Goal: Task Accomplishment & Management: Manage account settings

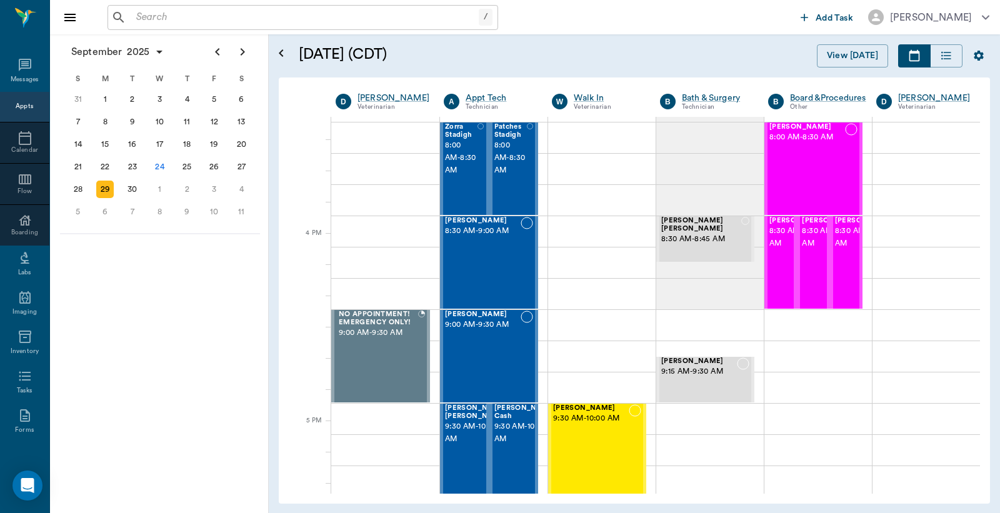
scroll to position [1388, 0]
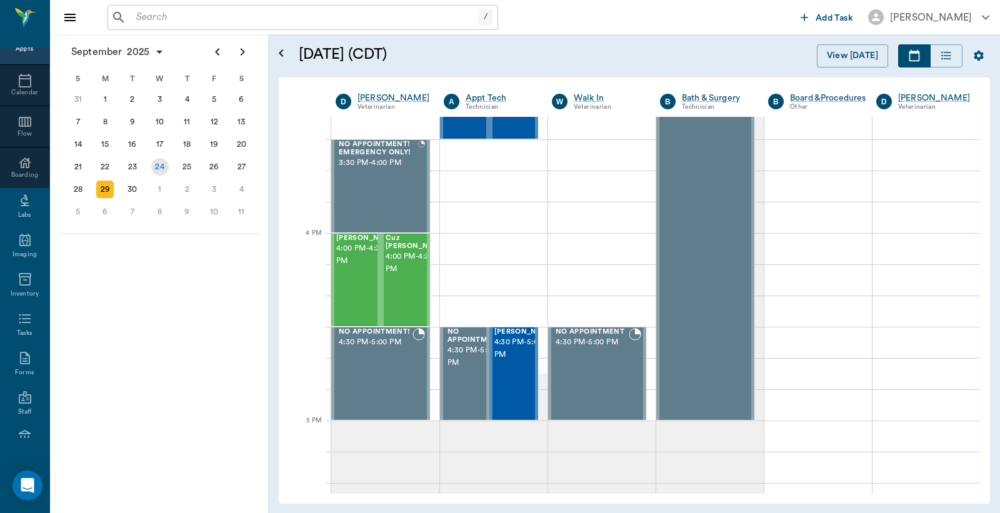
click at [161, 161] on div "24" at bounding box center [159, 166] width 17 height 17
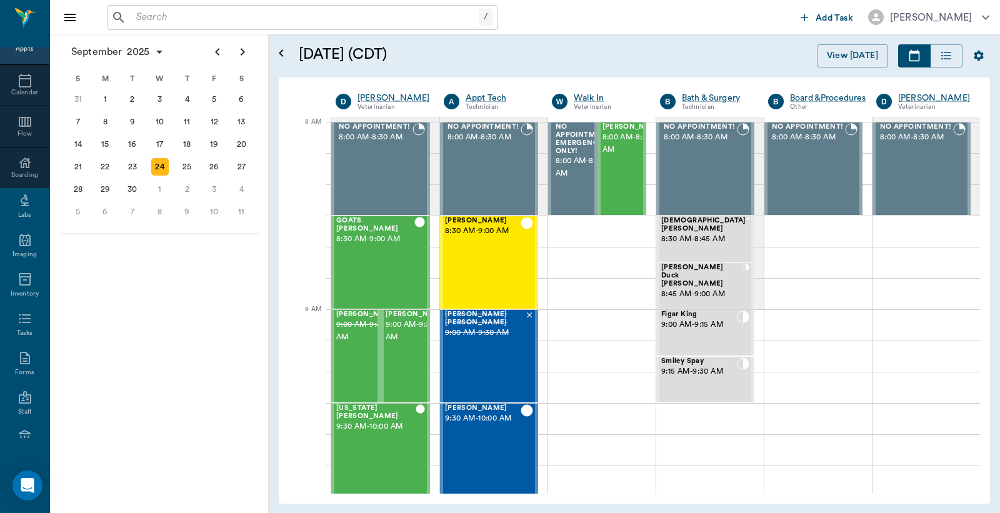
click at [133, 22] on input "text" at bounding box center [304, 17] width 347 height 17
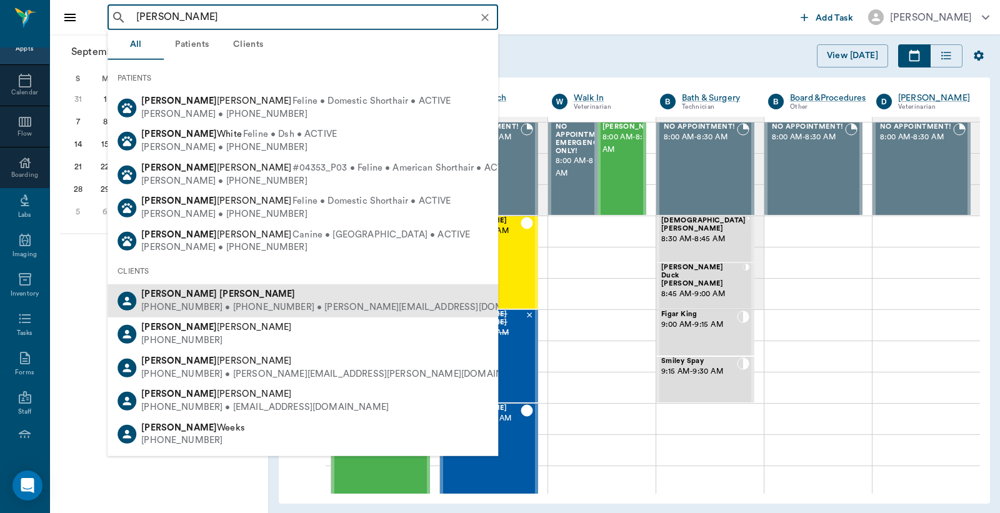
click at [192, 301] on div "(601) 870-1174 • (903) 665-0339 • tonydickerson@yahoo.com" at bounding box center [347, 307] width 413 height 13
type input "Tony Dickerson"
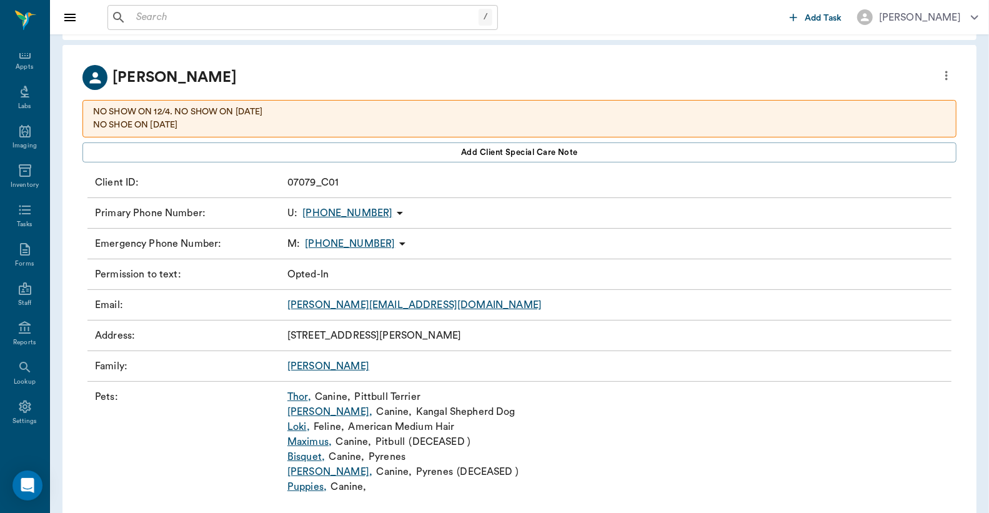
scroll to position [82, 0]
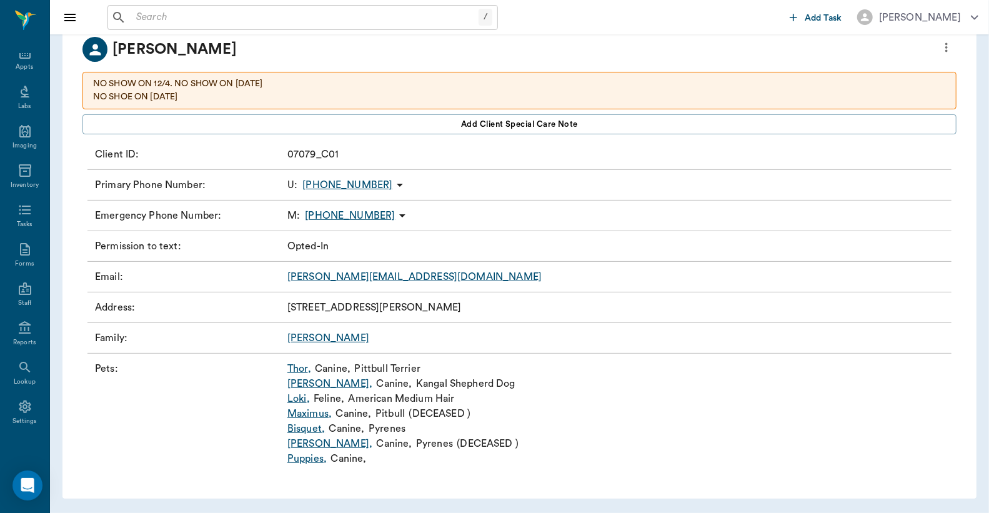
click at [296, 400] on link "Loki ," at bounding box center [298, 398] width 22 height 15
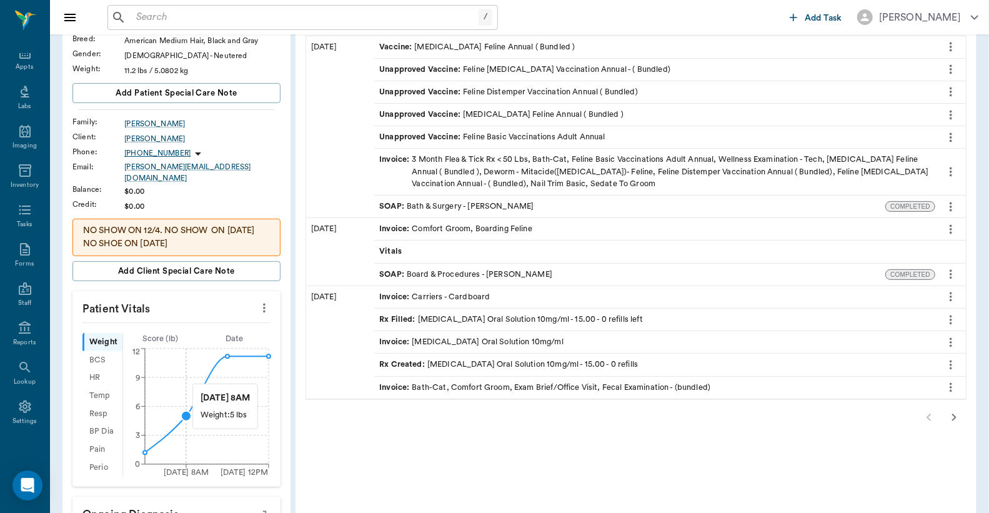
scroll to position [7, 0]
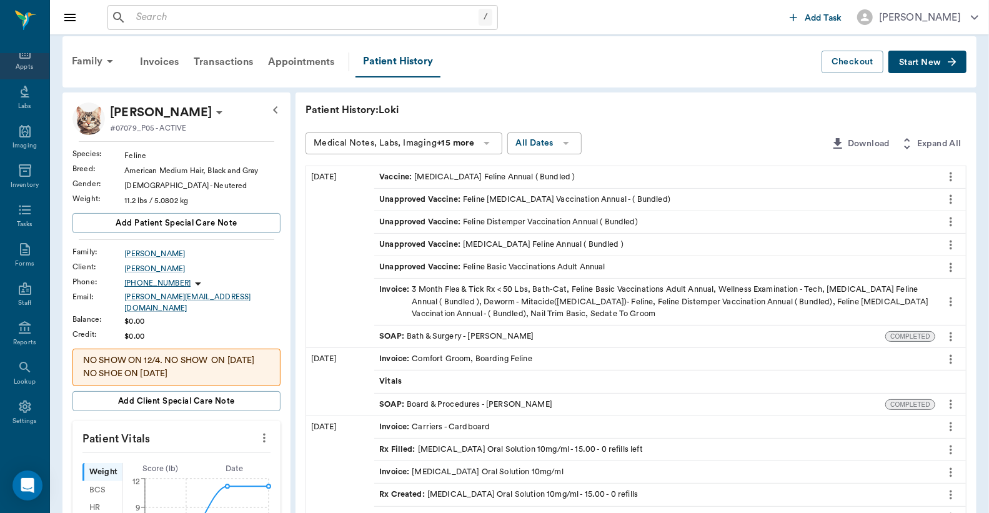
click at [21, 65] on div "Appts" at bounding box center [24, 66] width 17 height 9
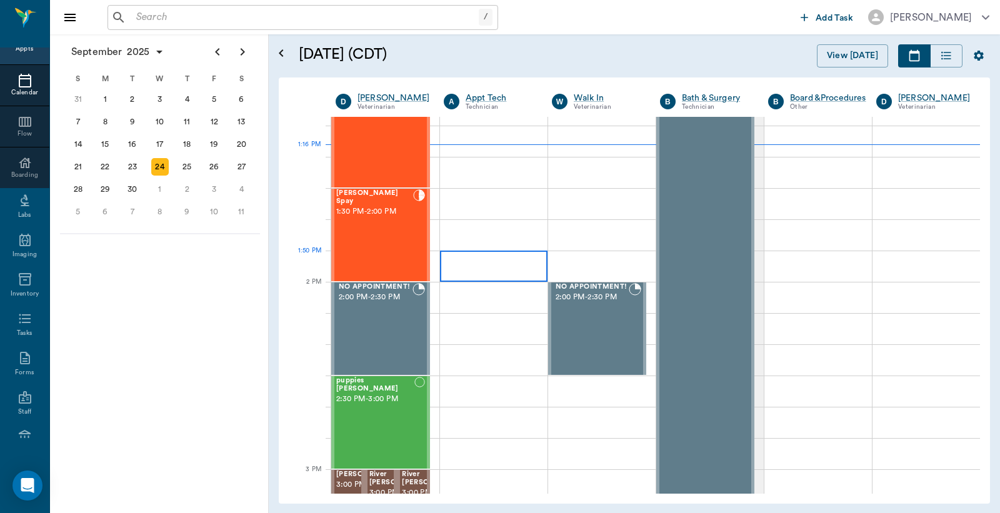
scroll to position [1110, 0]
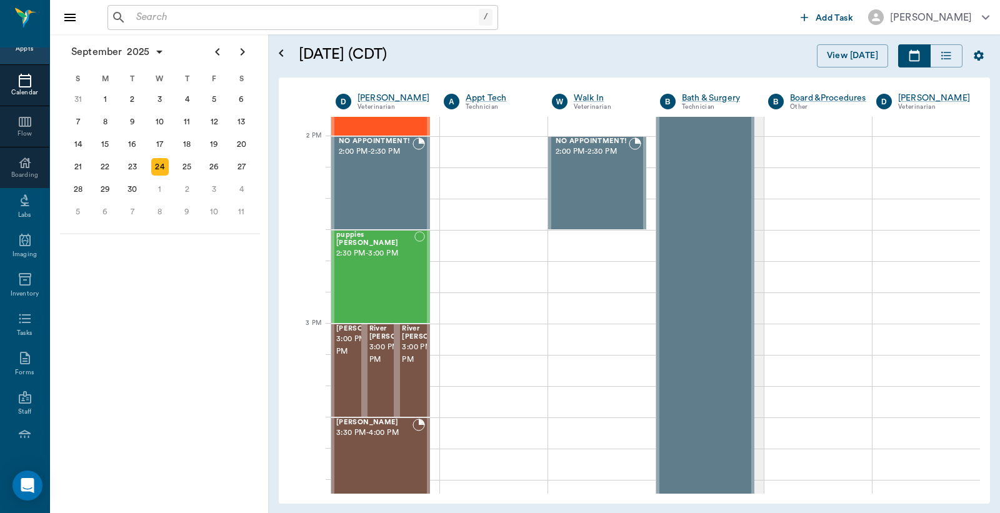
drag, startPoint x: 489, startPoint y: 505, endPoint x: 554, endPoint y: 509, distance: 65.7
click at [554, 509] on div "September 24, 2025 (CDT) View Today September 2025 Today 24 Wed Sep 2025 D Dr. …" at bounding box center [634, 273] width 731 height 479
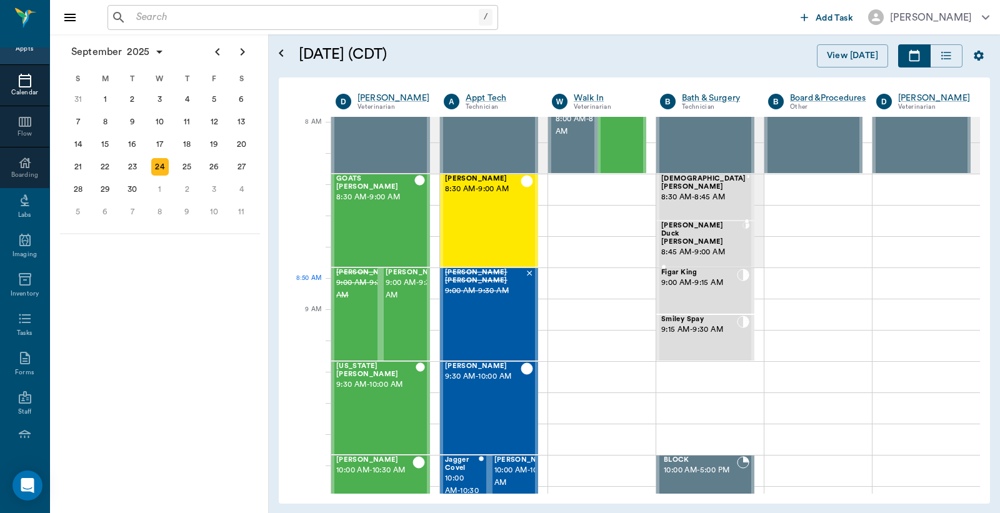
scroll to position [0, 0]
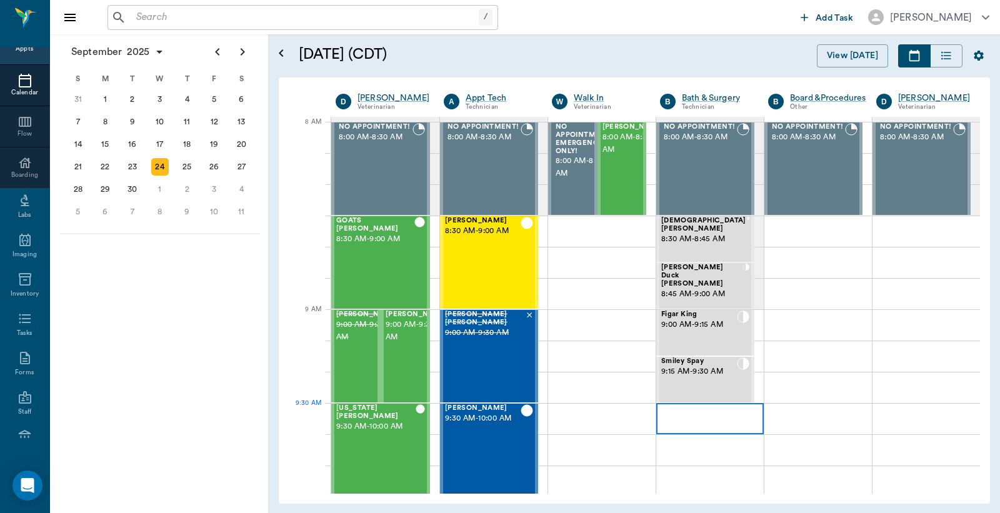
click at [681, 425] on div at bounding box center [709, 418] width 107 height 31
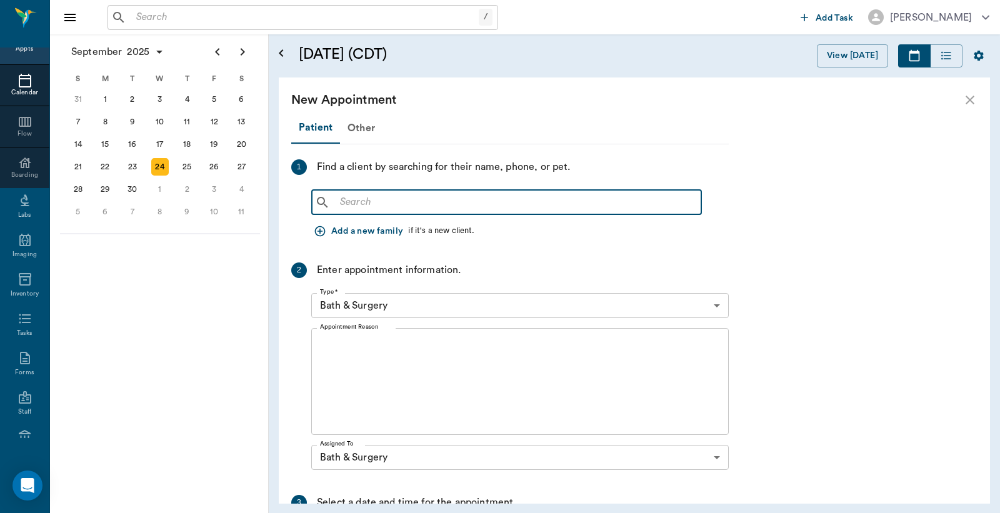
click at [341, 201] on input "text" at bounding box center [515, 202] width 361 height 17
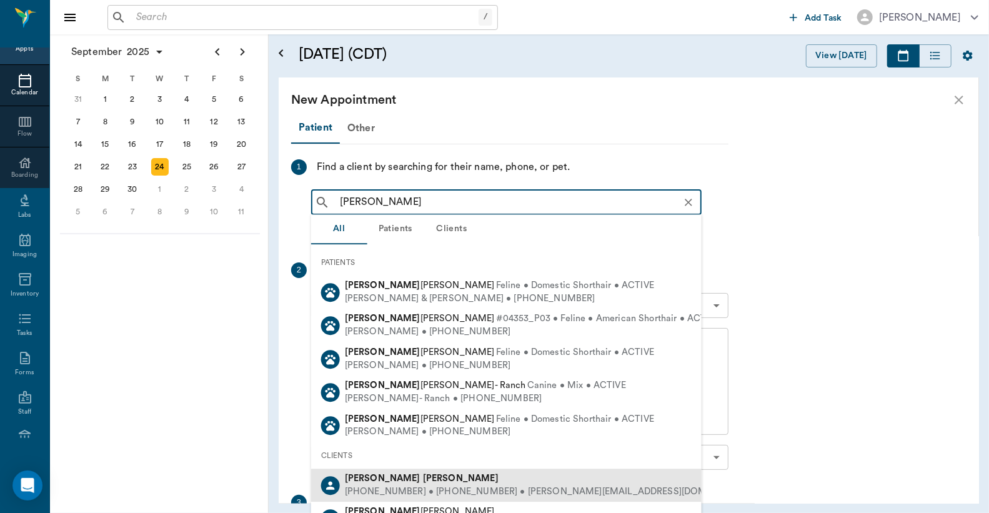
click at [425, 485] on div "(601) 870-1174 • (903) 665-0339 • tonydickerson@yahoo.com" at bounding box center [551, 491] width 413 height 13
type input "Tony Dickerson"
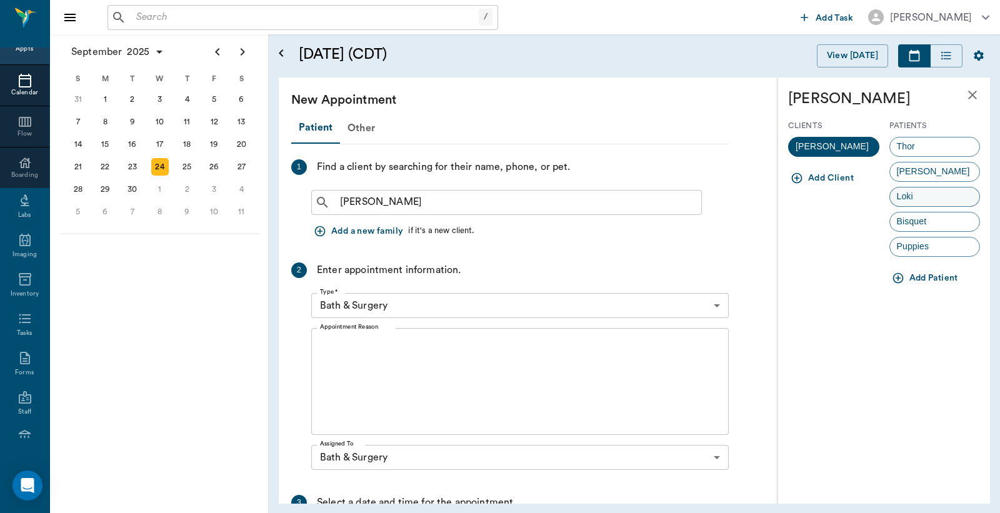
click at [908, 200] on span "Loki" at bounding box center [905, 196] width 30 height 13
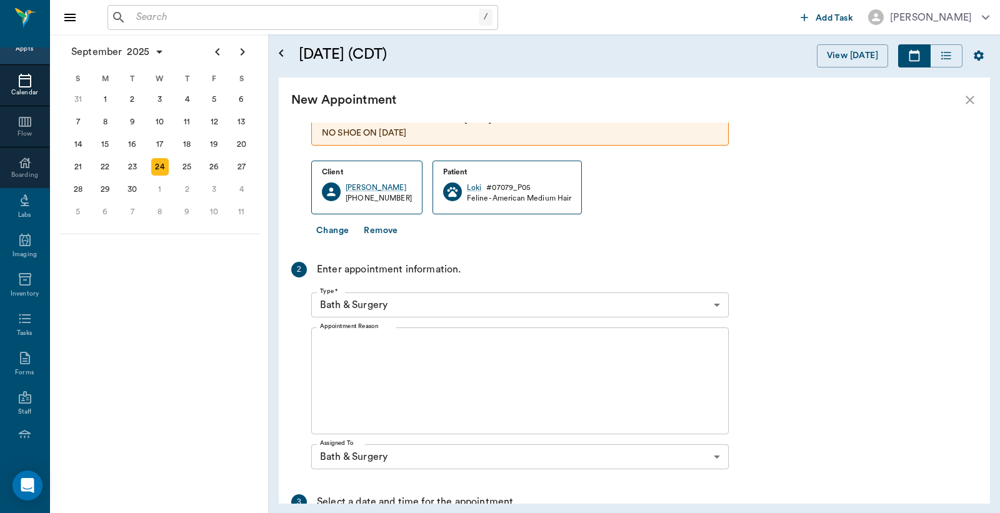
scroll to position [185, 0]
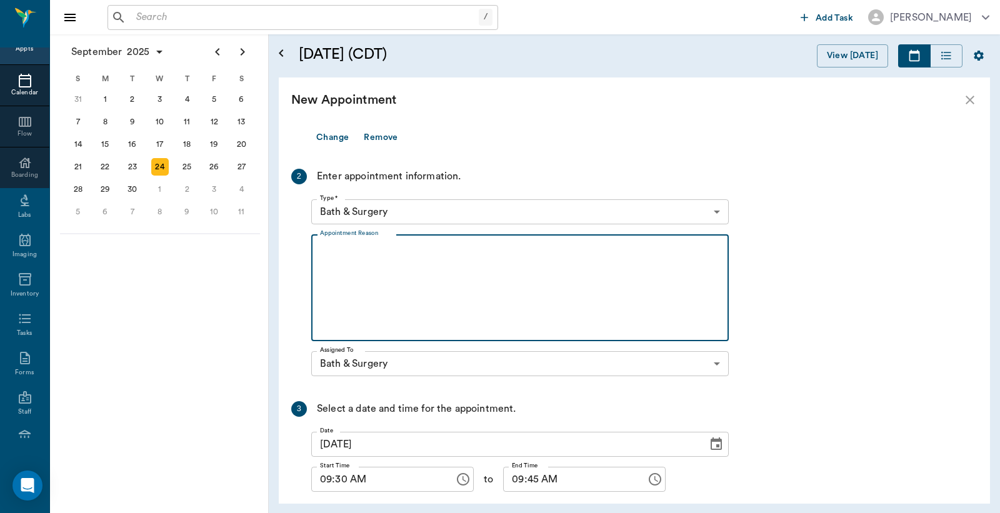
click at [320, 245] on textarea "Appointment Reason" at bounding box center [520, 288] width 400 height 86
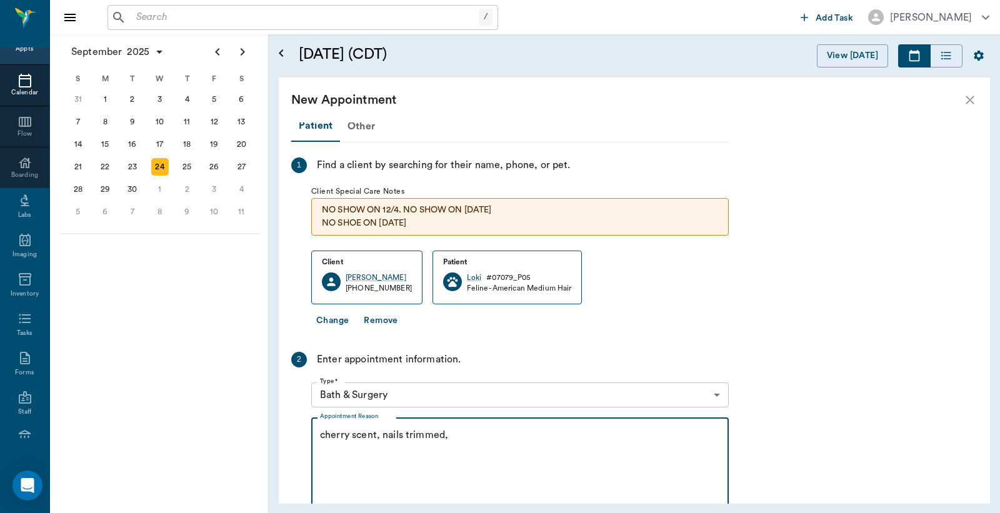
scroll to position [0, 0]
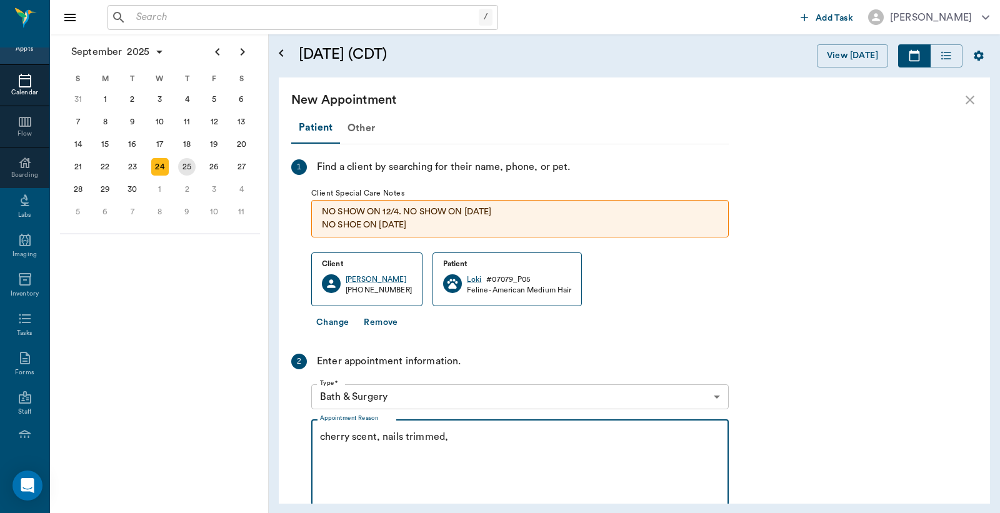
type textarea "cherry scent, nails trimmed,"
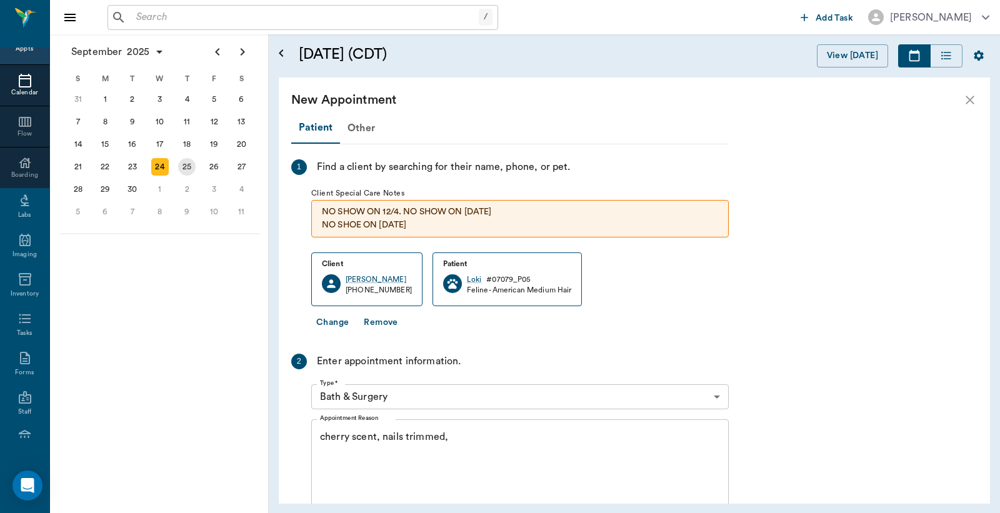
click at [186, 162] on div "25" at bounding box center [186, 166] width 17 height 17
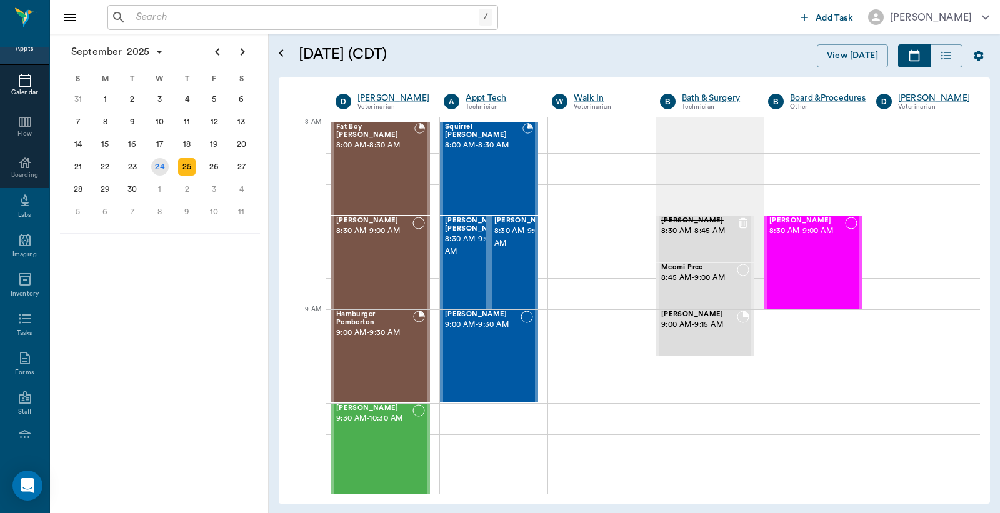
click at [161, 162] on div "24" at bounding box center [159, 166] width 17 height 17
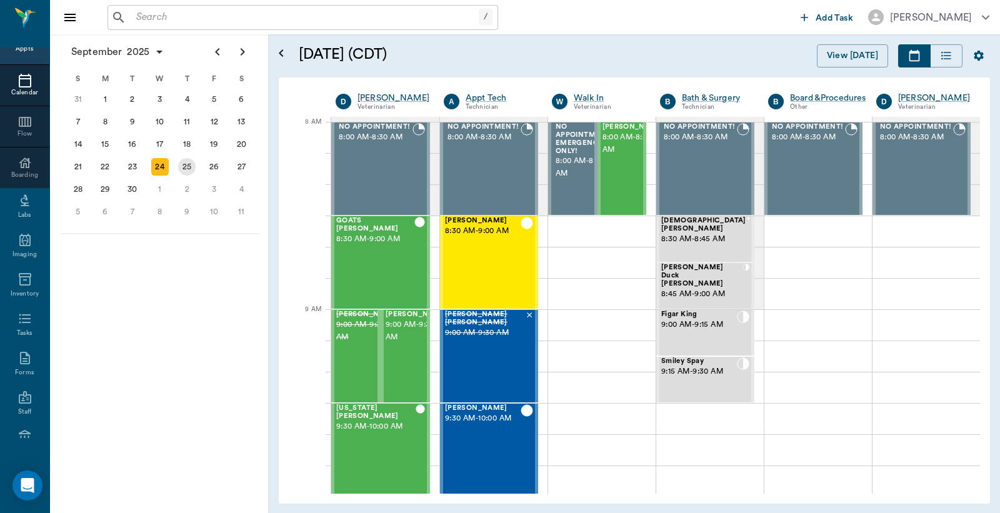
click at [184, 161] on div "25" at bounding box center [186, 166] width 17 height 17
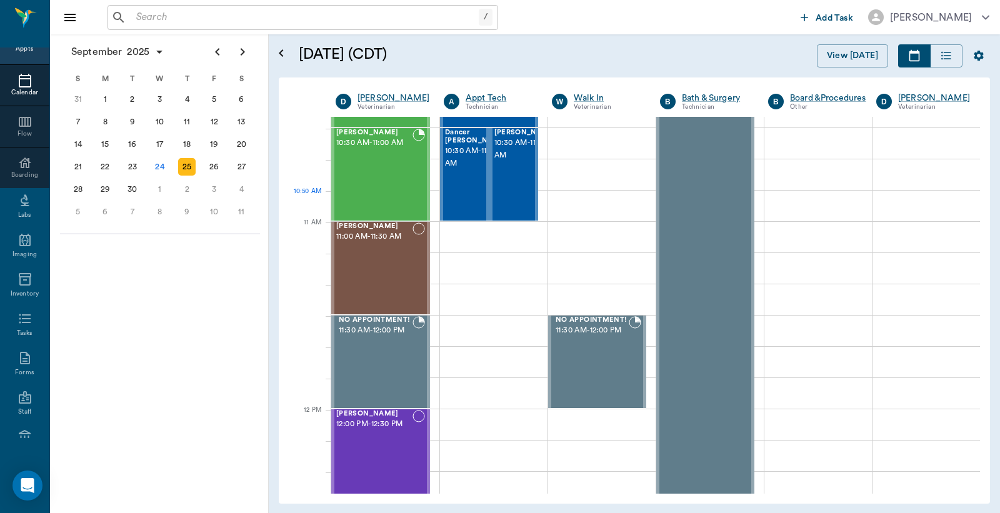
scroll to position [92, 0]
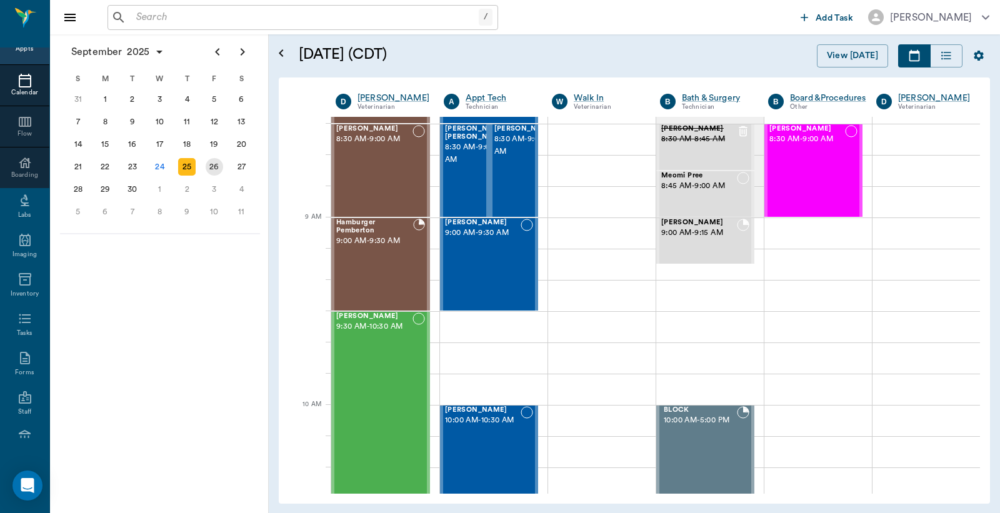
click at [216, 161] on div "26" at bounding box center [214, 166] width 17 height 17
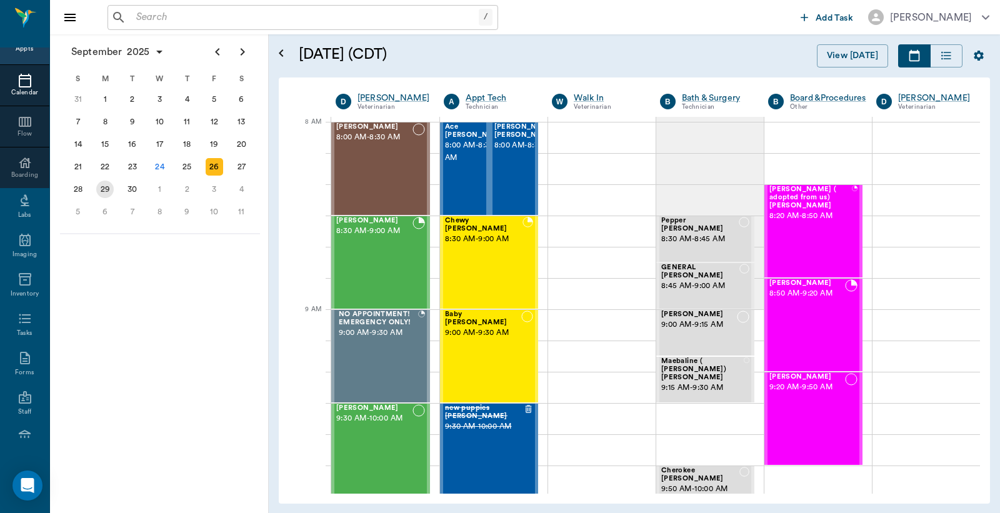
click at [106, 184] on div "29" at bounding box center [104, 189] width 17 height 17
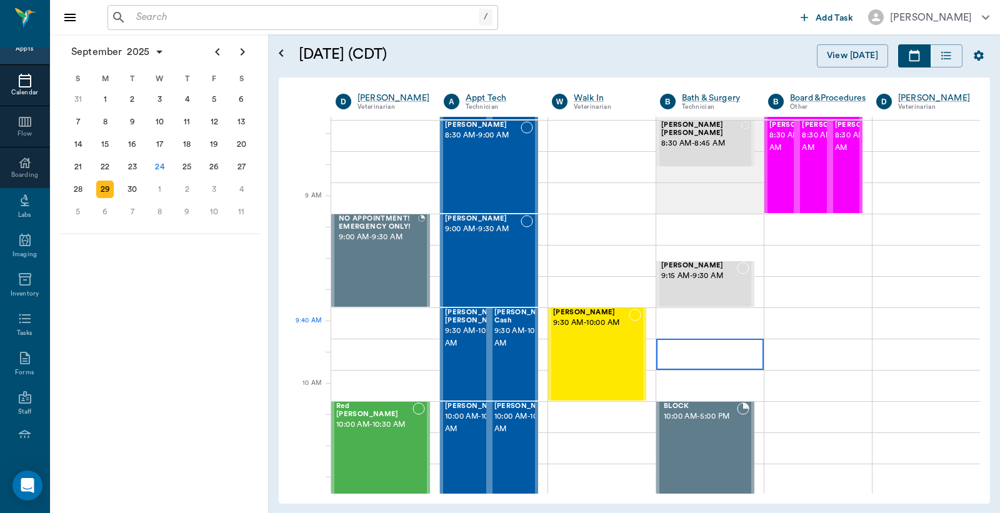
scroll to position [92, 0]
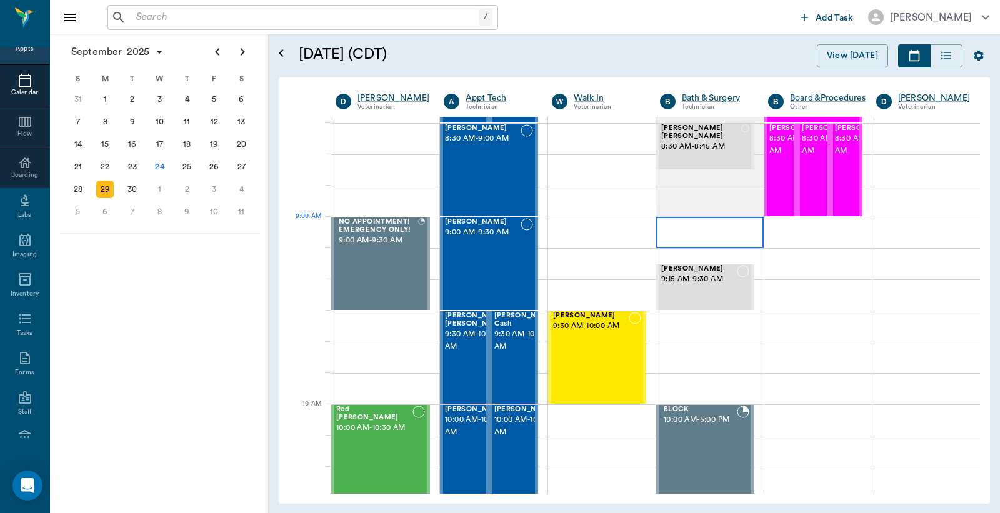
click at [681, 231] on div at bounding box center [709, 232] width 107 height 31
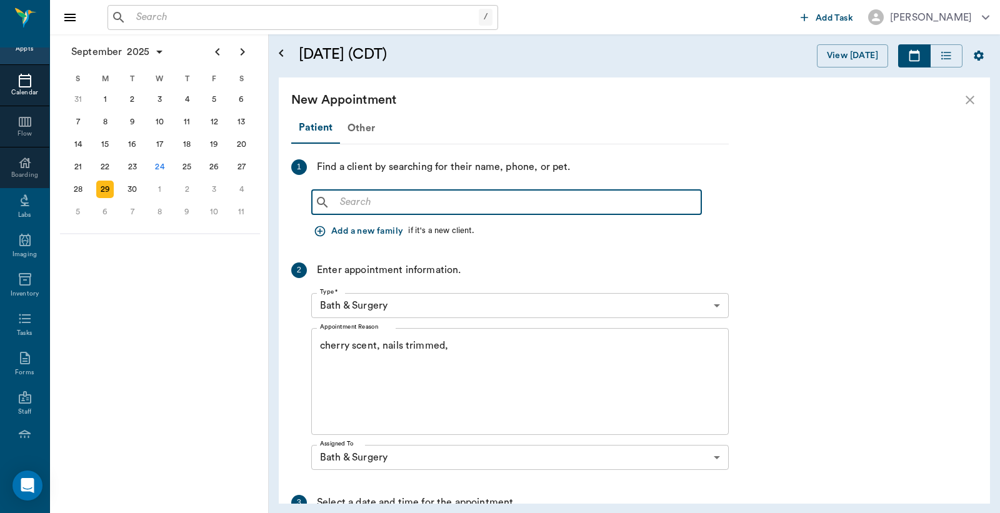
click at [337, 207] on input "text" at bounding box center [515, 202] width 361 height 17
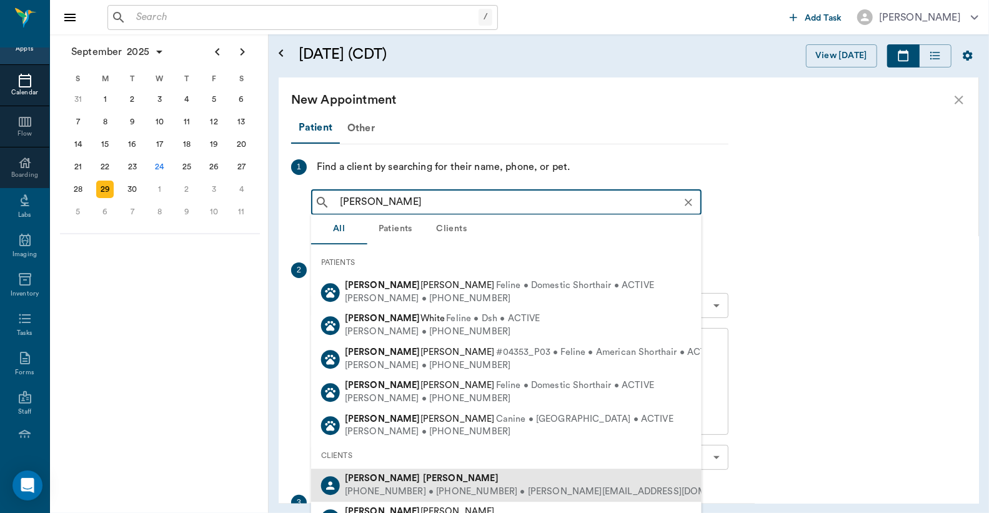
click at [415, 487] on div "(601) 870-1174 • (903) 665-0339 • tonydickerson@yahoo.com" at bounding box center [551, 491] width 413 height 13
type input "[PERSON_NAME]"
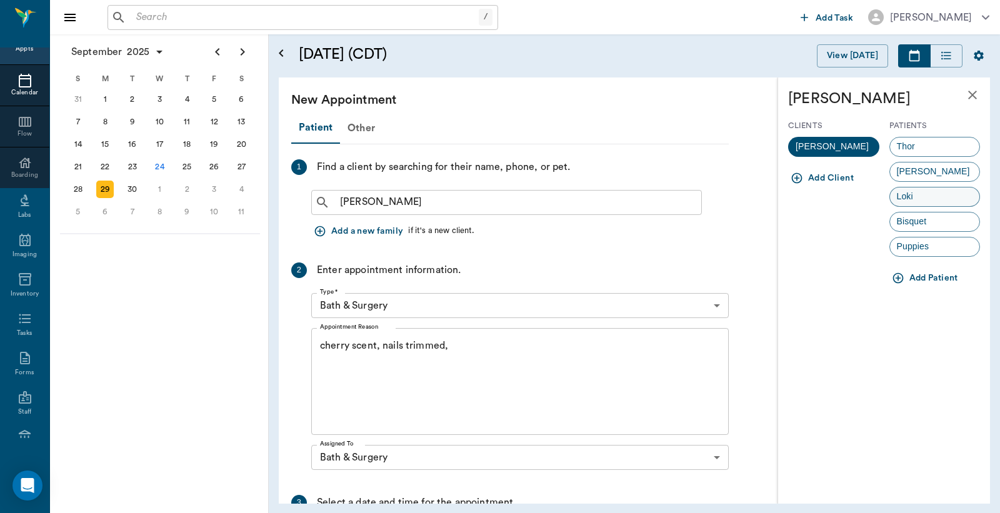
click at [918, 196] on span "Loki" at bounding box center [905, 196] width 30 height 13
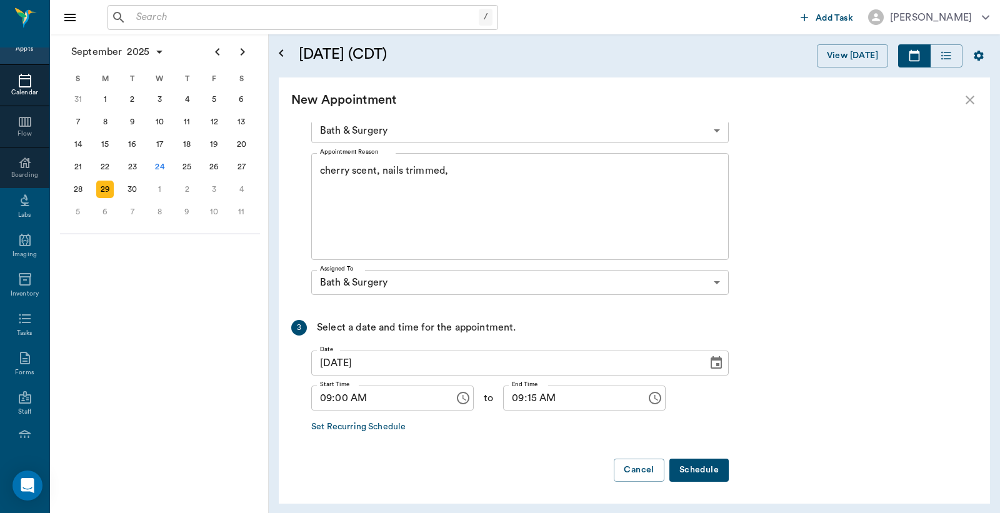
scroll to position [0, 0]
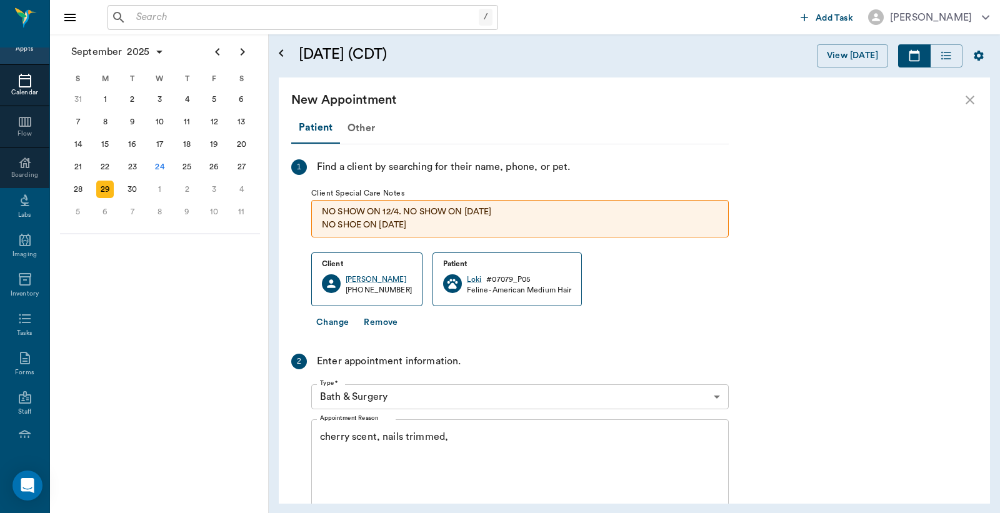
click at [450, 435] on textarea "cherry scent, nails trimmed," at bounding box center [520, 473] width 400 height 86
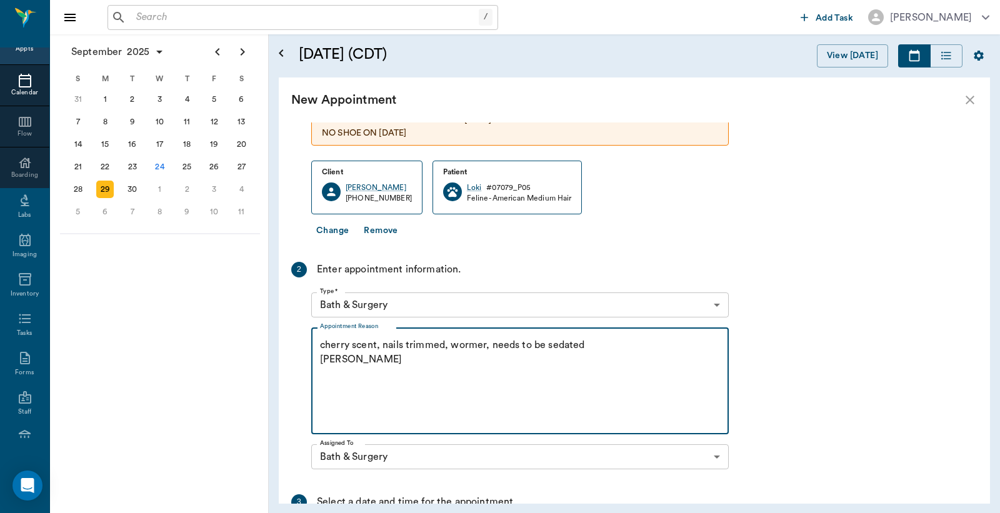
scroll to position [266, 0]
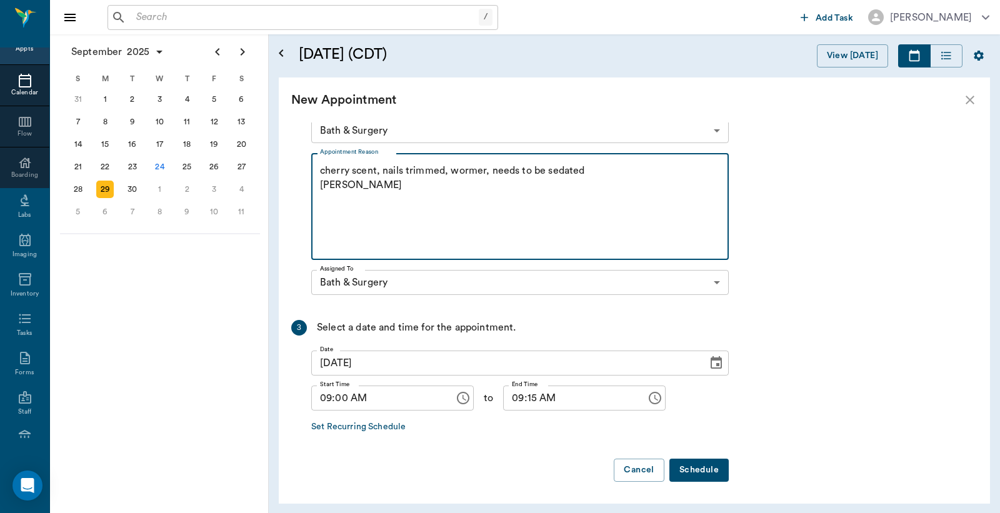
type textarea "cherry scent, nails trimmed, wormer, needs to be sedated Christy"
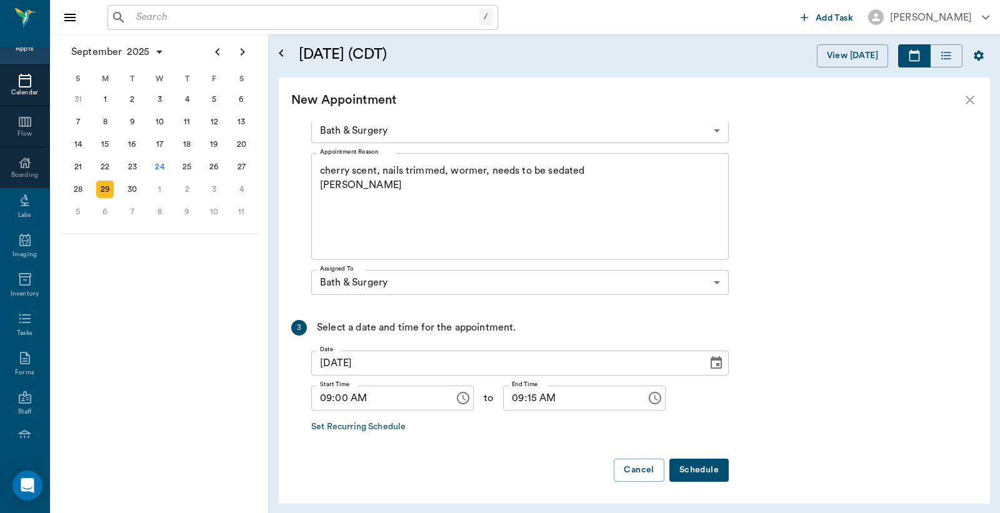
click at [697, 465] on button "Schedule" at bounding box center [698, 470] width 59 height 23
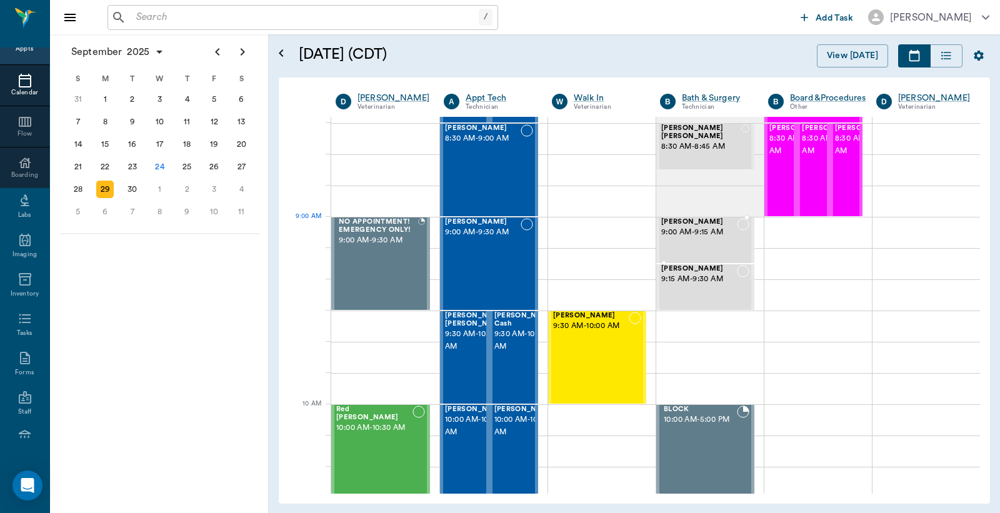
click at [687, 237] on span "9:00 AM - 9:15 AM" at bounding box center [699, 232] width 76 height 12
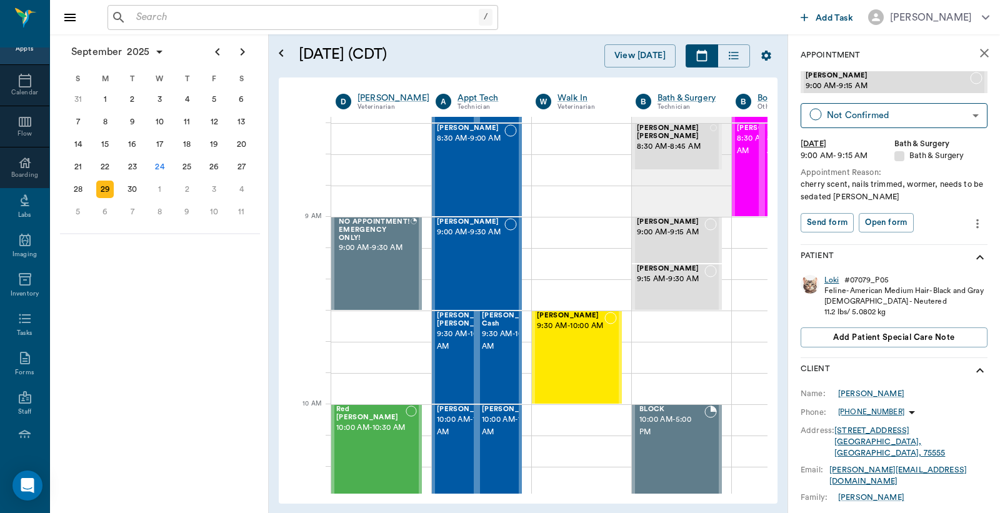
click at [828, 280] on div "Loki" at bounding box center [831, 280] width 15 height 11
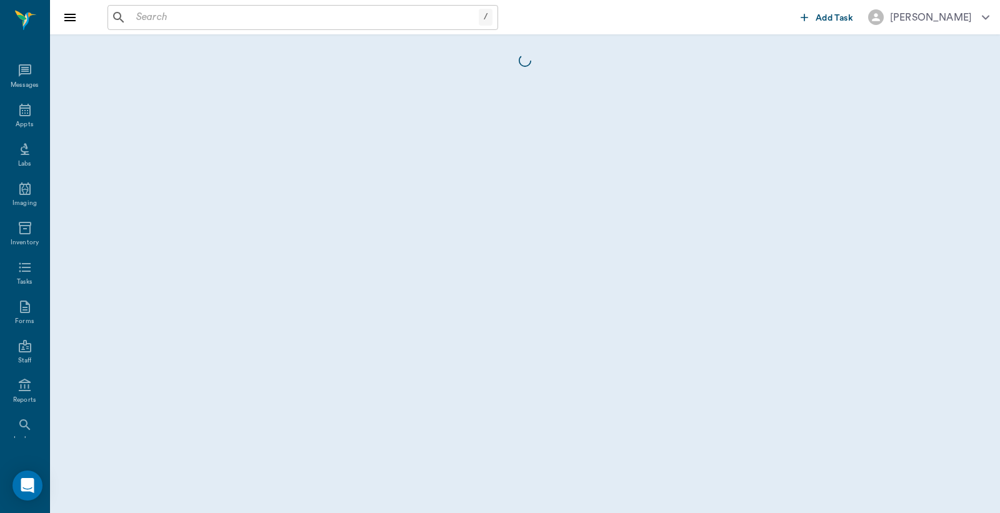
scroll to position [57, 0]
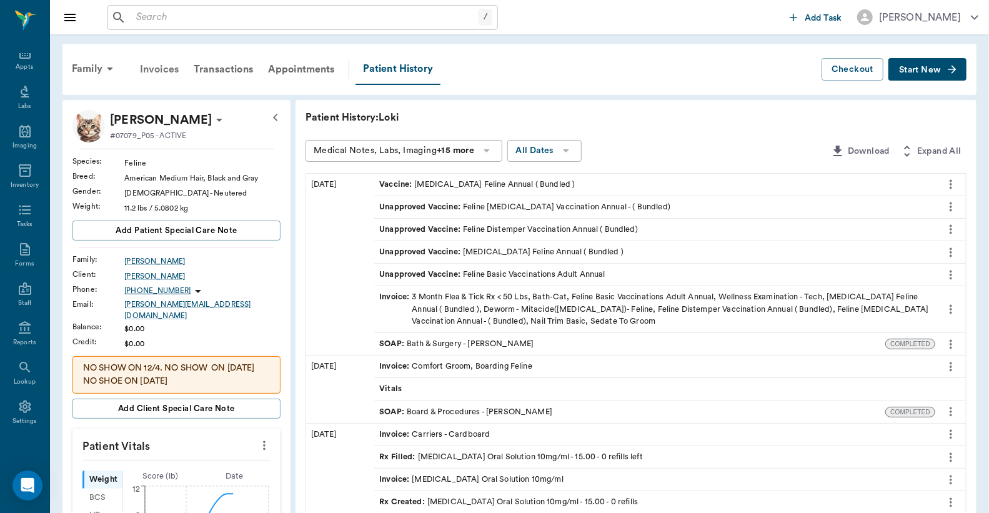
click at [173, 69] on div "Invoices" at bounding box center [159, 69] width 54 height 30
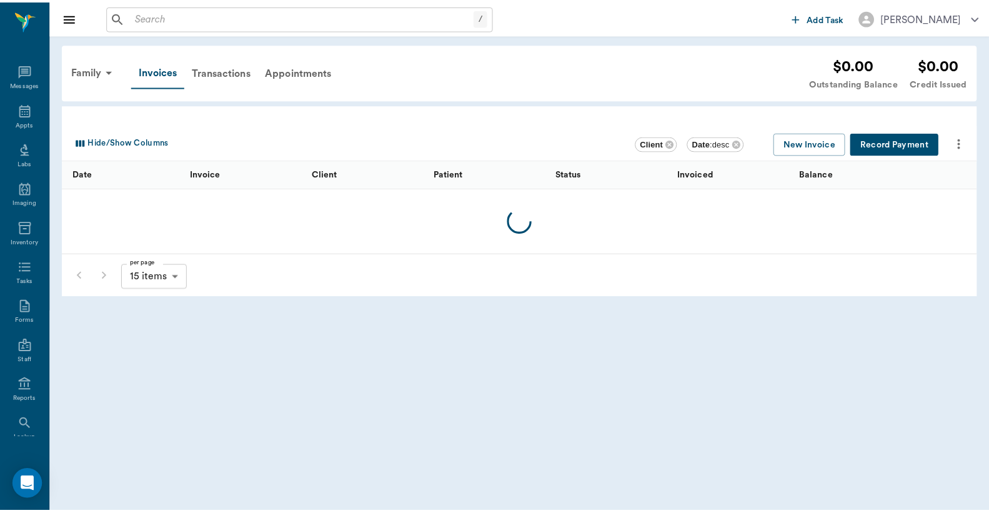
scroll to position [57, 0]
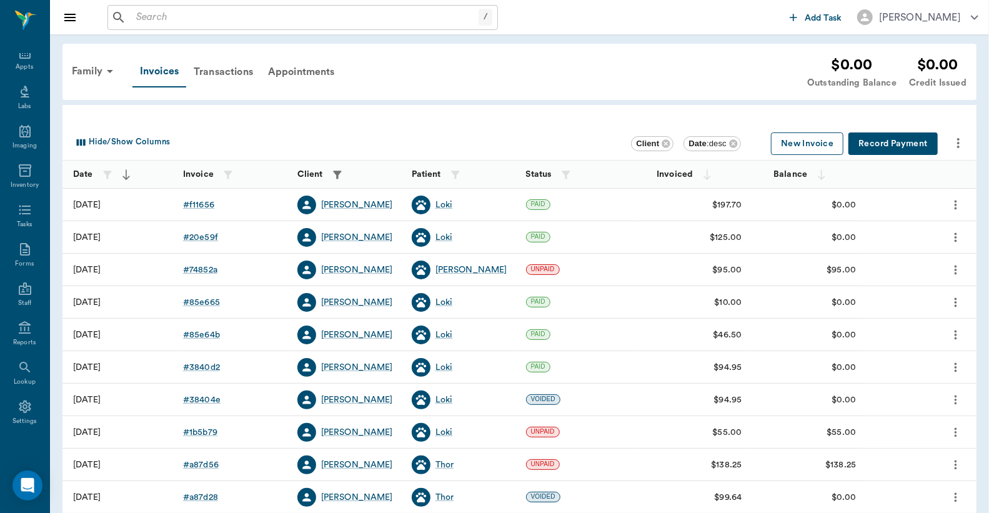
click at [815, 146] on button "New Invoice" at bounding box center [807, 143] width 72 height 23
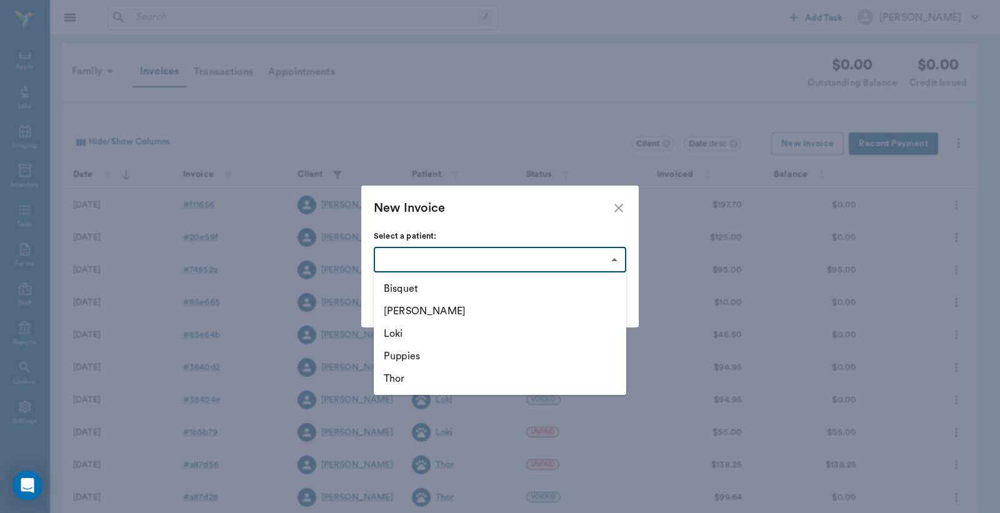
click at [618, 259] on body "/ ​ Add Task Dr. Bert Ellsworth Nectar Messages Appts Labs Imaging Inventory Ta…" at bounding box center [500, 366] width 1000 height 733
click at [414, 334] on li "Loki" at bounding box center [500, 333] width 252 height 22
type input "66477137e3ab3821ecff72fd"
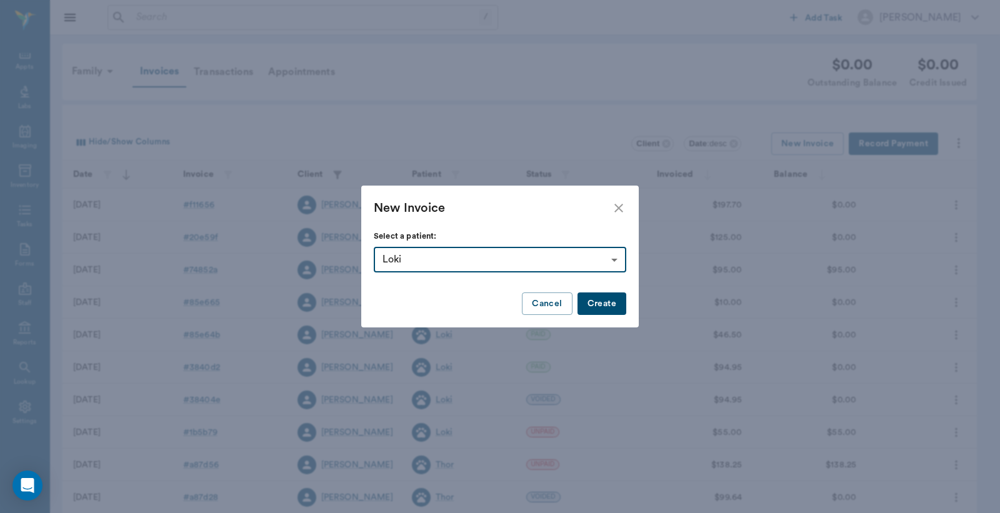
click at [598, 300] on button "Create" at bounding box center [601, 303] width 49 height 23
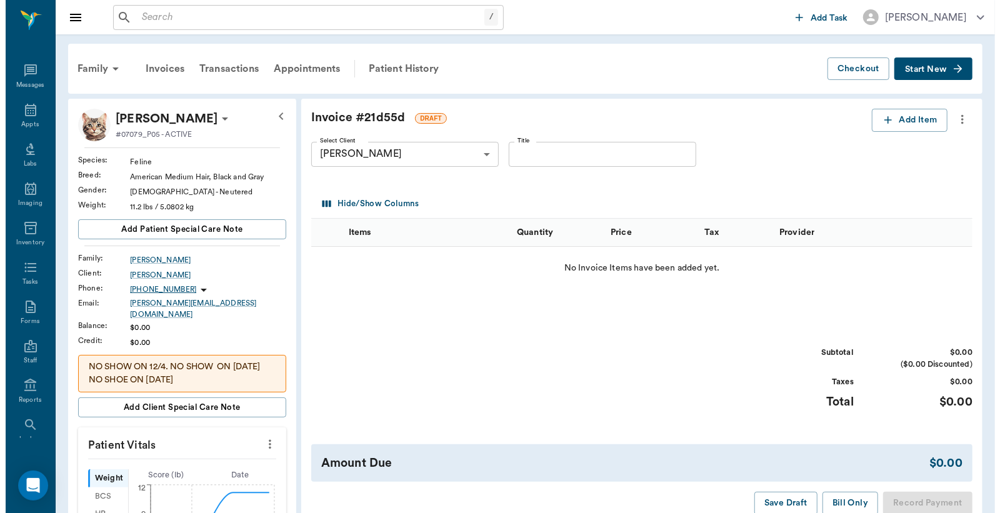
scroll to position [57, 0]
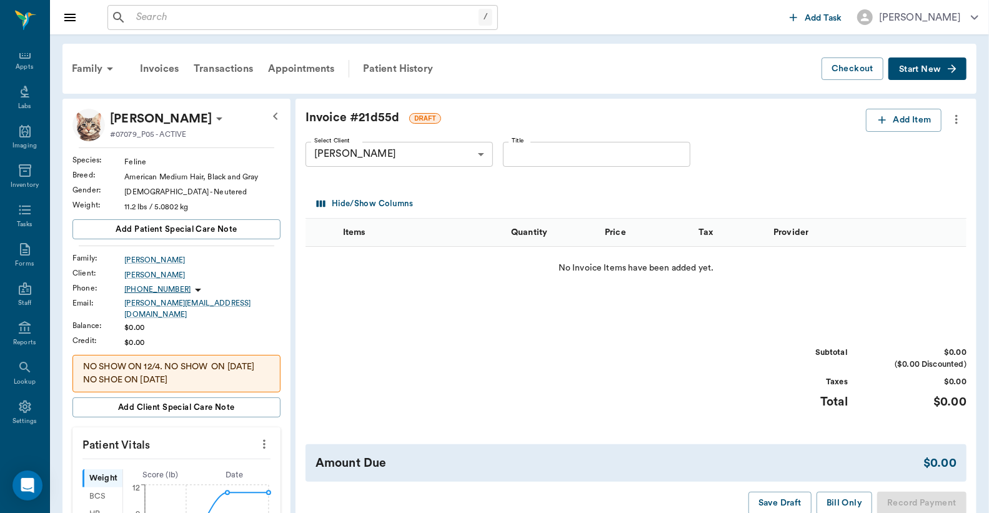
click at [917, 69] on span "Start New" at bounding box center [920, 69] width 42 height 0
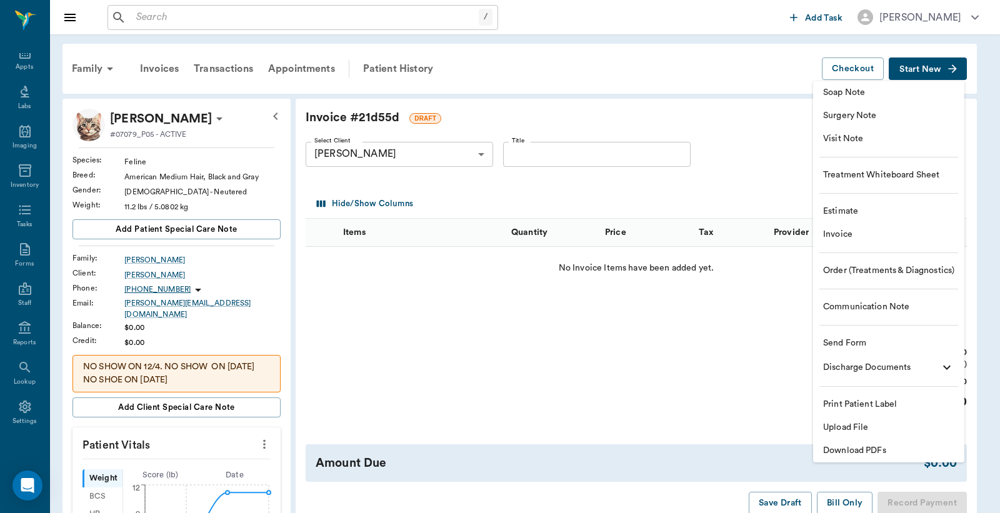
click at [847, 139] on span "Visit Note" at bounding box center [888, 138] width 131 height 13
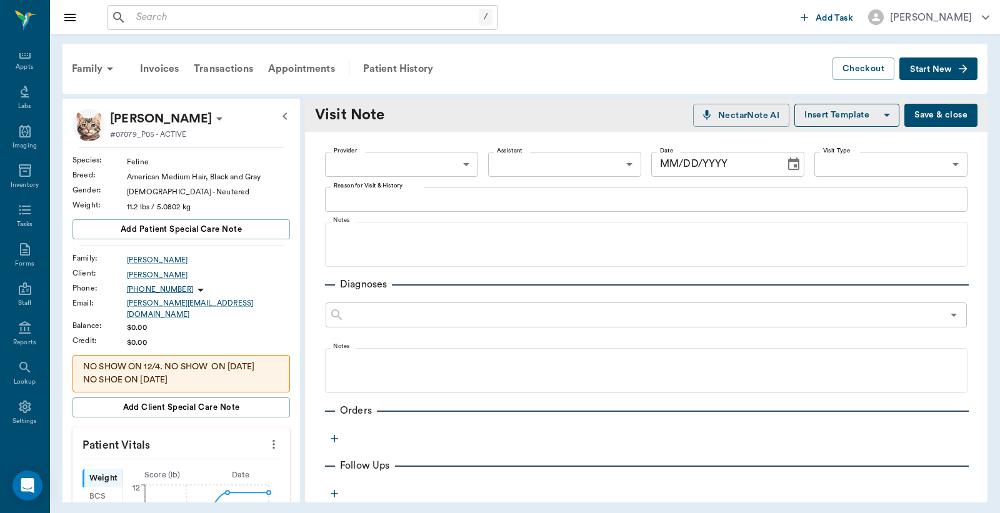
type input "[DATE]"
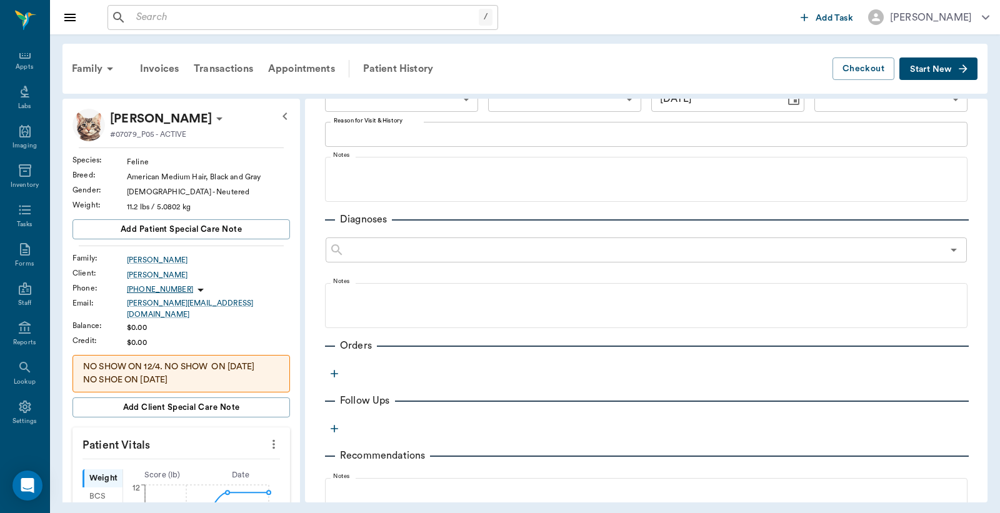
scroll to position [92, 0]
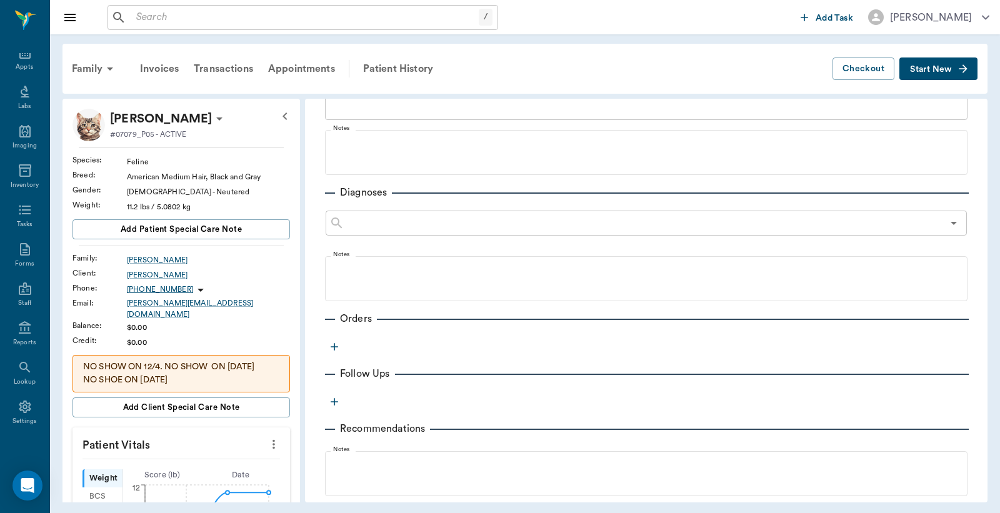
click at [334, 346] on icon "button" at bounding box center [333, 346] width 7 height 7
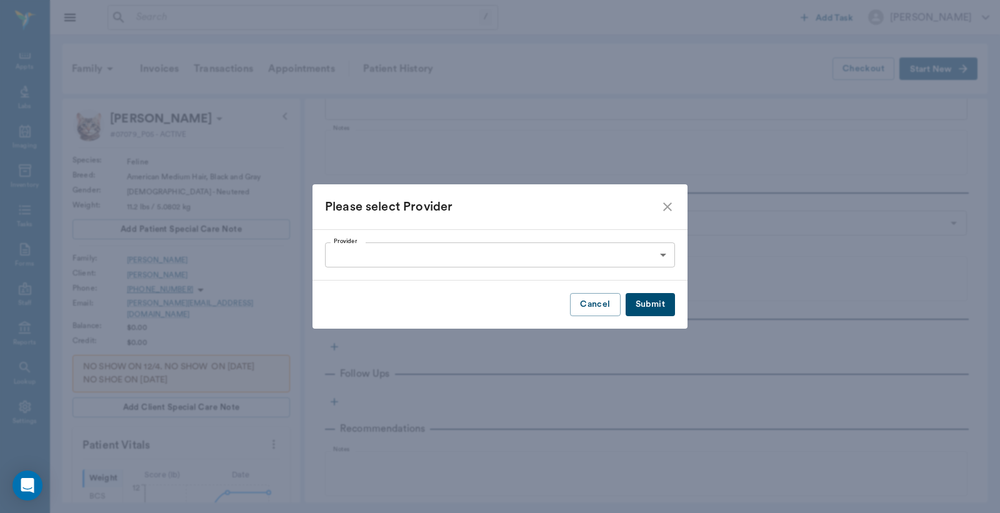
click at [661, 254] on body "/ ​ Add Task Dr. Bert Ellsworth Nectar Messages Appts Labs Imaging Inventory Ta…" at bounding box center [500, 256] width 1000 height 513
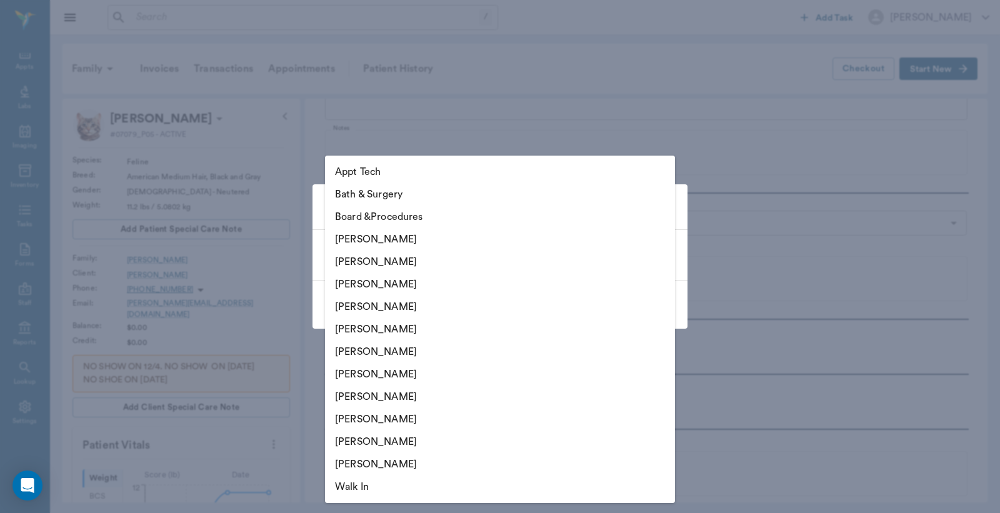
click at [417, 264] on li "Christy Dudley" at bounding box center [500, 262] width 350 height 22
type input "63ec2e2852e12b0ba117910e"
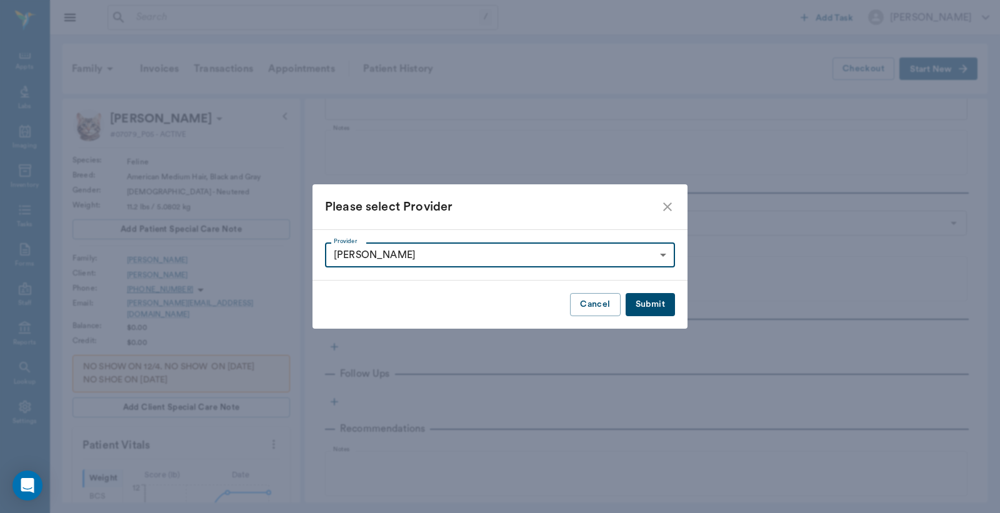
click at [660, 302] on button "Submit" at bounding box center [649, 304] width 49 height 23
type input "63ec2e2852e12b0ba117910e"
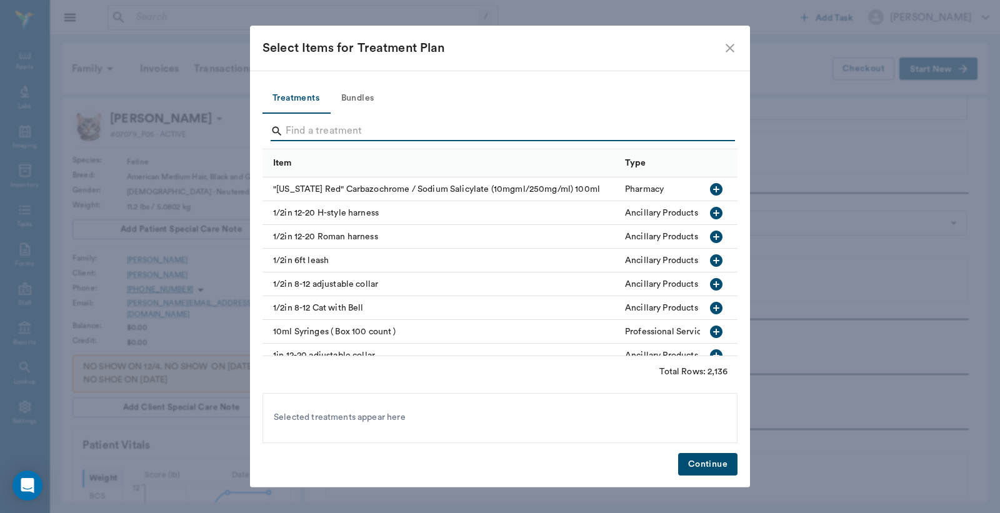
click at [287, 134] on input "Search" at bounding box center [500, 131] width 430 height 20
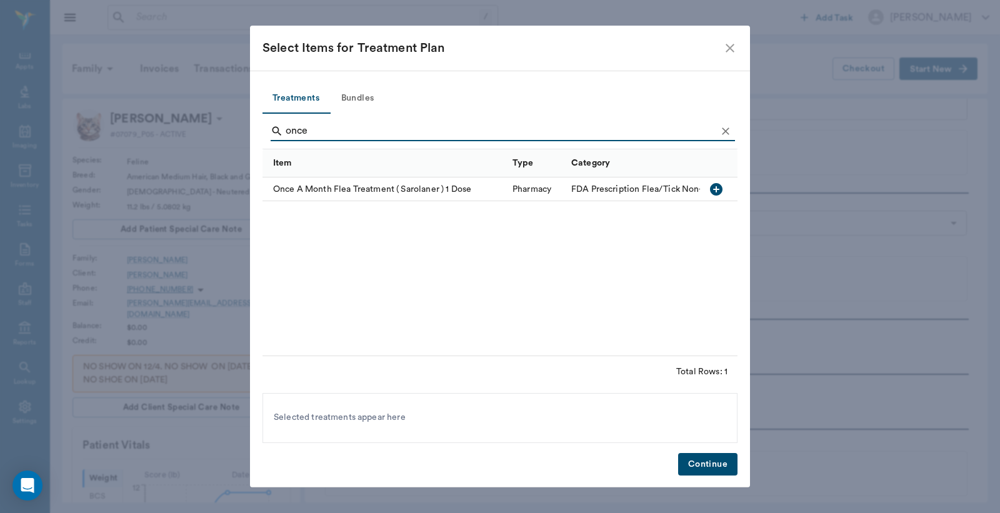
type input "once"
click at [717, 187] on icon "button" at bounding box center [716, 189] width 12 height 12
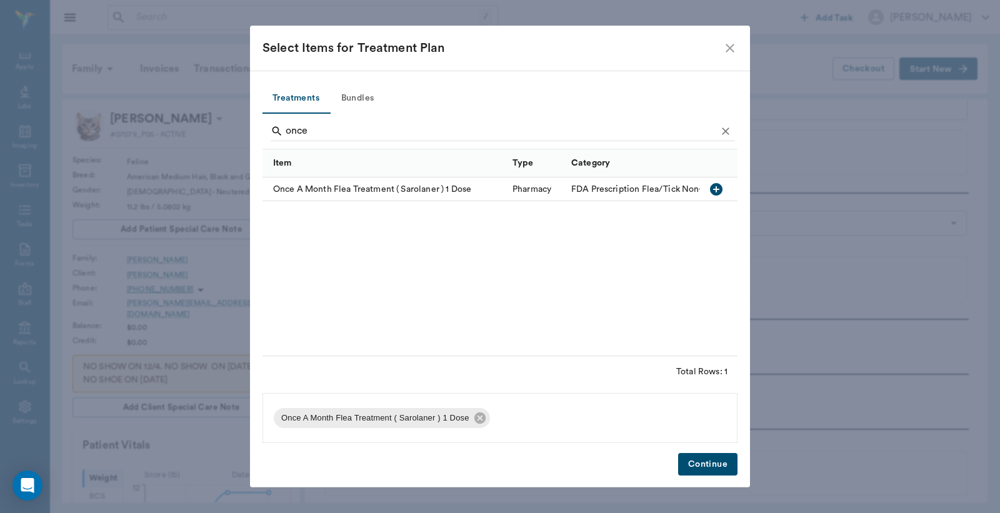
click at [708, 467] on button "Continue" at bounding box center [707, 464] width 59 height 23
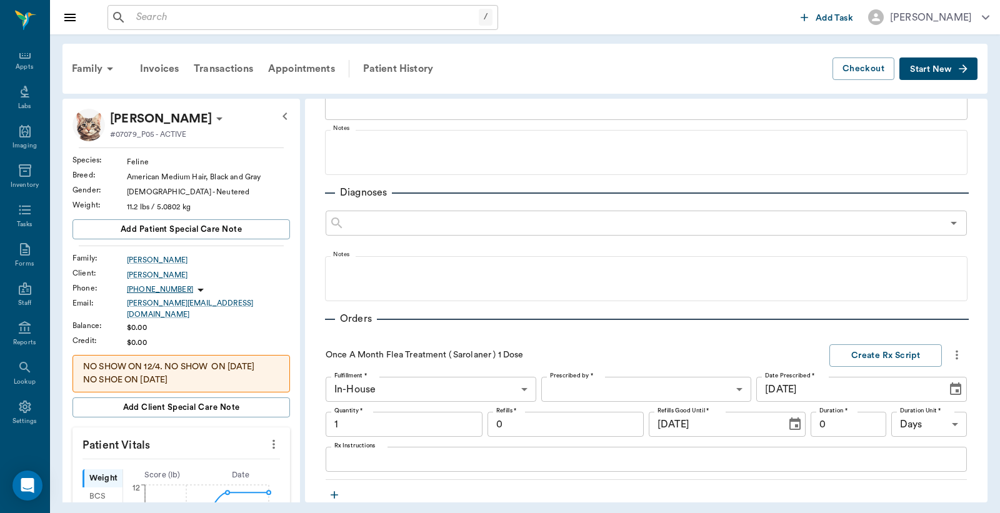
scroll to position [94, 0]
type input "1.00"
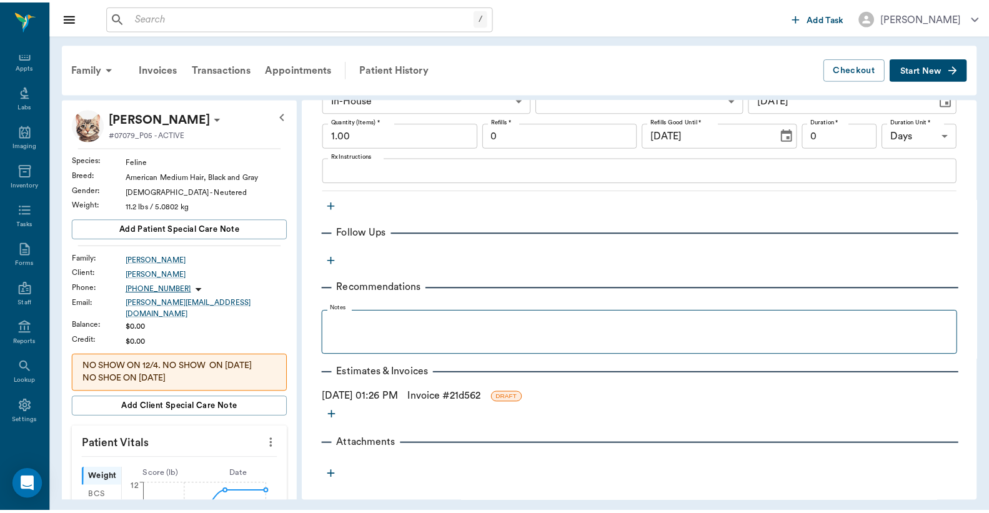
scroll to position [385, 0]
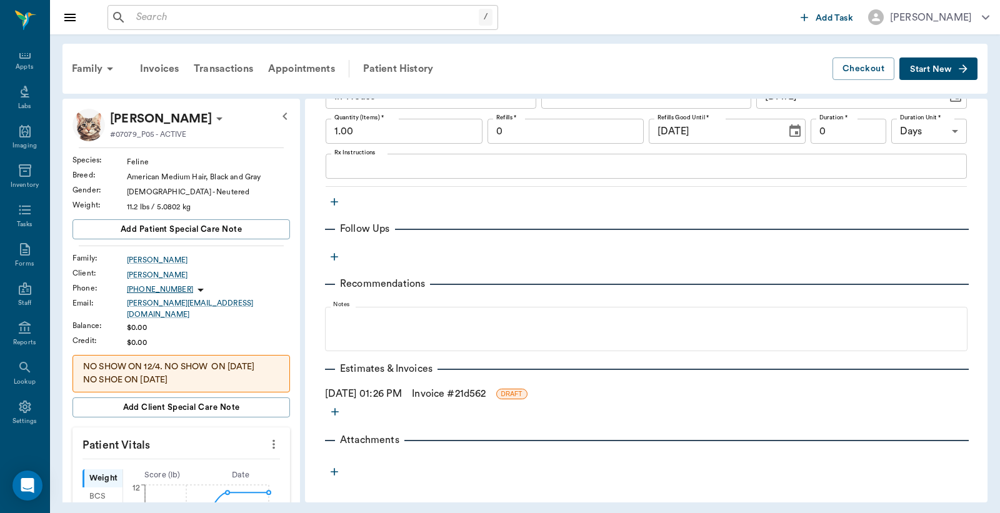
click at [462, 392] on link "Invoice # 21d562" at bounding box center [449, 393] width 74 height 15
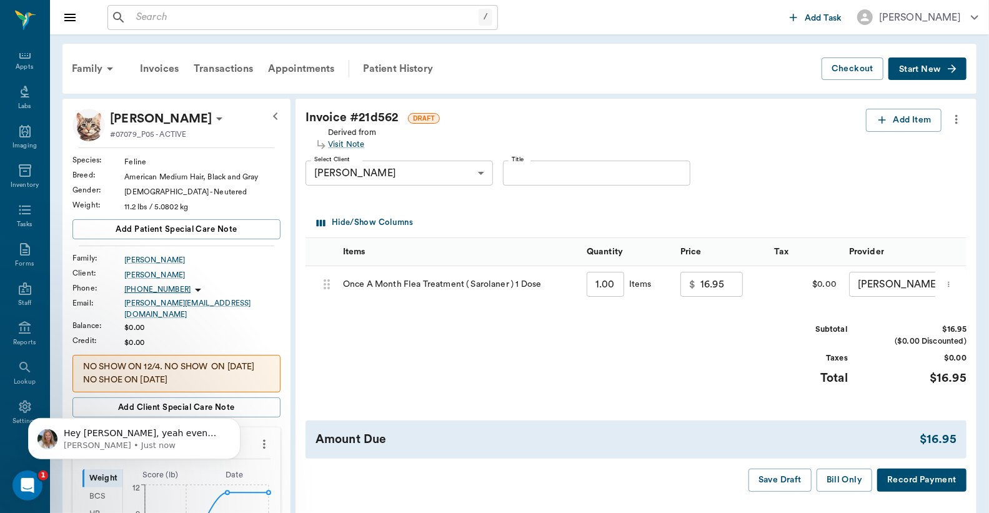
click at [926, 496] on div "Invoice # 21d562 DRAFT Derived from Visit Note Add Item Select Client Tony Dick…" at bounding box center [635, 300] width 681 height 403
click at [923, 492] on button "Record Payment" at bounding box center [921, 480] width 89 height 23
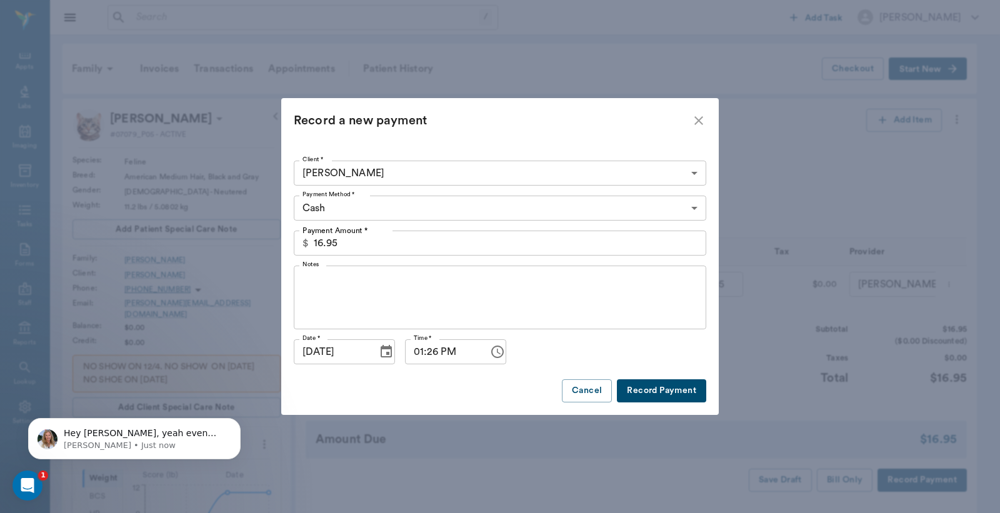
click at [692, 204] on body "/ ​ Add Task Dr. Bert Ellsworth Nectar Messages Appts Labs Imaging Inventory Ta…" at bounding box center [500, 506] width 1000 height 1012
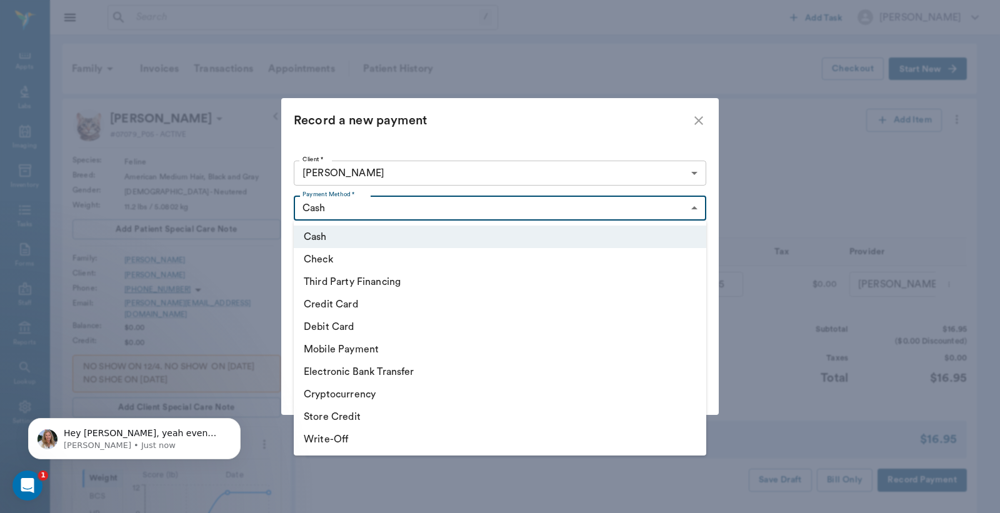
click at [325, 326] on li "Debit Card" at bounding box center [500, 326] width 412 height 22
type input "DEBIT_CARD"
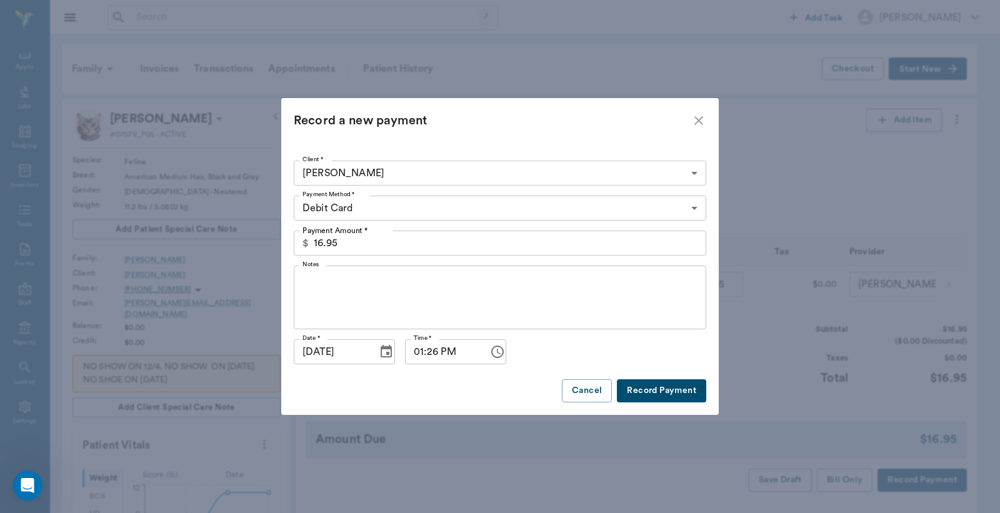
click at [652, 395] on button "Record Payment" at bounding box center [661, 390] width 89 height 23
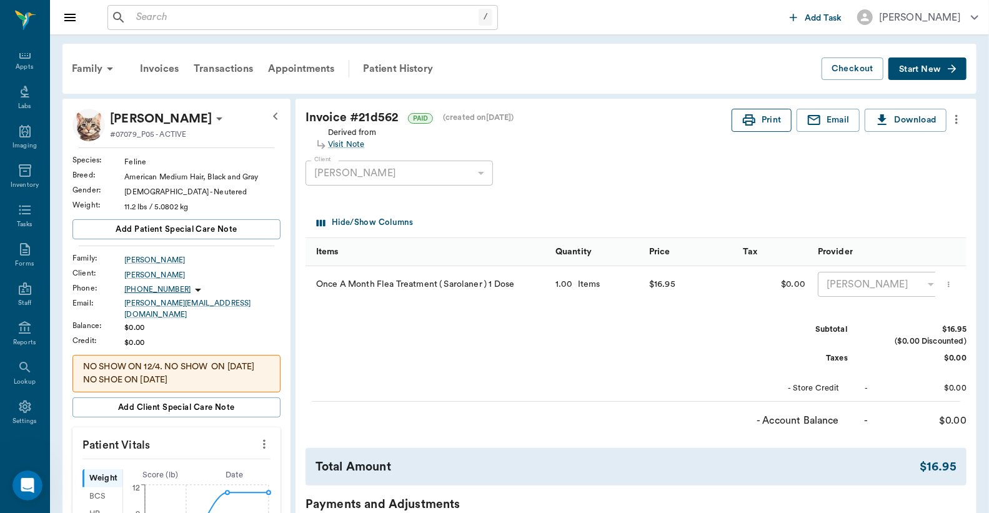
click at [755, 119] on button "Print" at bounding box center [762, 120] width 60 height 23
click at [16, 67] on div "Appts" at bounding box center [24, 66] width 17 height 9
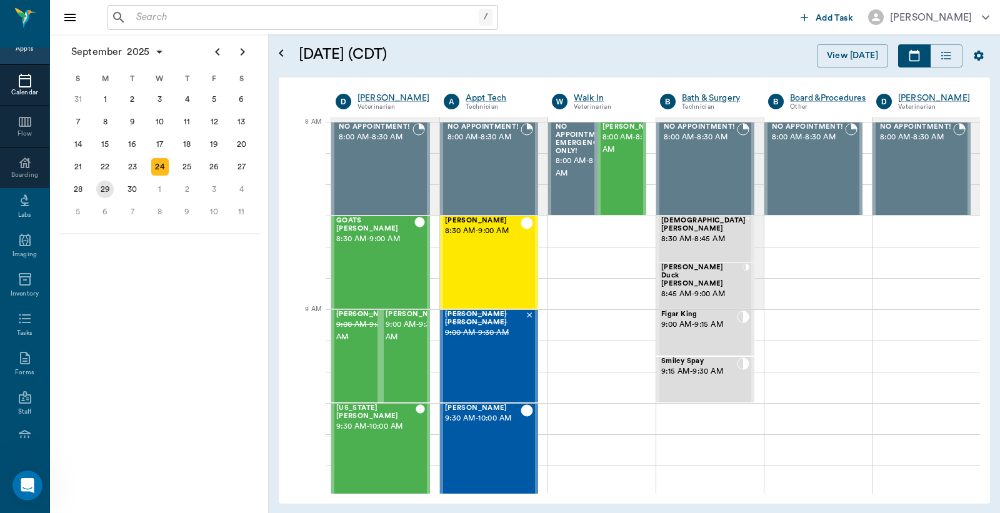
click at [107, 186] on div "29" at bounding box center [104, 189] width 17 height 17
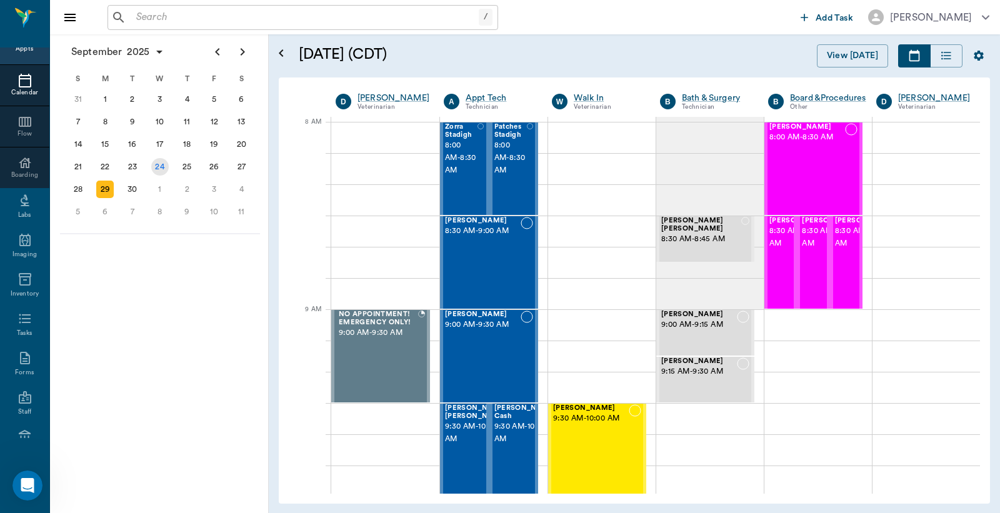
click at [161, 162] on div "24" at bounding box center [159, 166] width 17 height 17
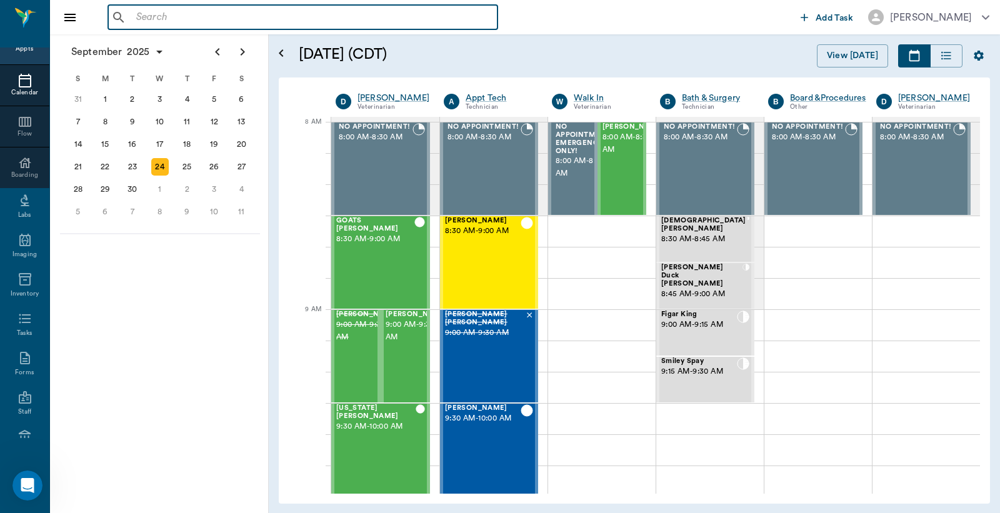
click at [139, 21] on input "text" at bounding box center [311, 17] width 361 height 17
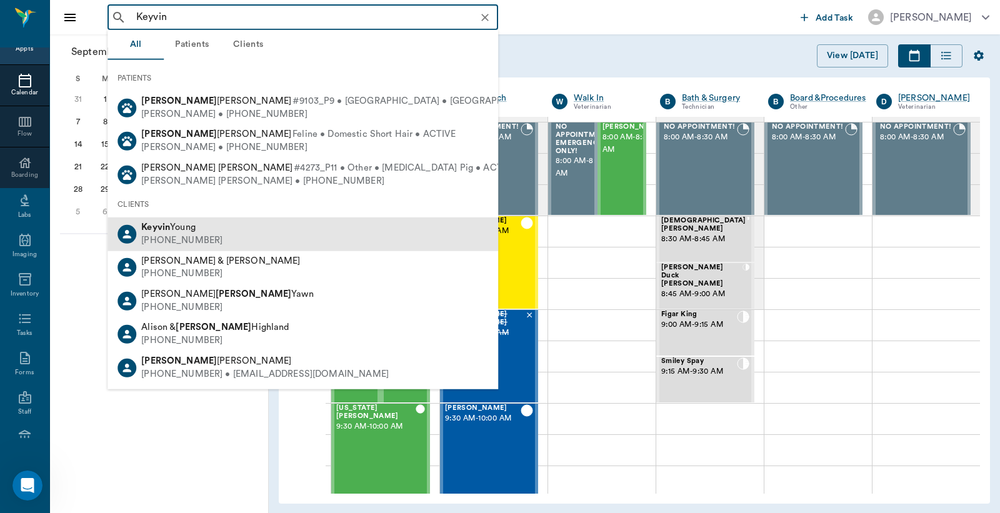
click at [184, 232] on div "Keyvin Young" at bounding box center [181, 227] width 81 height 13
type input "Keyvin"
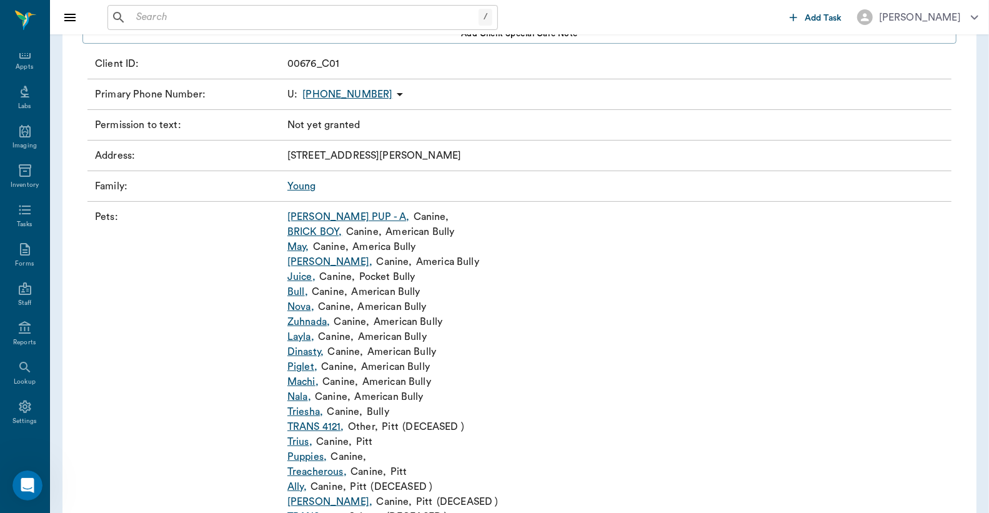
scroll to position [185, 0]
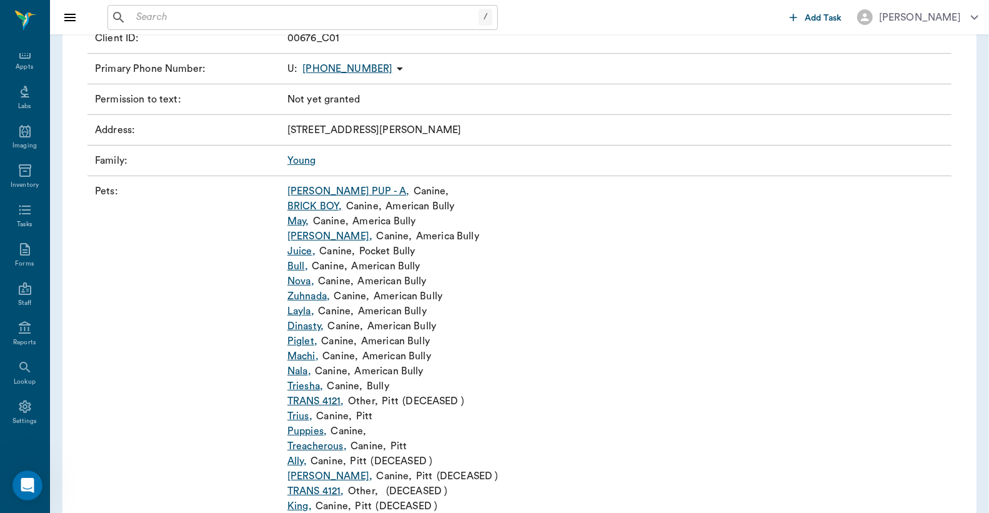
click at [320, 207] on link "BRICK BOY ," at bounding box center [314, 206] width 55 height 15
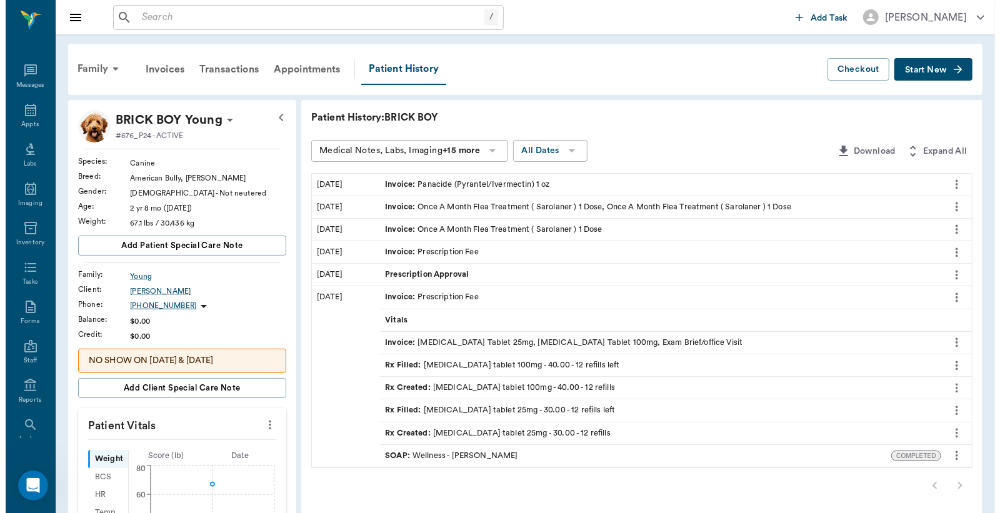
scroll to position [57, 0]
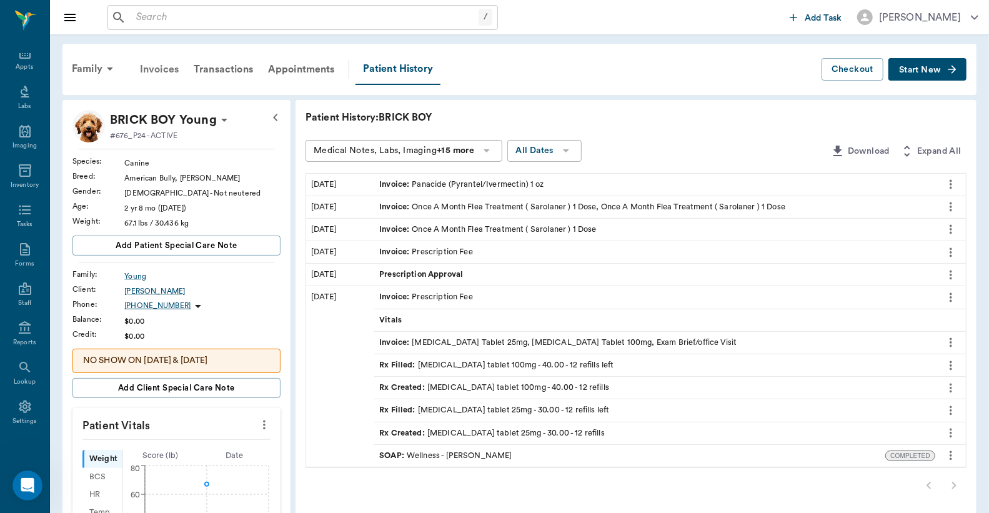
click at [159, 69] on div "Invoices" at bounding box center [159, 69] width 54 height 30
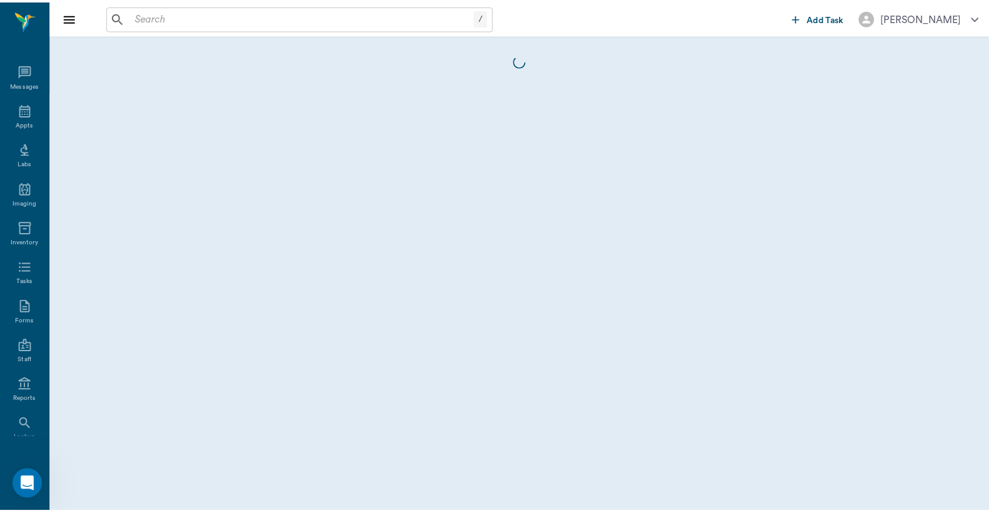
scroll to position [57, 0]
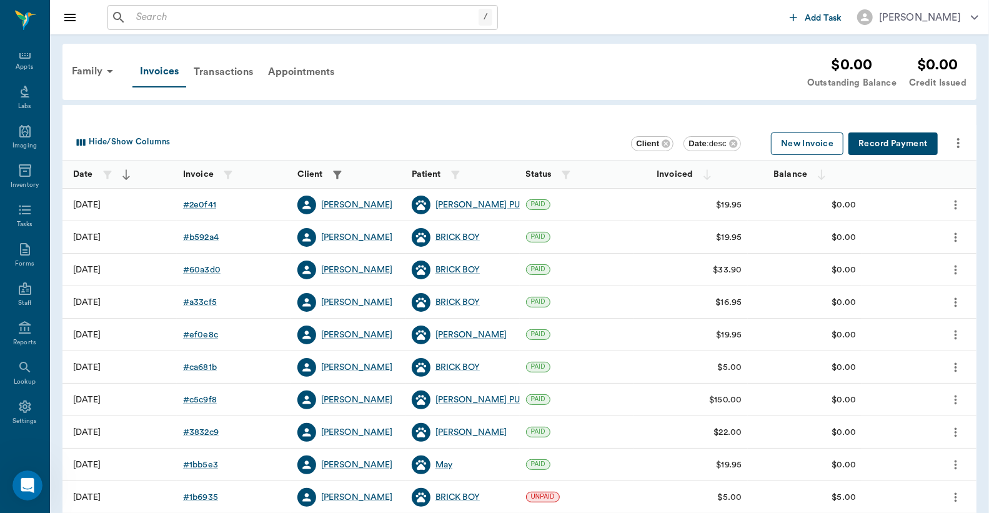
click at [794, 146] on button "New Invoice" at bounding box center [807, 143] width 72 height 23
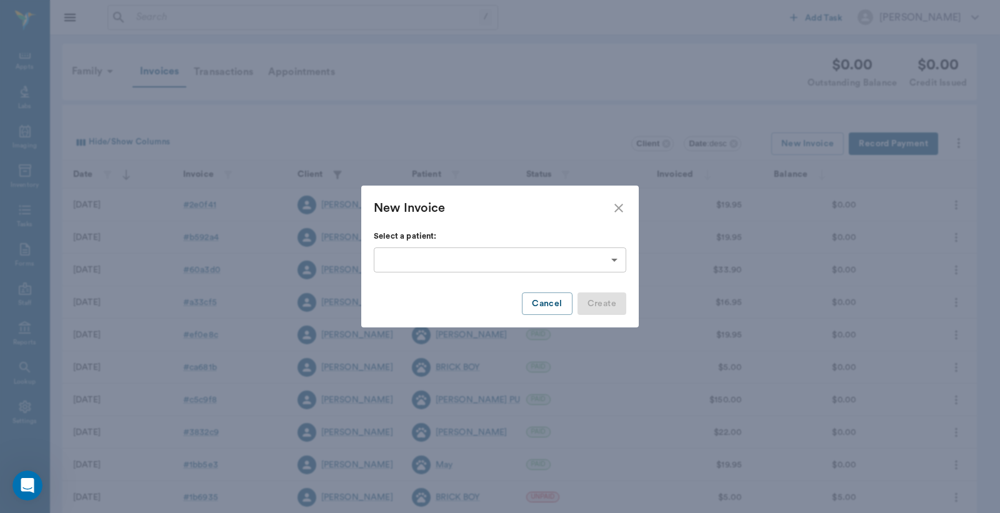
click at [612, 259] on body "/ ​ Add Task Dr. Bert Ellsworth Nectar Messages Appts Labs Imaging Inventory Ta…" at bounding box center [500, 366] width 1000 height 733
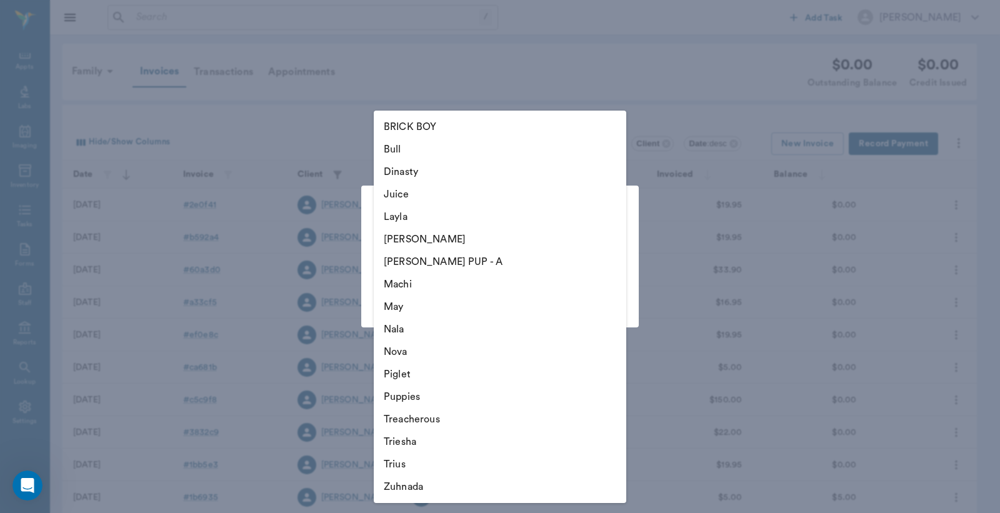
click at [440, 127] on li "BRICK BOY" at bounding box center [500, 127] width 252 height 22
type input "678fb98cd97277ea0e1b55ce"
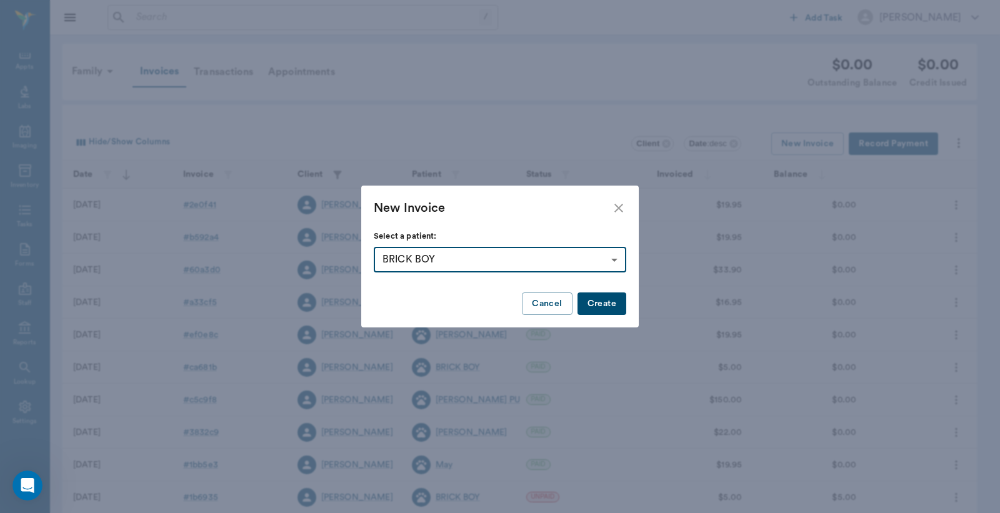
click at [603, 306] on button "Create" at bounding box center [601, 303] width 49 height 23
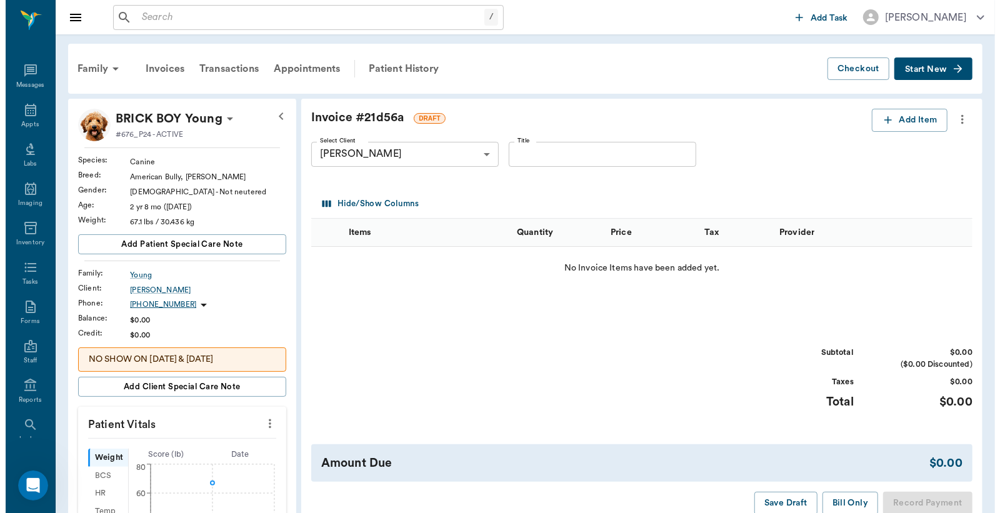
scroll to position [57, 0]
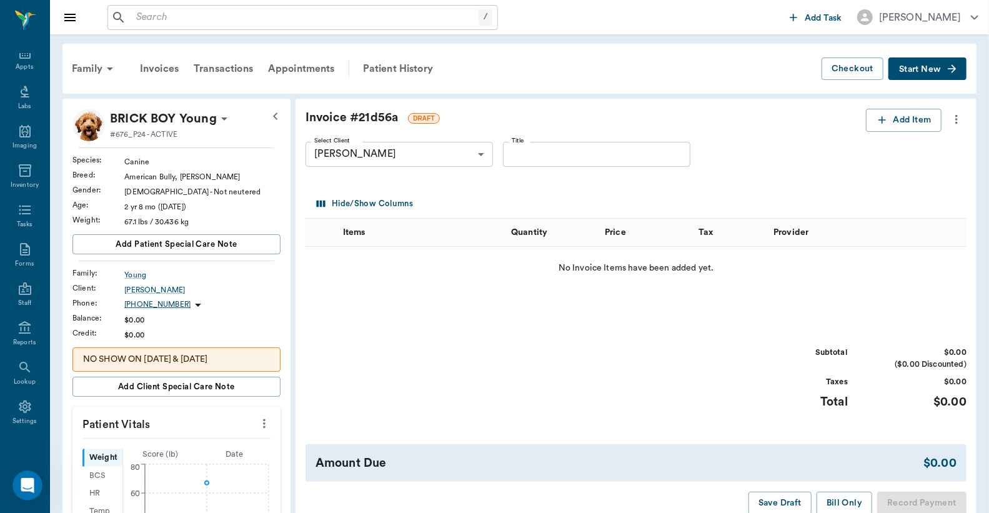
click at [913, 69] on span "Start New" at bounding box center [920, 69] width 42 height 0
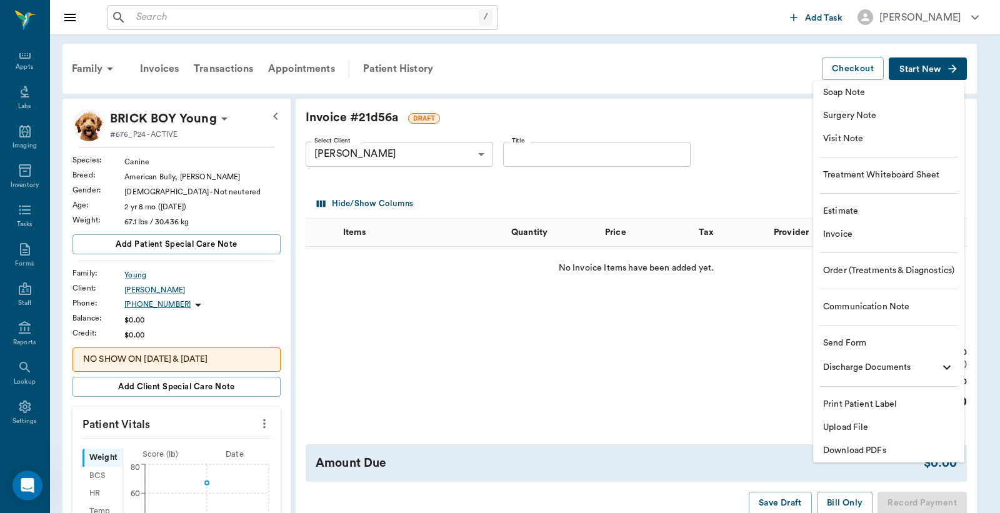
click at [875, 146] on li "Visit Note" at bounding box center [888, 138] width 151 height 23
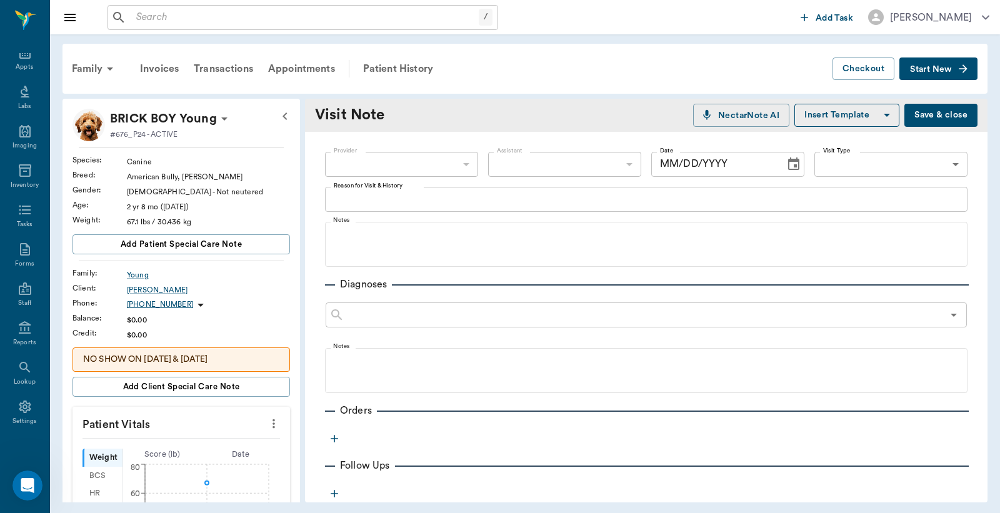
type input "[DATE]"
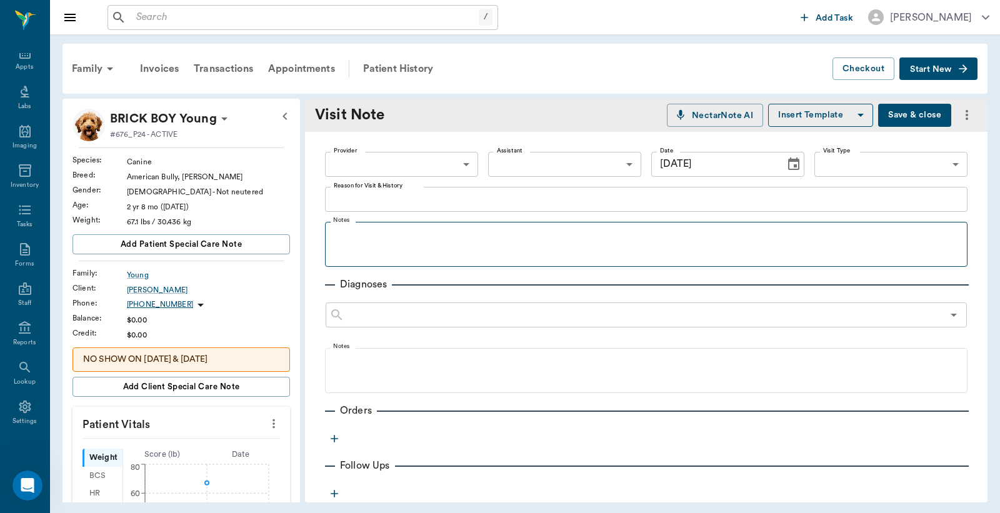
scroll to position [92, 0]
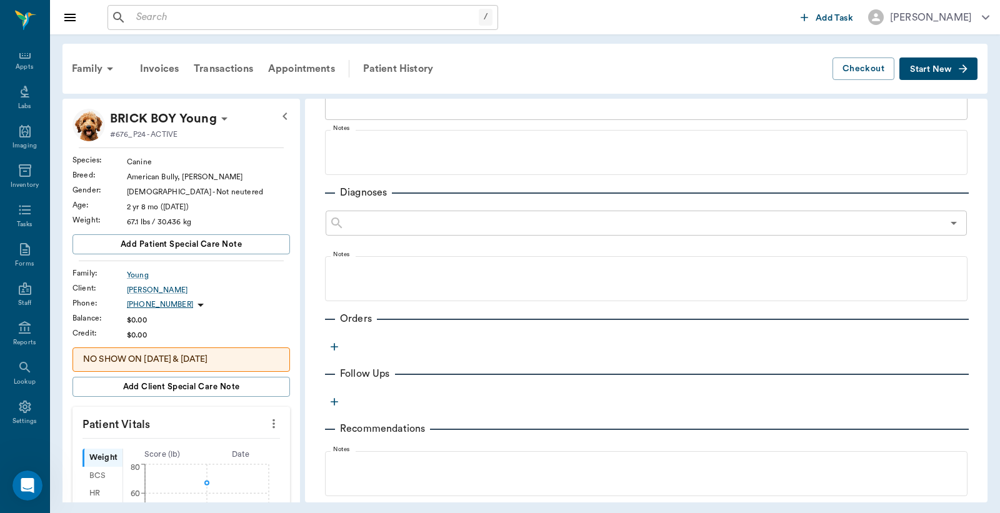
click at [335, 346] on icon "button" at bounding box center [333, 346] width 7 height 7
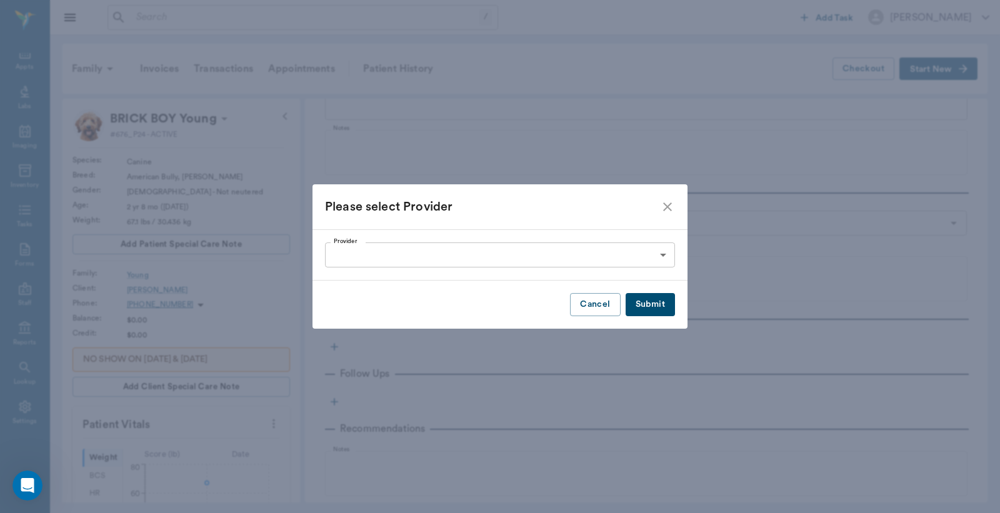
click at [662, 259] on body "/ ​ Add Task Dr. Bert Ellsworth Nectar Messages Appts Labs Imaging Inventory Ta…" at bounding box center [500, 256] width 1000 height 513
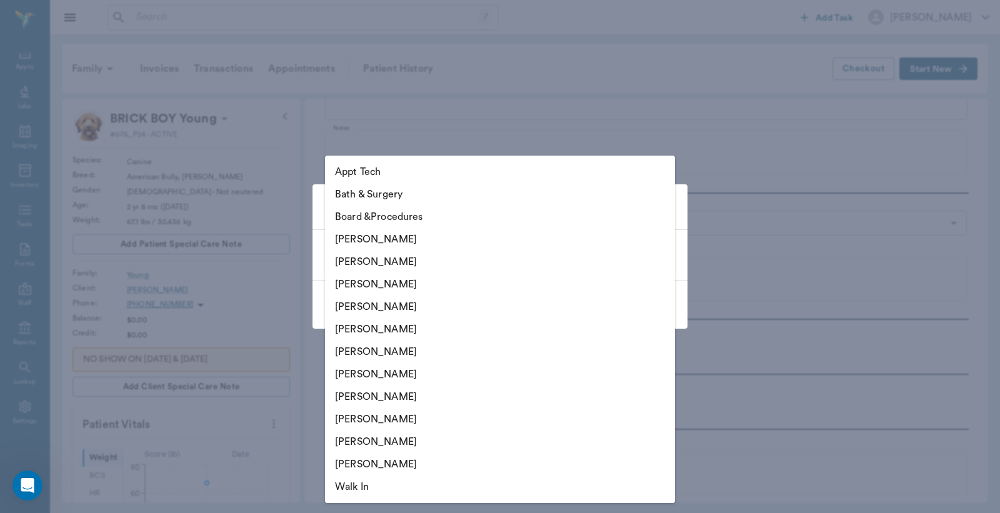
click at [400, 261] on li "Christy Dudley" at bounding box center [500, 262] width 350 height 22
type input "63ec2e2852e12b0ba117910e"
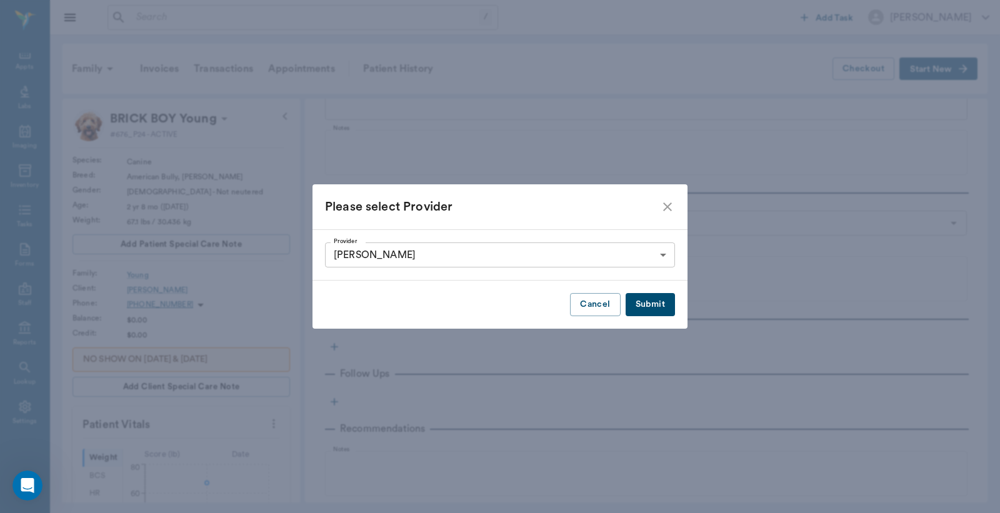
click at [640, 307] on button "Submit" at bounding box center [649, 304] width 49 height 23
type input "63ec2e2852e12b0ba117910e"
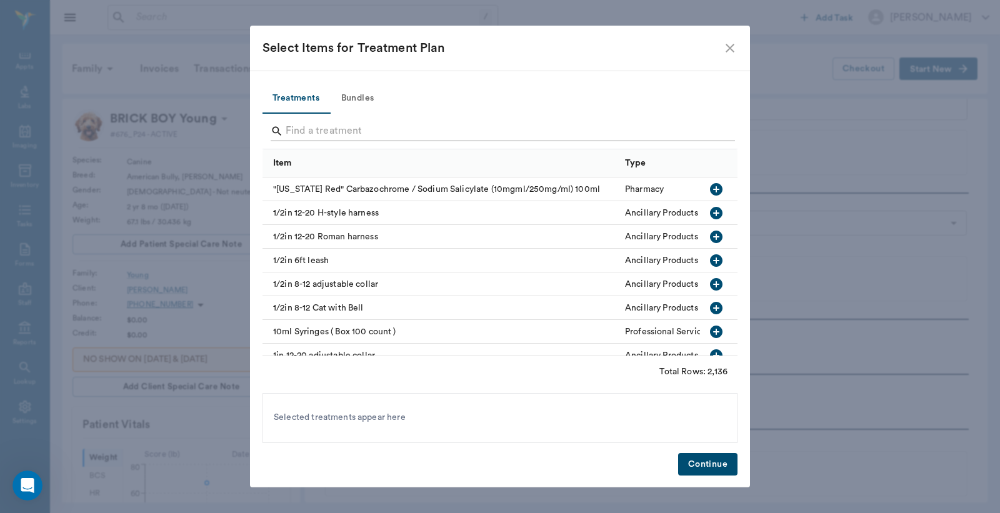
click at [283, 133] on div "Search" at bounding box center [503, 131] width 464 height 20
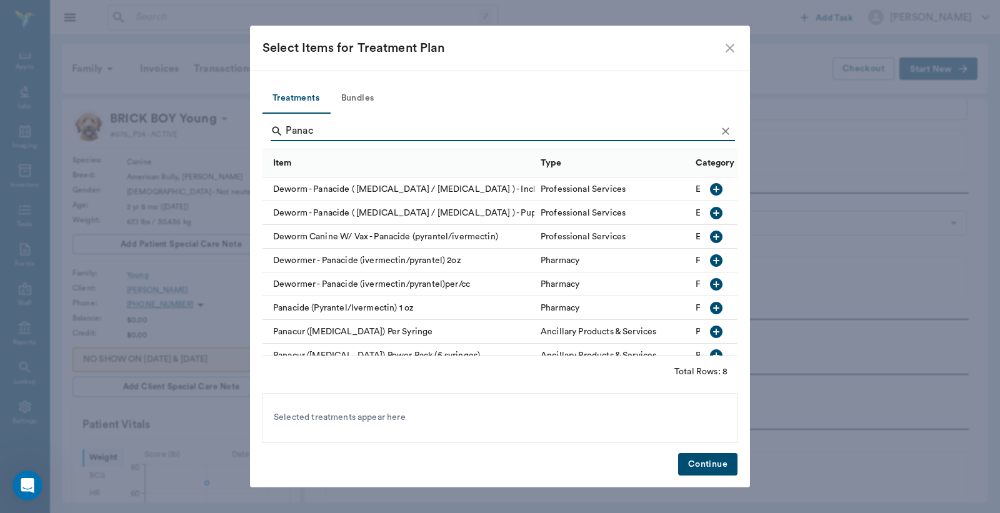
type input "Panac"
click at [708, 309] on icon "button" at bounding box center [715, 307] width 15 height 15
click at [690, 464] on button "Continue" at bounding box center [707, 464] width 59 height 23
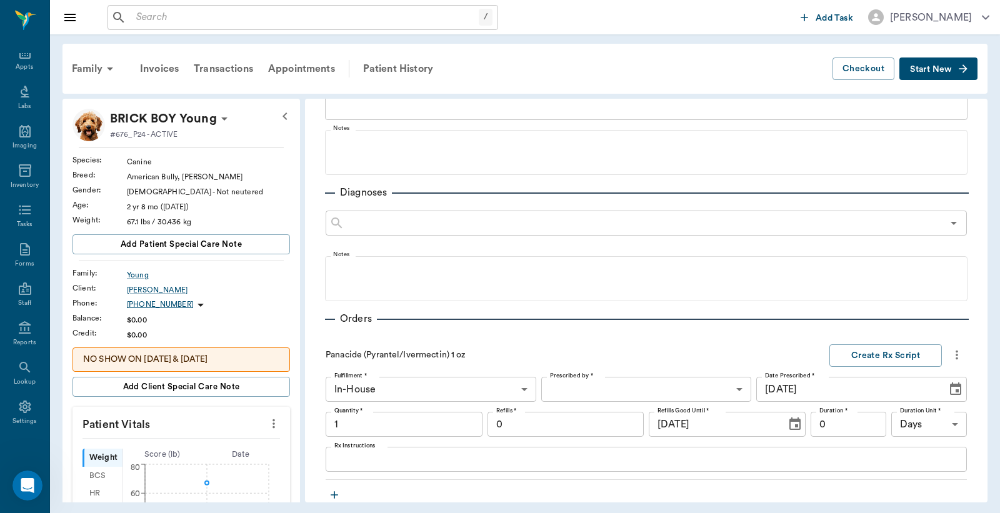
scroll to position [94, 0]
type input "1.00"
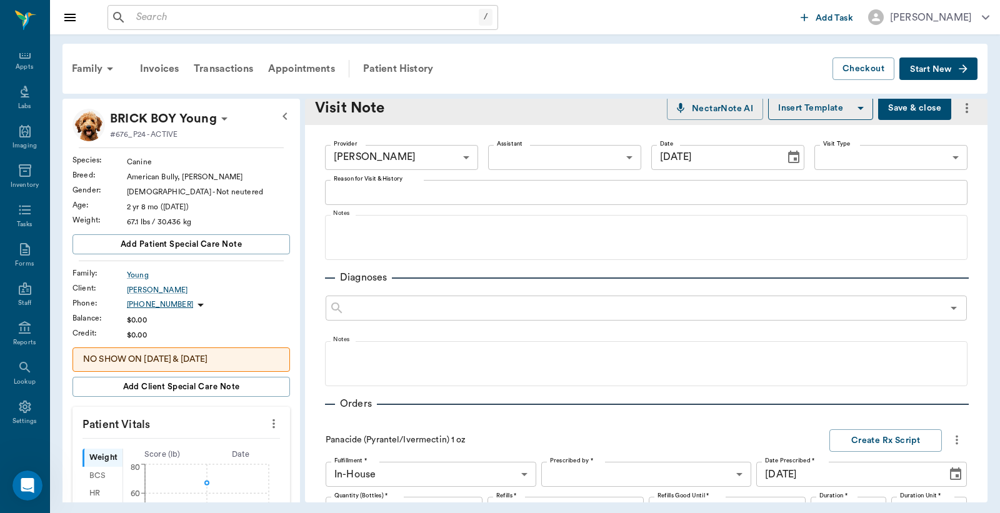
scroll to position [0, 0]
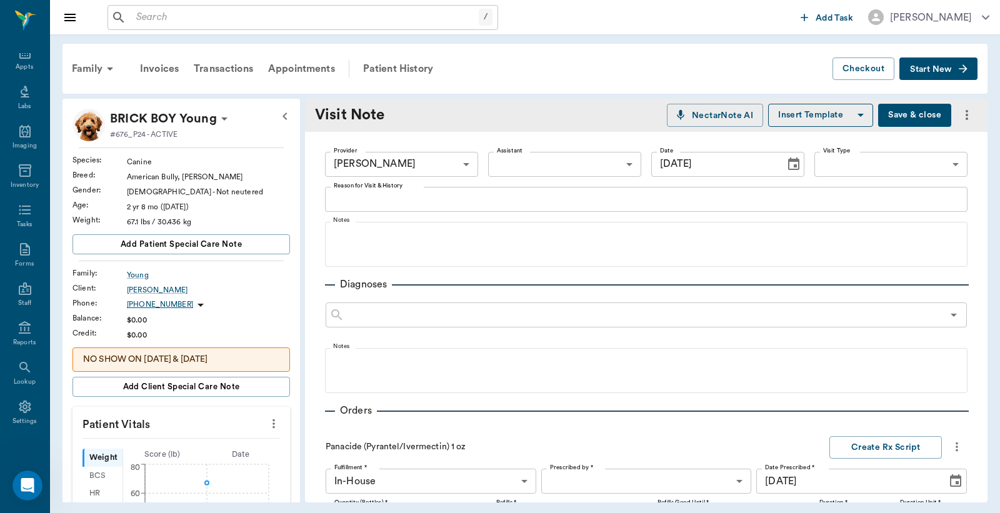
click at [950, 444] on icon "more" at bounding box center [957, 446] width 14 height 15
click at [785, 378] on div at bounding box center [500, 256] width 1000 height 513
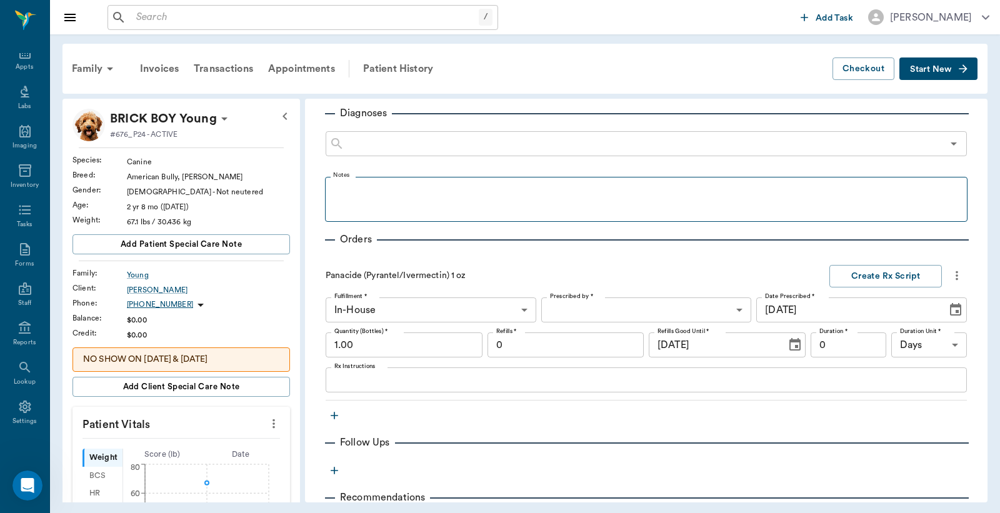
scroll to position [185, 0]
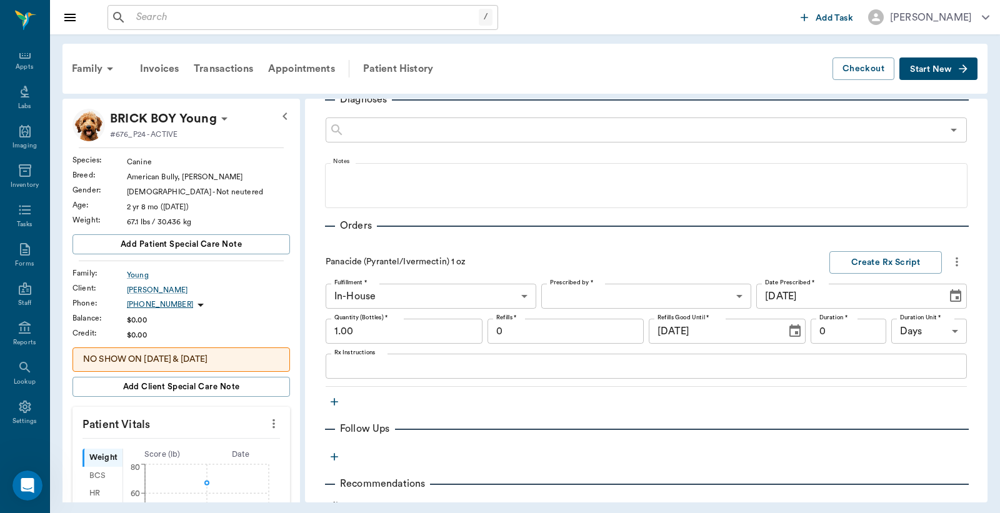
click at [334, 400] on icon "button" at bounding box center [333, 401] width 7 height 7
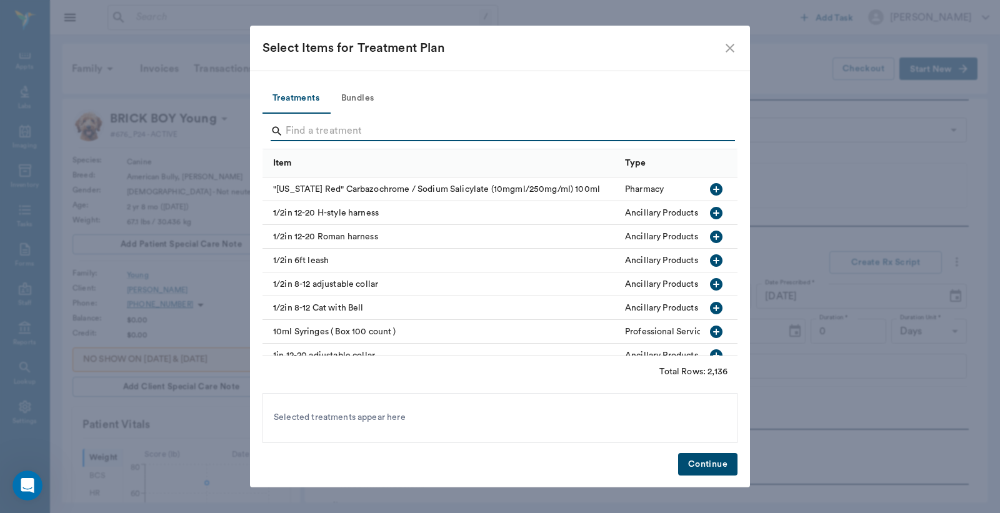
click at [291, 135] on input "Search" at bounding box center [500, 131] width 430 height 20
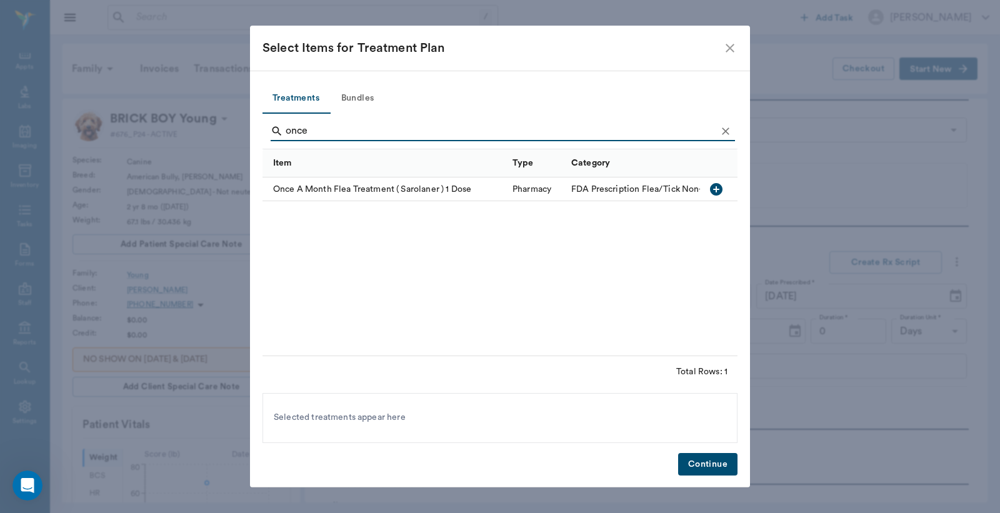
type input "once"
click at [716, 184] on icon "button" at bounding box center [716, 189] width 12 height 12
click at [695, 465] on button "Continue" at bounding box center [707, 464] width 59 height 23
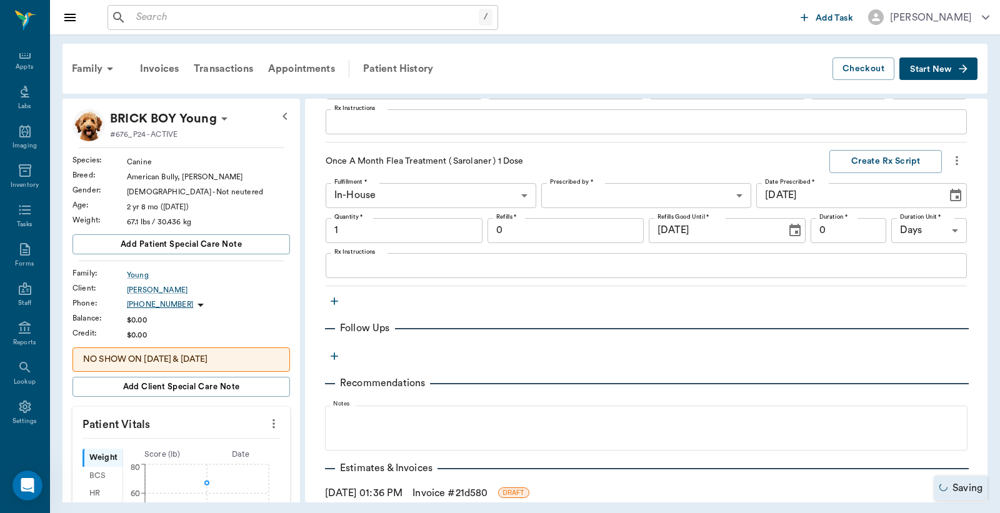
type input "1.00"
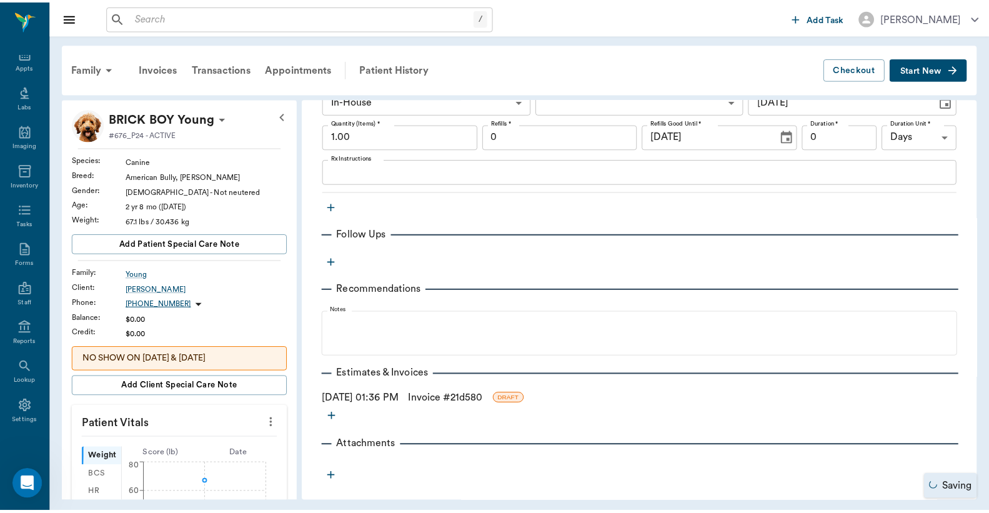
scroll to position [528, 0]
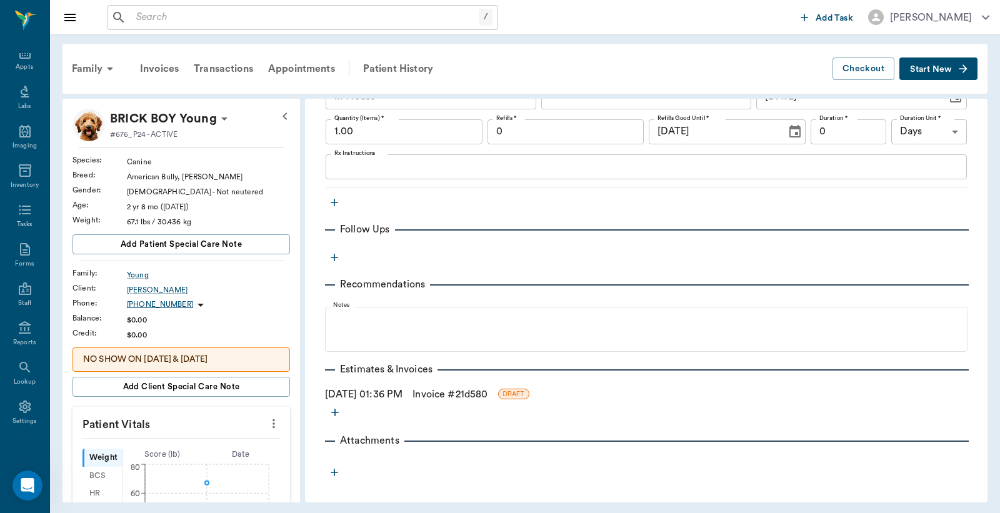
click at [469, 395] on link "Invoice # 21d580" at bounding box center [449, 394] width 75 height 15
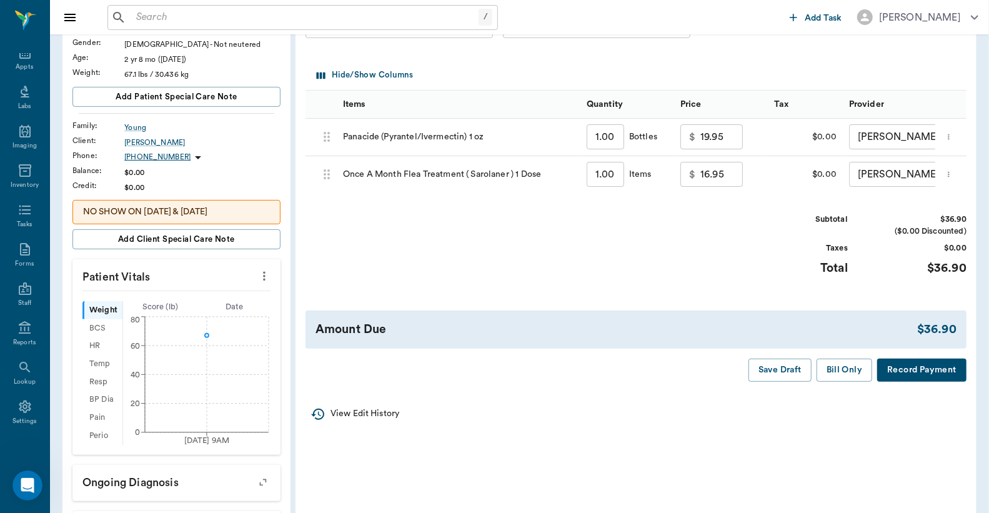
scroll to position [185, 0]
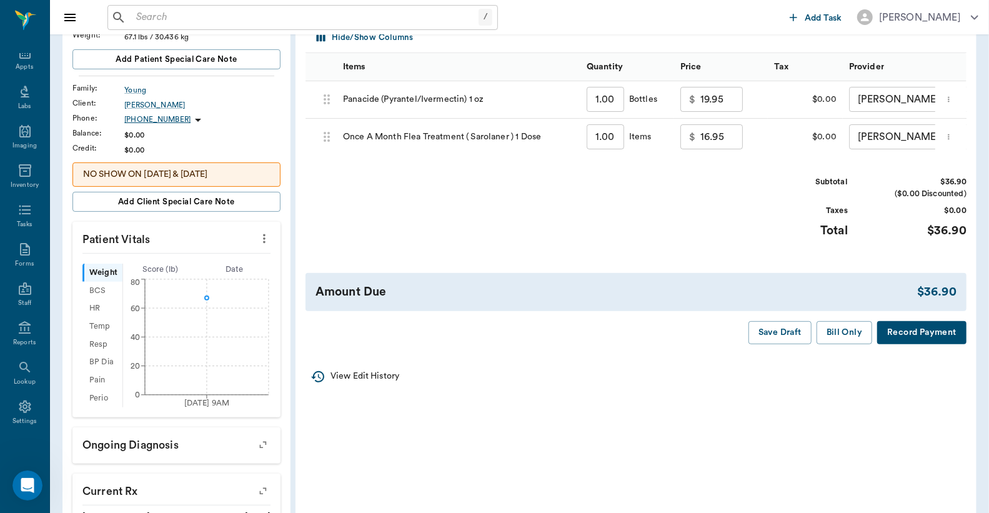
click at [916, 344] on button "Record Payment" at bounding box center [921, 332] width 89 height 23
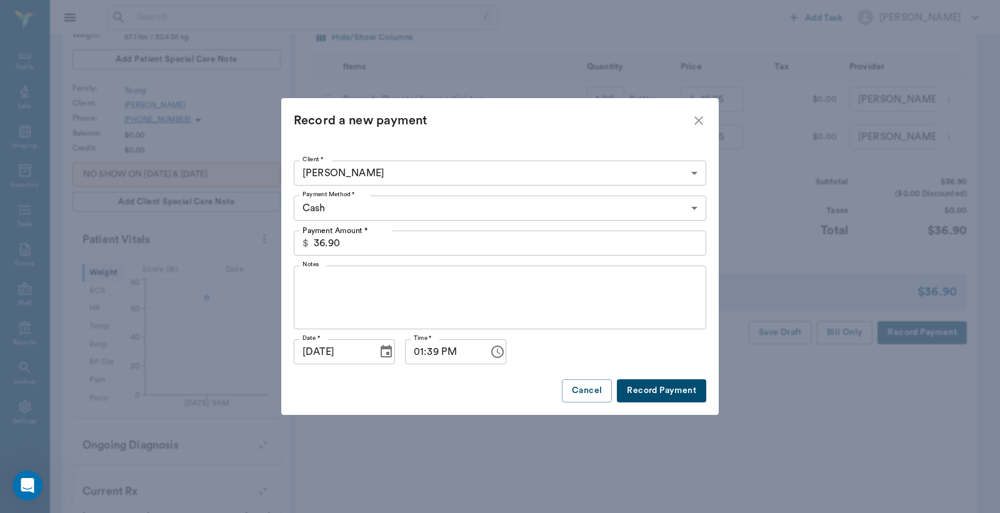
click at [694, 209] on body "/ ​ Add Task Dr. Bert Ellsworth Nectar Messages Appts Labs Imaging Inventory Ta…" at bounding box center [500, 276] width 1000 height 923
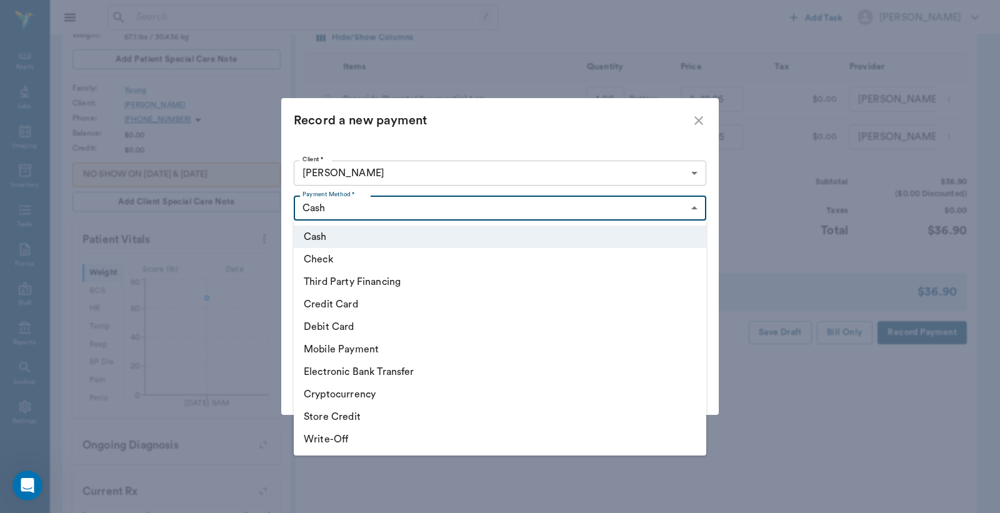
click at [334, 324] on li "Debit Card" at bounding box center [500, 326] width 412 height 22
type input "DEBIT_CARD"
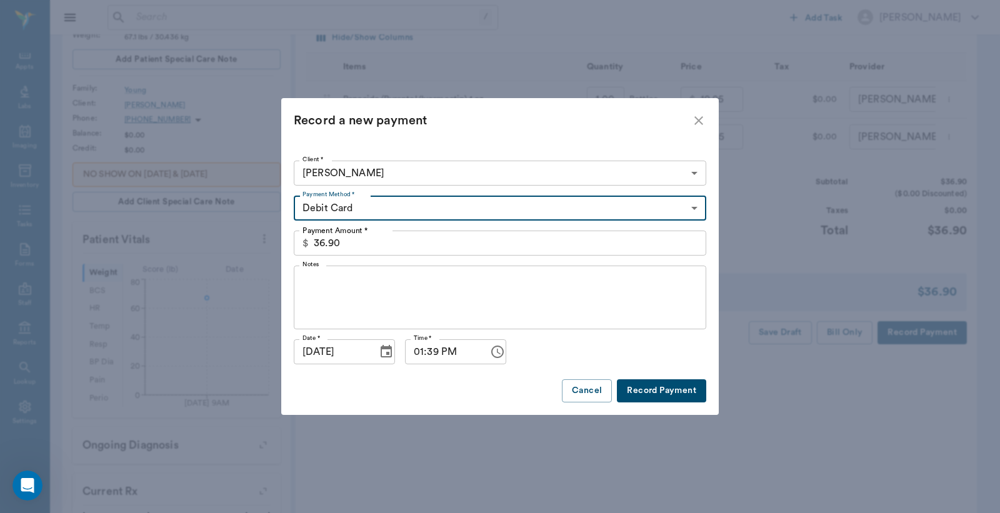
click at [654, 387] on button "Record Payment" at bounding box center [661, 390] width 89 height 23
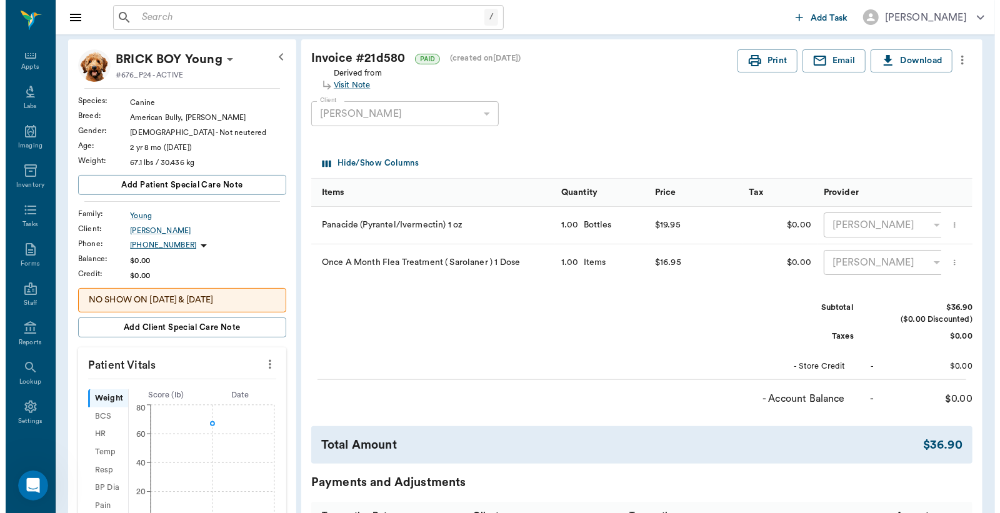
scroll to position [0, 0]
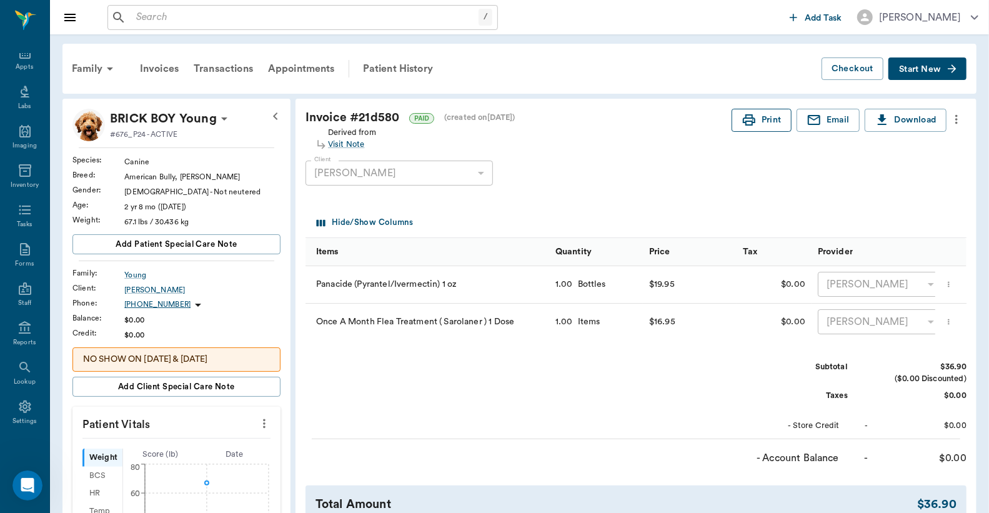
click at [772, 119] on button "Print" at bounding box center [762, 120] width 60 height 23
click at [26, 71] on div "Appts" at bounding box center [24, 66] width 17 height 9
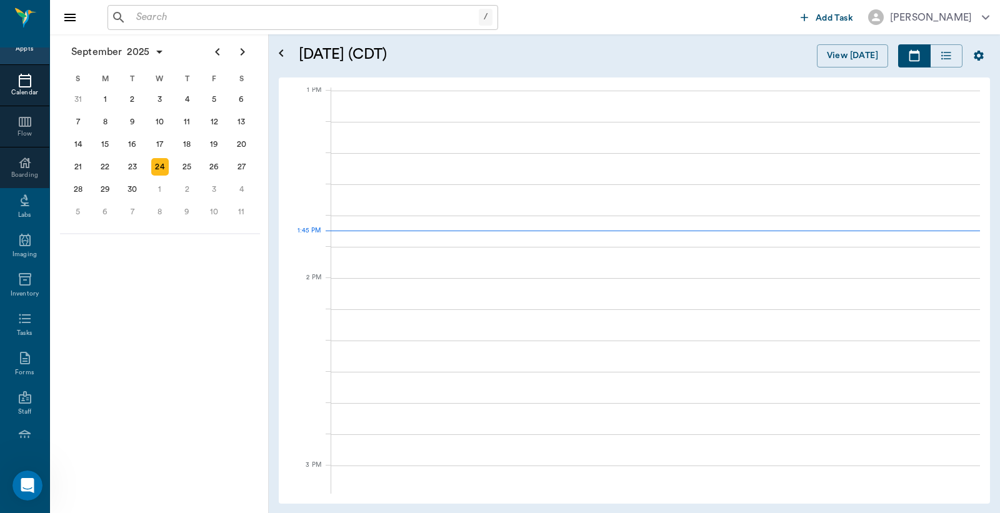
scroll to position [939, 0]
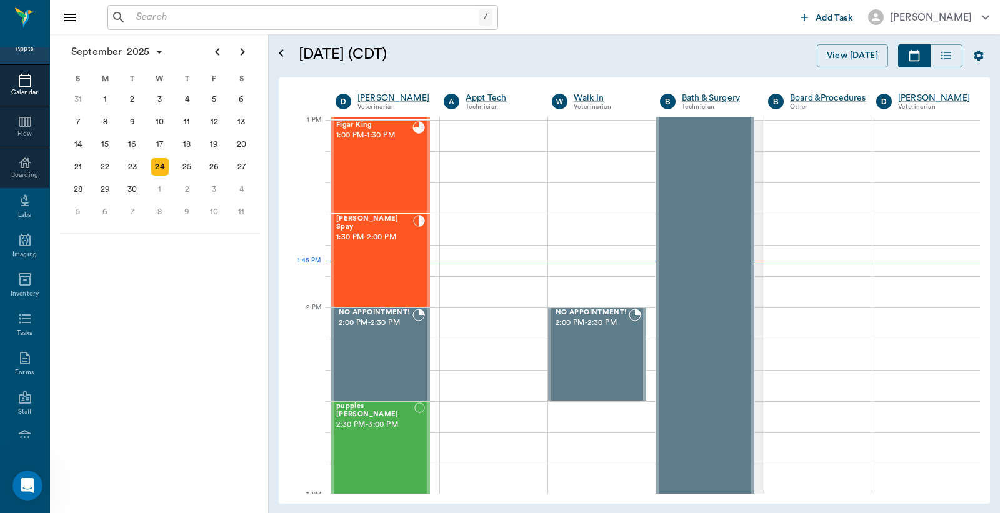
click at [21, 52] on div "Appts" at bounding box center [24, 48] width 17 height 9
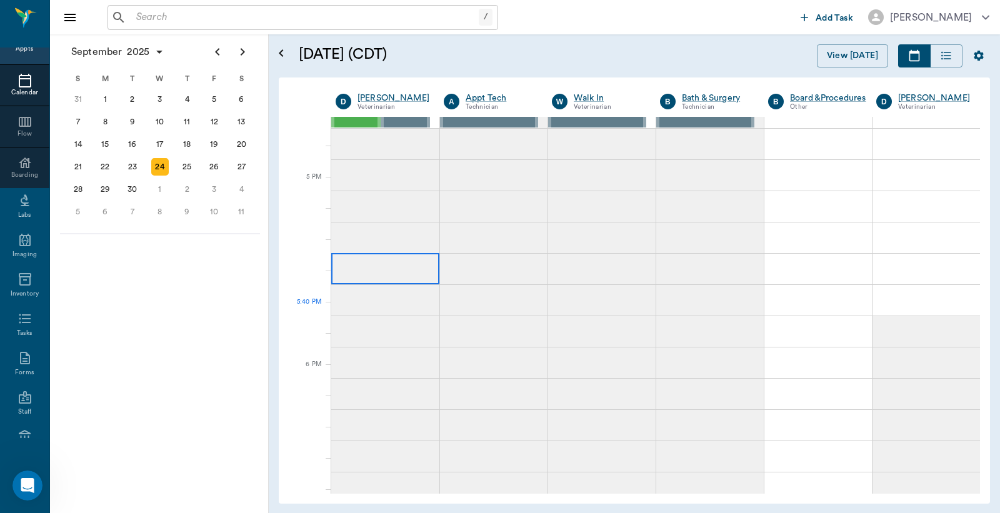
scroll to position [1587, 0]
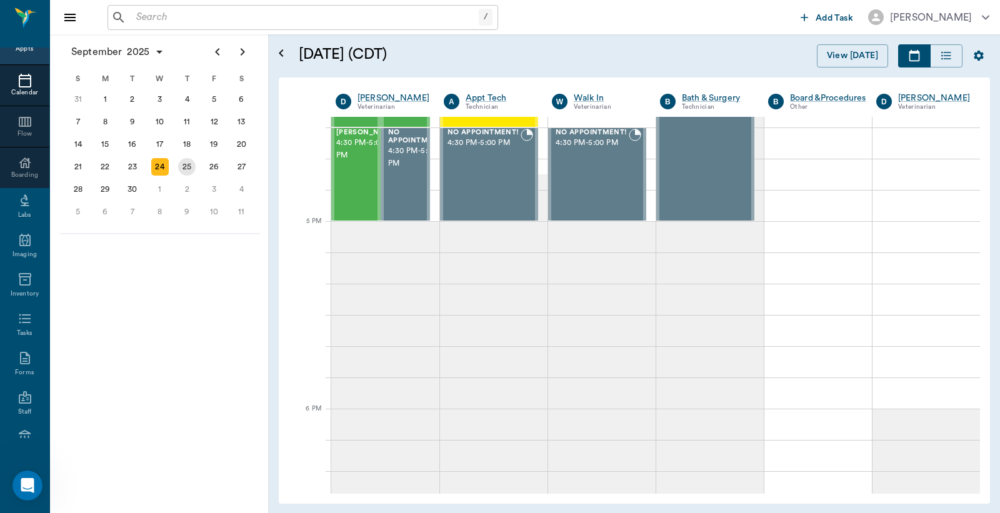
click at [183, 162] on div "25" at bounding box center [186, 166] width 17 height 17
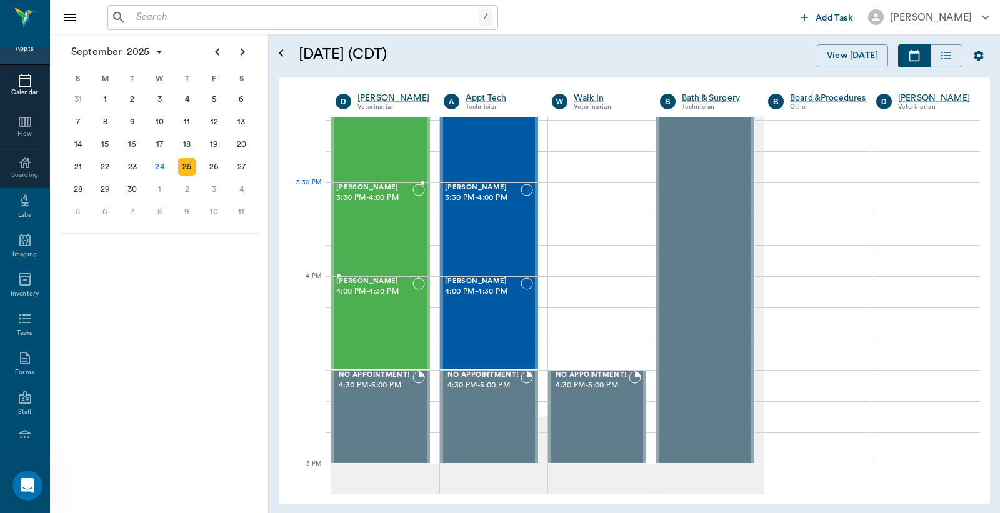
scroll to position [1573, 0]
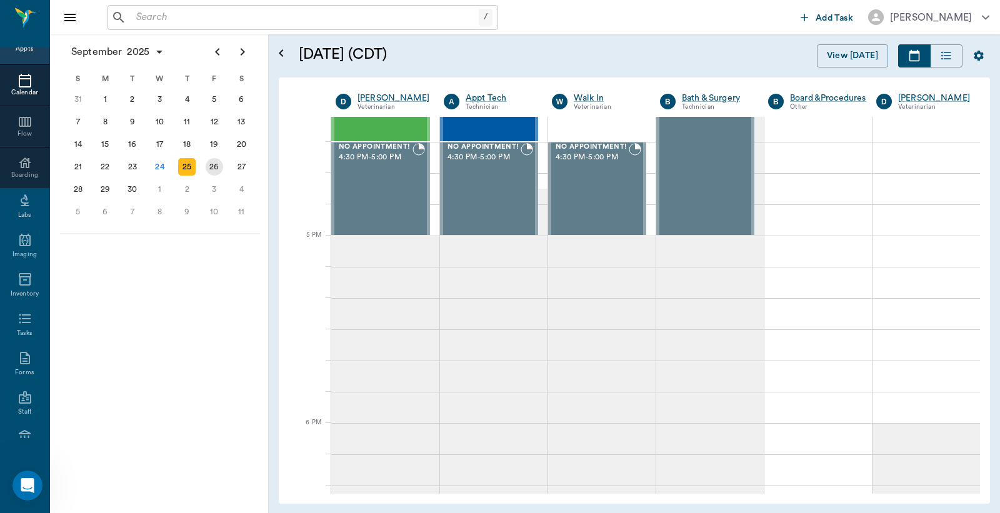
click at [216, 163] on div "26" at bounding box center [214, 166] width 17 height 17
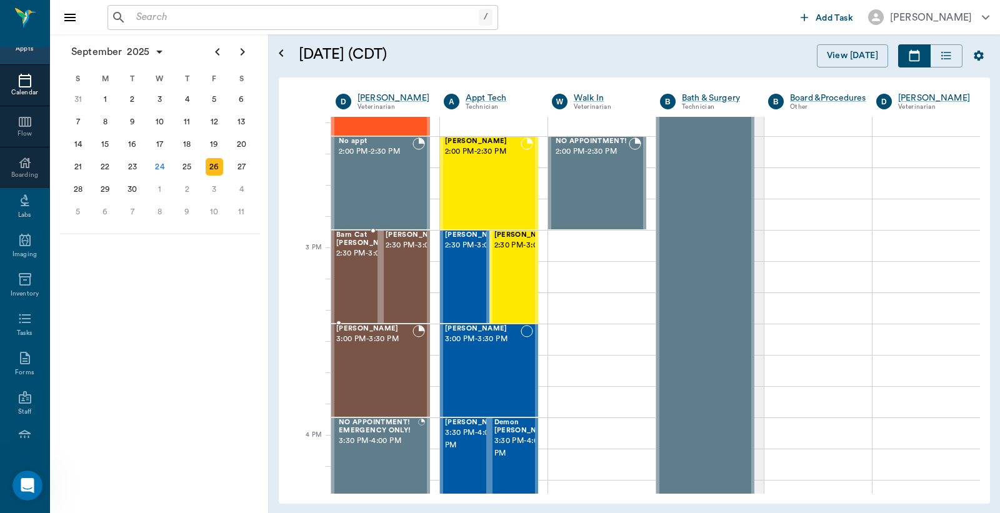
scroll to position [1481, 0]
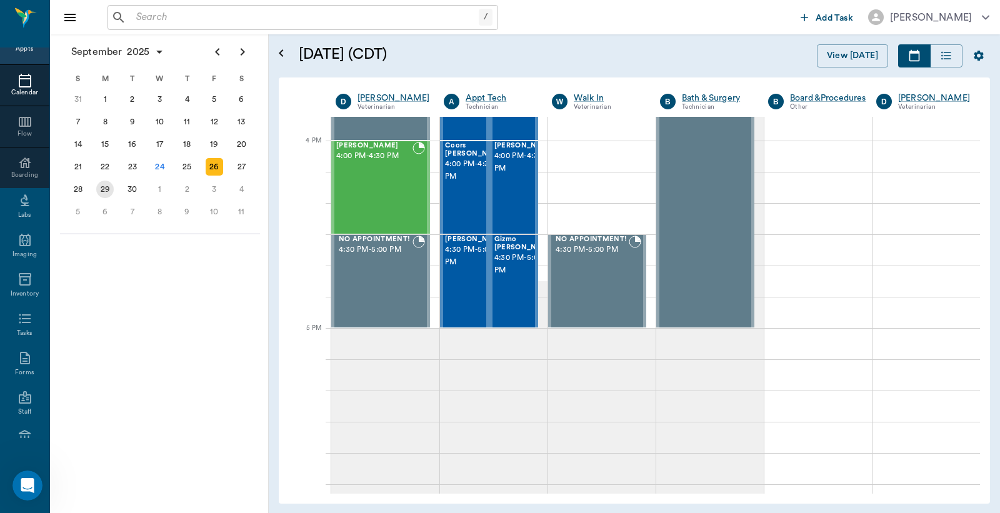
click at [104, 183] on div "29" at bounding box center [104, 189] width 17 height 17
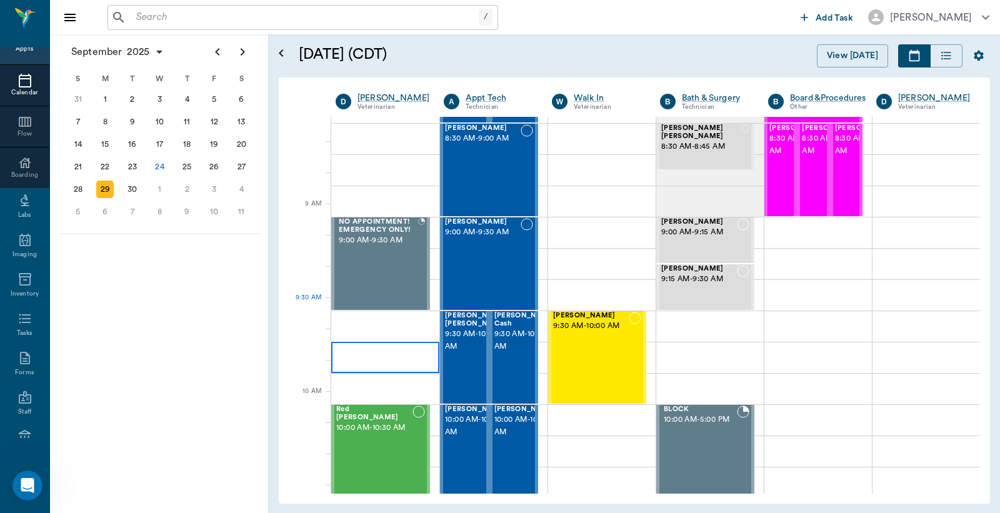
scroll to position [370, 0]
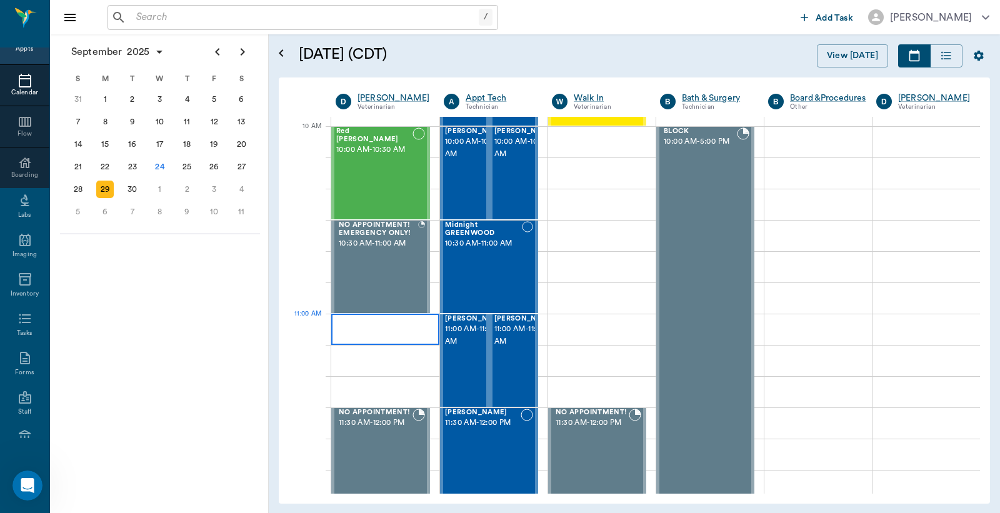
click at [372, 328] on div at bounding box center [385, 329] width 108 height 31
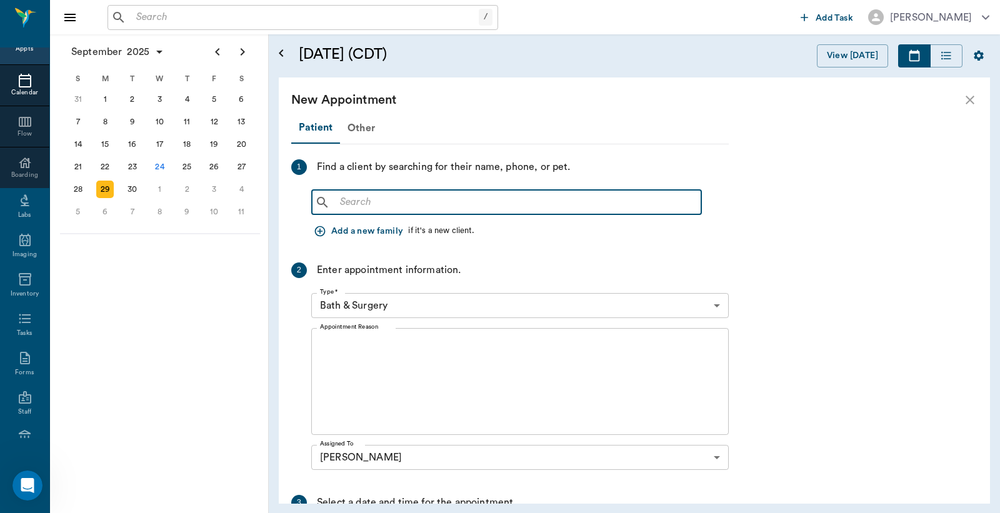
click at [335, 201] on input "text" at bounding box center [515, 202] width 361 height 17
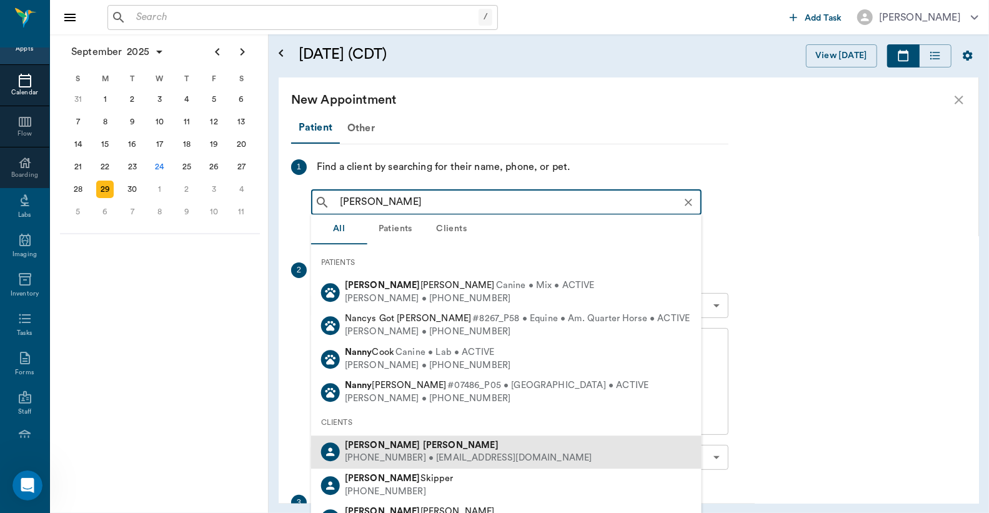
click at [400, 456] on div "(903) 720-1412 • VNTEMPLETON@peoplepc.com" at bounding box center [468, 458] width 247 height 13
type input "Nancy Timpleton"
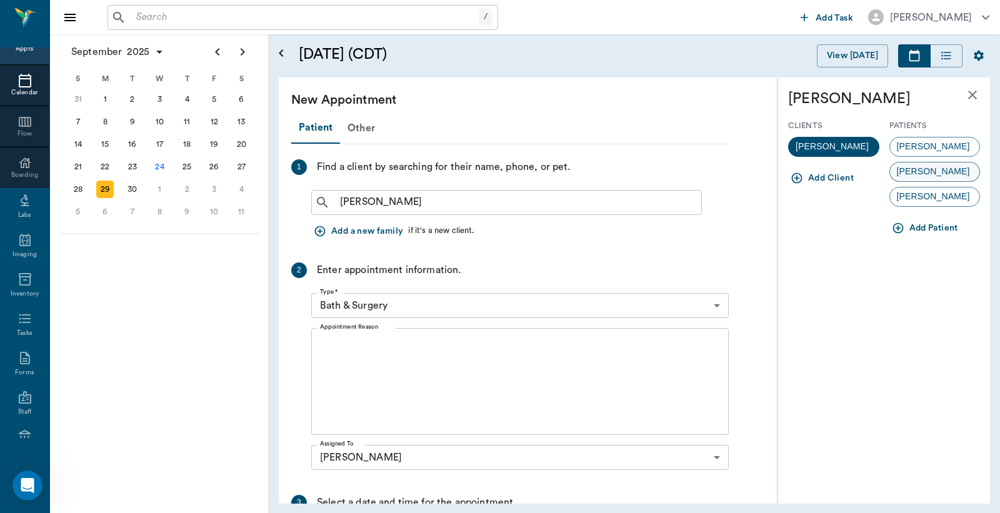
click at [920, 173] on span "ARLO" at bounding box center [933, 171] width 87 height 13
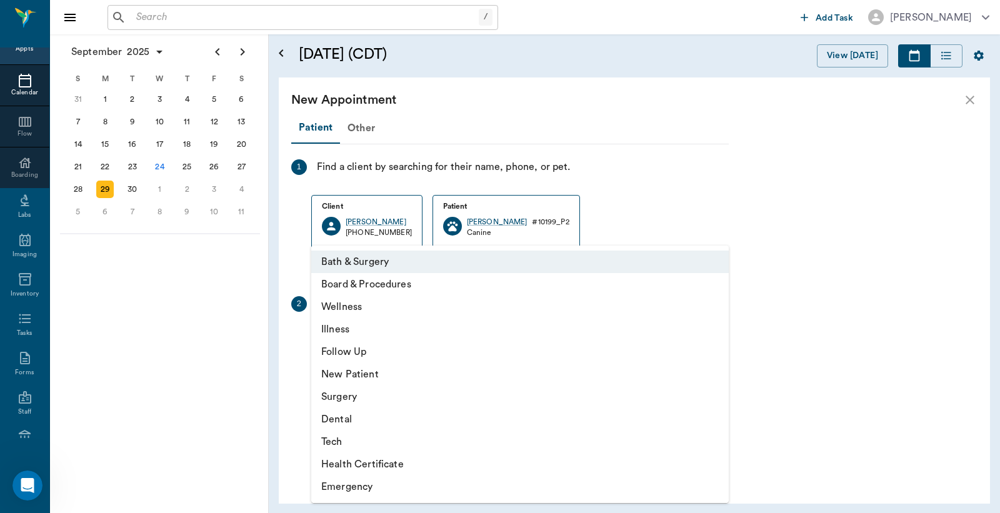
click at [715, 340] on body "/ ​ Add Task Dr. Bert Ellsworth Nectar Messages Appts Calendar Flow Boarding La…" at bounding box center [500, 256] width 1000 height 513
click at [372, 307] on li "Wellness" at bounding box center [519, 306] width 417 height 22
type input "65d2be4f46e3a538d89b8c14"
type input "11:30 AM"
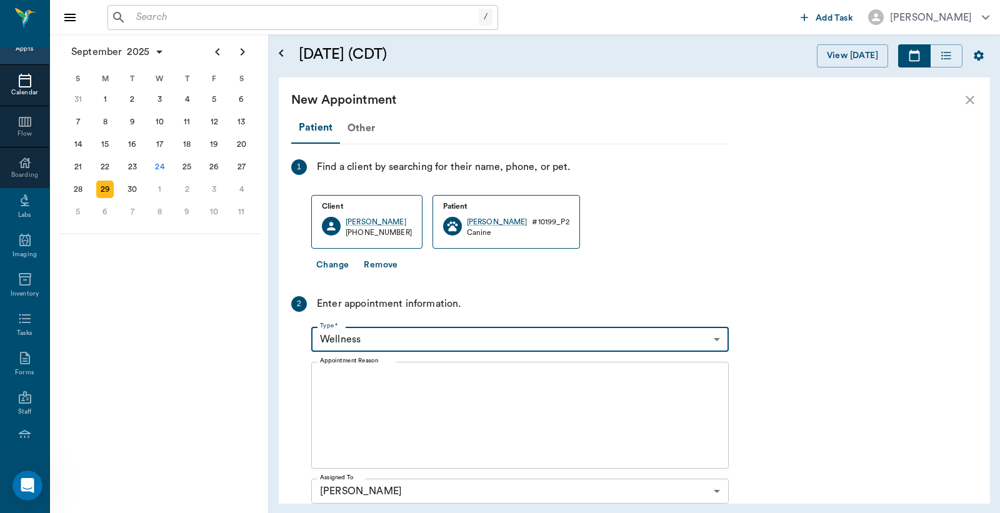
click at [320, 382] on textarea "Appointment Reason" at bounding box center [520, 415] width 400 height 86
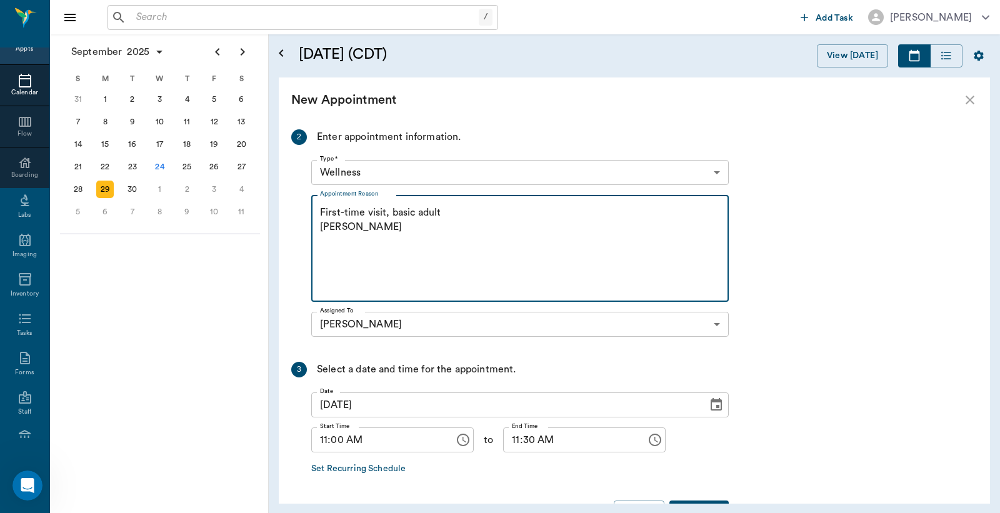
scroll to position [185, 0]
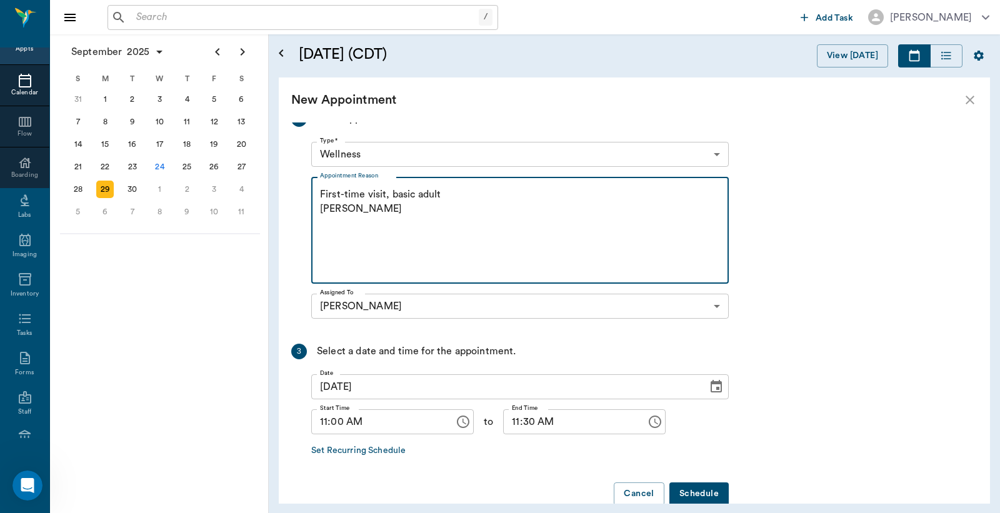
type textarea "First-time visit, basic adult Christy"
click at [702, 492] on button "Schedule" at bounding box center [698, 493] width 59 height 23
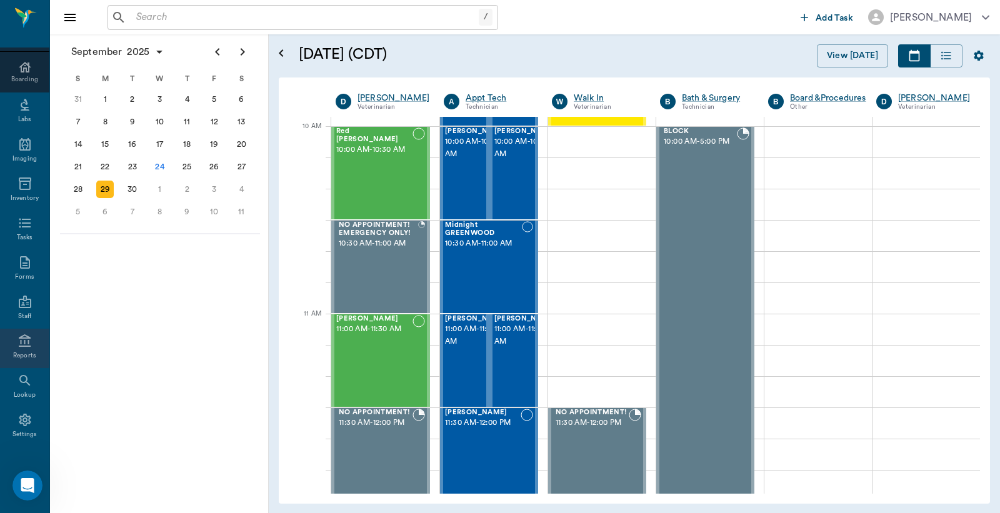
scroll to position [166, 0]
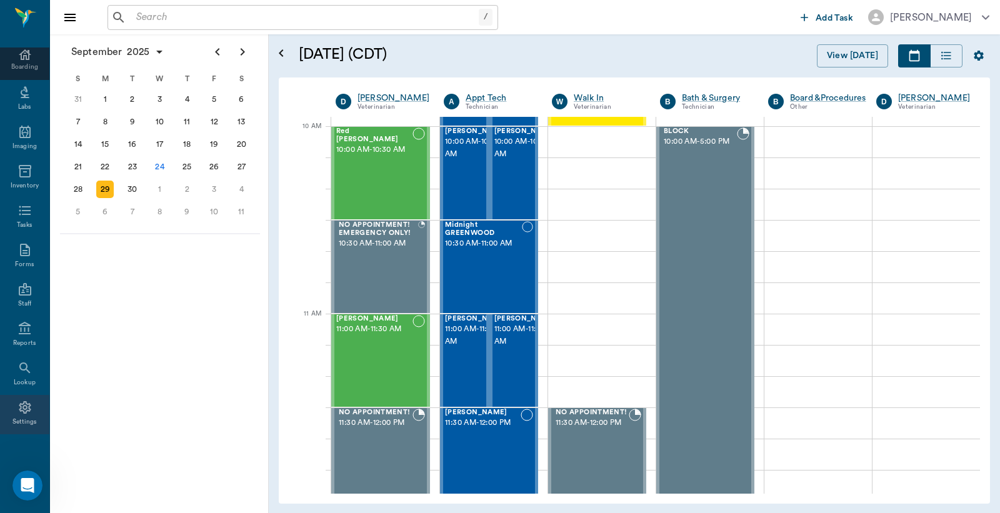
click at [24, 417] on div "Settings" at bounding box center [24, 421] width 25 height 9
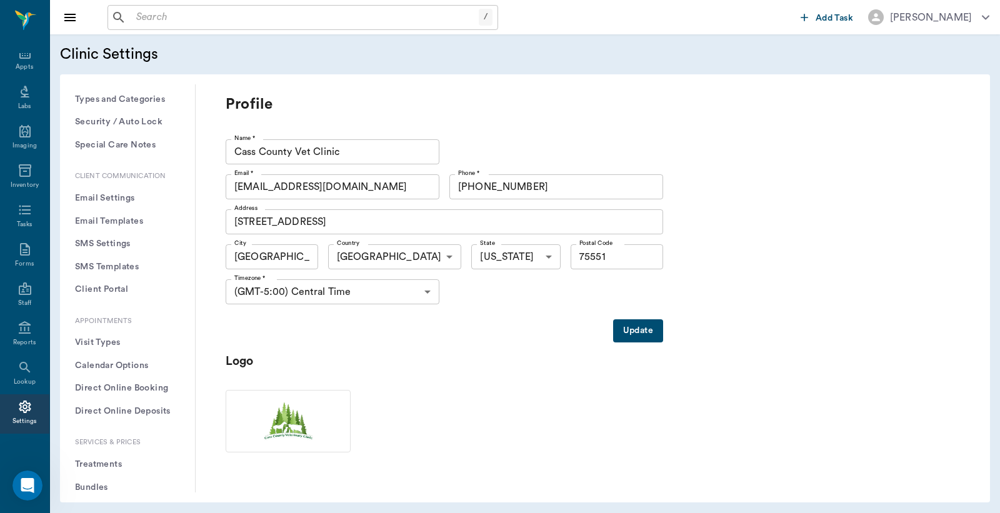
scroll to position [185, 0]
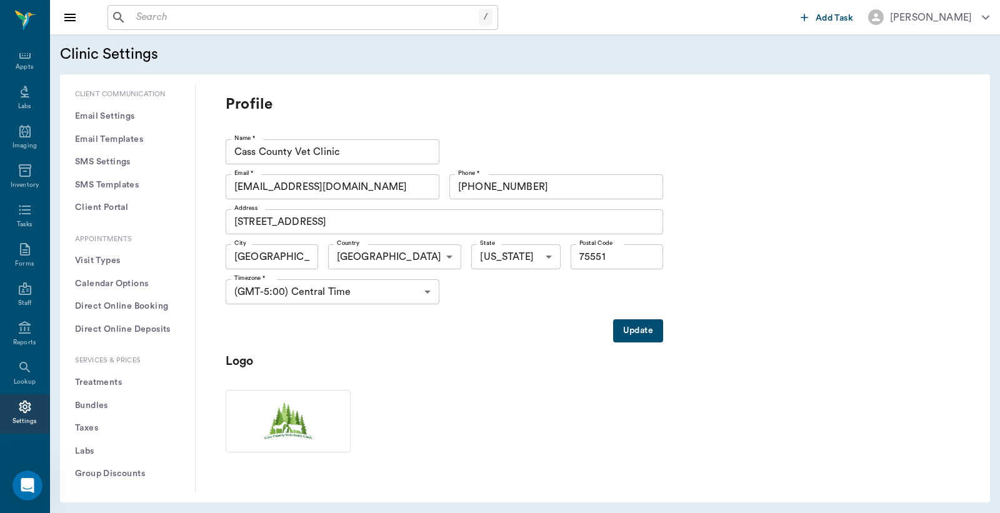
drag, startPoint x: 101, startPoint y: 381, endPoint x: 204, endPoint y: 151, distance: 251.7
click at [102, 382] on button "Treatments" at bounding box center [127, 382] width 115 height 23
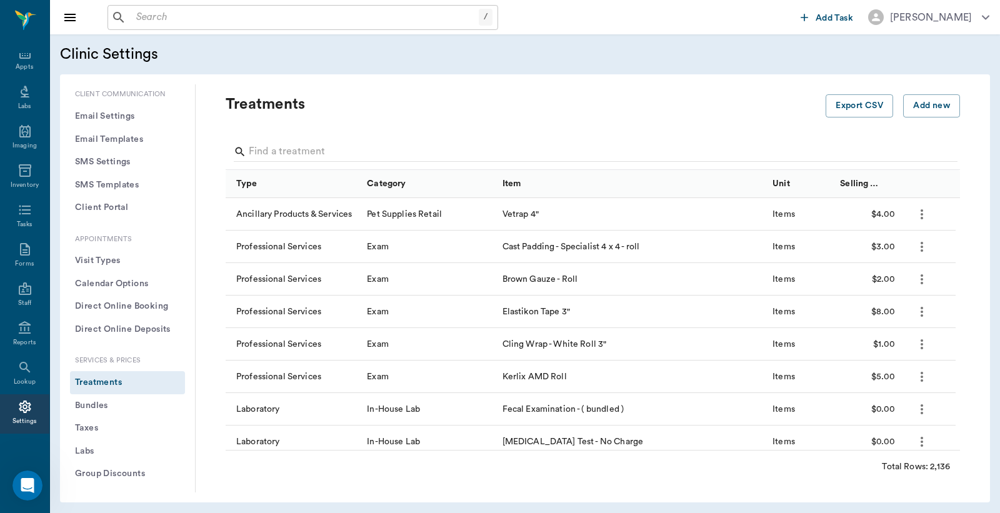
click at [267, 139] on div at bounding box center [595, 153] width 723 height 32
click at [257, 149] on input "Search" at bounding box center [594, 152] width 690 height 20
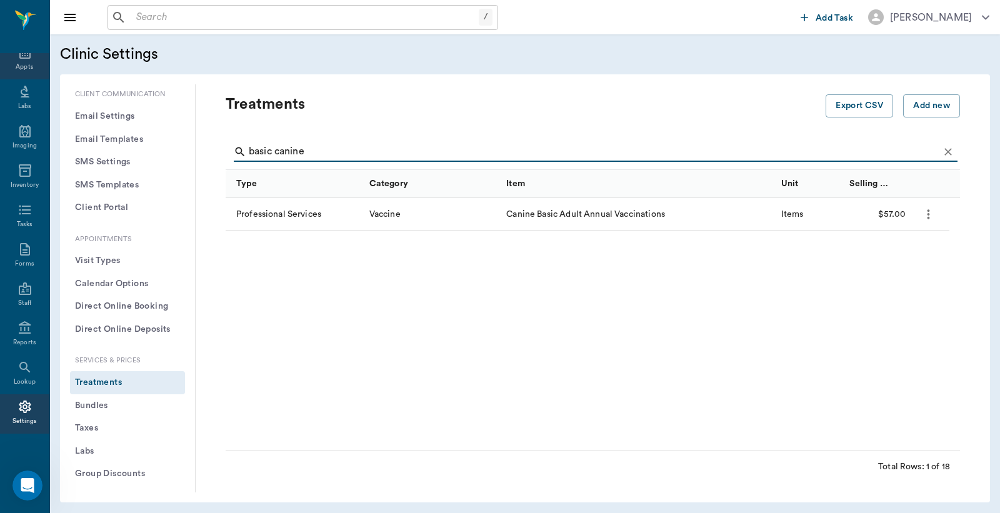
type input "basic canine"
click at [24, 64] on div "Appts" at bounding box center [24, 66] width 17 height 9
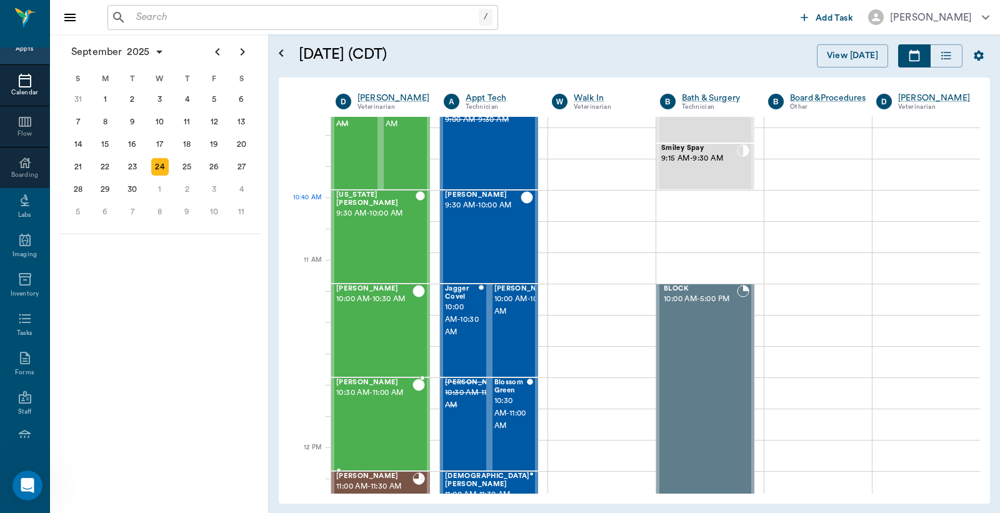
scroll to position [200, 0]
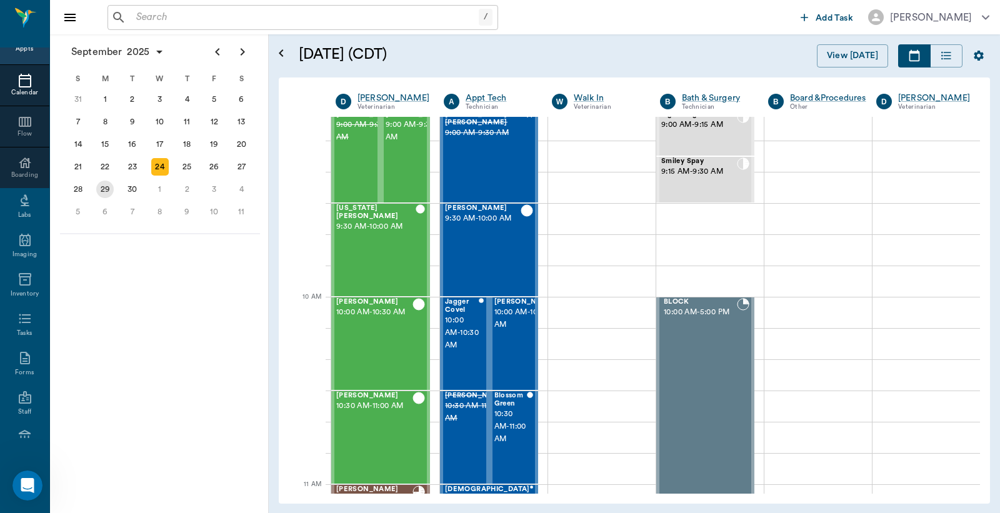
click at [107, 184] on div "29" at bounding box center [104, 189] width 17 height 17
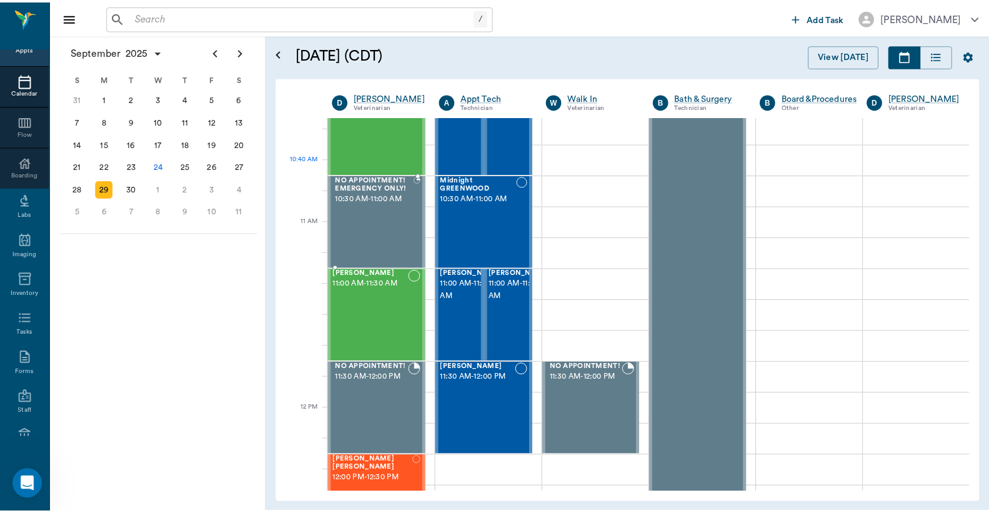
scroll to position [463, 0]
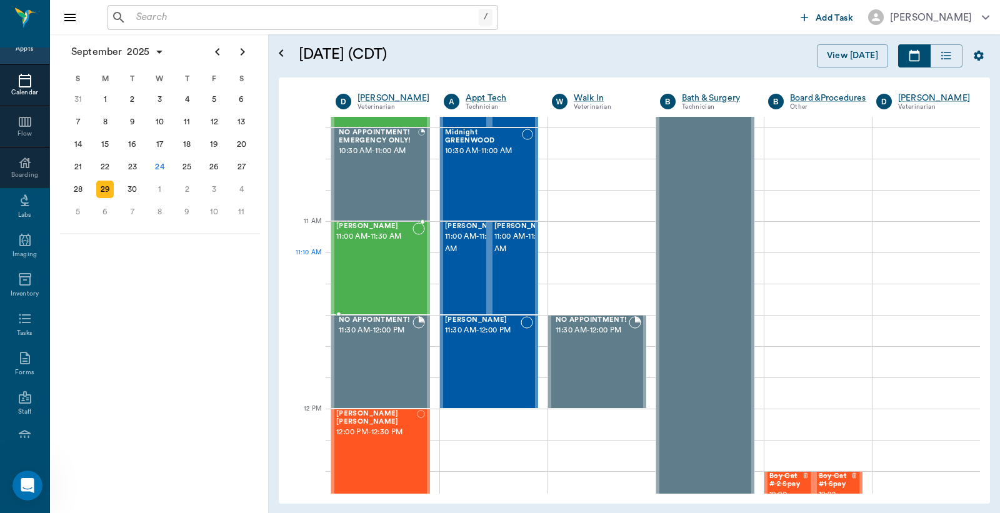
click at [391, 259] on div "ARLO TEMPLETON 11:00 AM - 11:30 AM" at bounding box center [374, 267] width 76 height 91
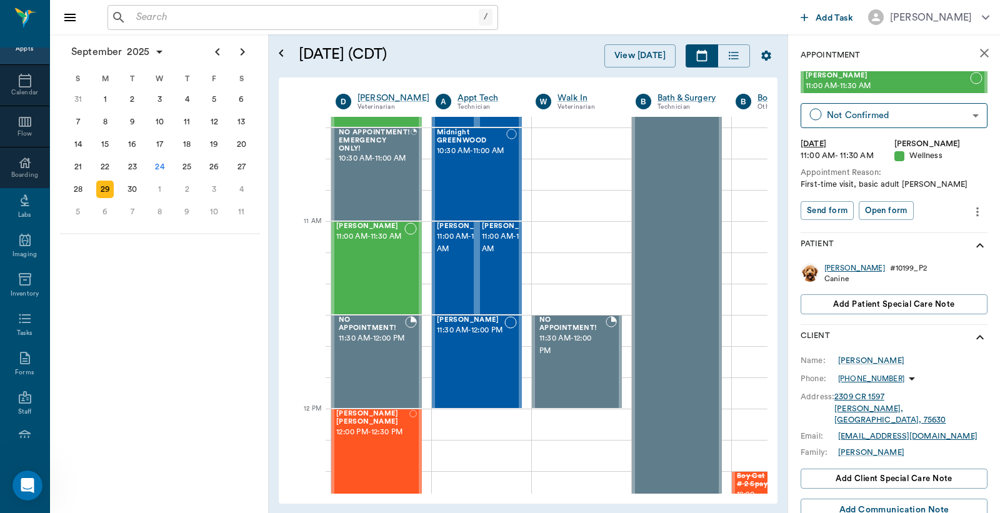
click at [832, 267] on div "ARLO" at bounding box center [854, 268] width 61 height 11
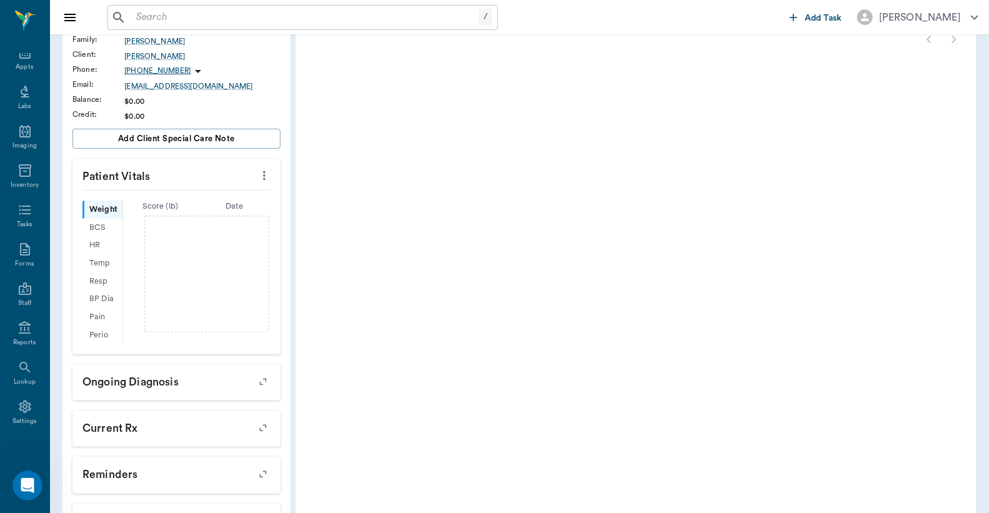
scroll to position [185, 0]
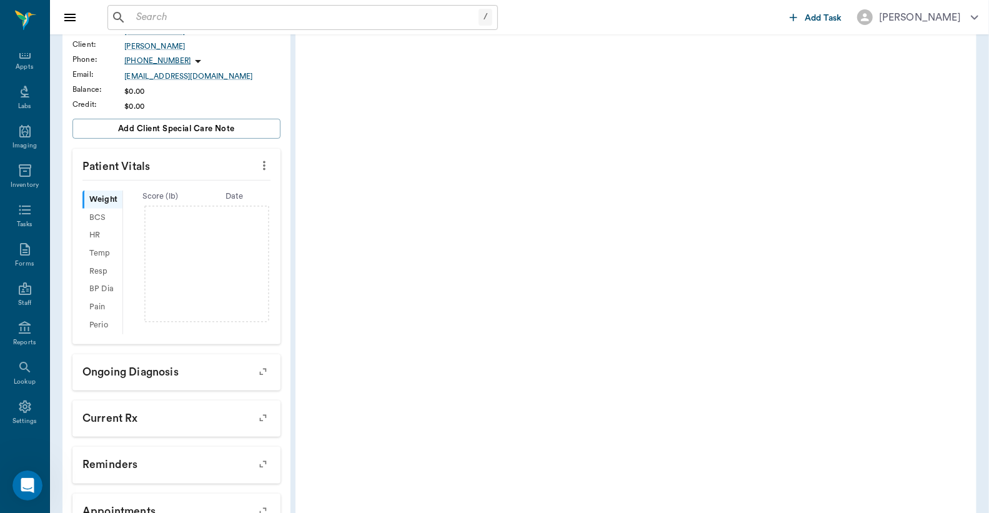
click at [264, 166] on icon "more" at bounding box center [264, 165] width 14 height 15
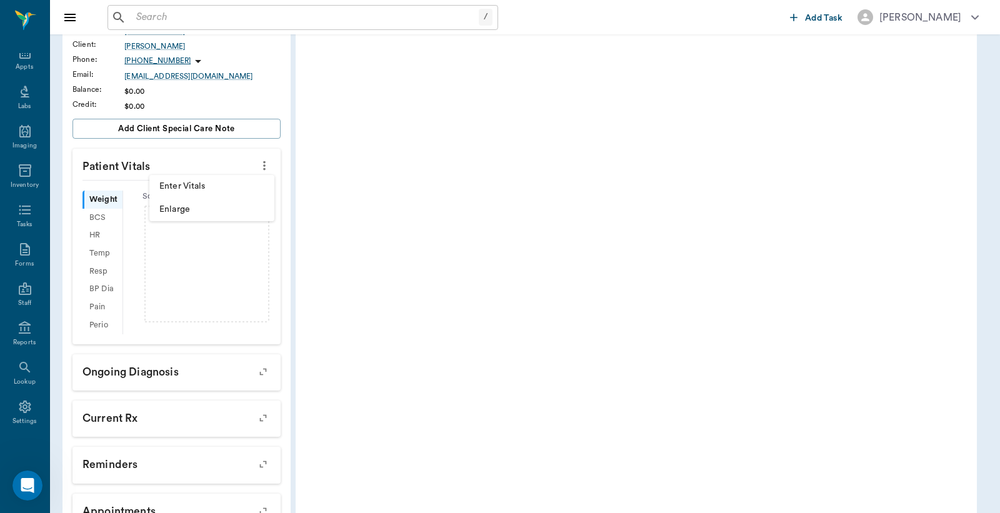
click at [195, 186] on span "Enter Vitals" at bounding box center [211, 186] width 105 height 13
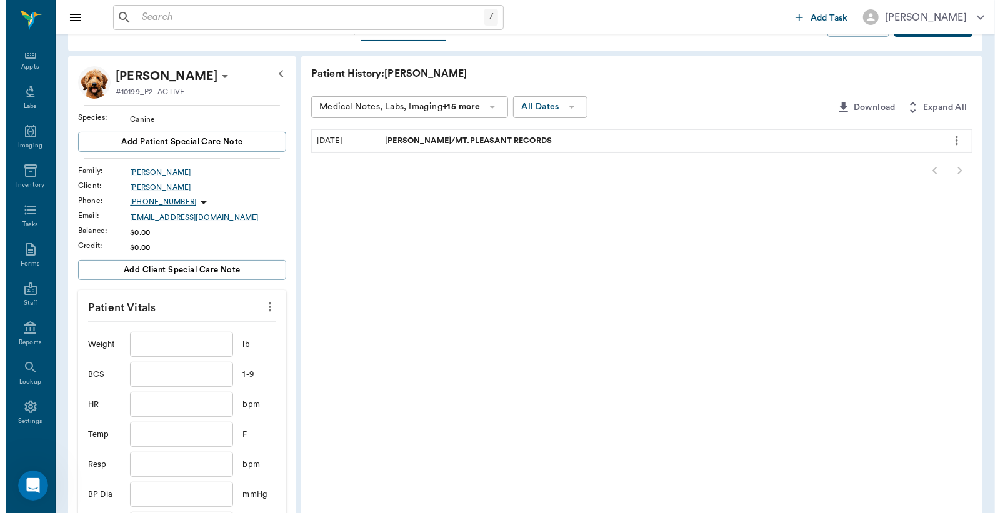
scroll to position [0, 0]
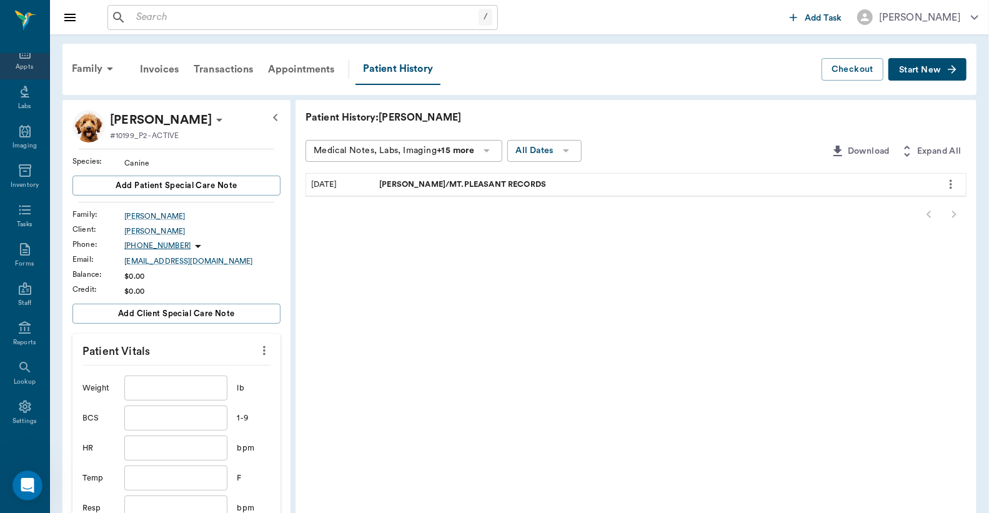
click at [20, 62] on div "Appts" at bounding box center [24, 66] width 17 height 9
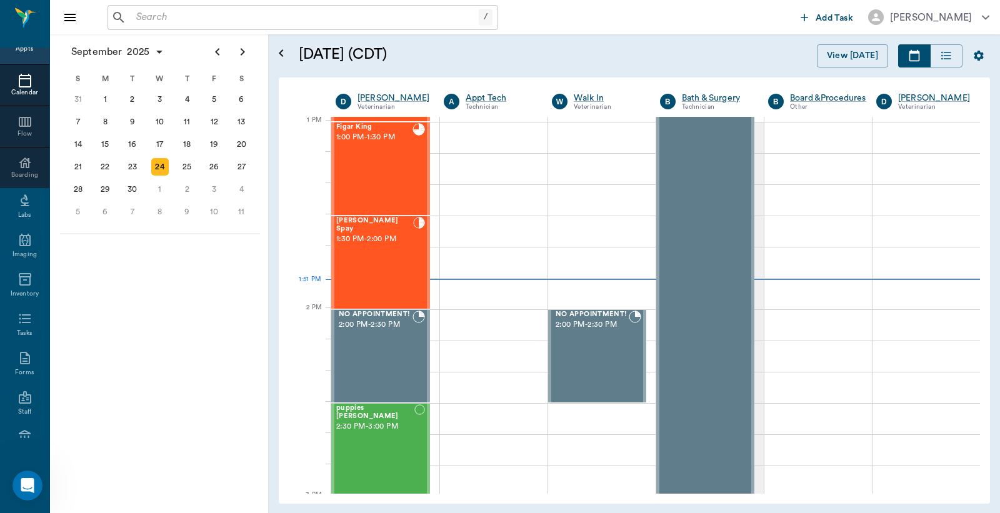
scroll to position [939, 0]
click at [131, 16] on input "text" at bounding box center [304, 17] width 347 height 17
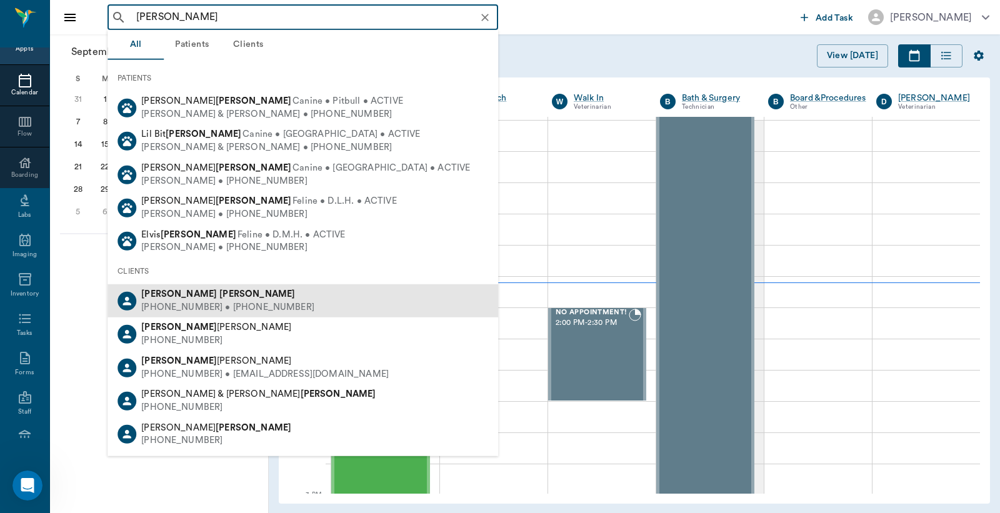
click at [204, 307] on div "(310) 345-1726 • (903) 665-4806" at bounding box center [227, 307] width 173 height 13
type input "Melba Hatcher"
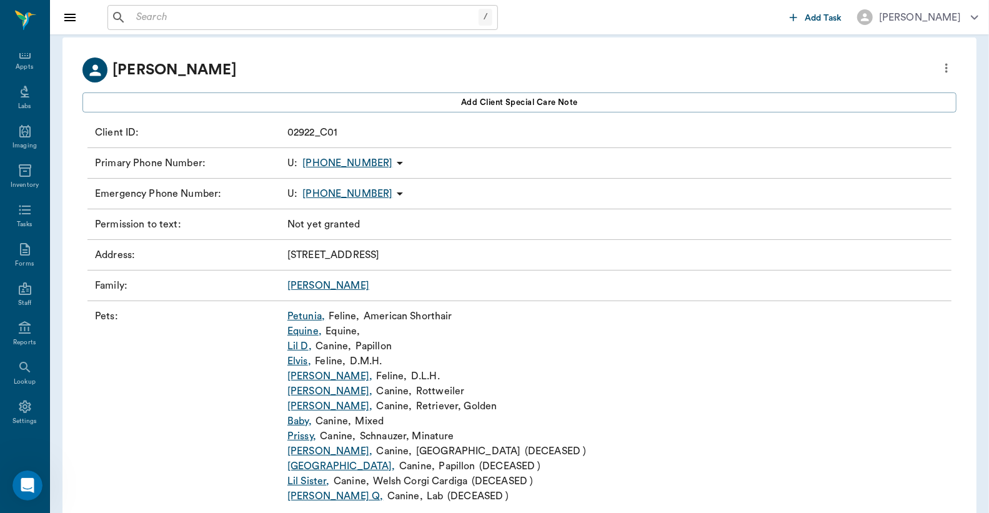
scroll to position [99, 0]
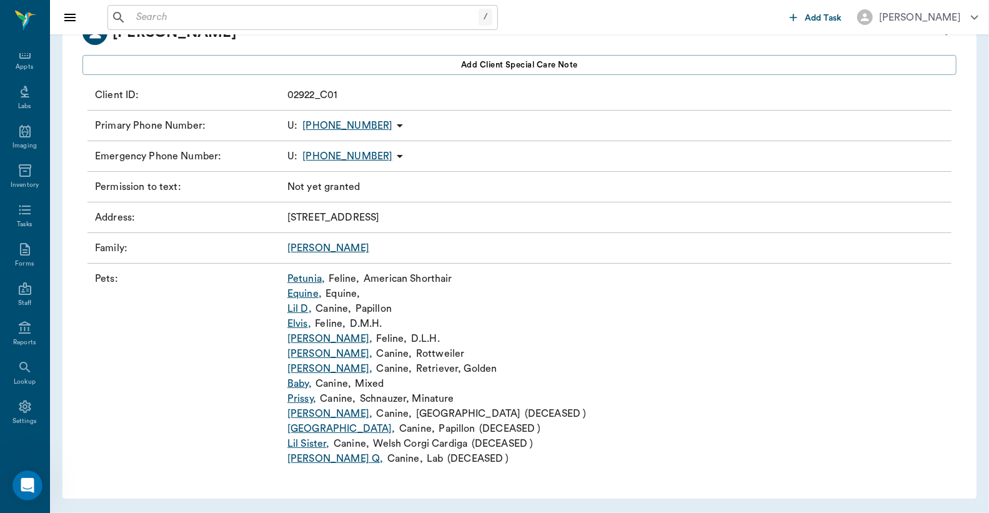
click at [308, 281] on link "Petunia ," at bounding box center [305, 278] width 37 height 15
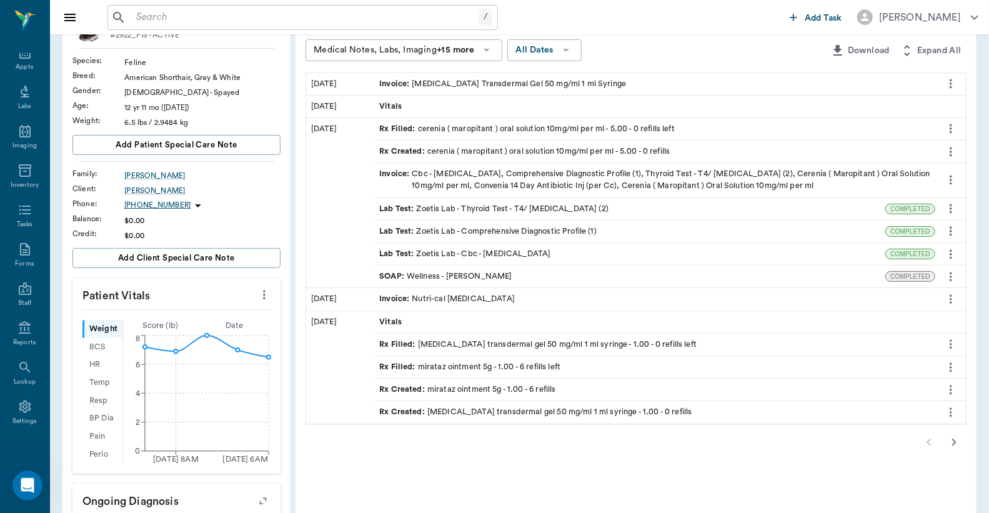
scroll to position [92, 0]
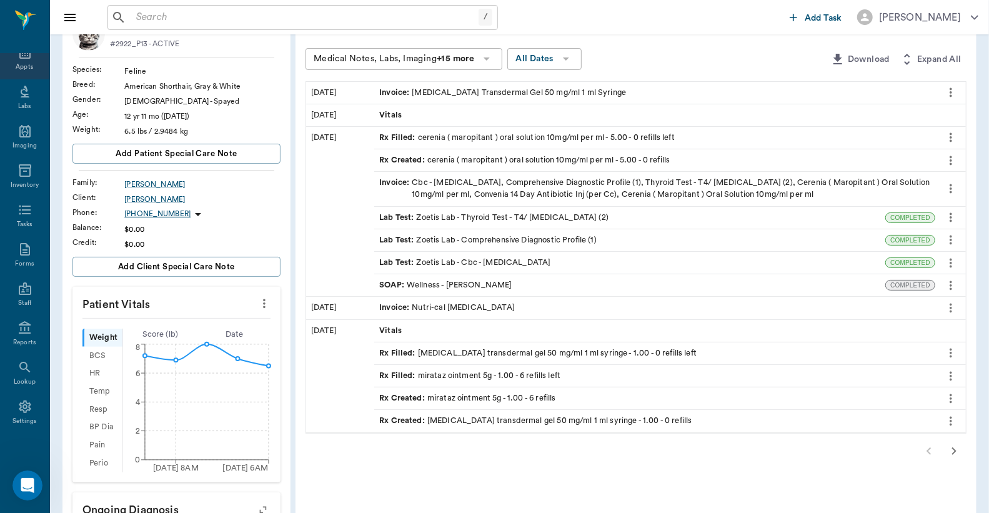
click at [17, 66] on div "Appts" at bounding box center [24, 66] width 17 height 9
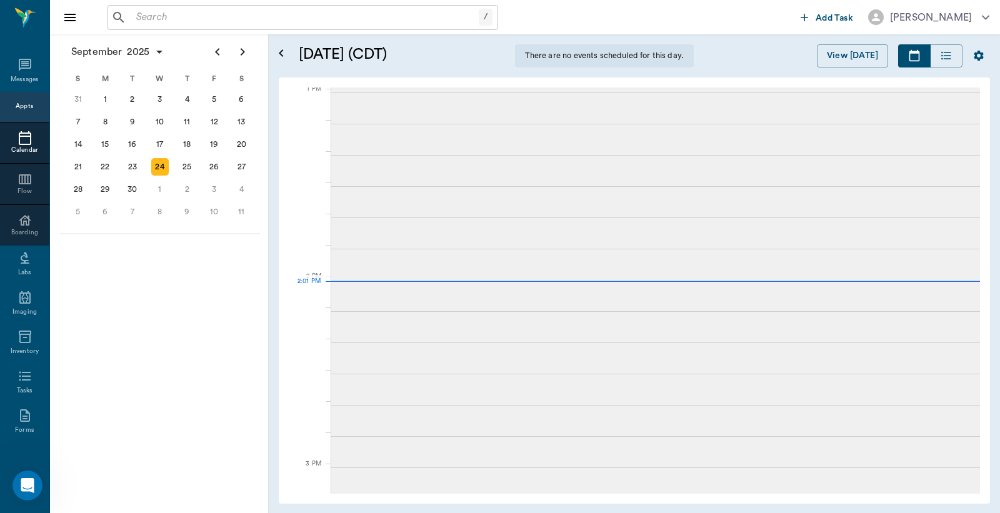
scroll to position [57, 0]
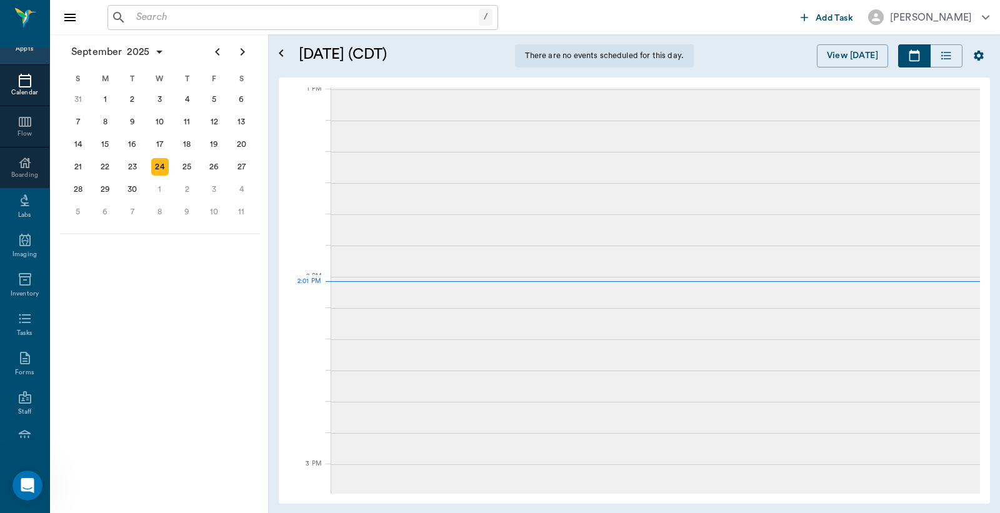
click at [137, 17] on input "text" at bounding box center [304, 17] width 347 height 17
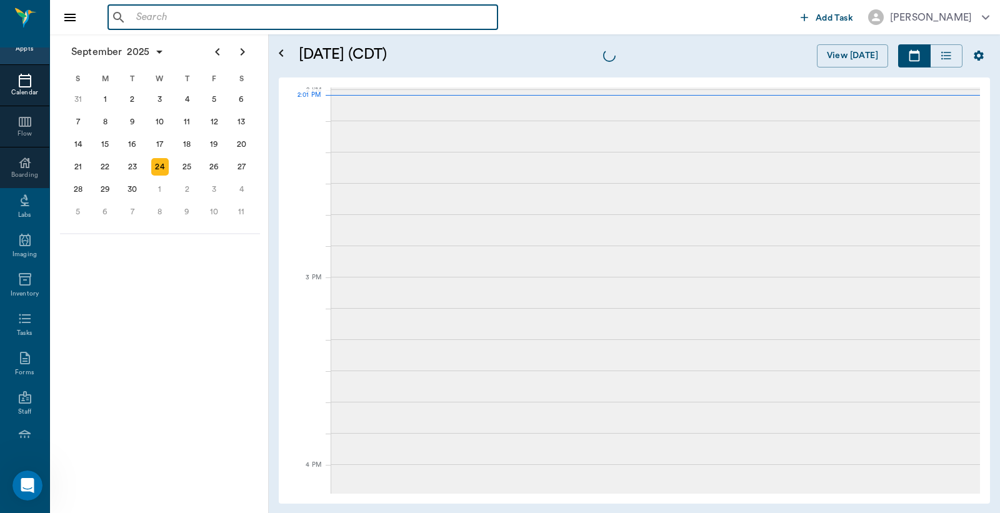
scroll to position [1125, 0]
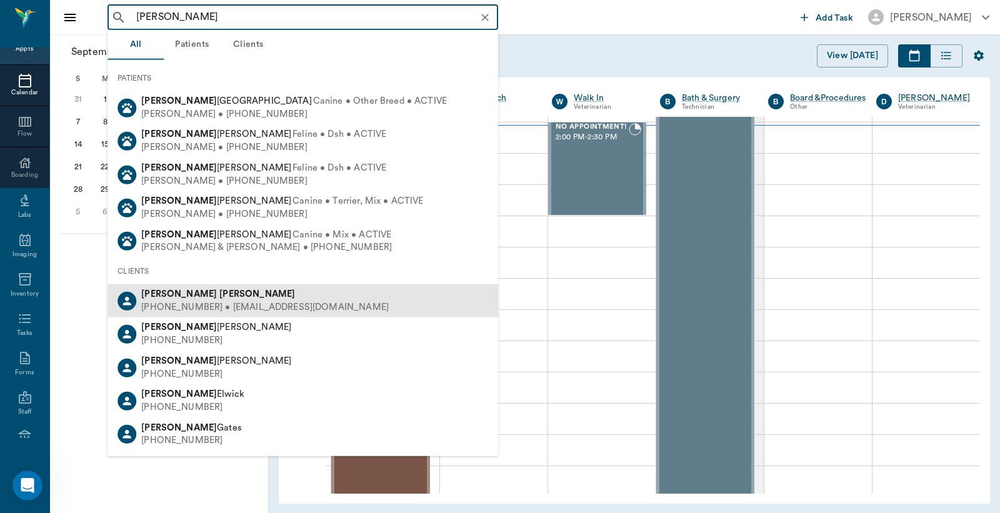
click at [175, 304] on div "(214) 532-8508 • RAFBURROWS@icloud.com" at bounding box center [264, 307] width 247 height 13
type input "Bob Burrows"
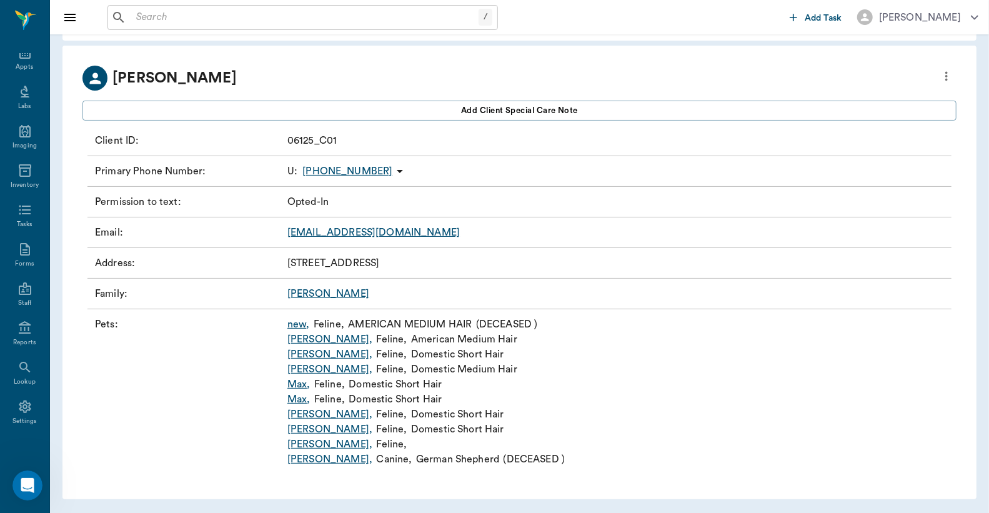
scroll to position [54, 0]
click at [316, 413] on link "Sir Edward ," at bounding box center [329, 413] width 85 height 15
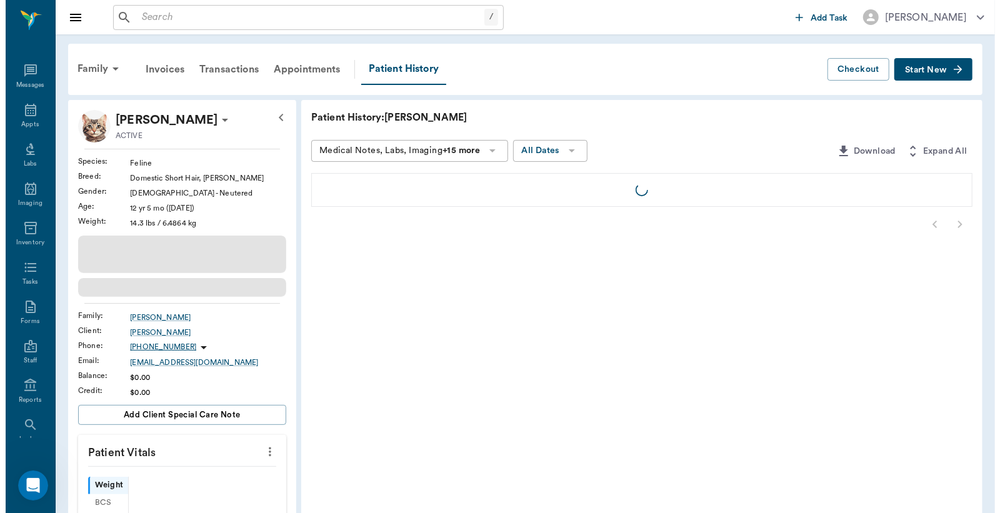
scroll to position [57, 0]
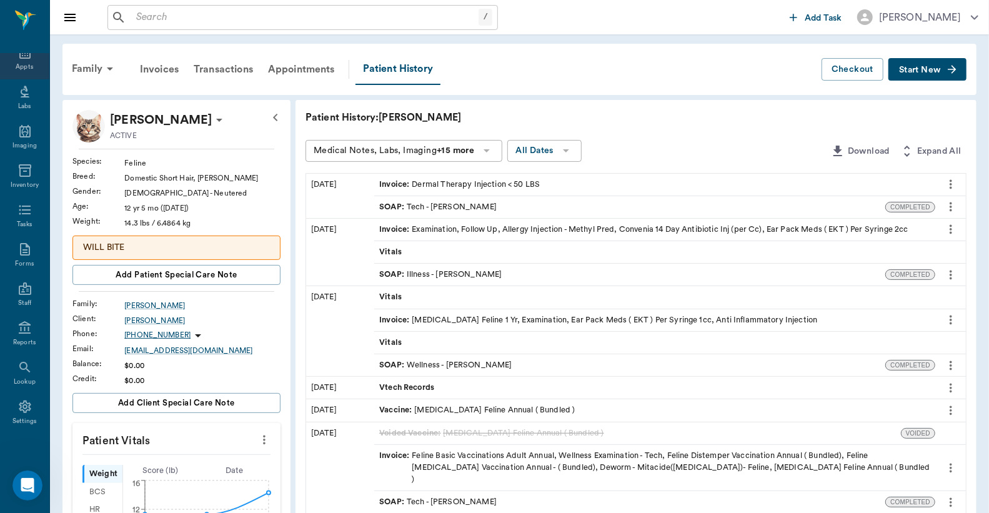
click at [22, 64] on div "Appts" at bounding box center [24, 66] width 17 height 9
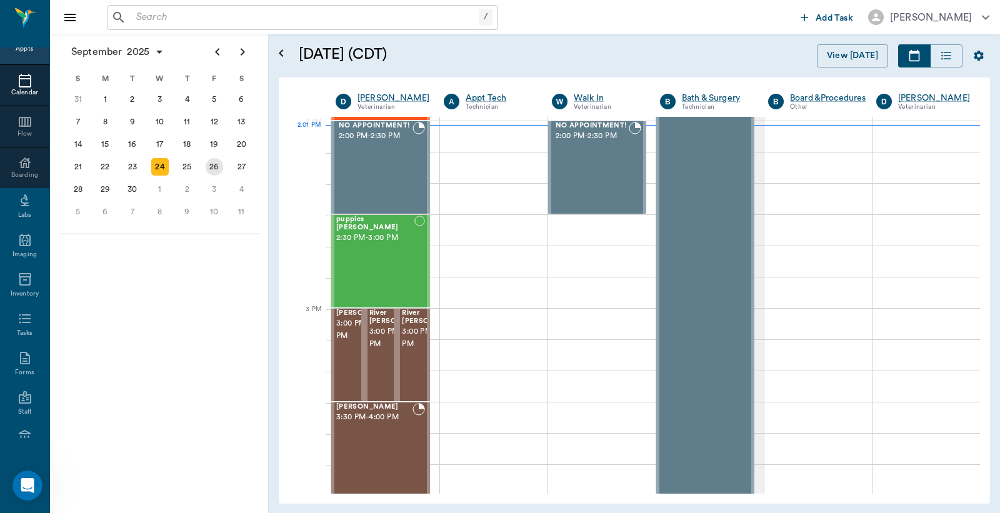
scroll to position [1127, 0]
click at [215, 159] on div "26" at bounding box center [214, 166] width 17 height 17
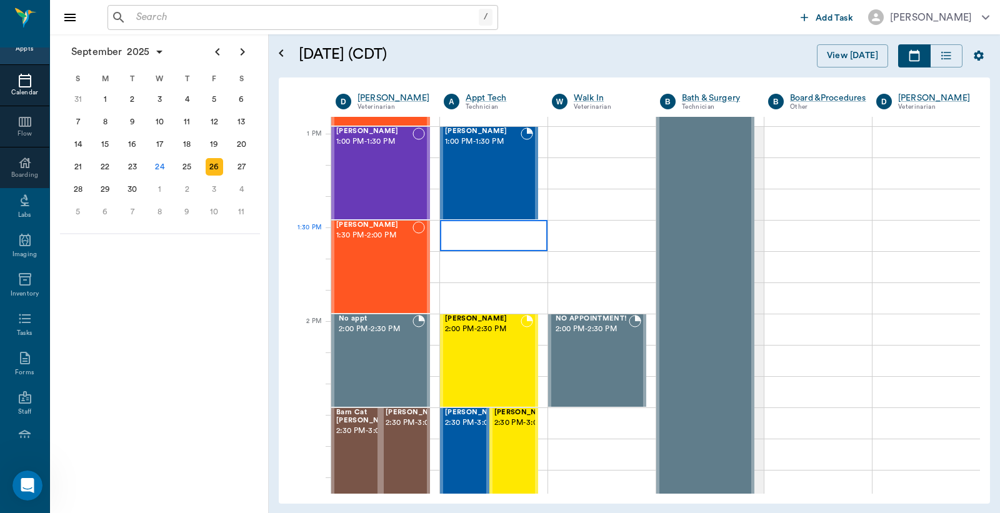
scroll to position [925, 0]
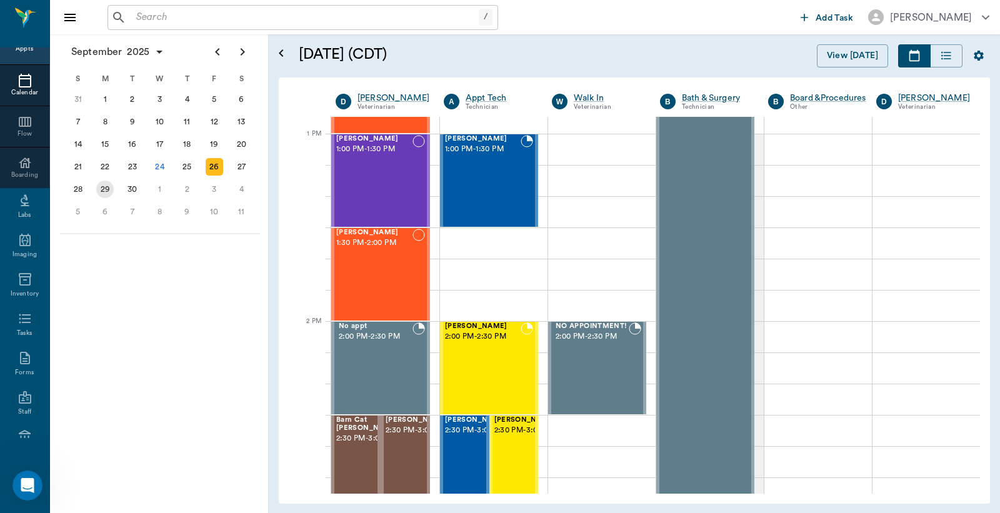
click at [108, 184] on div "29" at bounding box center [104, 189] width 17 height 17
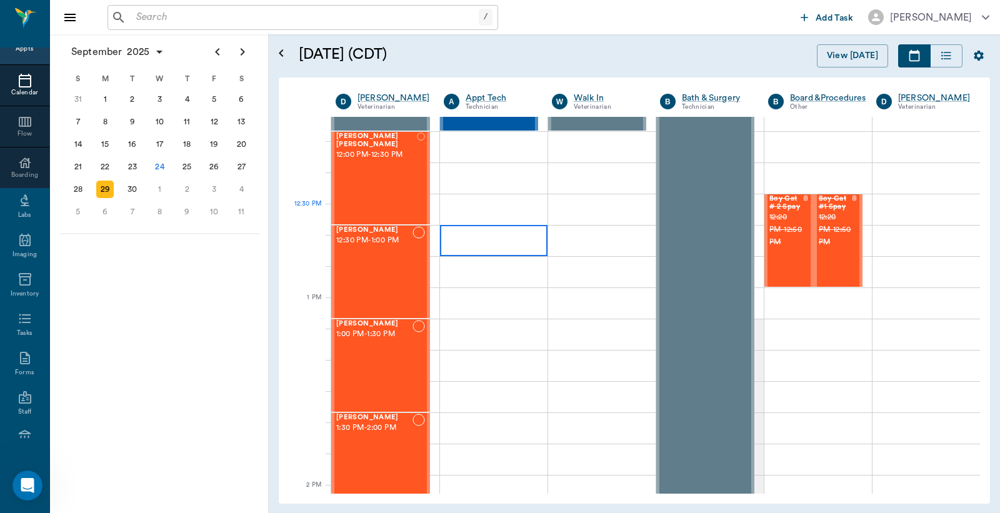
scroll to position [1110, 0]
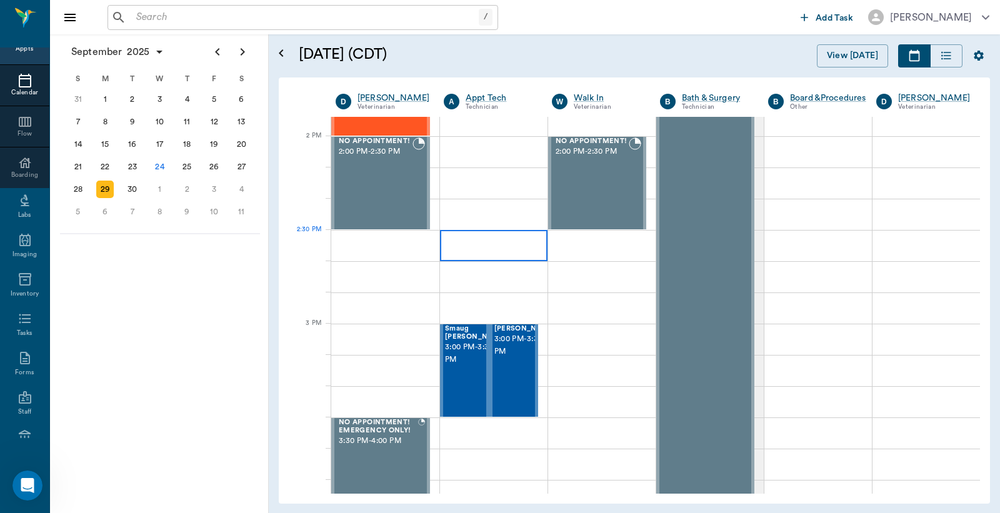
click at [474, 240] on div at bounding box center [493, 245] width 107 height 31
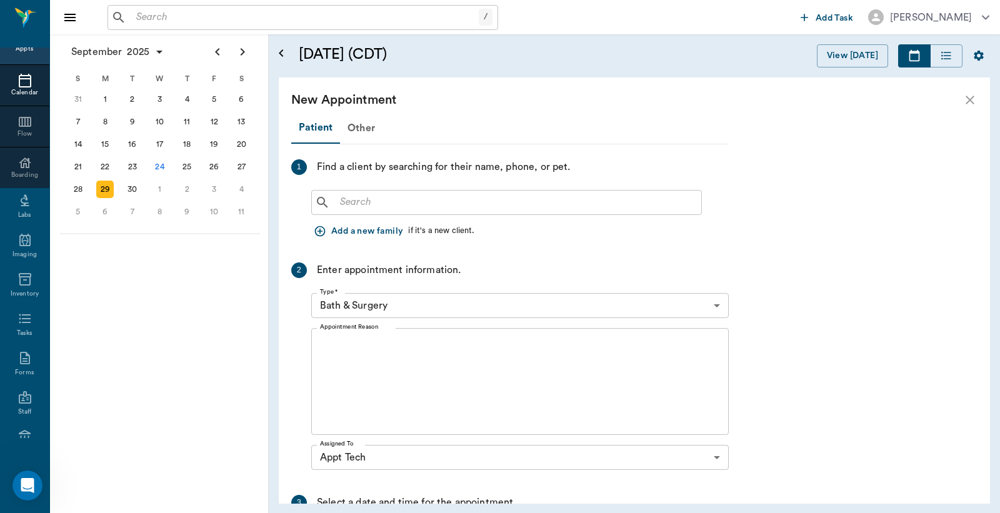
click at [336, 203] on input "text" at bounding box center [515, 202] width 361 height 17
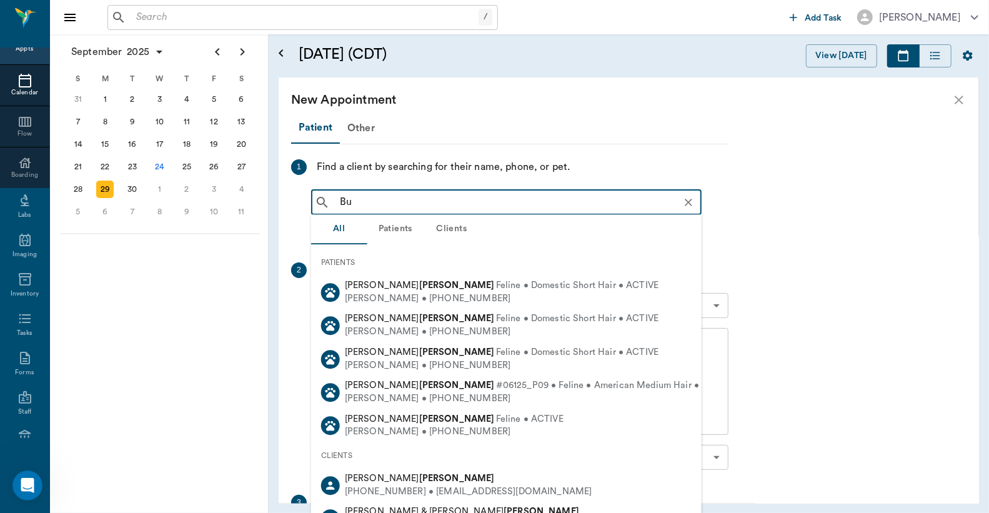
type input "B"
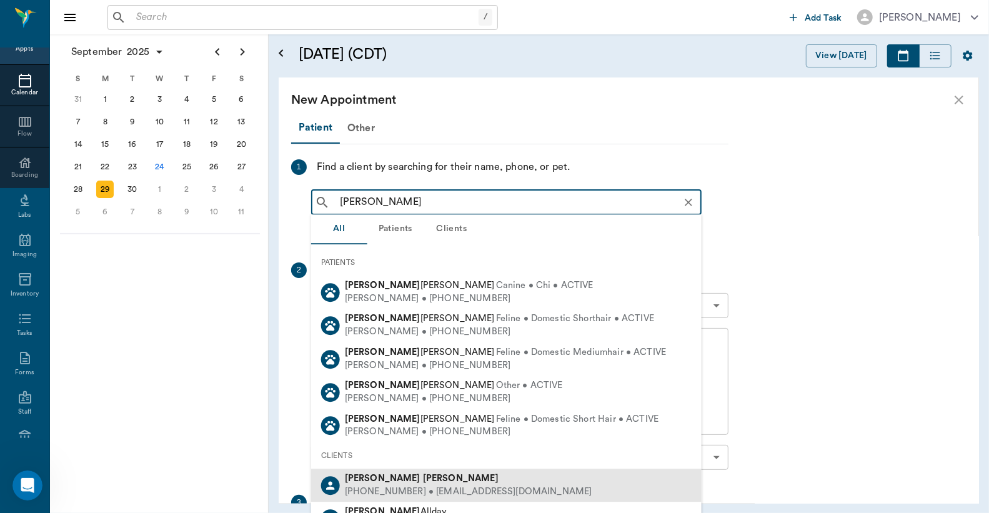
drag, startPoint x: 365, startPoint y: 480, endPoint x: 421, endPoint y: 434, distance: 72.3
click at [423, 480] on b "Burrows" at bounding box center [461, 478] width 76 height 9
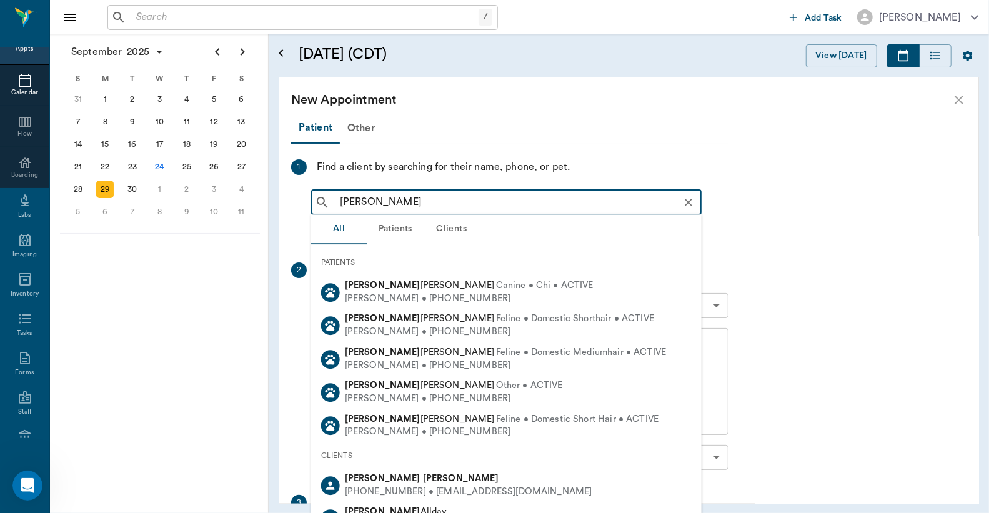
type input "Bob Burrows"
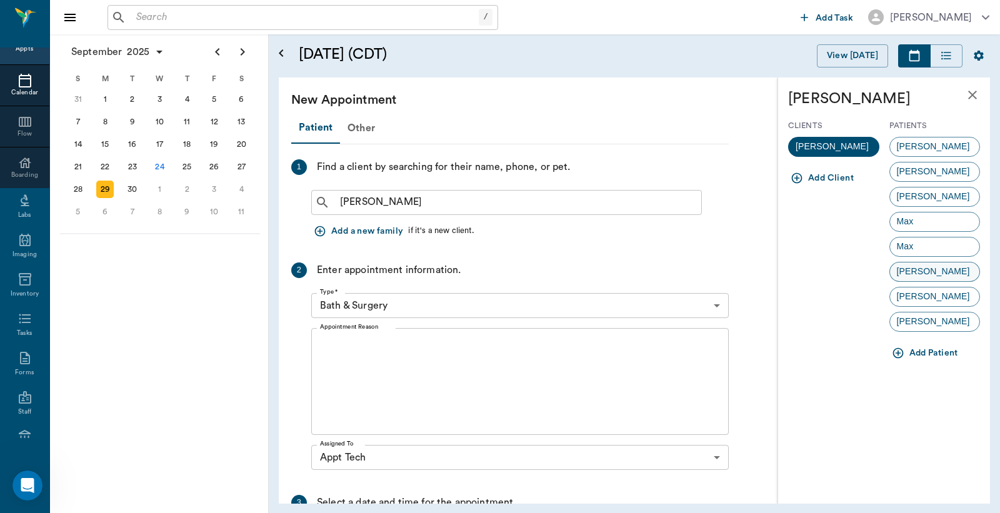
click at [925, 270] on span "Sir Edward" at bounding box center [933, 271] width 87 height 13
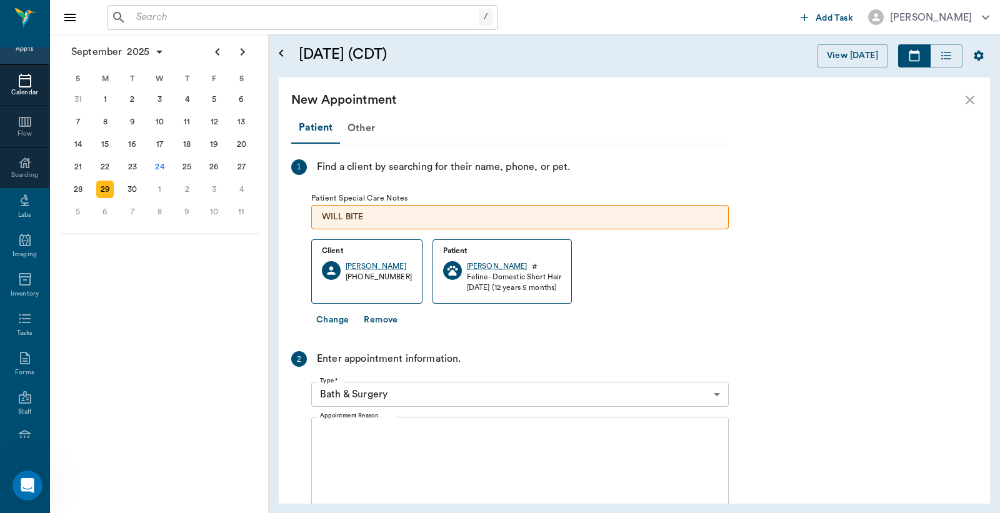
click at [718, 392] on body "/ ​ Add Task Dr. Bert Ellsworth Nectar Messages Appts Calendar Flow Boarding La…" at bounding box center [500, 256] width 1000 height 513
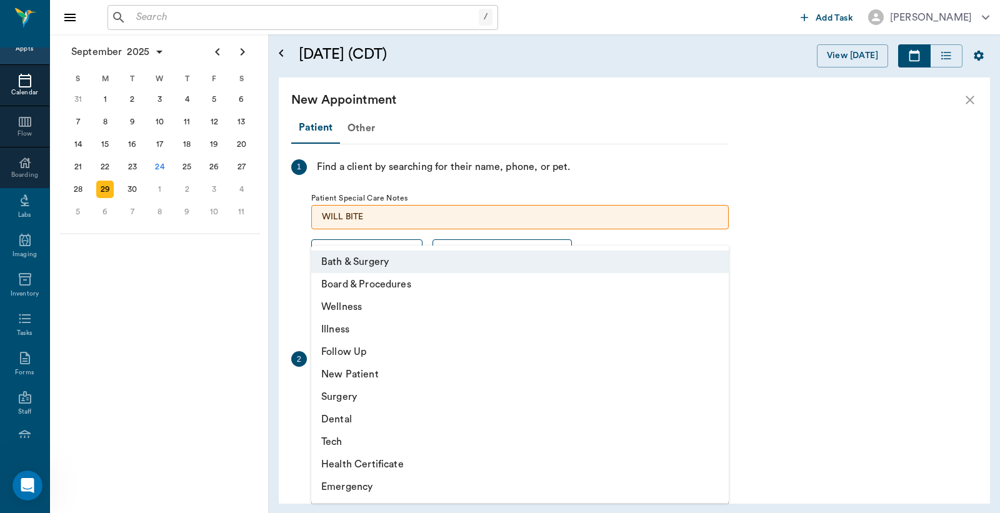
click at [382, 441] on li "Tech" at bounding box center [519, 441] width 417 height 22
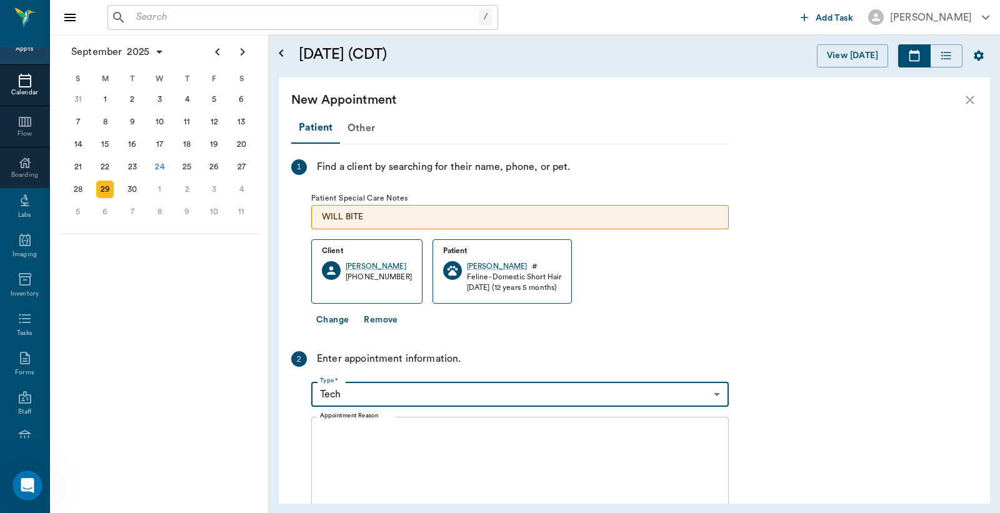
type input "65d2be4f46e3a538d89b8c1a"
type input "03:00 PM"
click at [328, 429] on textarea "Appointment Reason" at bounding box center [520, 470] width 400 height 86
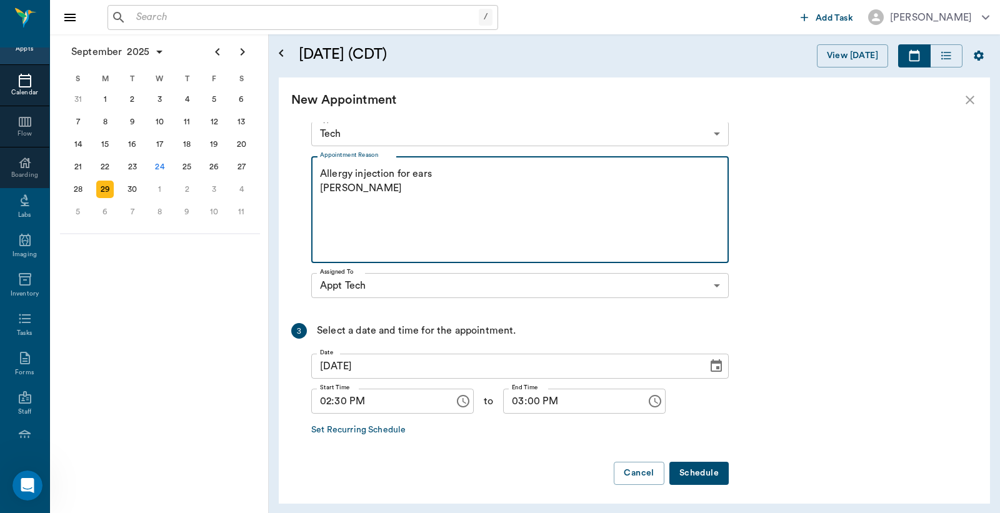
scroll to position [264, 0]
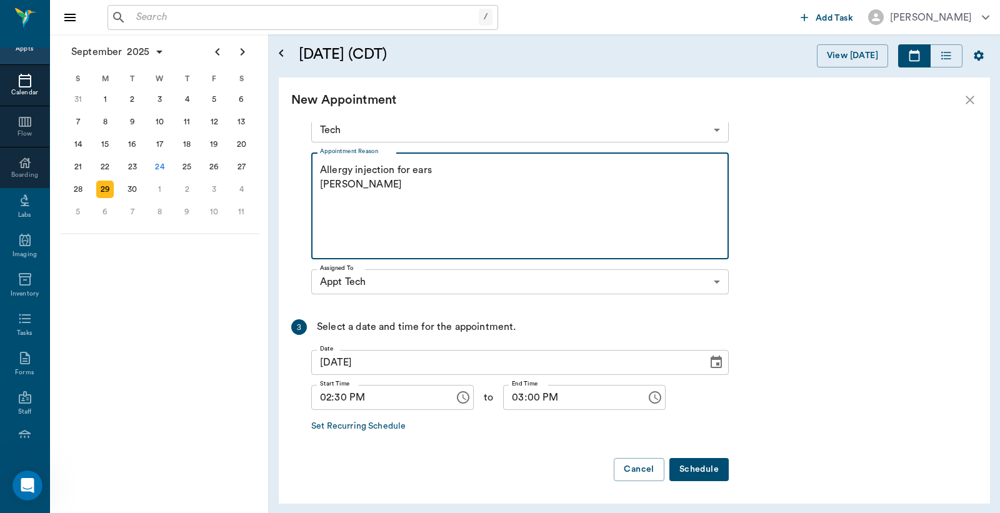
type textarea "Allergy injection for ears Christy"
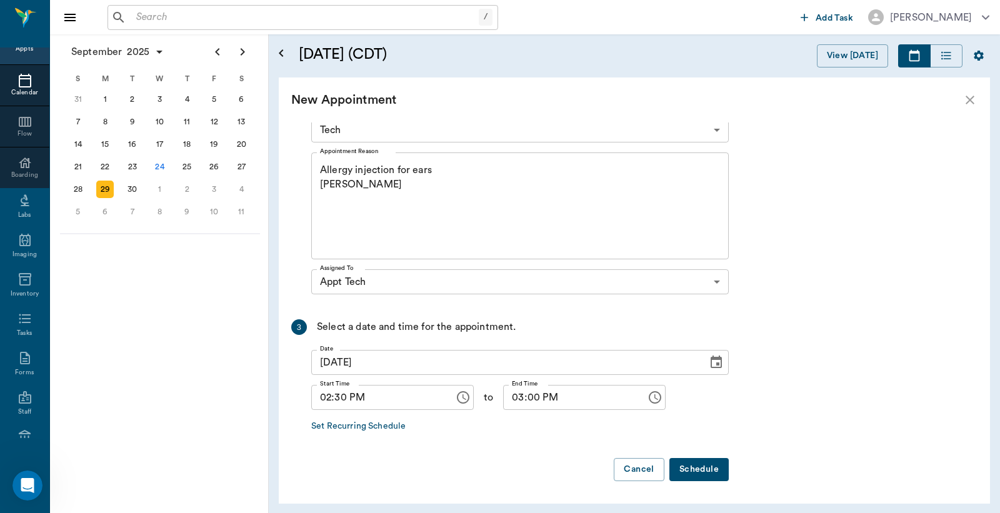
click at [697, 470] on button "Schedule" at bounding box center [698, 469] width 59 height 23
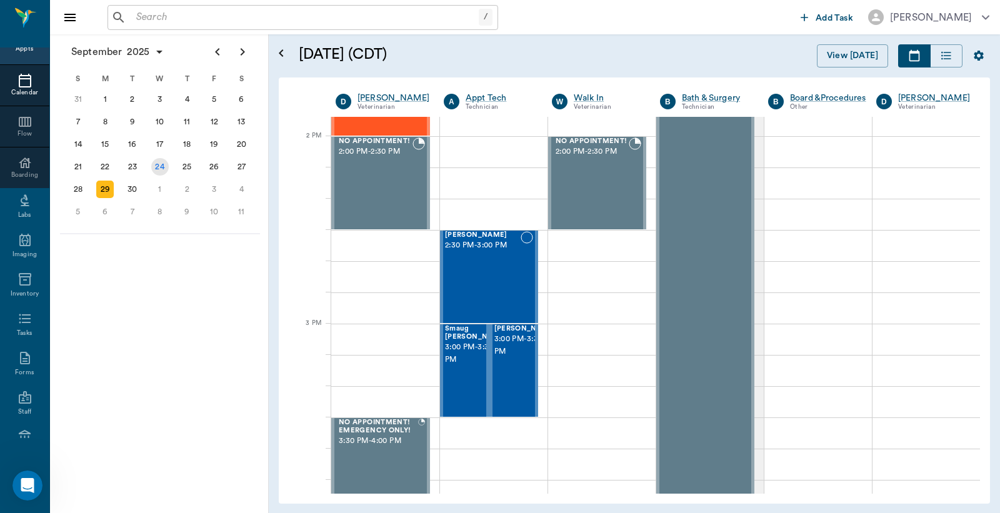
click at [159, 165] on div "24" at bounding box center [159, 166] width 17 height 17
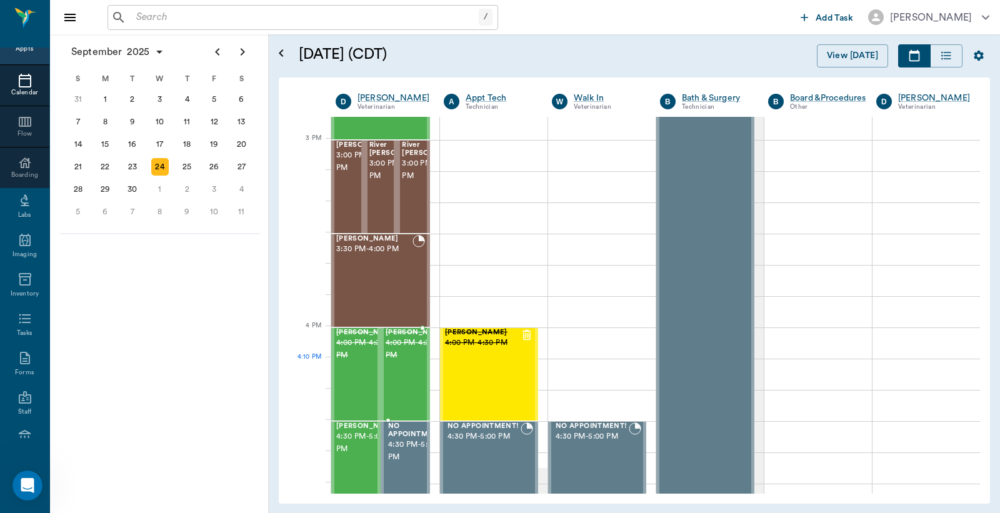
scroll to position [1296, 0]
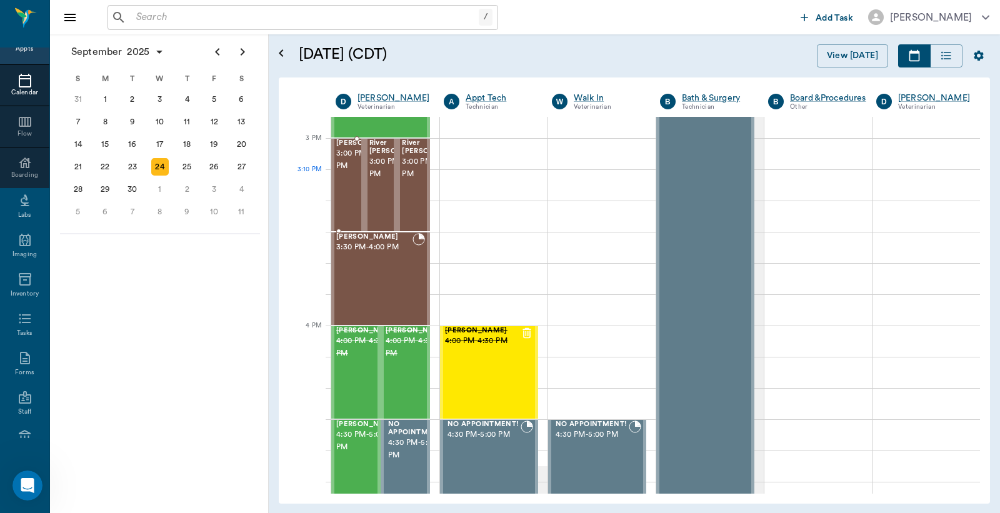
click at [342, 172] on span "3:00 PM - 3:30 PM" at bounding box center [367, 159] width 62 height 25
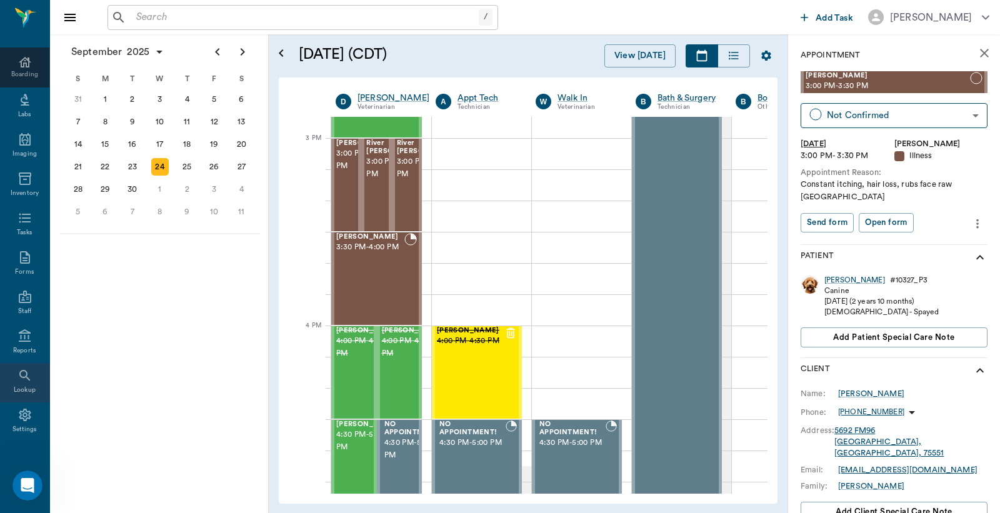
scroll to position [166, 0]
click at [23, 415] on div "Settings" at bounding box center [24, 414] width 49 height 39
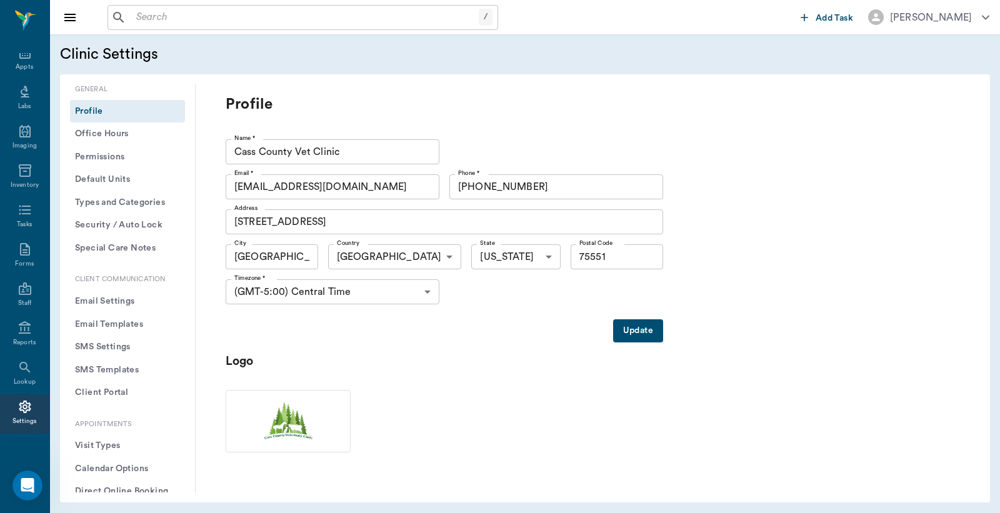
scroll to position [277, 0]
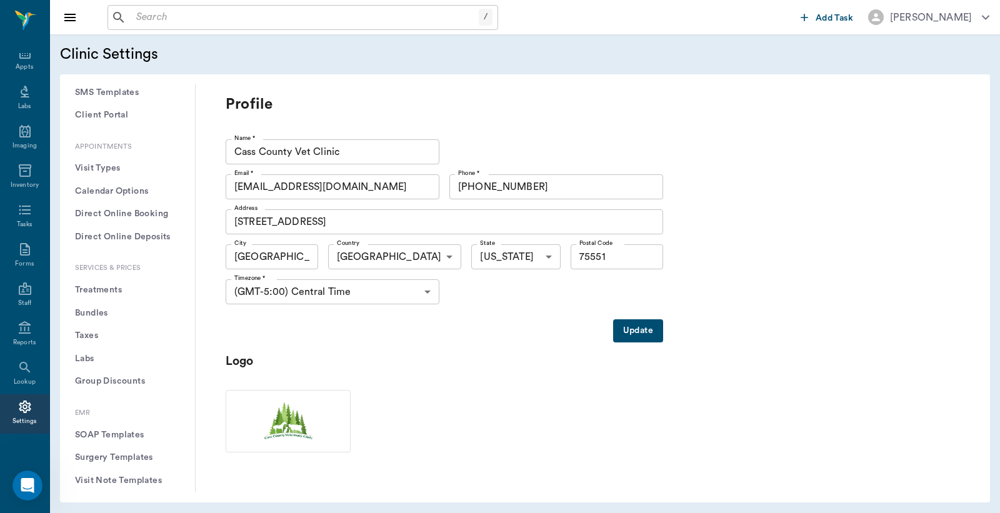
click at [104, 287] on button "Treatments" at bounding box center [127, 290] width 115 height 23
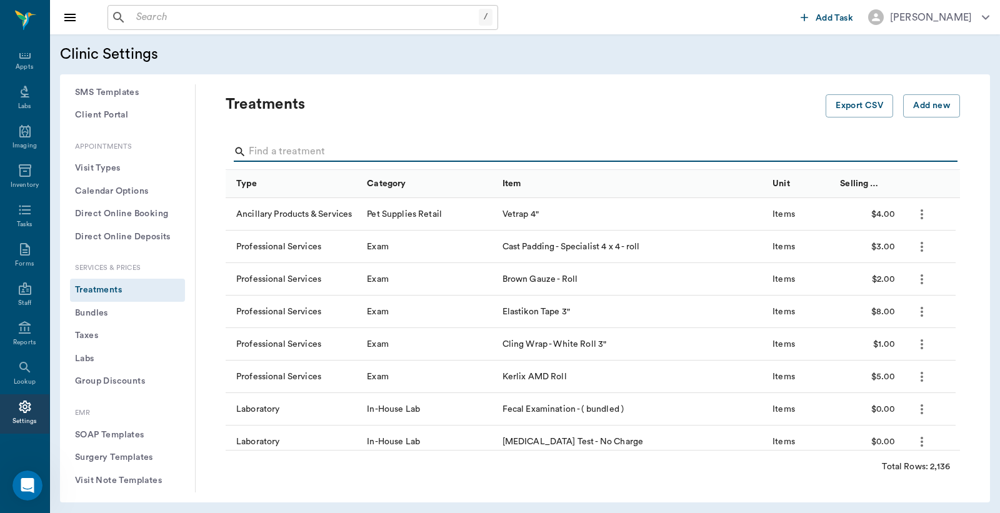
click at [261, 153] on input "Search" at bounding box center [594, 152] width 690 height 20
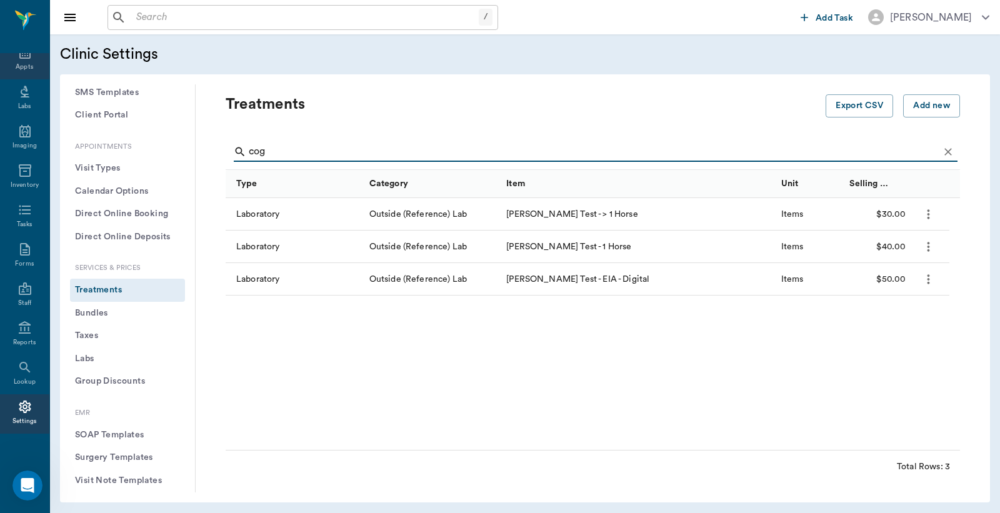
type input "cog"
click at [19, 67] on div "Appts" at bounding box center [24, 66] width 17 height 9
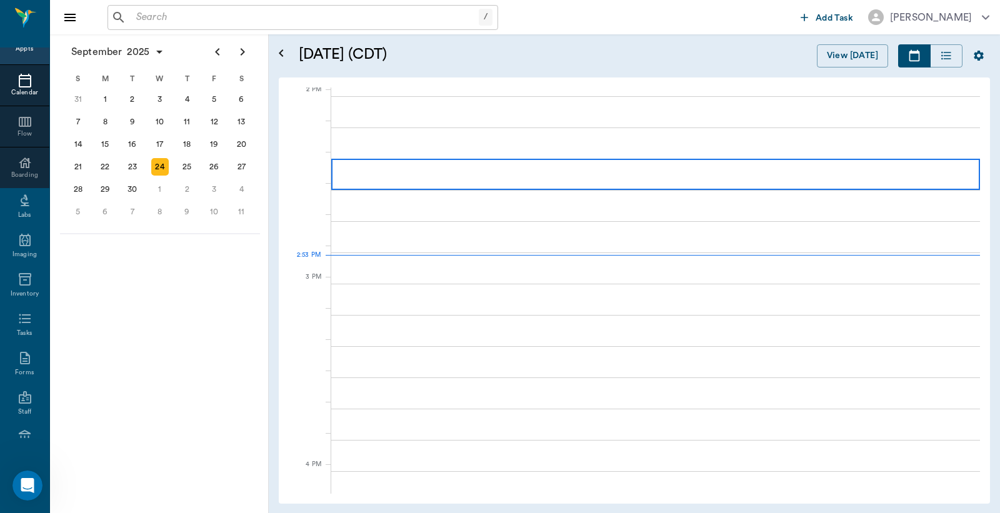
scroll to position [1127, 0]
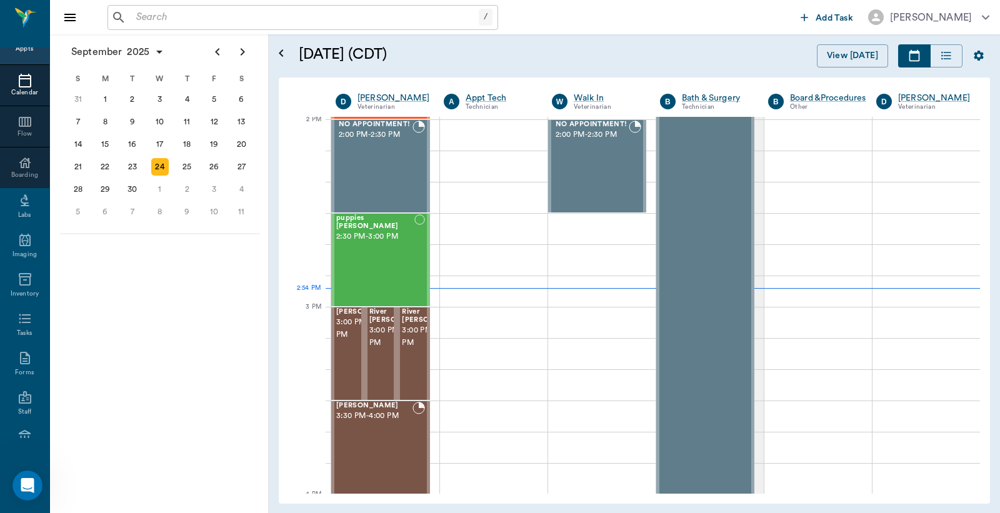
click at [26, 48] on div "Appts" at bounding box center [24, 48] width 17 height 9
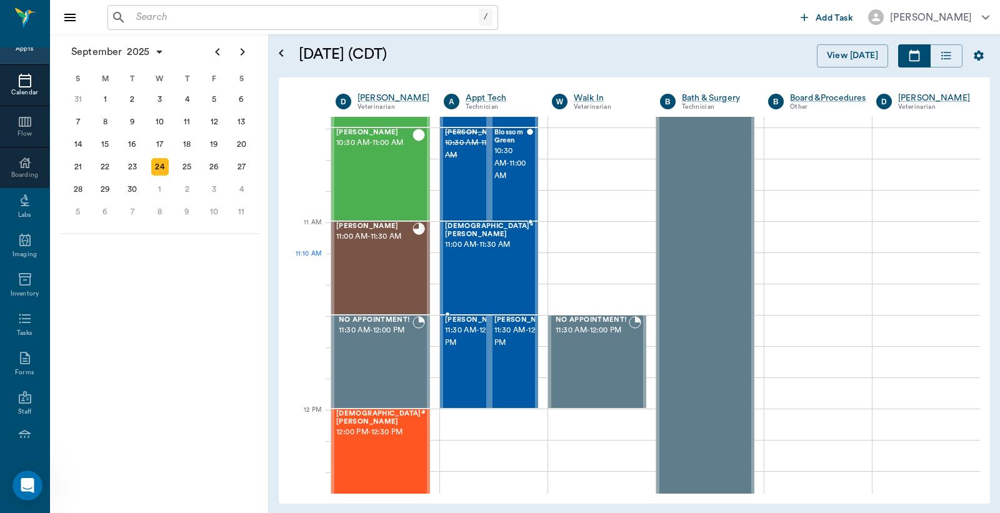
scroll to position [370, 0]
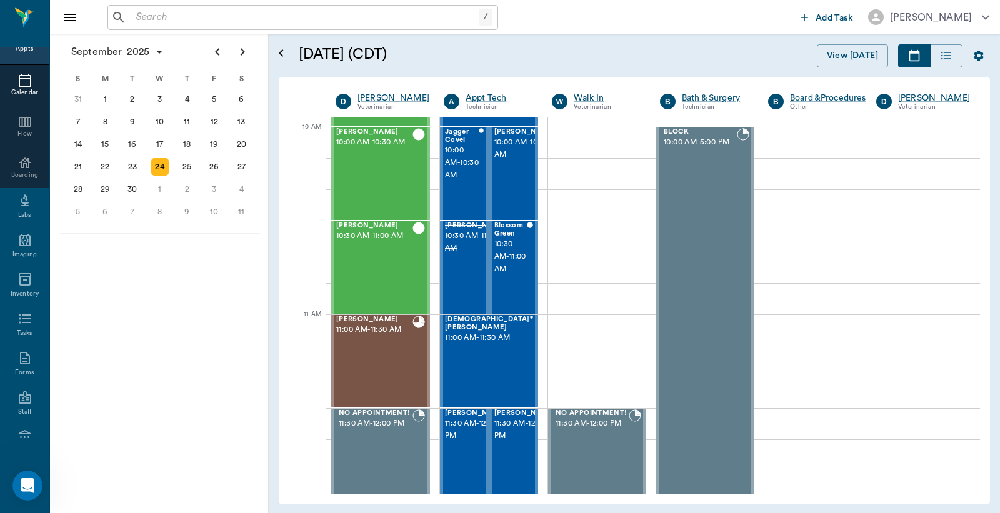
click at [139, 17] on input "text" at bounding box center [304, 17] width 347 height 17
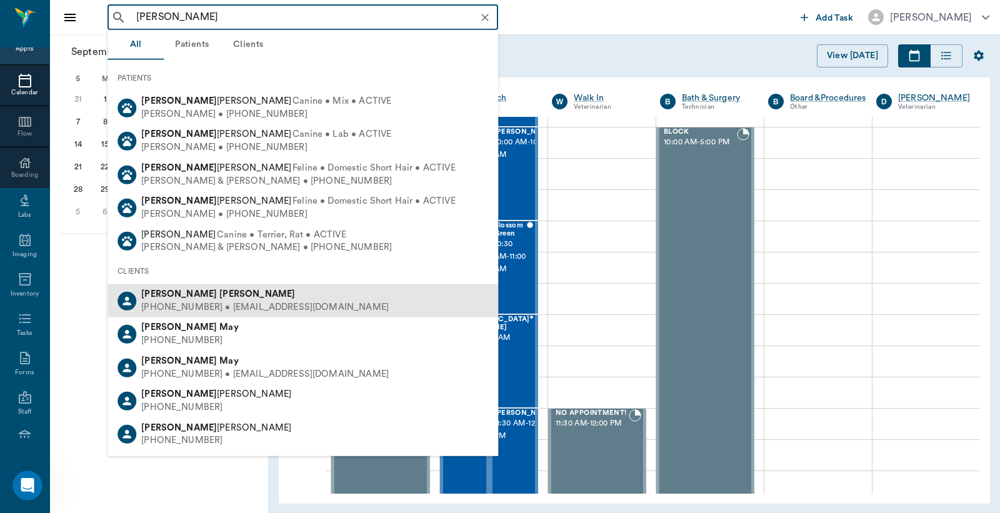
click at [215, 306] on div "(870) 691-2253 • MLDEMOSS60@gmail.com" at bounding box center [264, 307] width 247 height 13
type input "Mary Demoss"
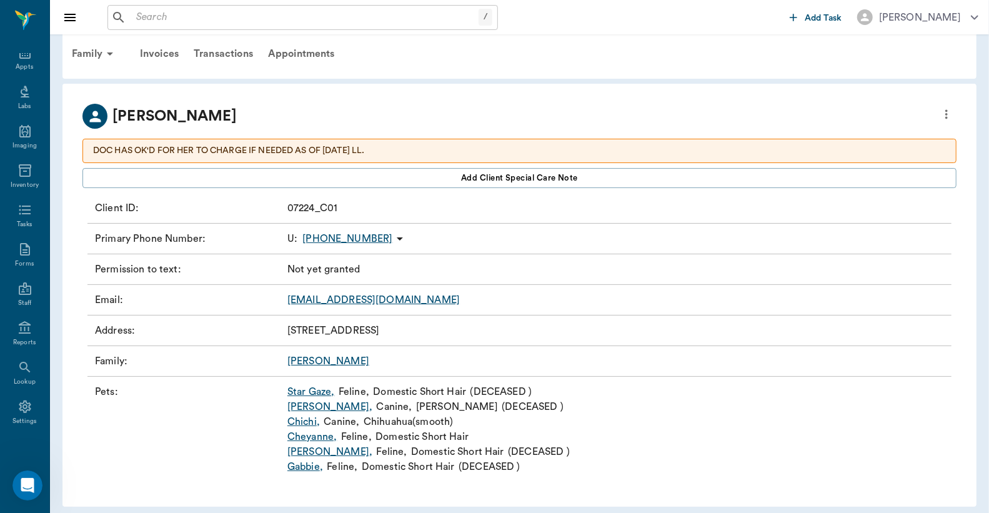
scroll to position [23, 0]
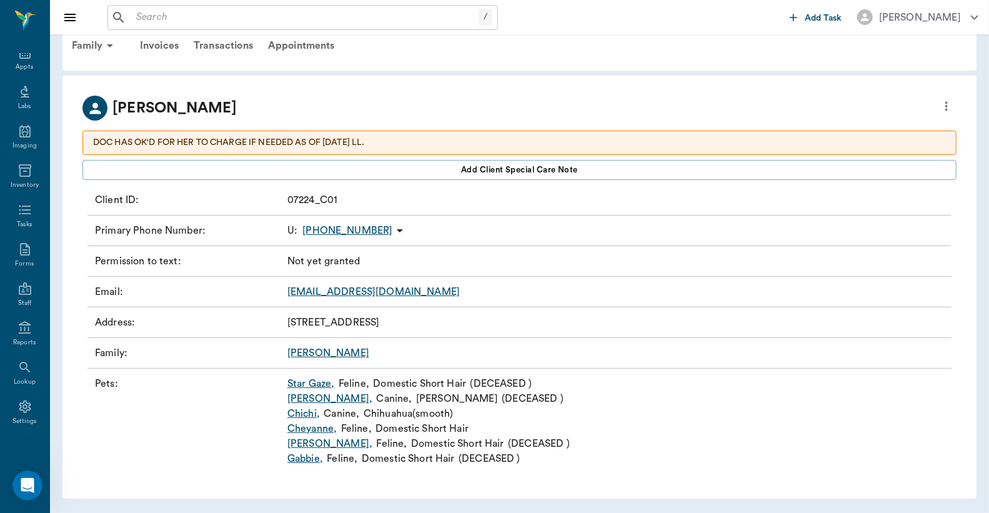
click at [302, 415] on link "Chichi ," at bounding box center [303, 413] width 32 height 15
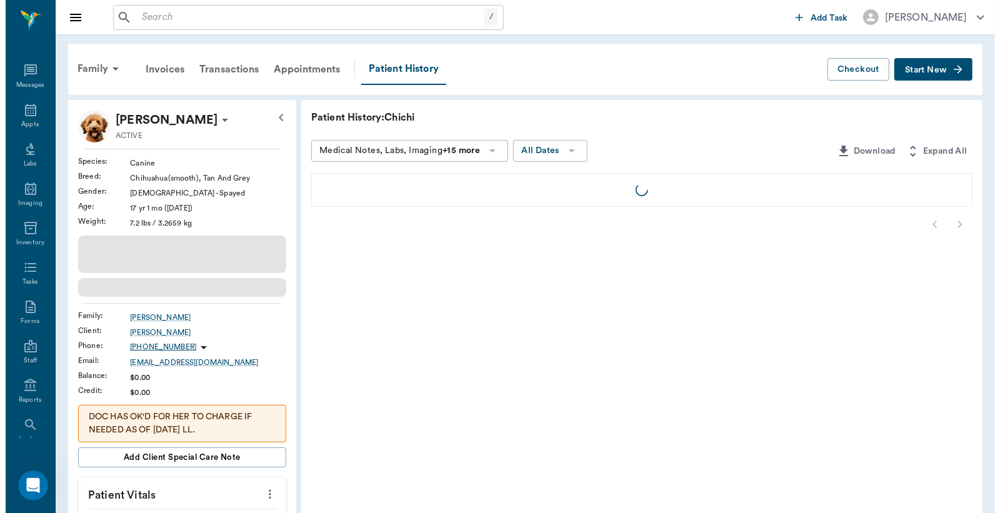
scroll to position [57, 0]
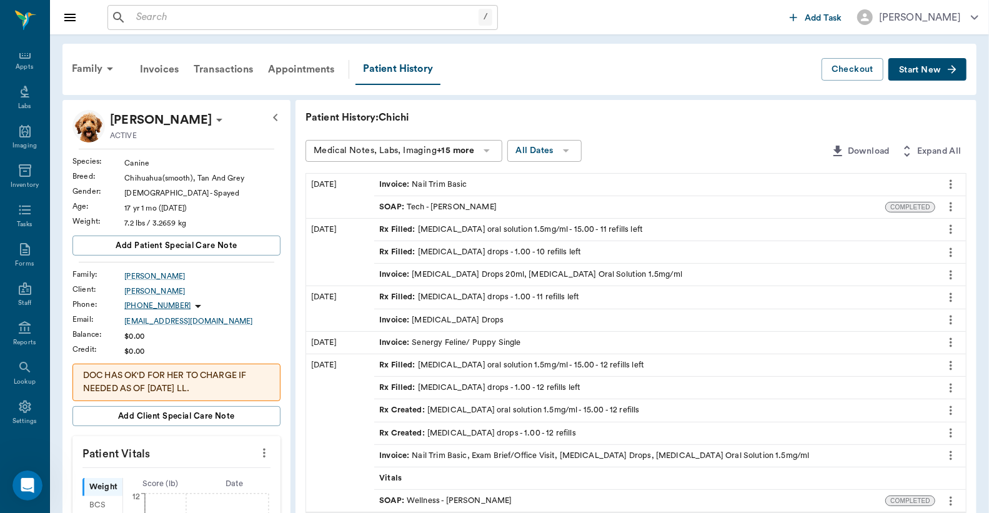
click at [460, 253] on div "Rx Filled : clindamycin drops - 1.00 - 10 refills left" at bounding box center [480, 252] width 202 height 12
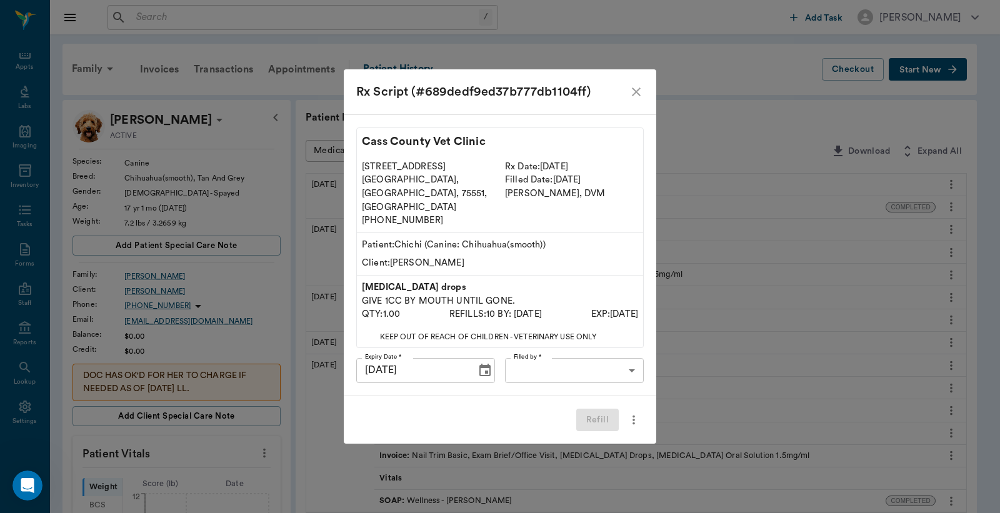
click at [527, 361] on body "/ ​ Add Task Dr. Bert Ellsworth Nectar Messages Appts Labs Imaging Inventory Ta…" at bounding box center [500, 487] width 1000 height 975
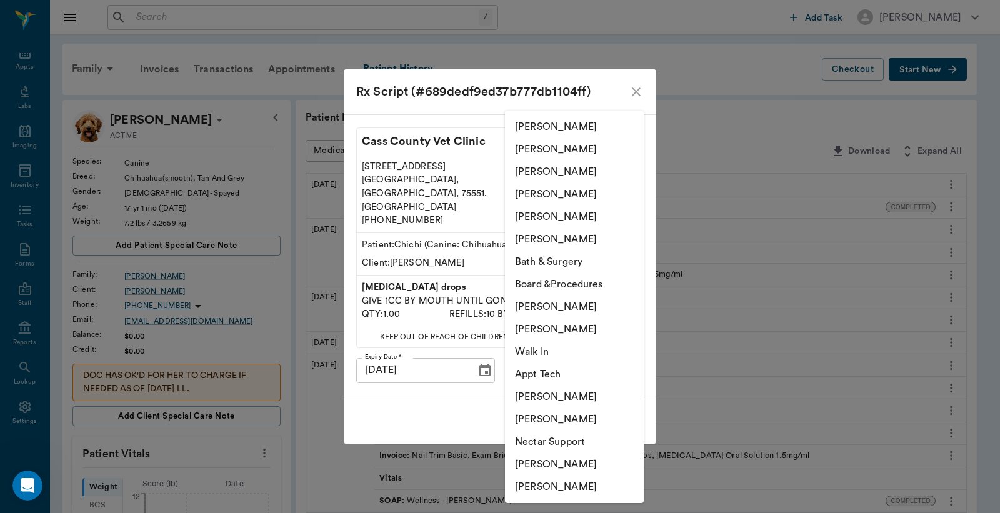
click at [564, 151] on li "Christy Dudley" at bounding box center [574, 149] width 139 height 22
type input "63ec2e2852e12b0ba117910e"
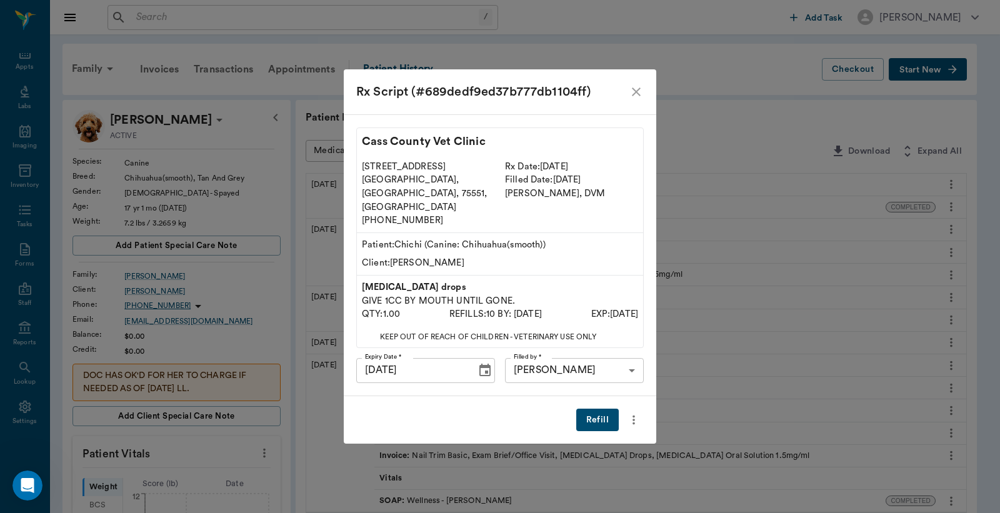
click at [595, 409] on button "Refill" at bounding box center [597, 420] width 42 height 23
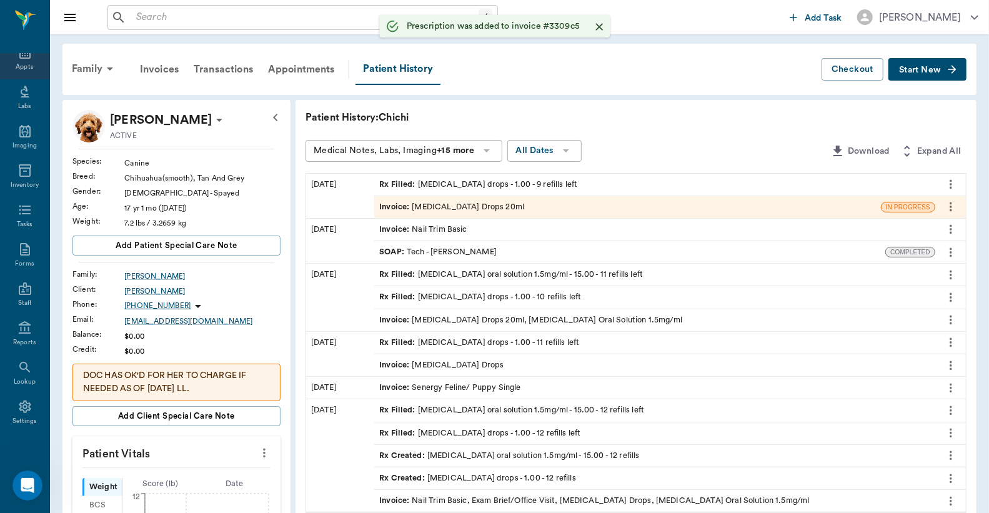
click at [17, 64] on div "Appts" at bounding box center [24, 66] width 17 height 9
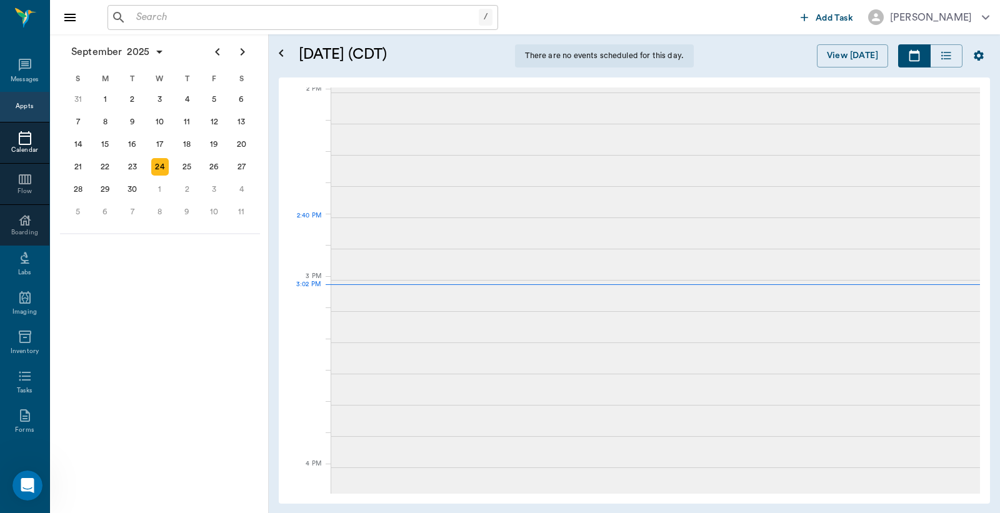
scroll to position [1034, 0]
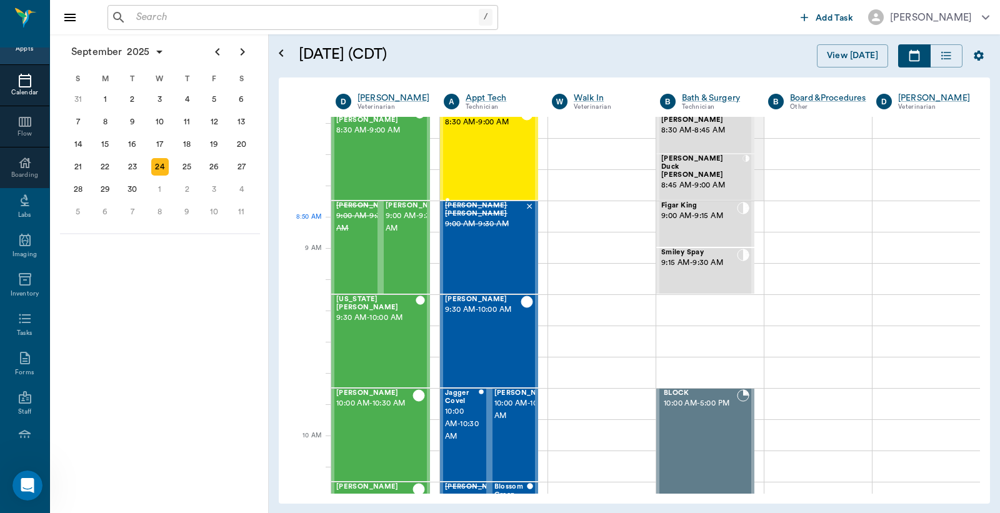
scroll to position [16, 0]
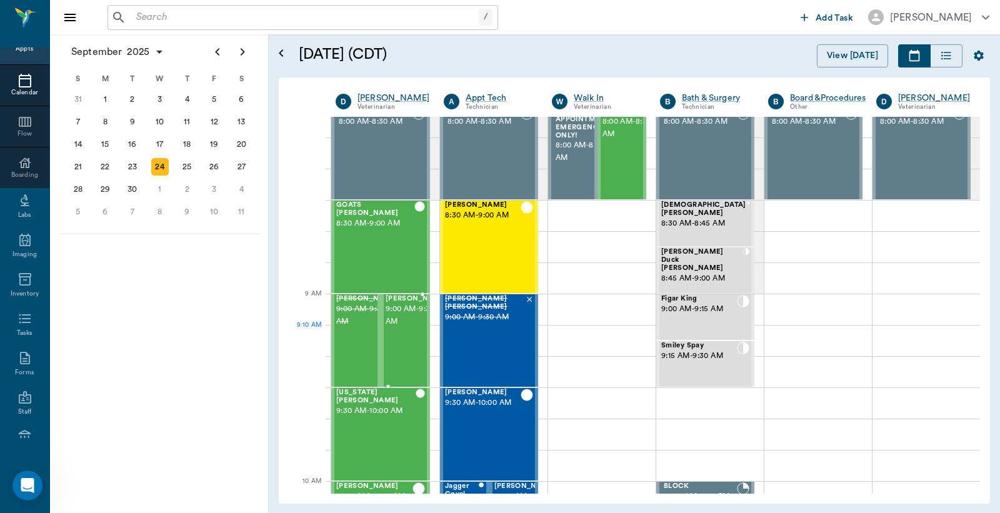
click at [400, 327] on span "9:00 AM - 9:30 AM" at bounding box center [416, 315] width 62 height 25
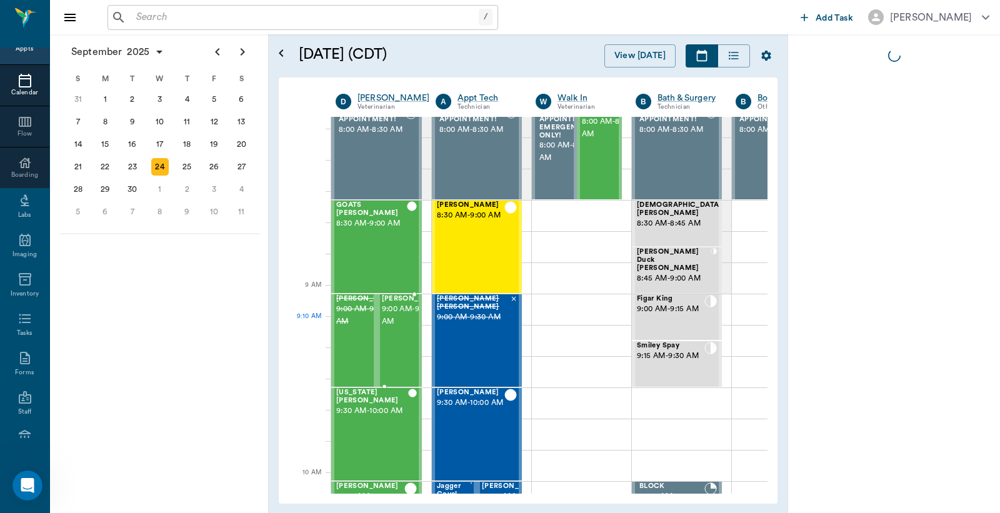
scroll to position [24, 0]
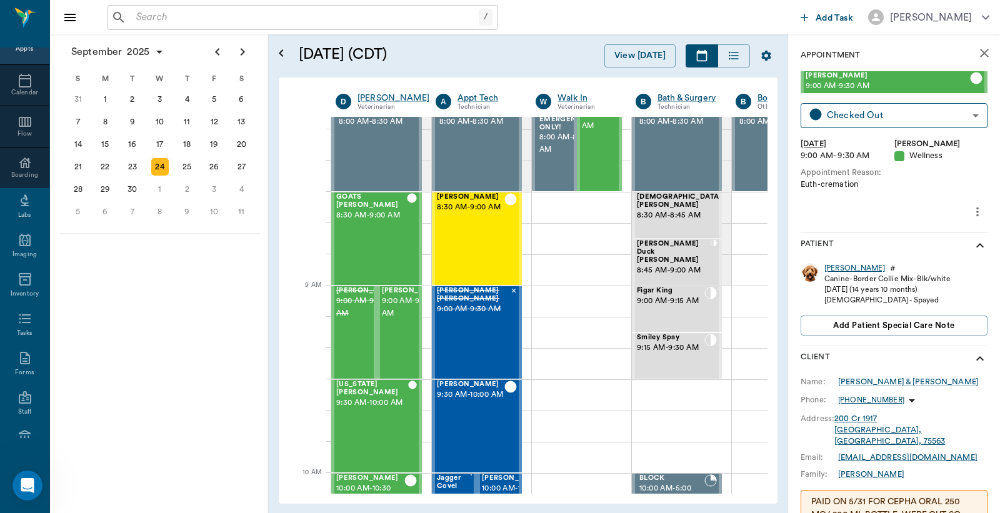
click at [835, 269] on div "Carley" at bounding box center [854, 268] width 61 height 11
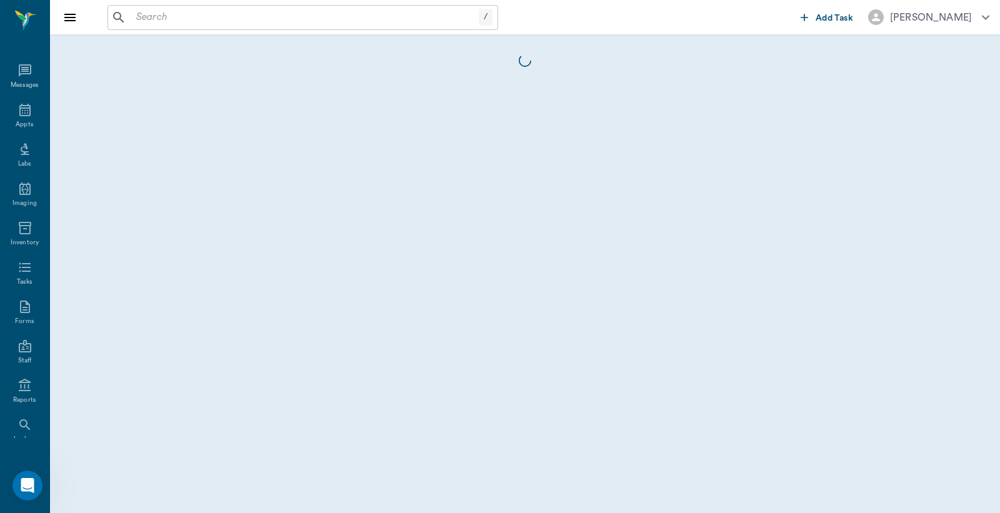
scroll to position [57, 0]
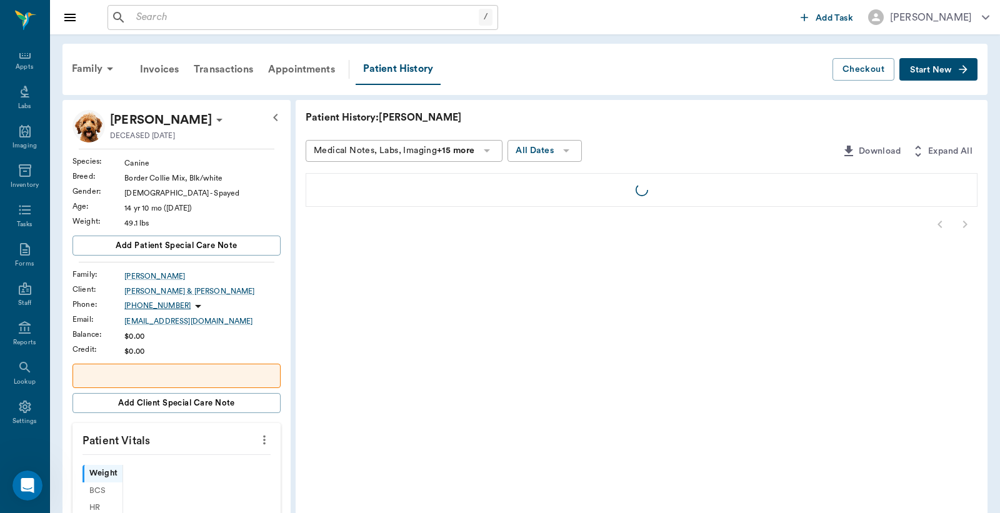
click at [163, 69] on div "Invoices" at bounding box center [159, 69] width 54 height 30
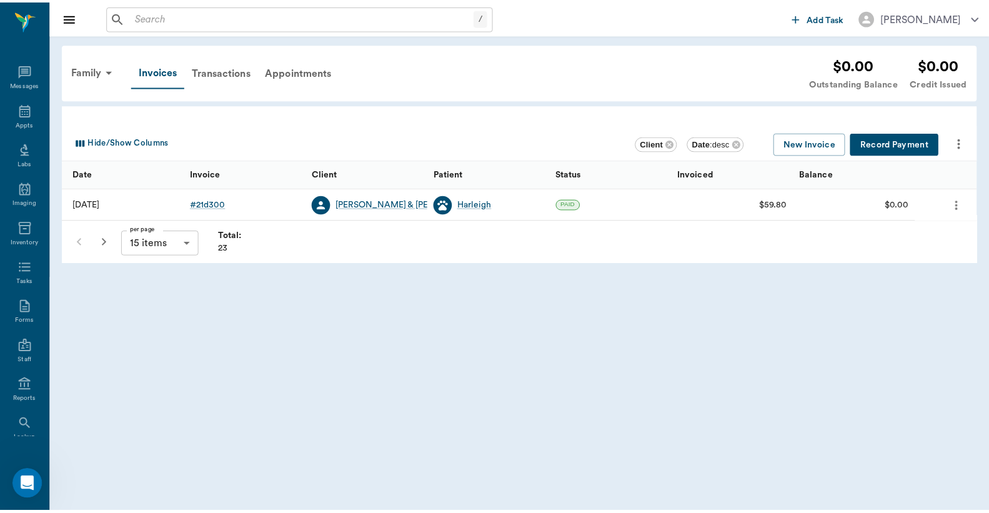
scroll to position [57, 0]
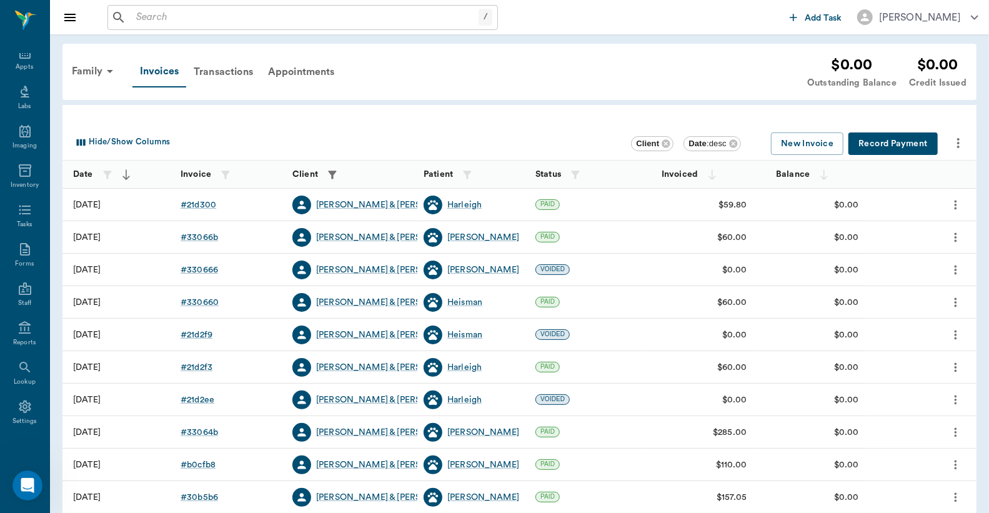
click at [957, 273] on icon "more" at bounding box center [956, 269] width 14 height 15
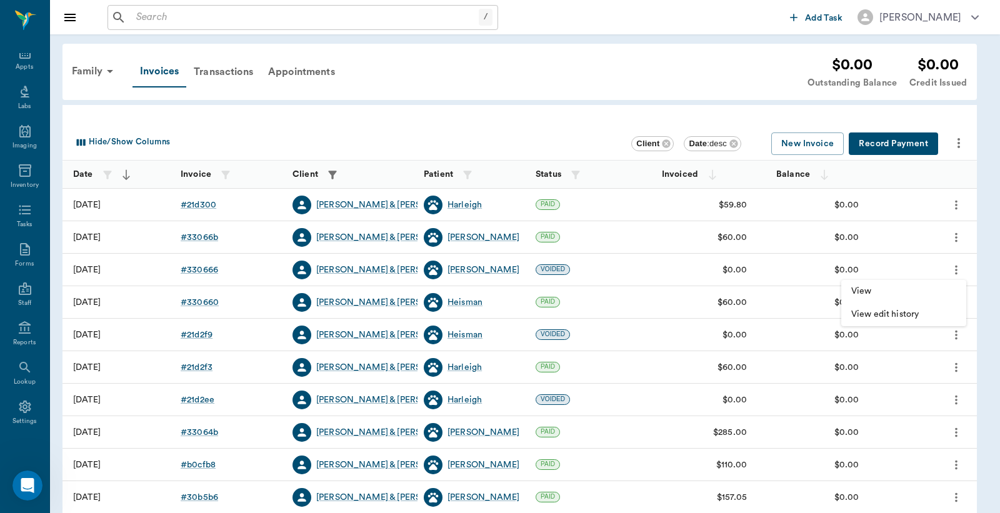
click at [957, 273] on div at bounding box center [500, 256] width 1000 height 513
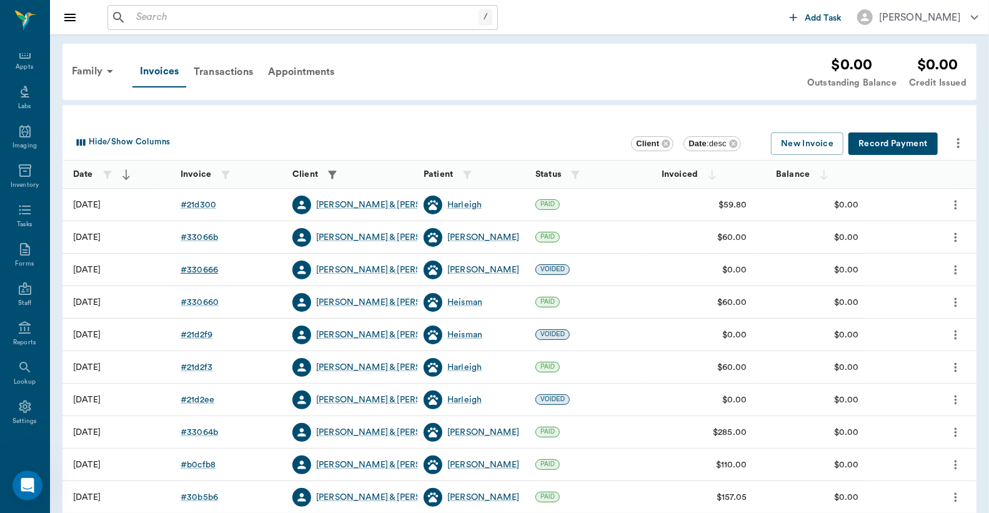
click at [201, 270] on div "# 330666" at bounding box center [199, 270] width 37 height 12
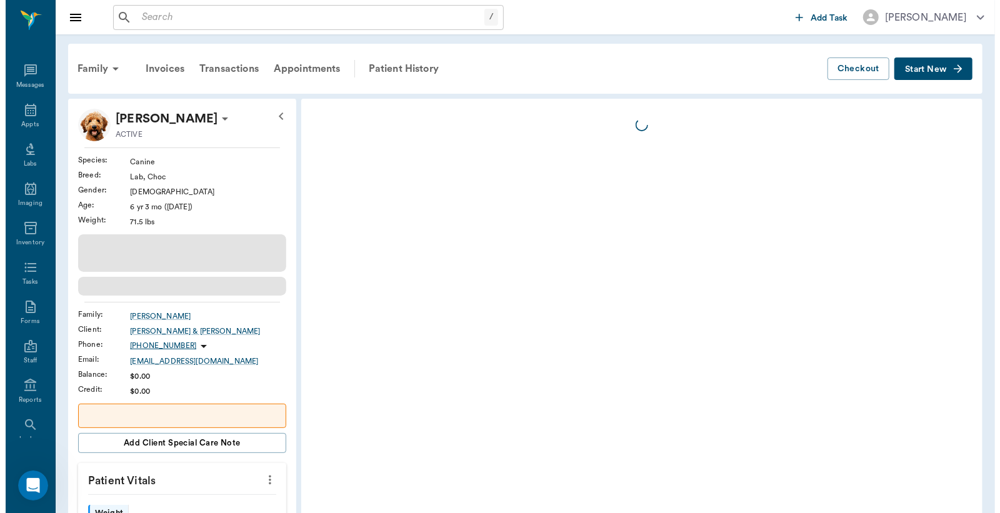
scroll to position [57, 0]
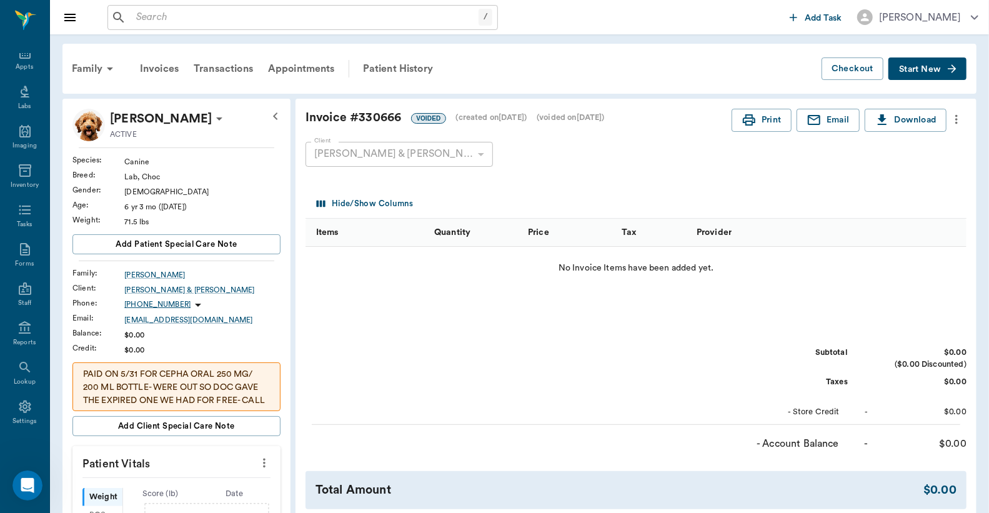
click at [958, 122] on icon "more" at bounding box center [957, 119] width 14 height 15
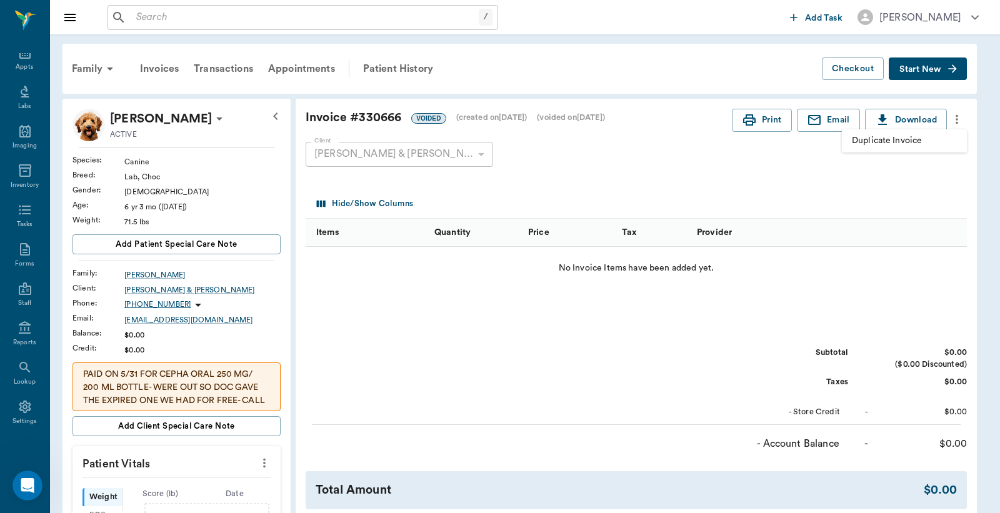
click at [834, 230] on div at bounding box center [500, 256] width 1000 height 513
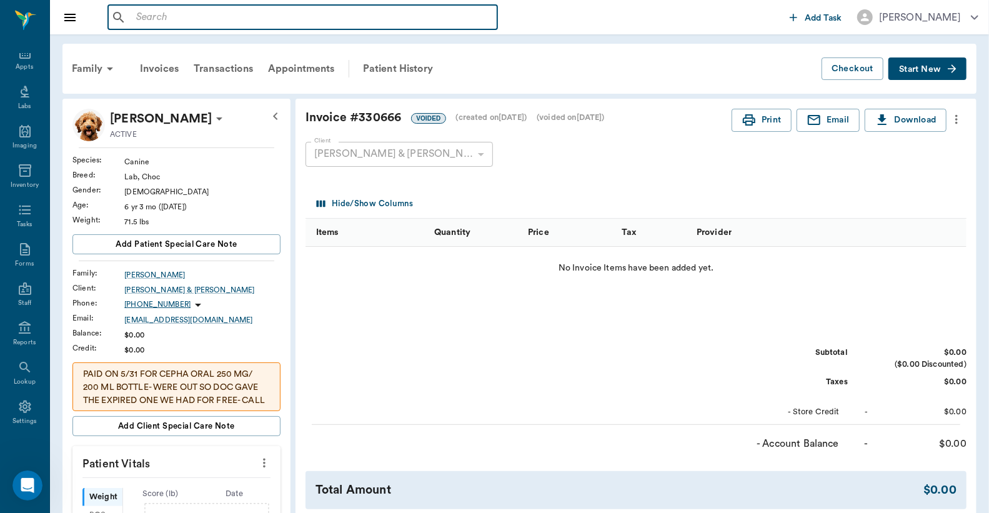
click at [134, 17] on input "text" at bounding box center [311, 17] width 361 height 17
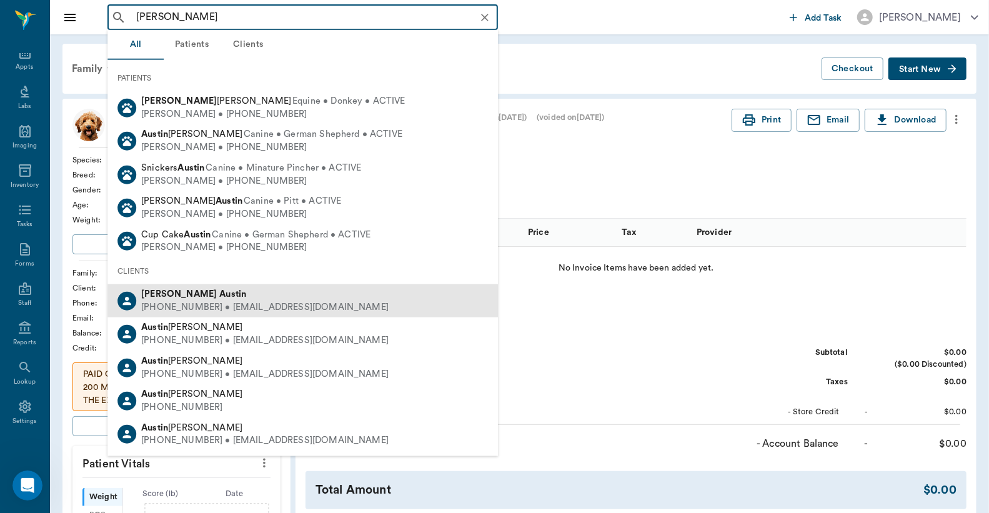
click at [170, 304] on div "(903) 930-6148 • JESS.DAISY2@gmail.com" at bounding box center [264, 307] width 247 height 13
type input "[PERSON_NAME]"
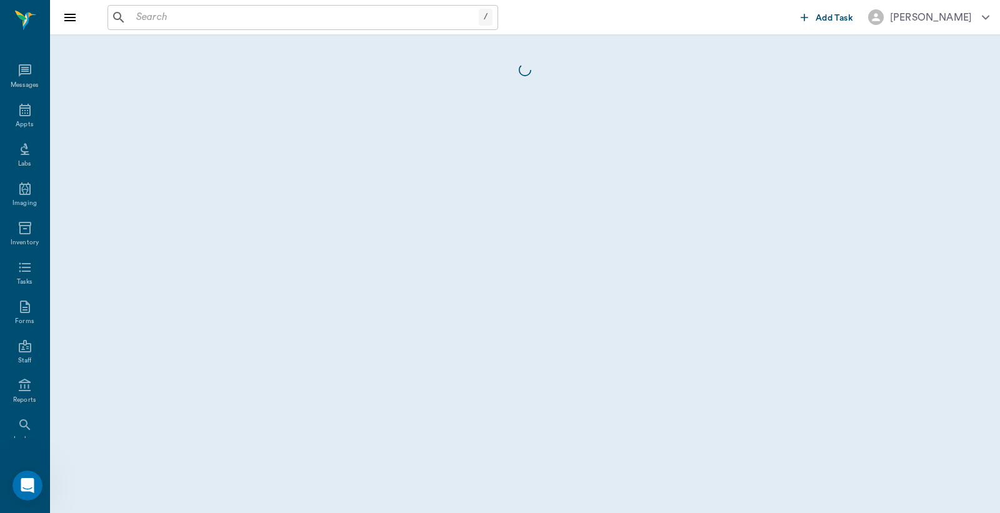
scroll to position [57, 0]
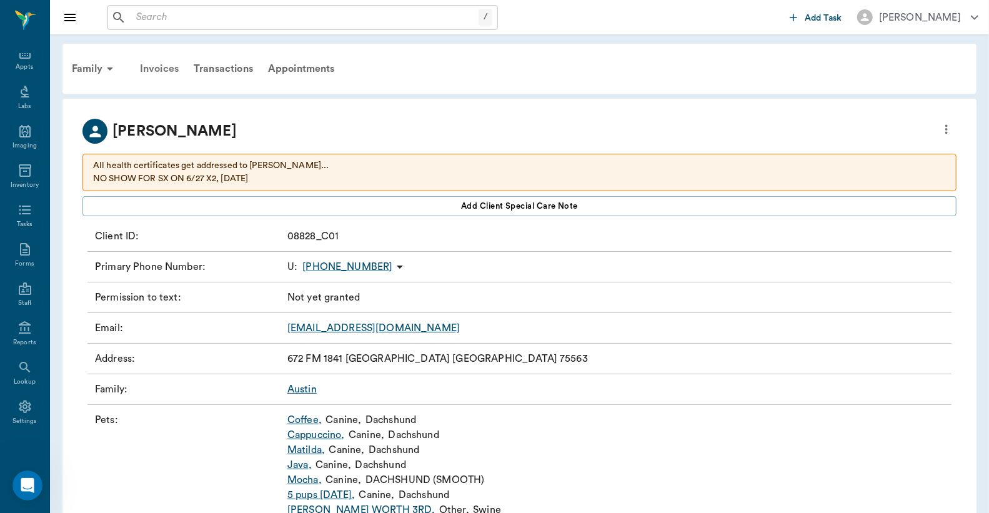
click at [172, 67] on div "Invoices" at bounding box center [159, 69] width 54 height 30
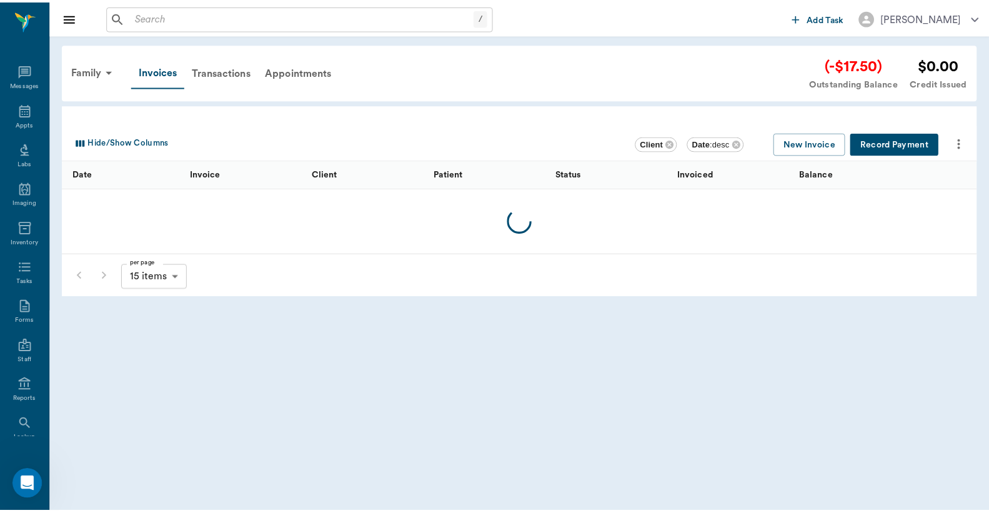
scroll to position [57, 0]
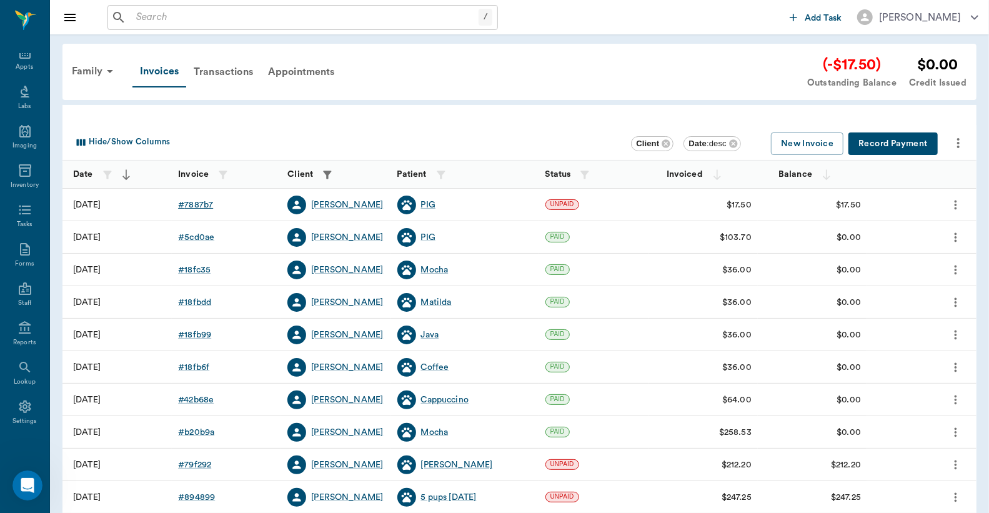
click at [196, 206] on div "# 7887b7" at bounding box center [195, 205] width 35 height 12
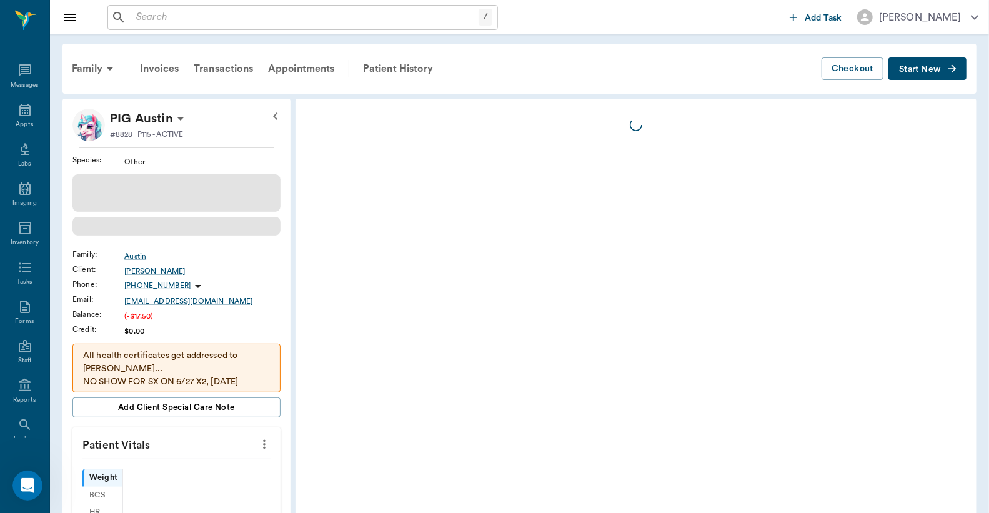
scroll to position [57, 0]
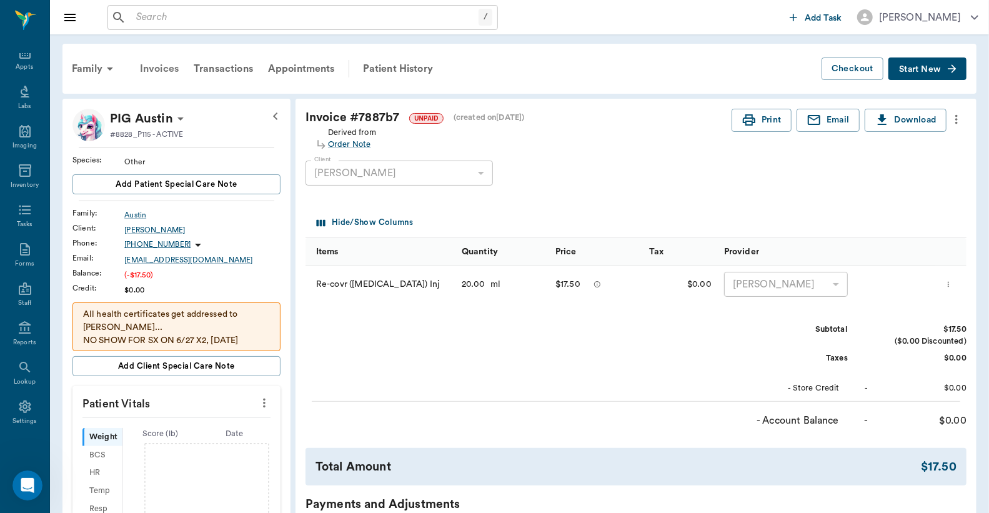
click at [153, 69] on div "Invoices" at bounding box center [159, 69] width 54 height 30
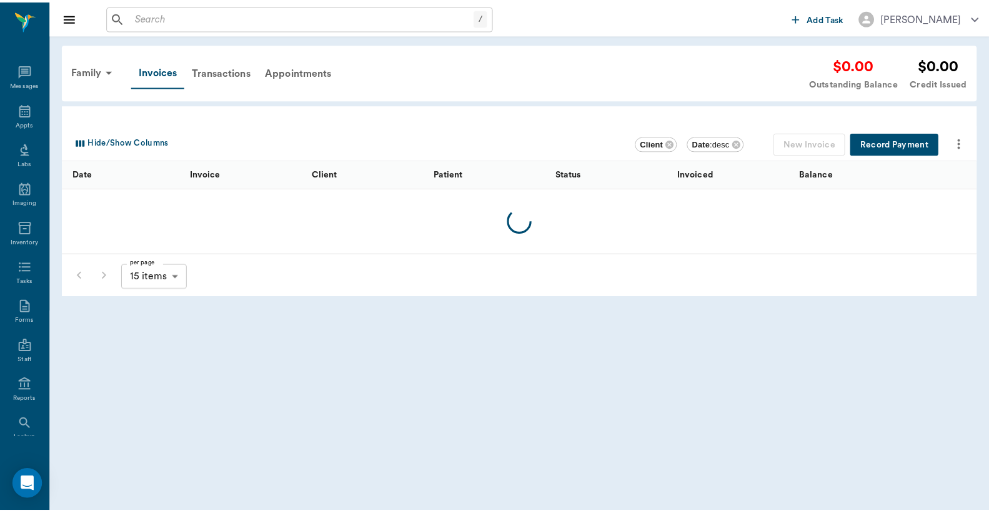
scroll to position [57, 0]
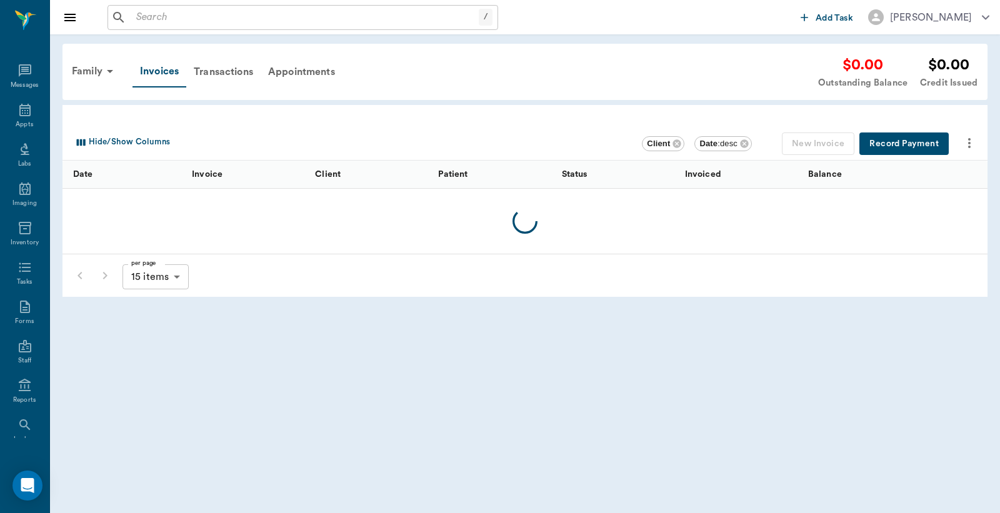
scroll to position [57, 0]
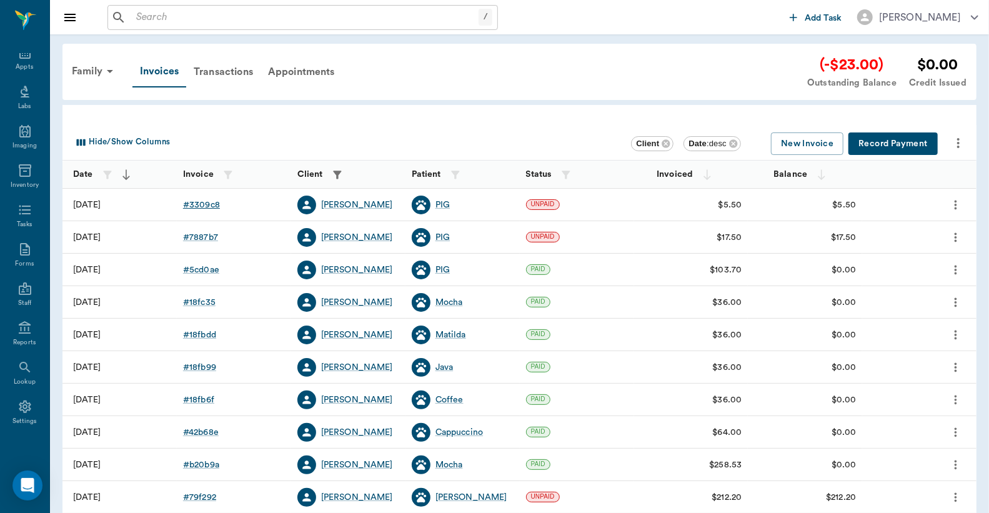
click at [198, 207] on div "# 3309c8" at bounding box center [201, 205] width 37 height 12
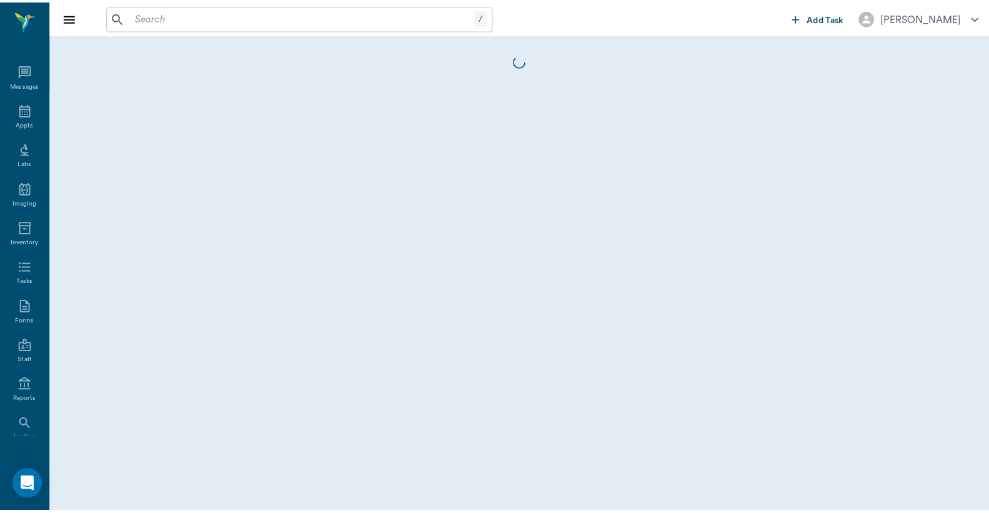
scroll to position [57, 0]
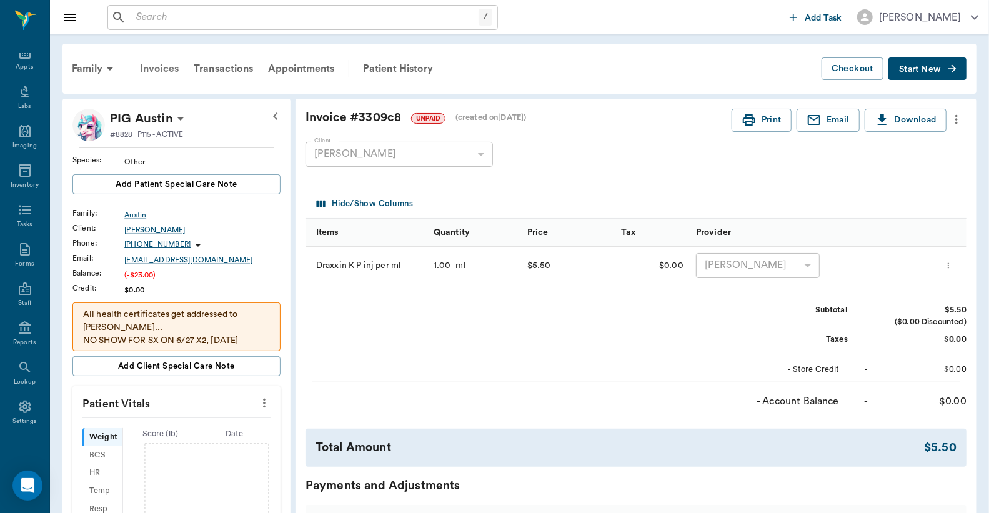
click at [162, 67] on div "Invoices" at bounding box center [159, 69] width 54 height 30
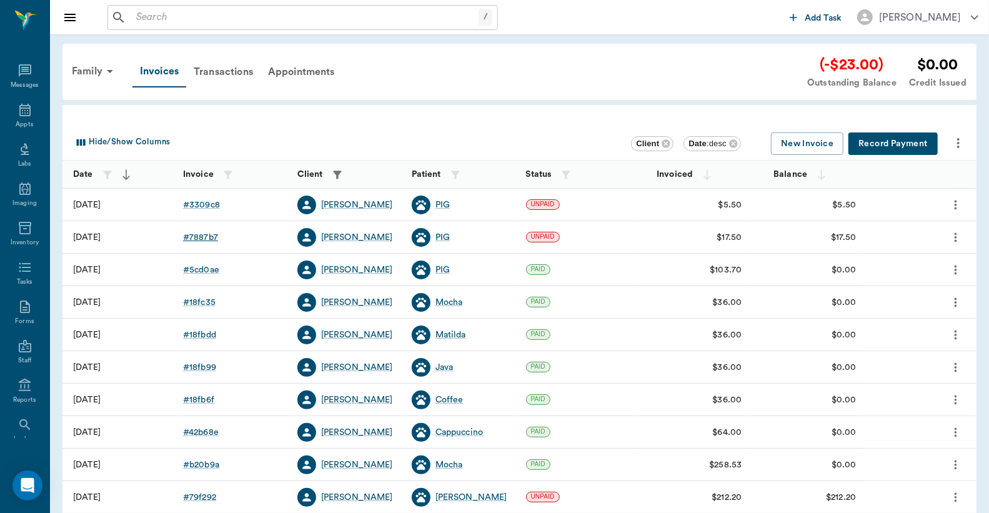
scroll to position [57, 0]
click at [200, 238] on div "# 7887b7" at bounding box center [200, 237] width 35 height 12
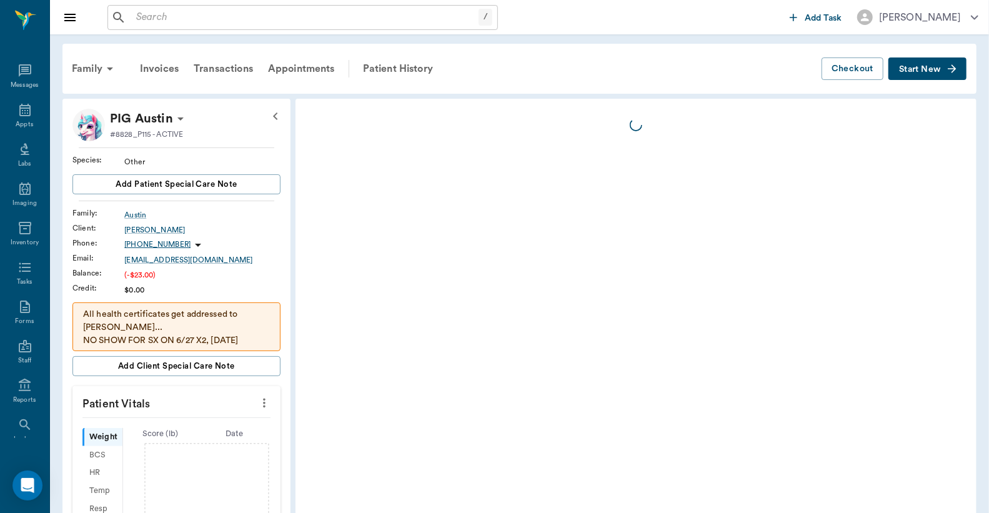
scroll to position [57, 0]
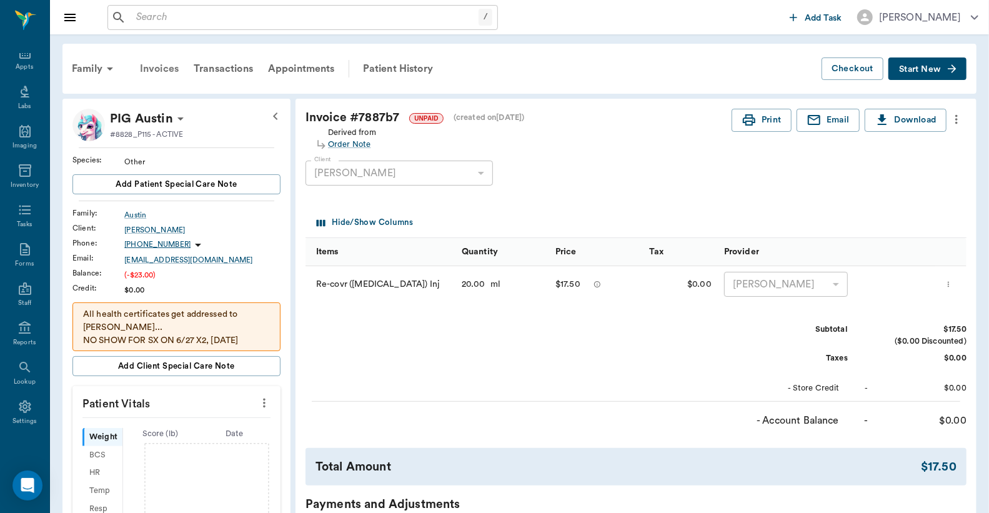
click at [160, 70] on div "Invoices" at bounding box center [159, 69] width 54 height 30
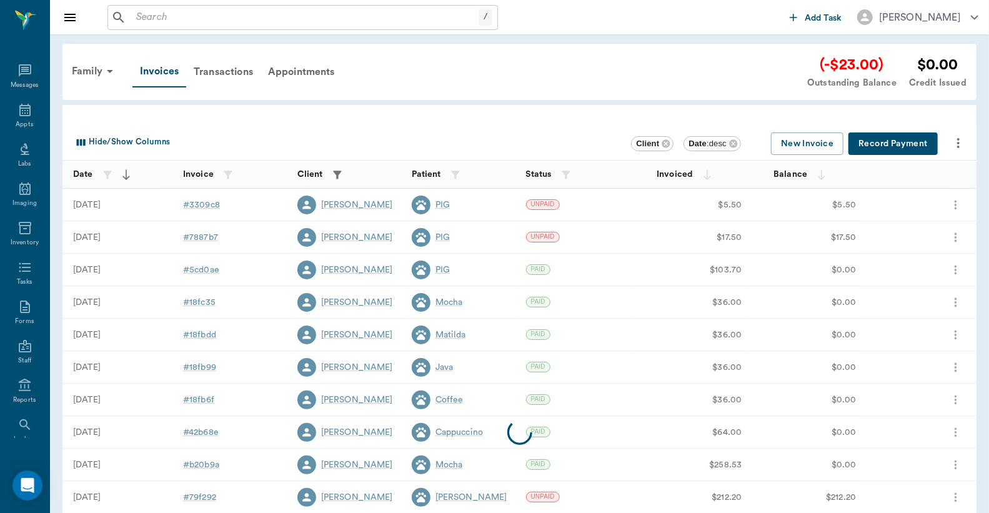
click at [891, 145] on button "Record Payment" at bounding box center [892, 143] width 89 height 23
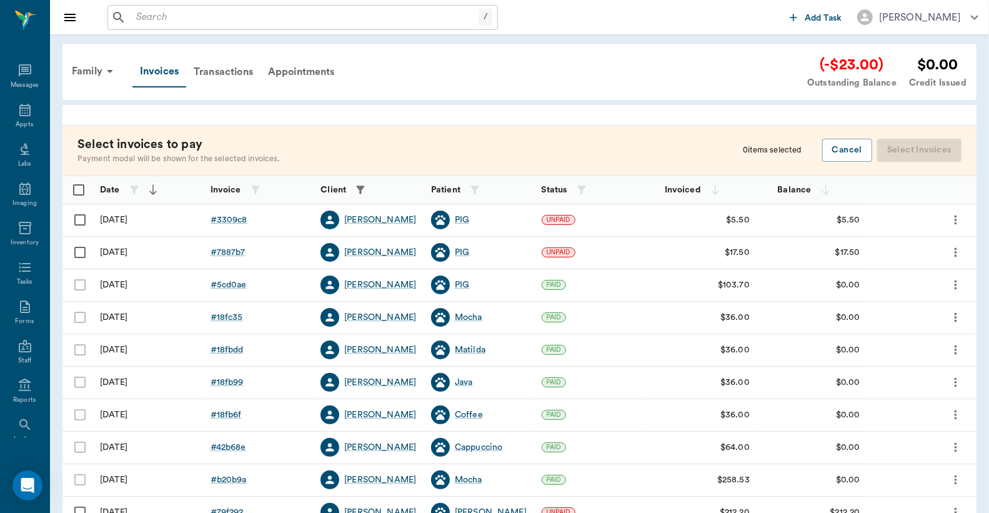
scroll to position [57, 0]
click at [82, 219] on input "Select row" at bounding box center [80, 220] width 26 height 26
checkbox input "false"
checkbox input "true"
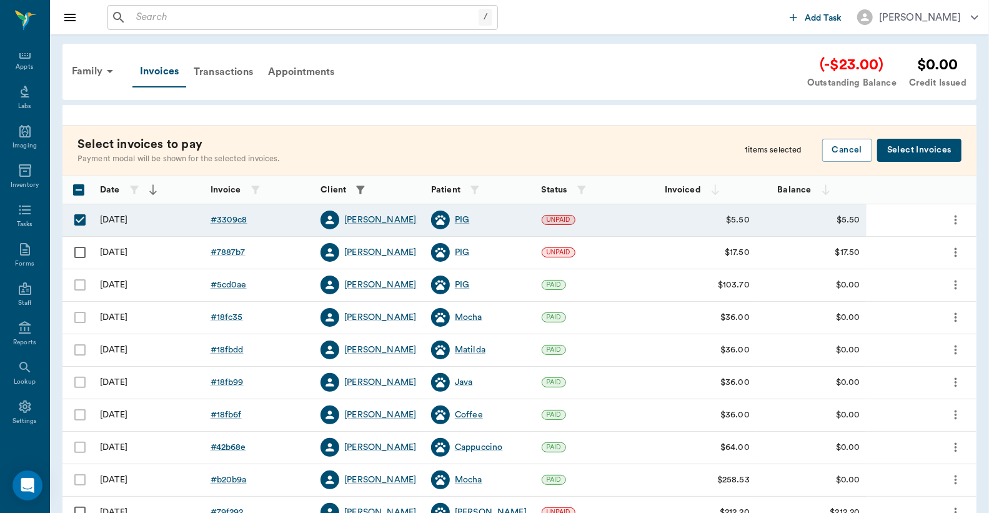
click at [79, 252] on input "Select row" at bounding box center [80, 252] width 26 height 26
checkbox input "true"
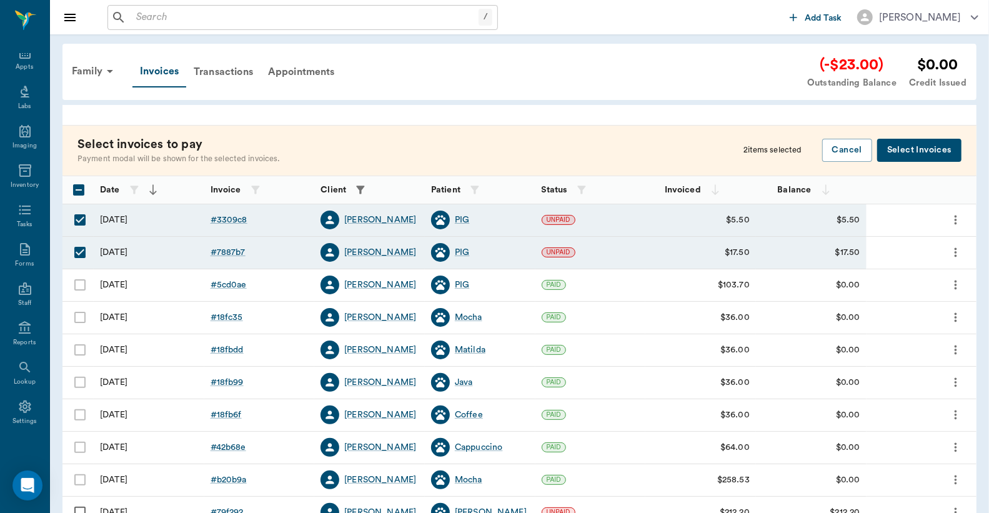
click at [915, 149] on button "Select Invoices" at bounding box center [919, 150] width 84 height 23
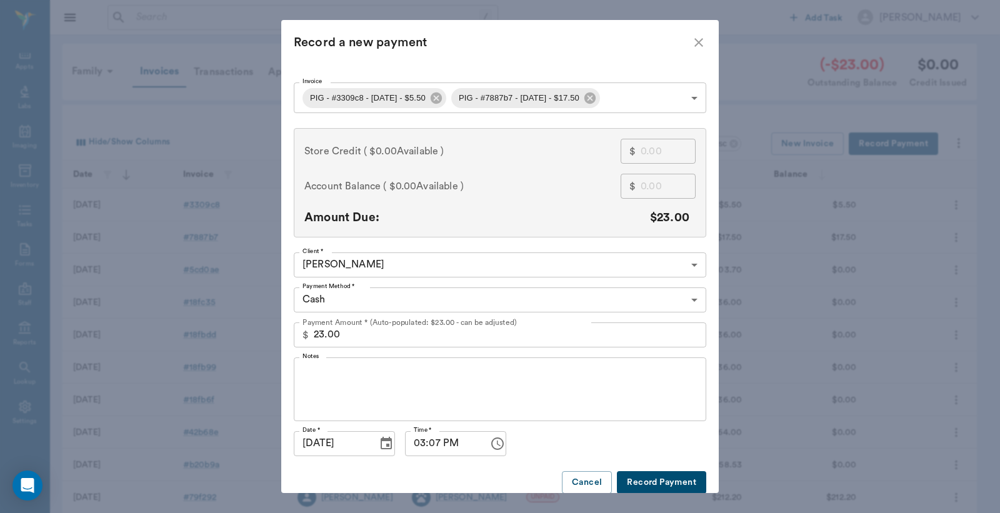
click at [688, 300] on body "/ ​ Add Task Dr. Bert Ellsworth Nectar Messages Appts Labs Imaging Inventory Ta…" at bounding box center [500, 366] width 1000 height 733
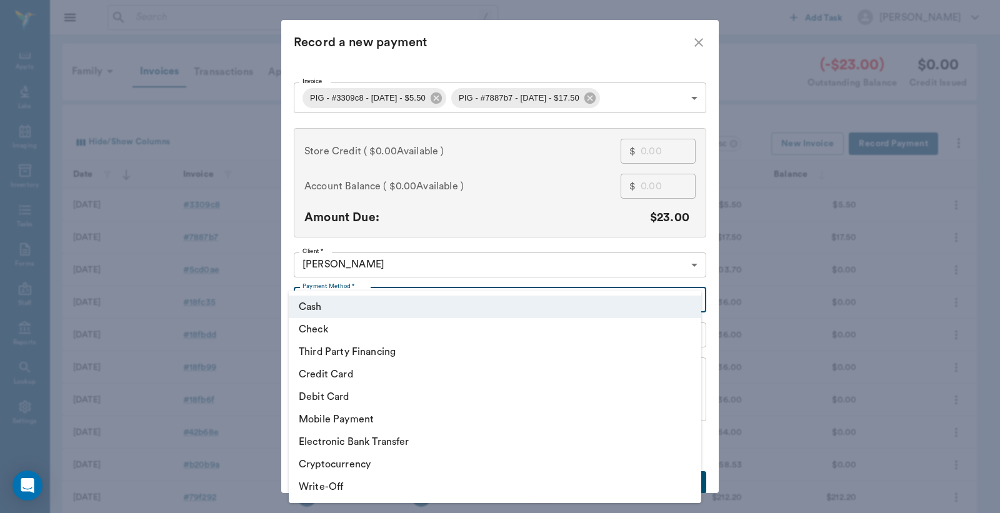
click at [349, 400] on li "Debit Card" at bounding box center [495, 396] width 412 height 22
type input "DEBIT_CARD"
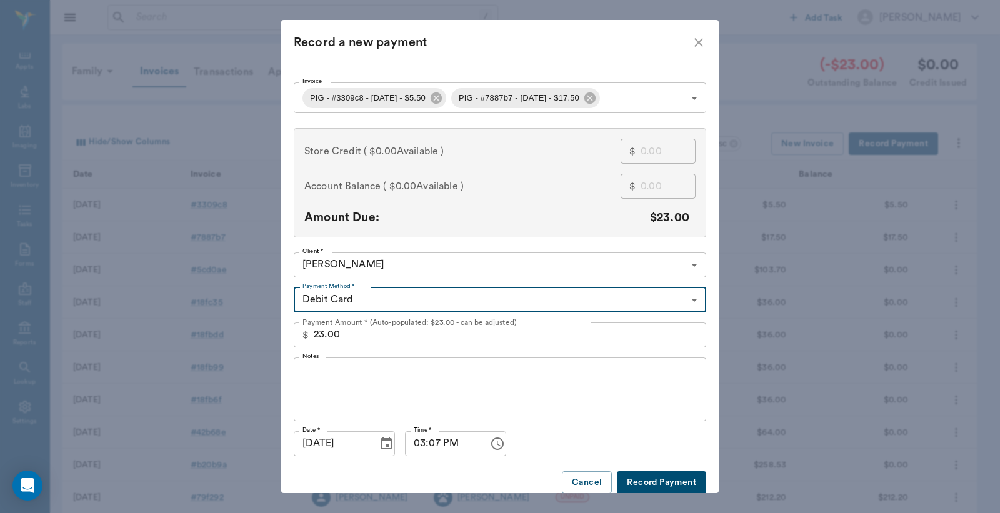
click at [645, 484] on button "Record Payment" at bounding box center [661, 482] width 89 height 23
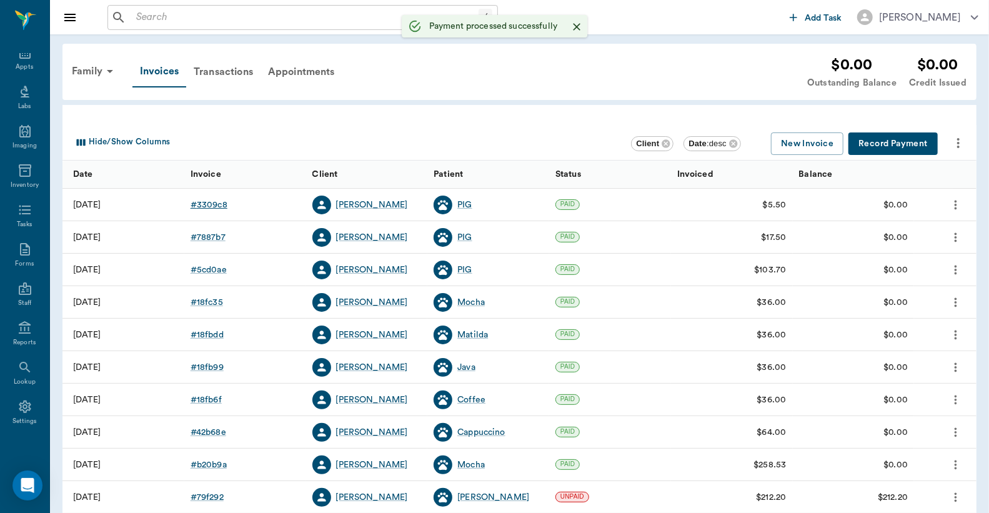
click at [207, 206] on div "# 3309c8" at bounding box center [209, 205] width 37 height 12
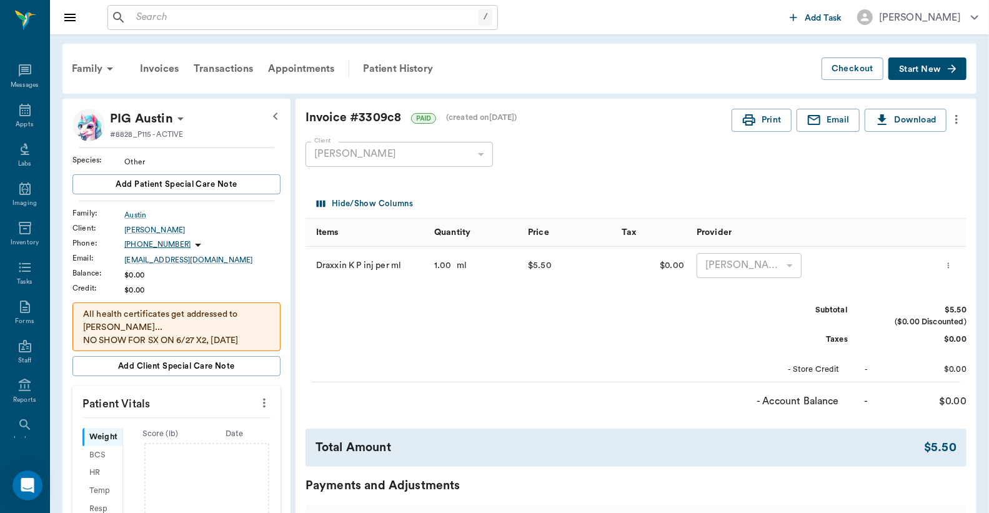
scroll to position [57, 0]
click at [765, 124] on button "Print" at bounding box center [762, 120] width 60 height 23
click at [167, 70] on div "Invoices" at bounding box center [159, 69] width 54 height 30
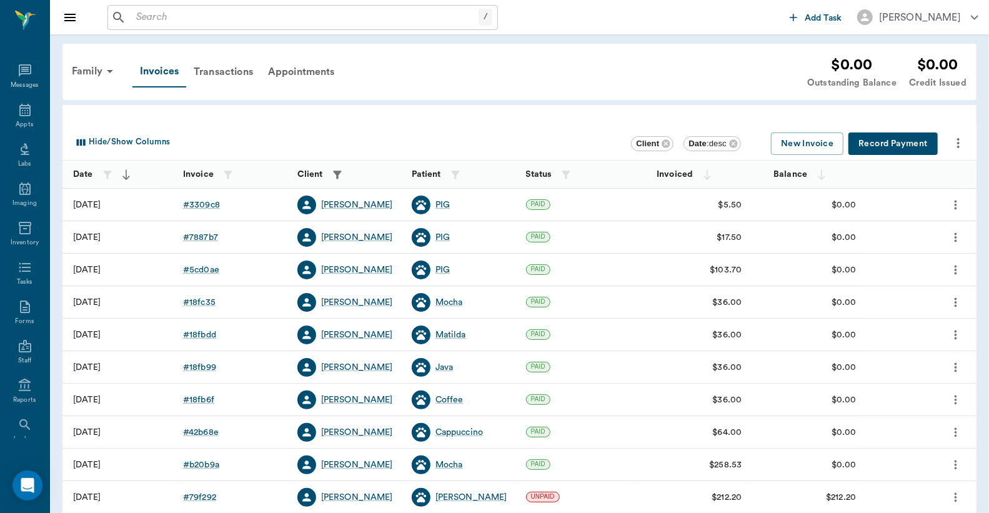
scroll to position [57, 0]
click at [205, 237] on div "# 7887b7" at bounding box center [200, 237] width 35 height 12
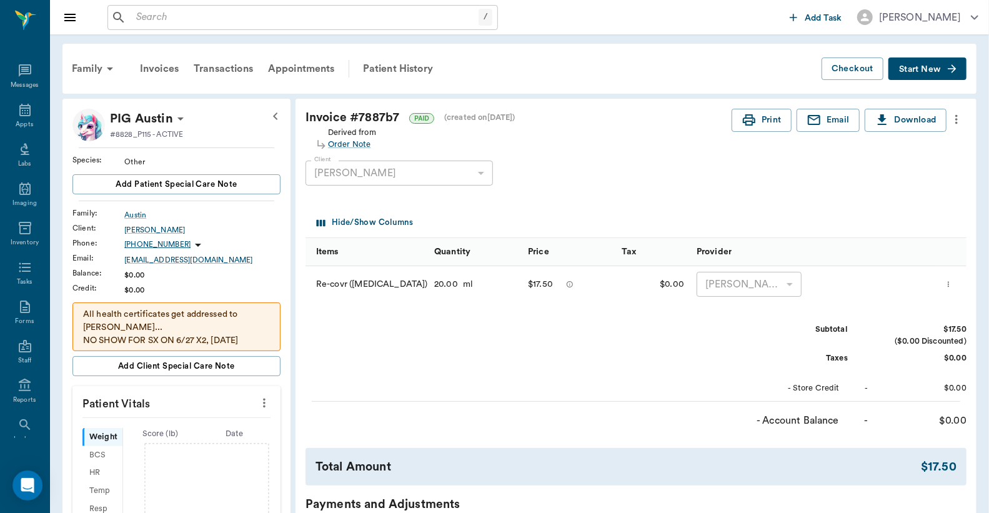
scroll to position [57, 0]
click at [754, 116] on icon "button" at bounding box center [749, 119] width 15 height 15
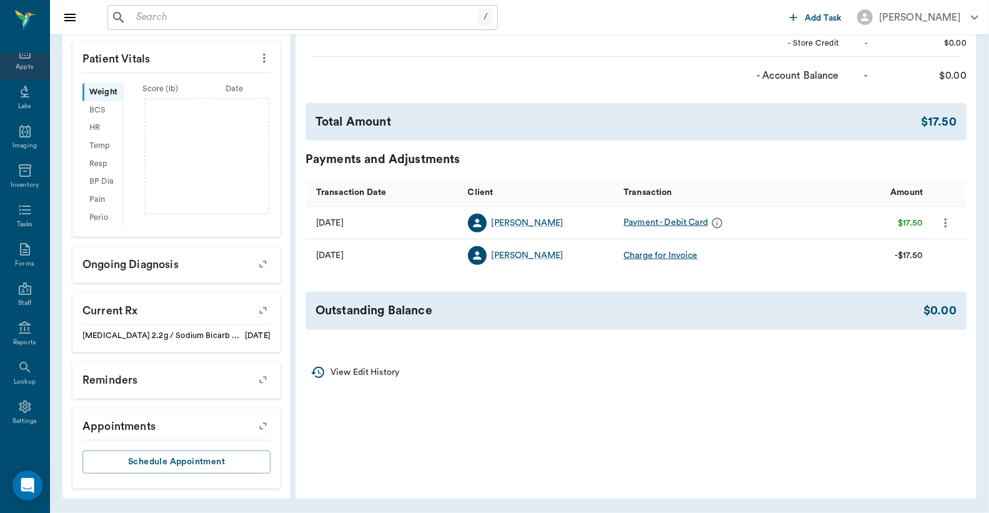
click at [16, 66] on div "Appts" at bounding box center [24, 66] width 17 height 9
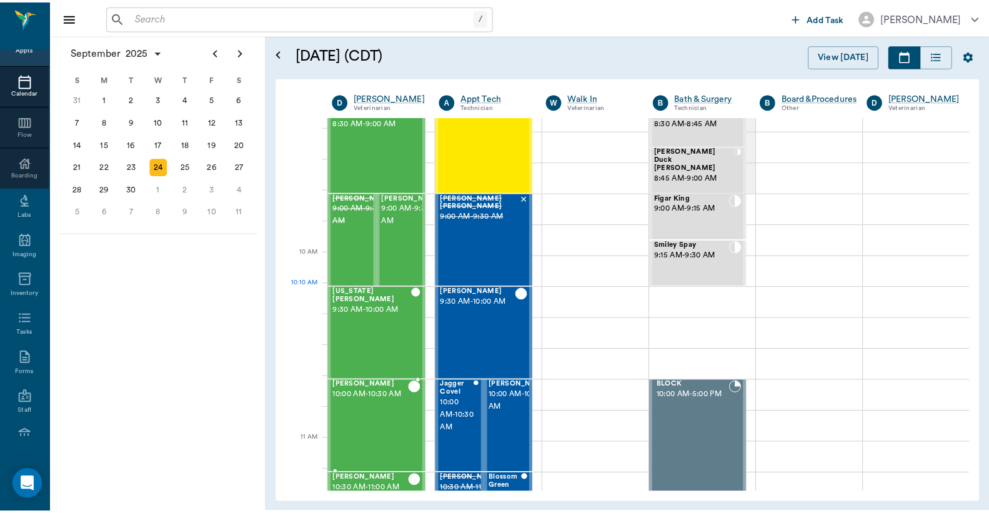
scroll to position [109, 0]
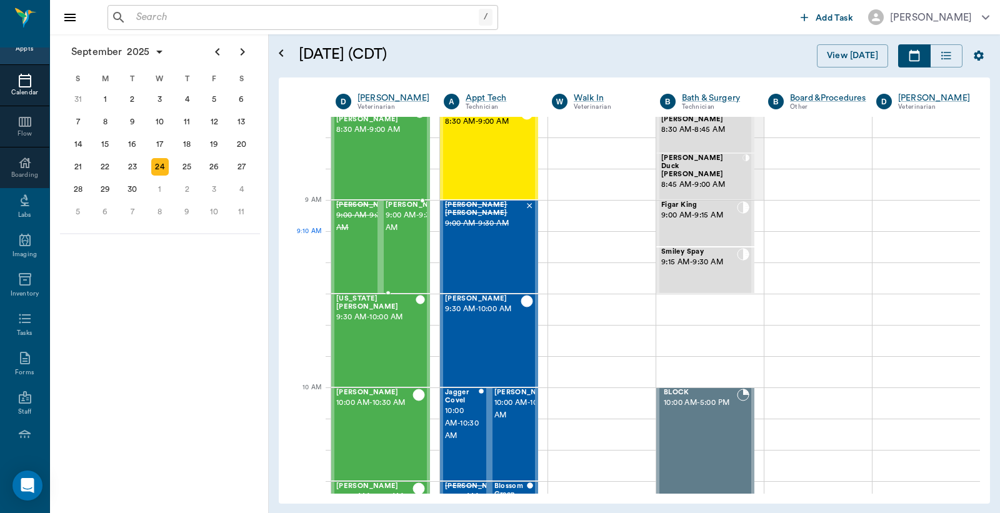
click at [400, 234] on span "9:00 AM - 9:30 AM" at bounding box center [416, 221] width 62 height 25
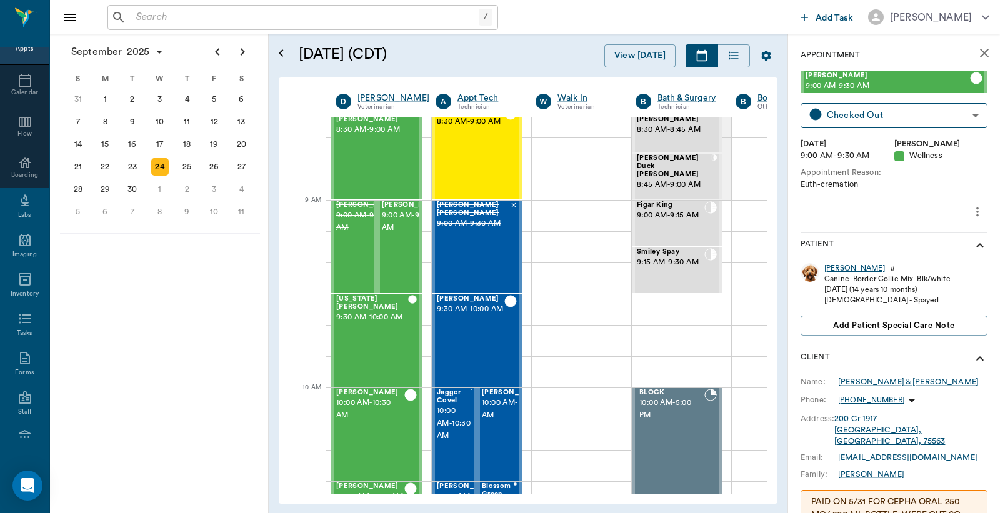
click at [828, 267] on div "[PERSON_NAME]" at bounding box center [854, 268] width 61 height 11
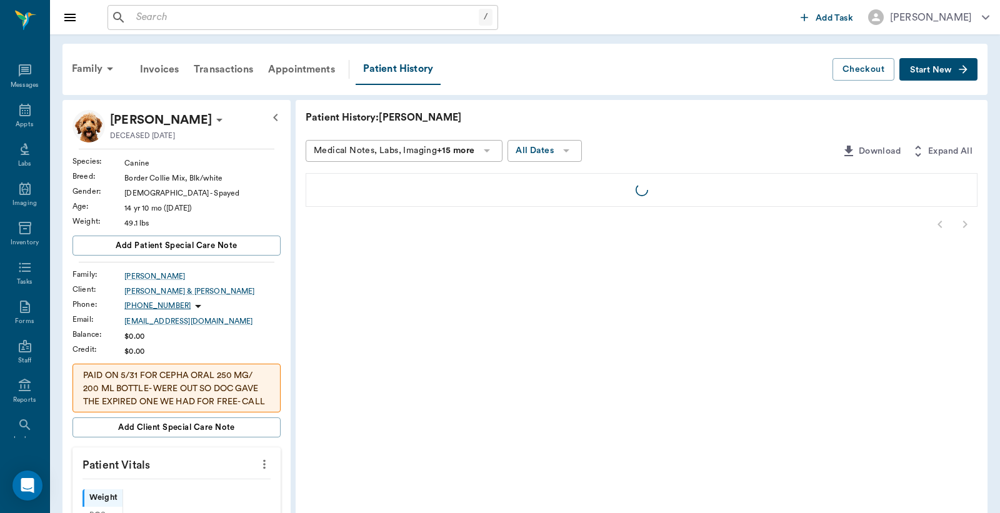
scroll to position [57, 0]
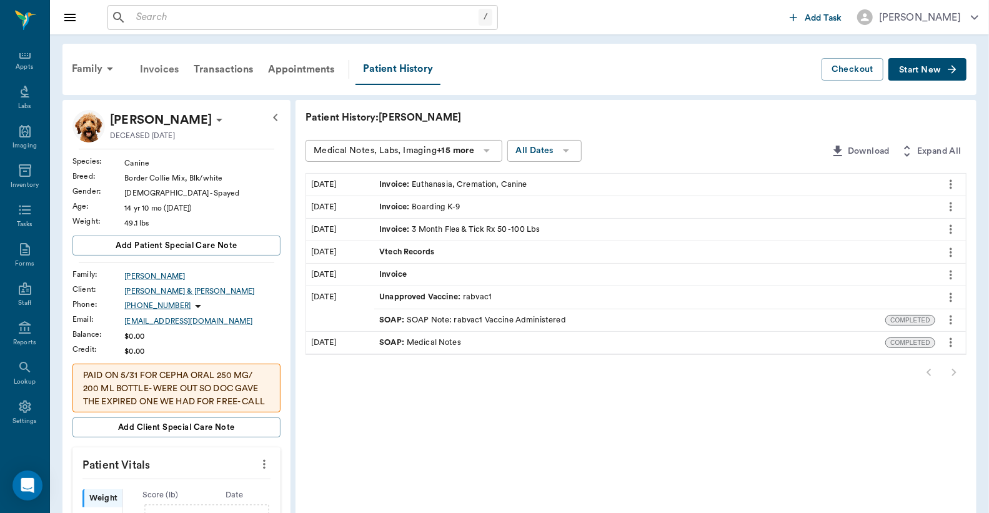
click at [159, 72] on div "Invoices" at bounding box center [159, 69] width 54 height 30
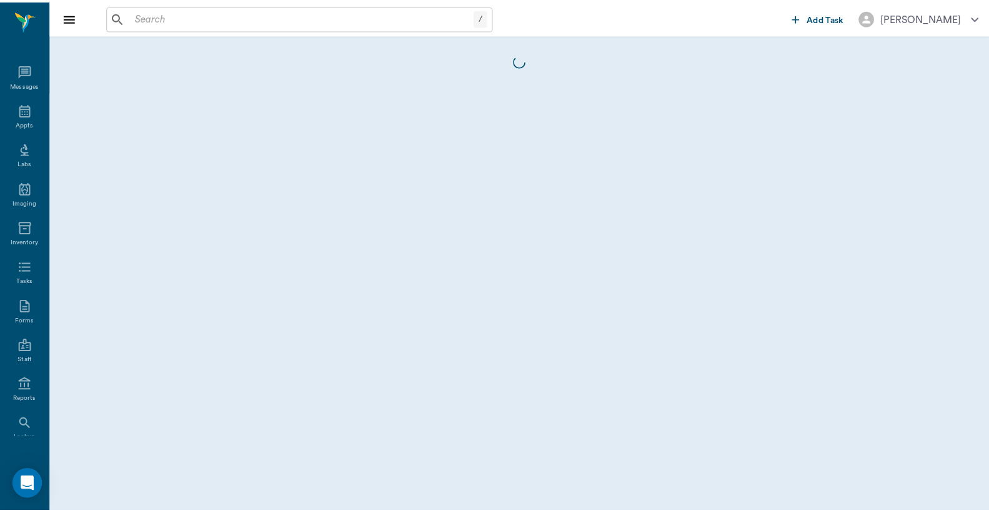
scroll to position [57, 0]
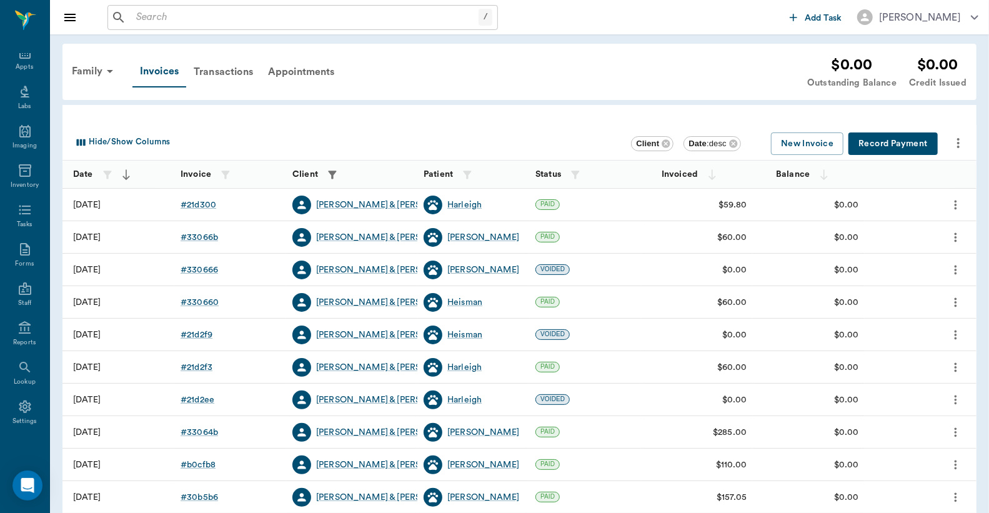
click at [953, 333] on icon "more" at bounding box center [956, 334] width 14 height 15
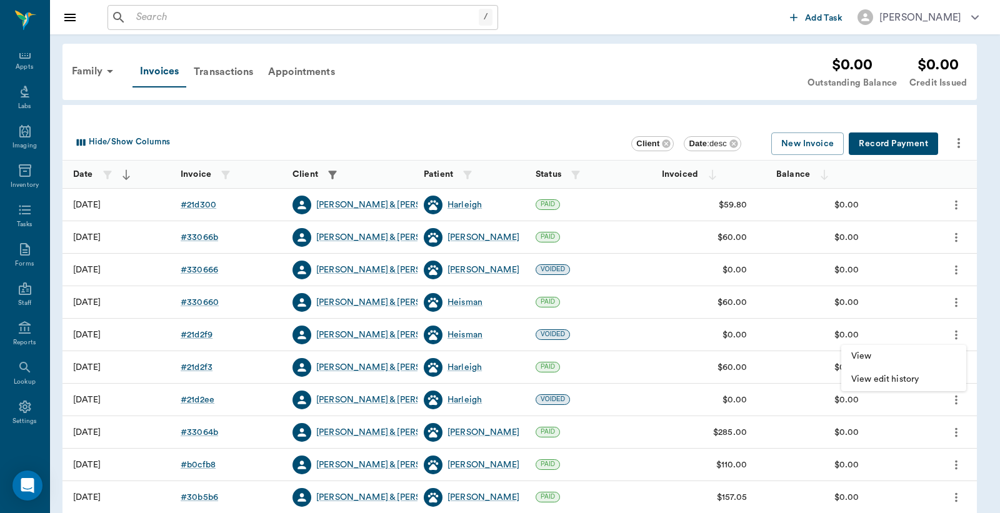
click at [576, 52] on div at bounding box center [500, 256] width 1000 height 513
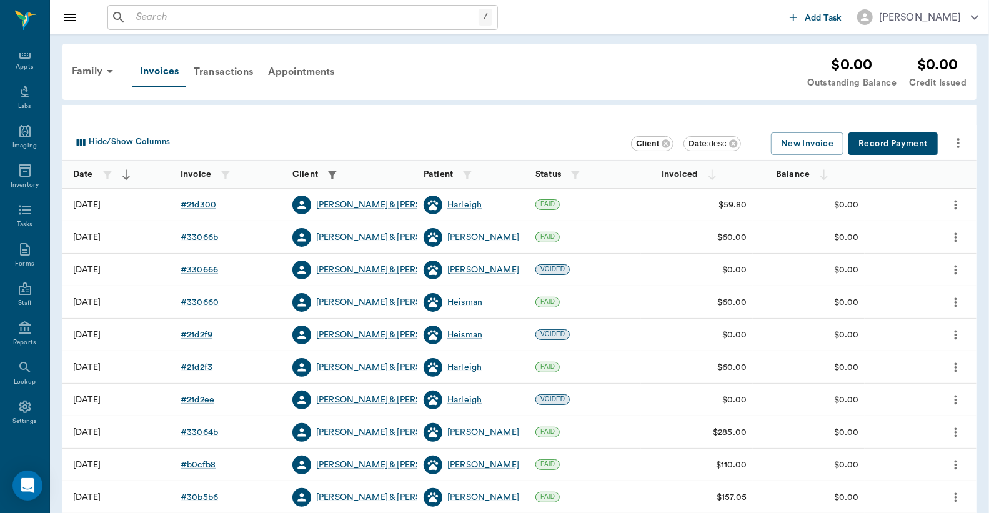
click at [953, 272] on icon "more" at bounding box center [956, 269] width 14 height 15
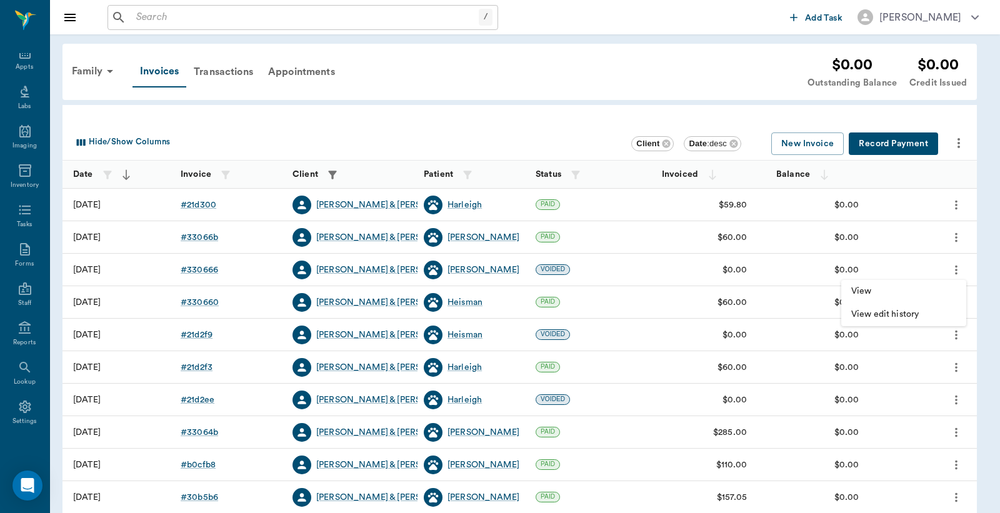
click at [876, 291] on span "View" at bounding box center [903, 291] width 105 height 13
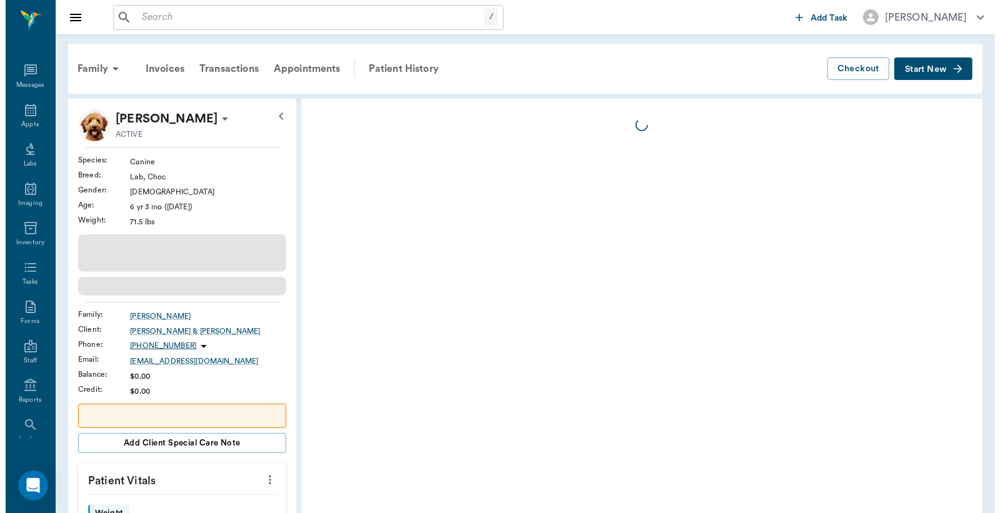
scroll to position [57, 0]
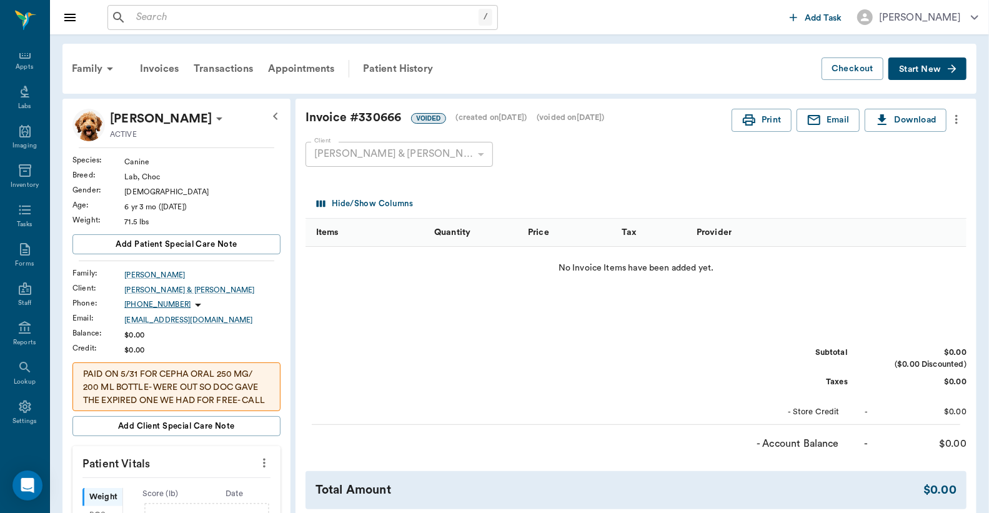
click at [955, 119] on icon "more" at bounding box center [957, 119] width 14 height 15
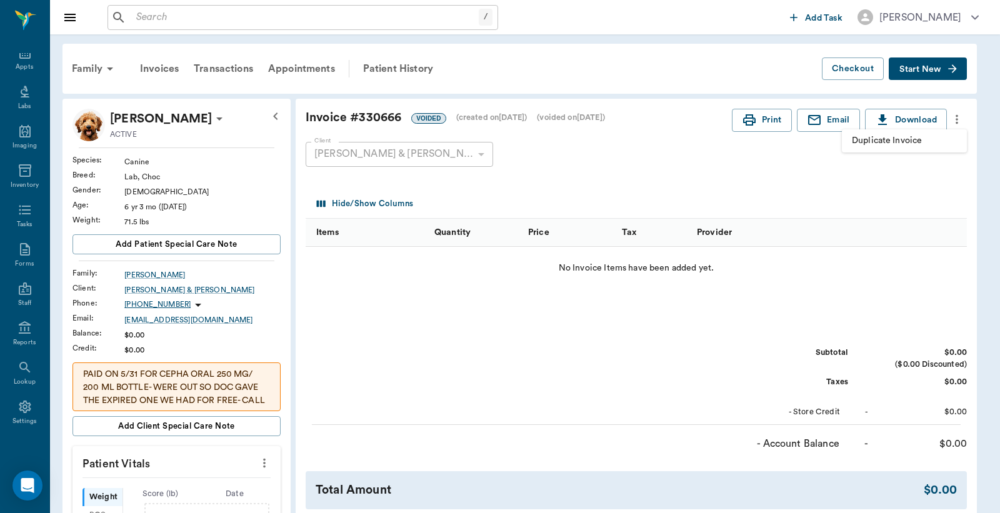
click at [767, 279] on div at bounding box center [500, 256] width 1000 height 513
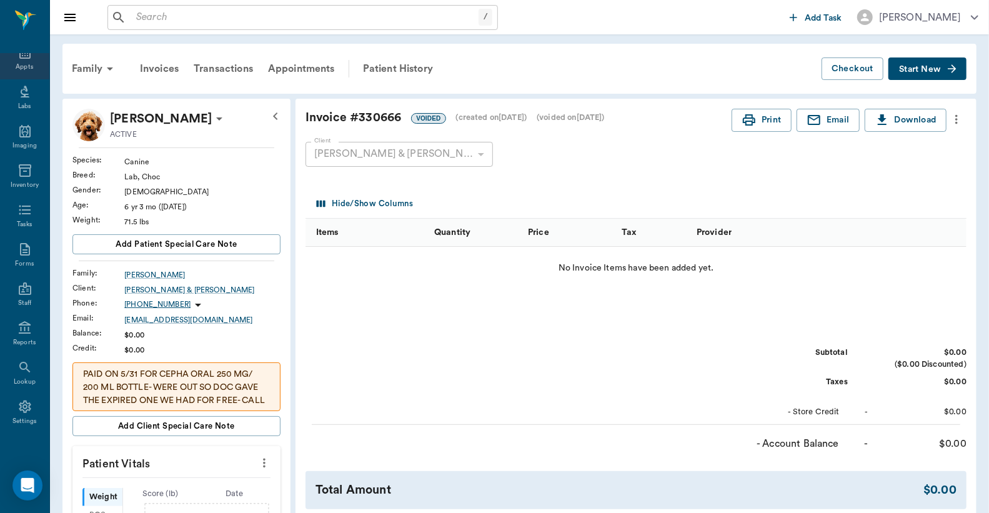
click at [20, 64] on div "Appts" at bounding box center [24, 66] width 17 height 9
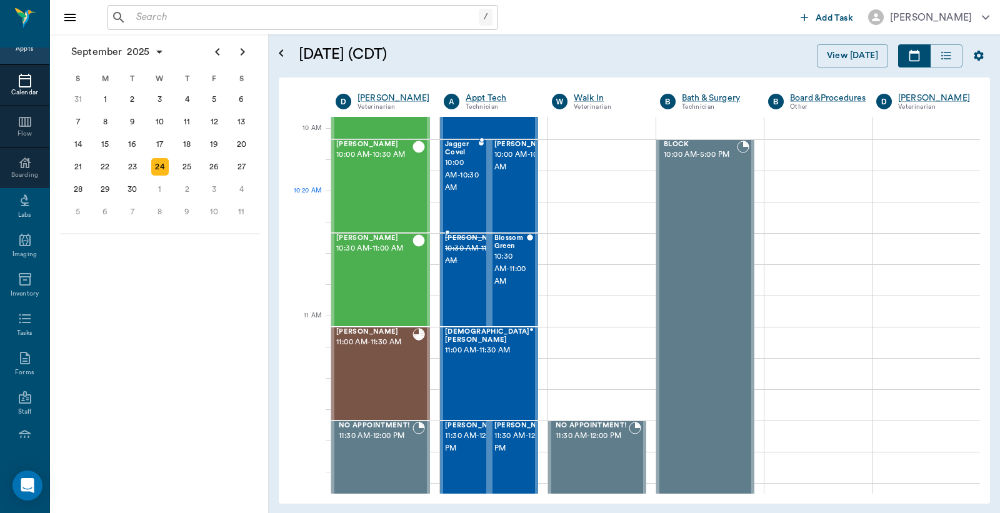
scroll to position [388, 0]
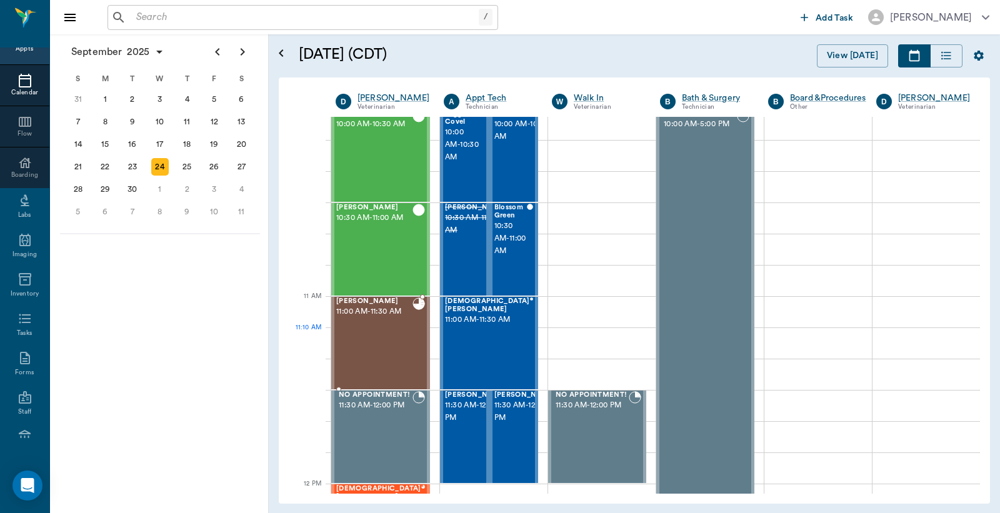
click at [374, 342] on div "Bitsy Fisher 11:00 AM - 11:30 AM" at bounding box center [374, 342] width 76 height 91
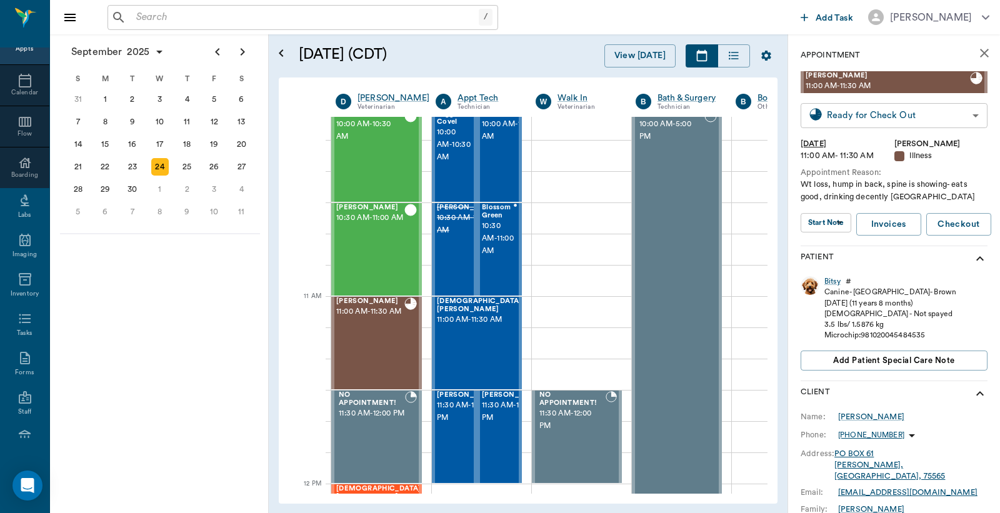
click at [871, 113] on body "/ ​ Add Task Dr. Bert Ellsworth Nectar Messages Appts Calendar Flow Boarding La…" at bounding box center [500, 256] width 1000 height 513
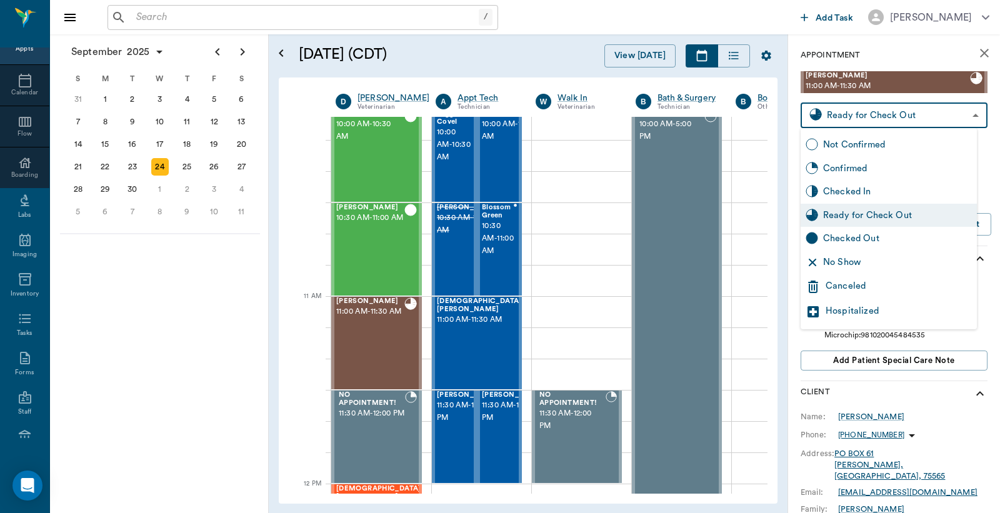
click at [833, 238] on div "Checked Out" at bounding box center [897, 239] width 149 height 14
type input "CHECKED_OUT"
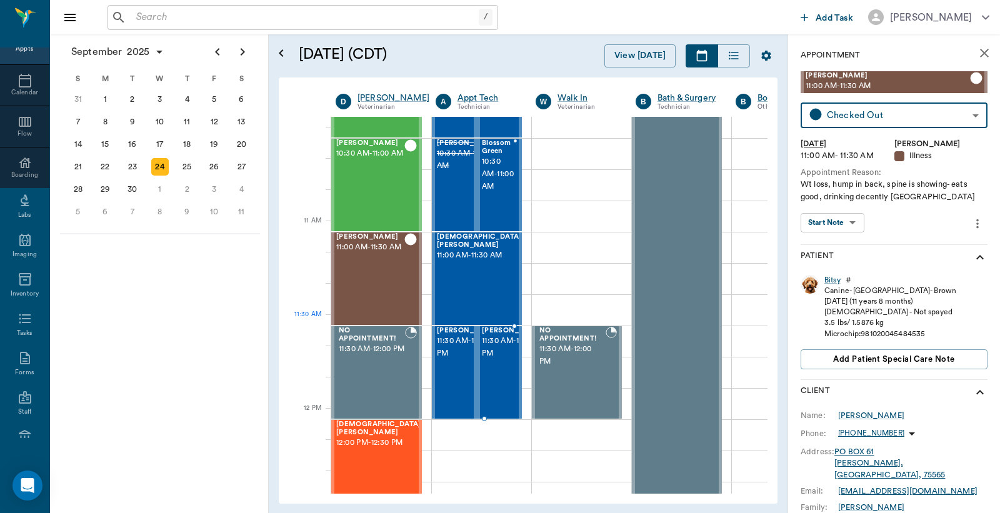
scroll to position [480, 0]
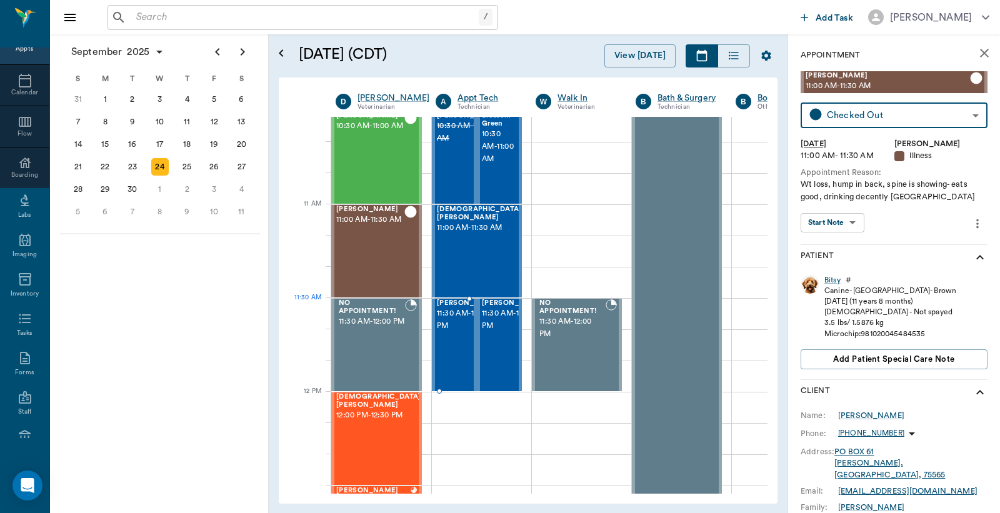
click at [444, 326] on span "11:30 AM - 12:00 PM" at bounding box center [468, 319] width 62 height 25
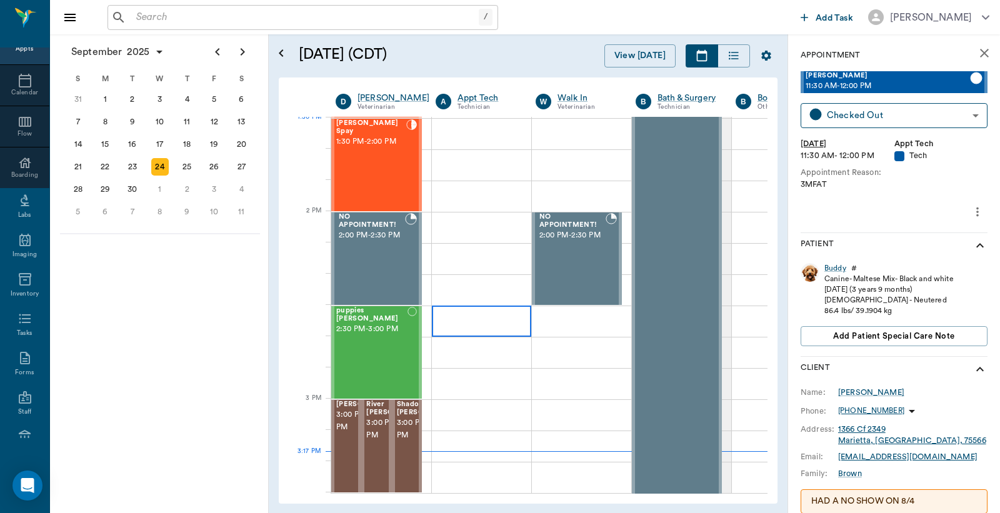
scroll to position [1035, 0]
click at [372, 334] on div "puppies Robinson 2:30 PM - 3:00 PM" at bounding box center [371, 351] width 71 height 91
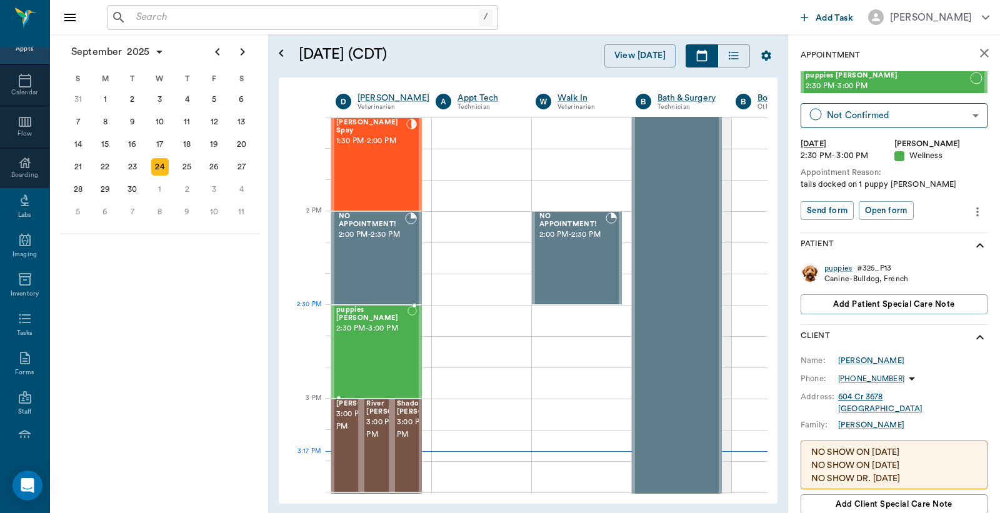
click at [360, 333] on div "puppies Robinson 2:30 PM - 3:00 PM" at bounding box center [371, 351] width 71 height 91
click at [837, 267] on div "puppies" at bounding box center [837, 268] width 27 height 11
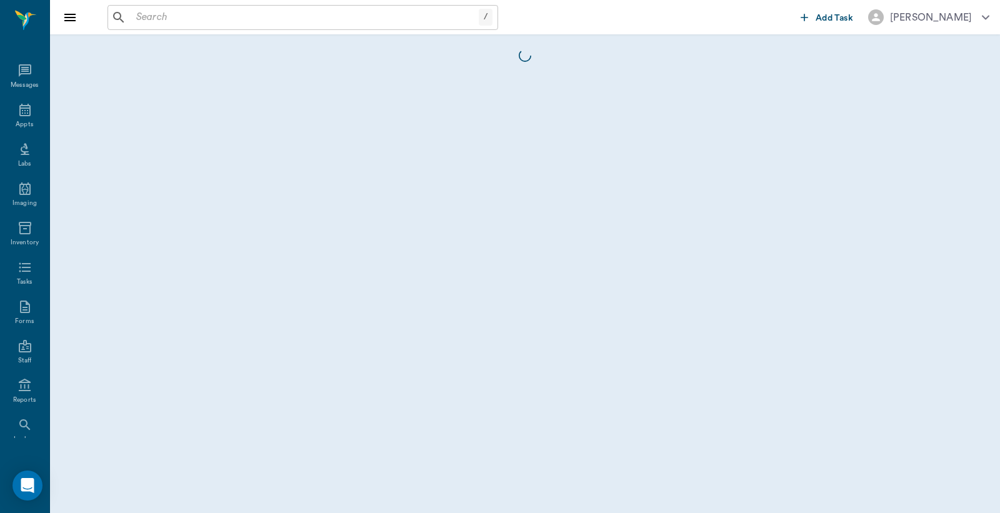
scroll to position [57, 0]
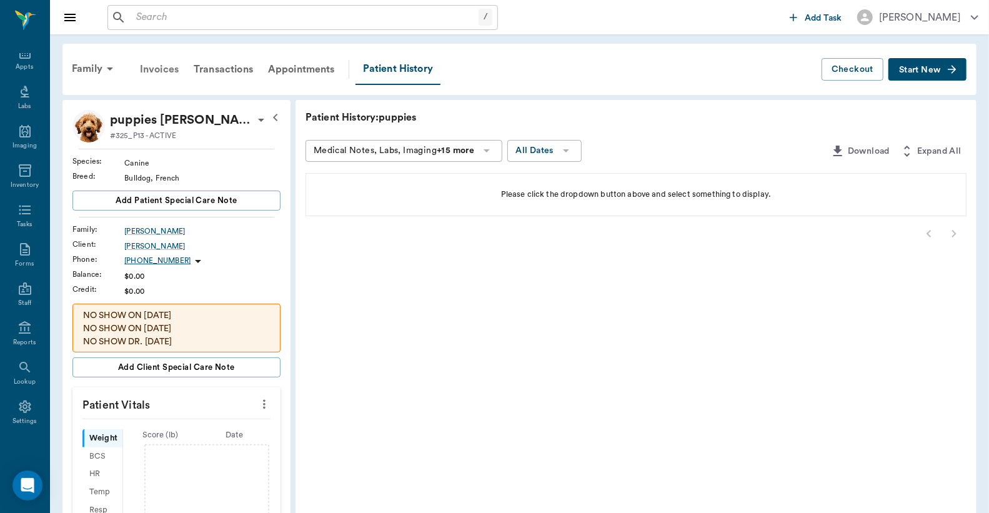
click at [157, 72] on div "Invoices" at bounding box center [159, 69] width 54 height 30
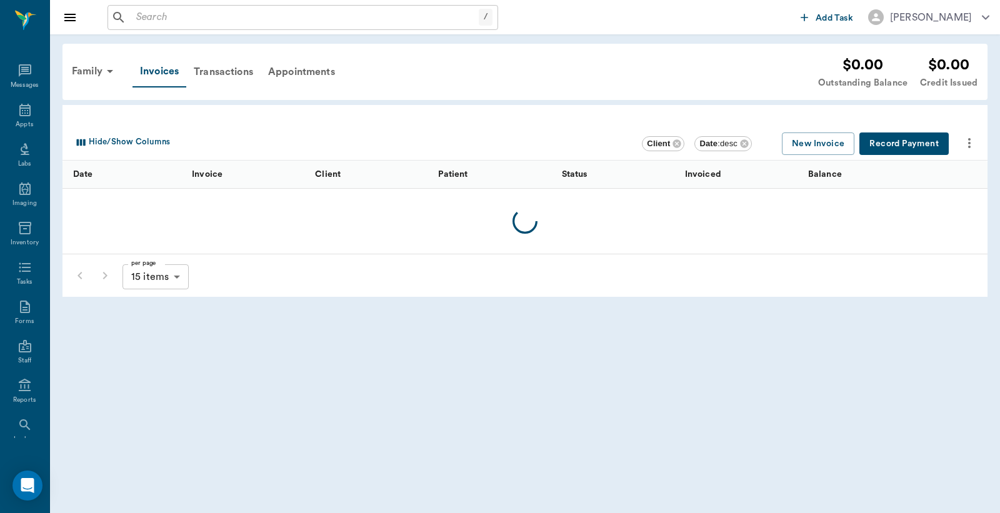
scroll to position [57, 0]
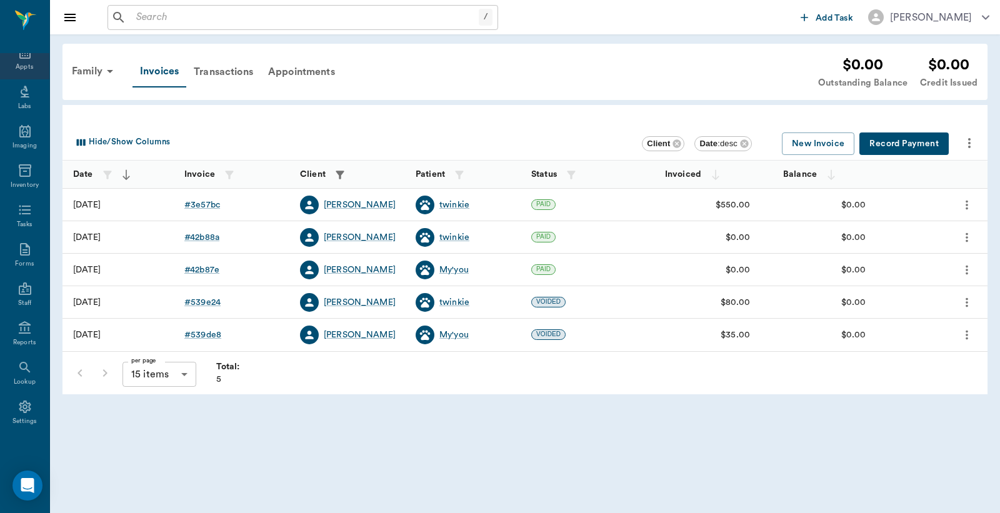
click at [24, 65] on div "Appts" at bounding box center [24, 66] width 17 height 9
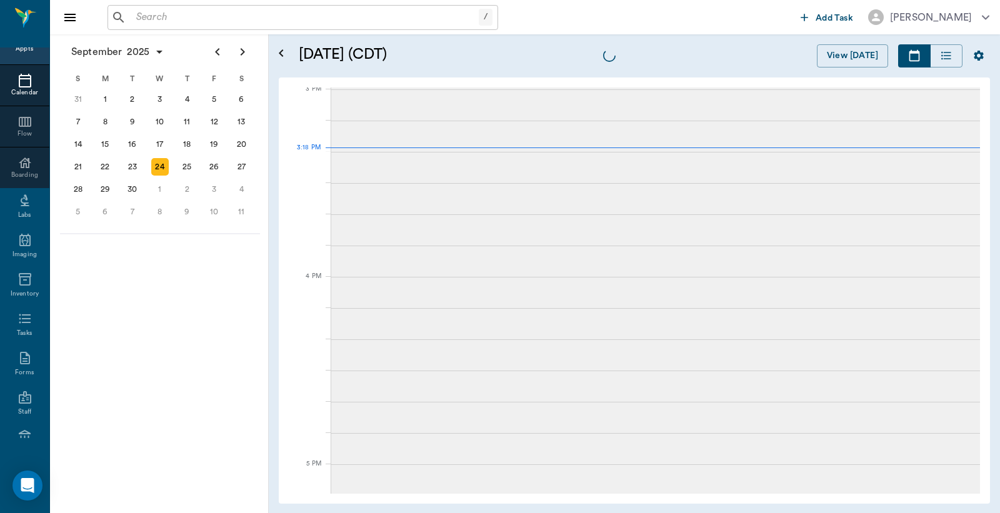
scroll to position [1313, 0]
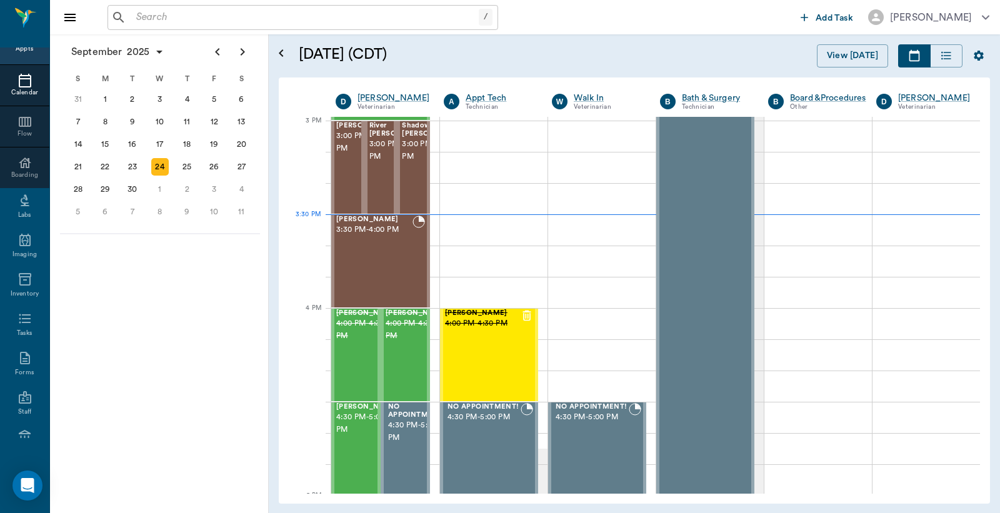
click at [139, 17] on input "text" at bounding box center [304, 17] width 347 height 17
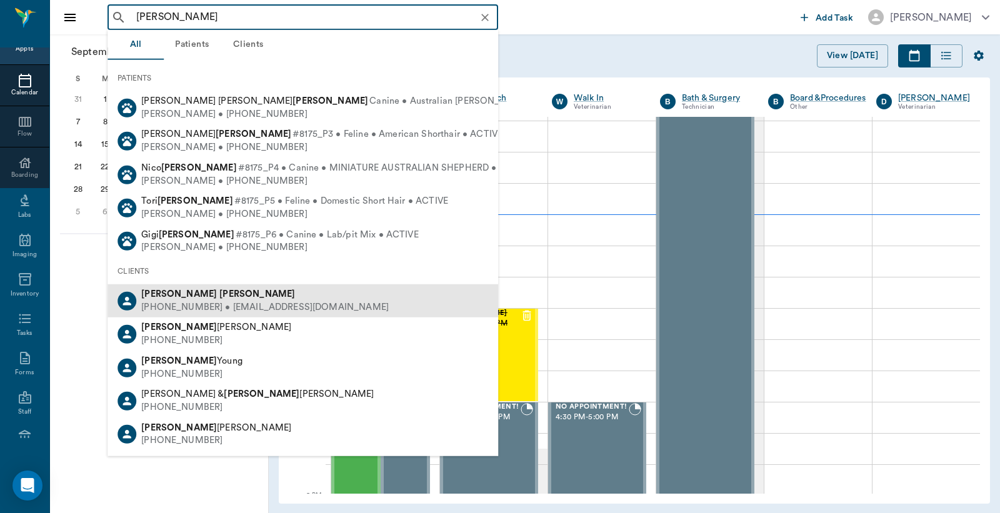
click at [211, 304] on div "(903) 826-7287 • earp6113@gmail.com" at bounding box center [264, 307] width 247 height 13
type input "Rayelynn Earp"
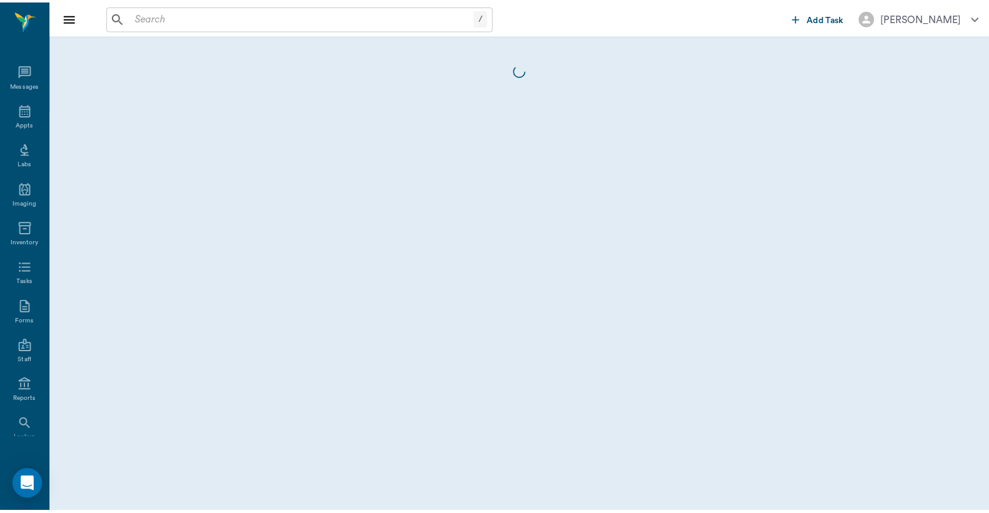
scroll to position [57, 0]
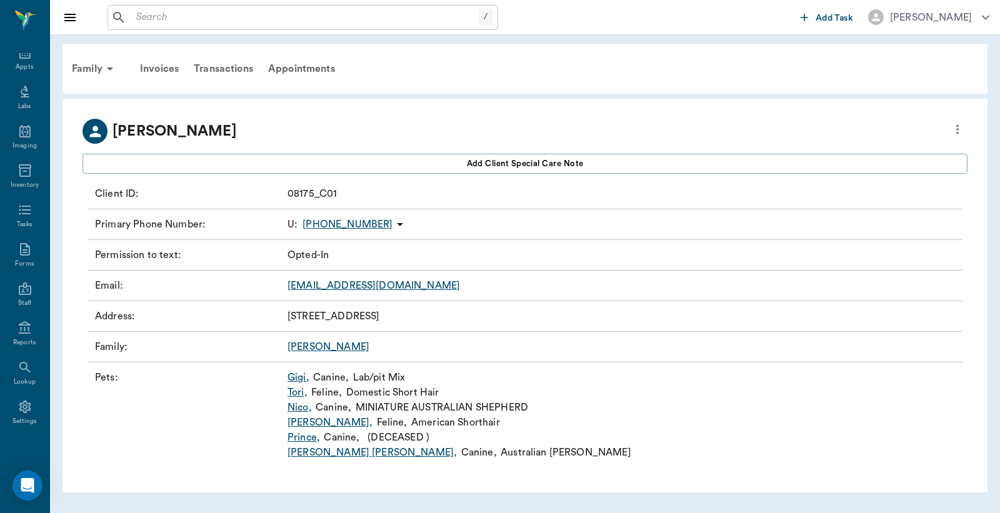
click at [299, 408] on link "Nico ," at bounding box center [299, 407] width 24 height 15
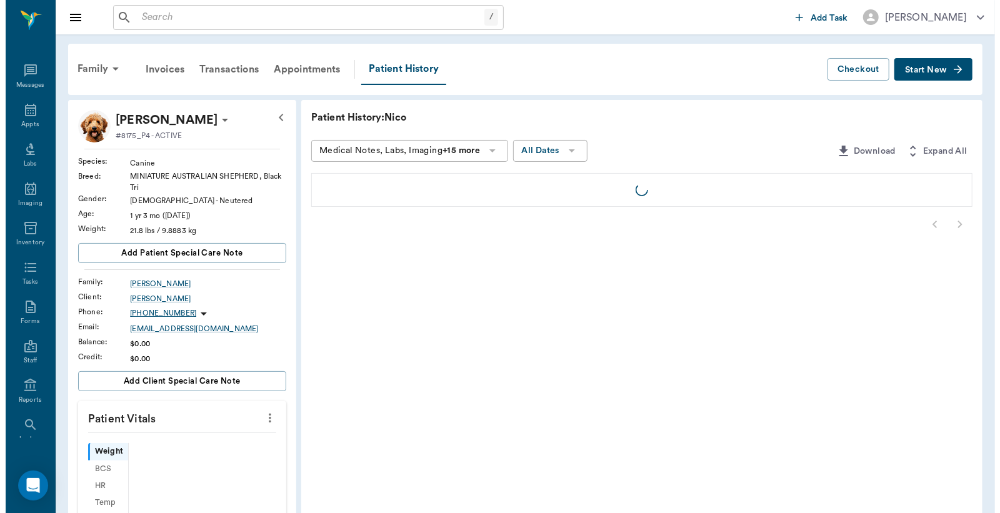
scroll to position [57, 0]
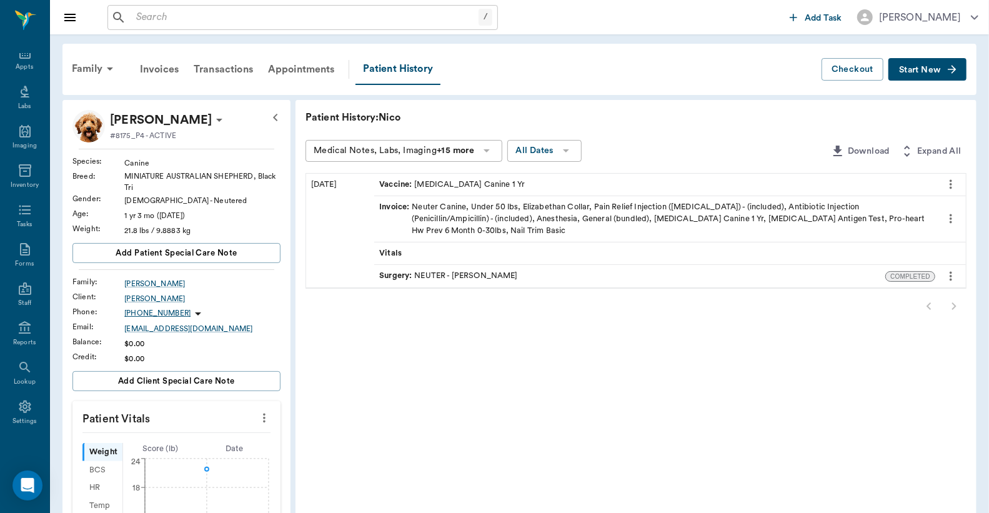
click at [950, 184] on icon "more" at bounding box center [951, 184] width 14 height 15
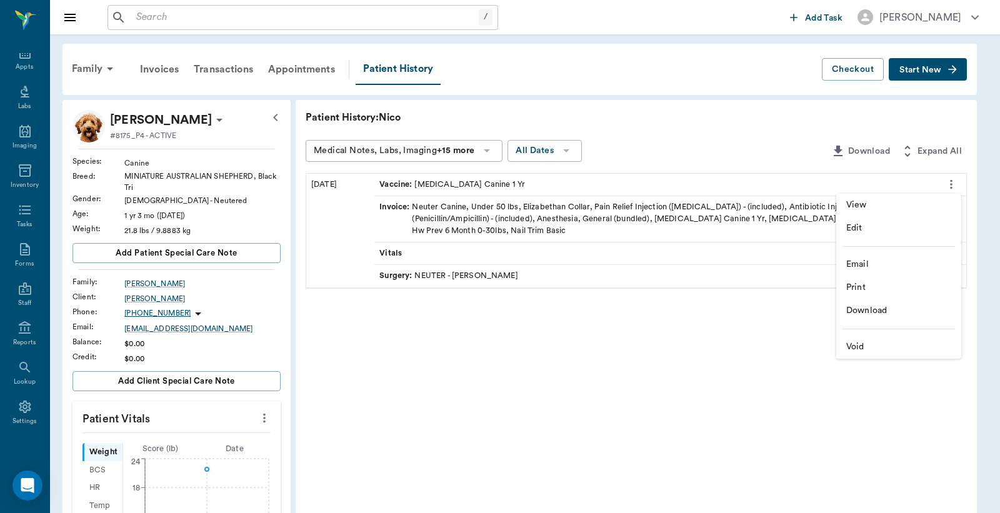
click at [740, 114] on div at bounding box center [500, 256] width 1000 height 513
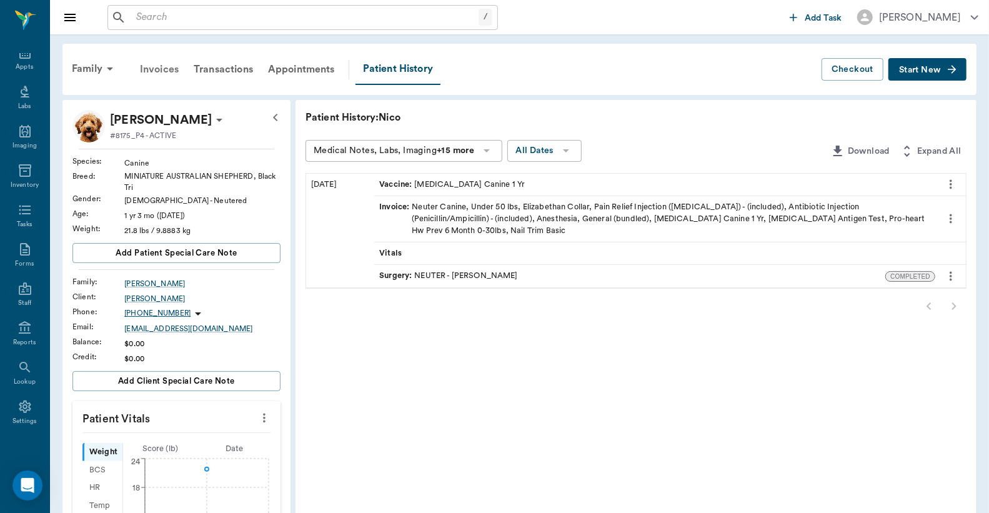
click at [164, 66] on div "Invoices" at bounding box center [159, 69] width 54 height 30
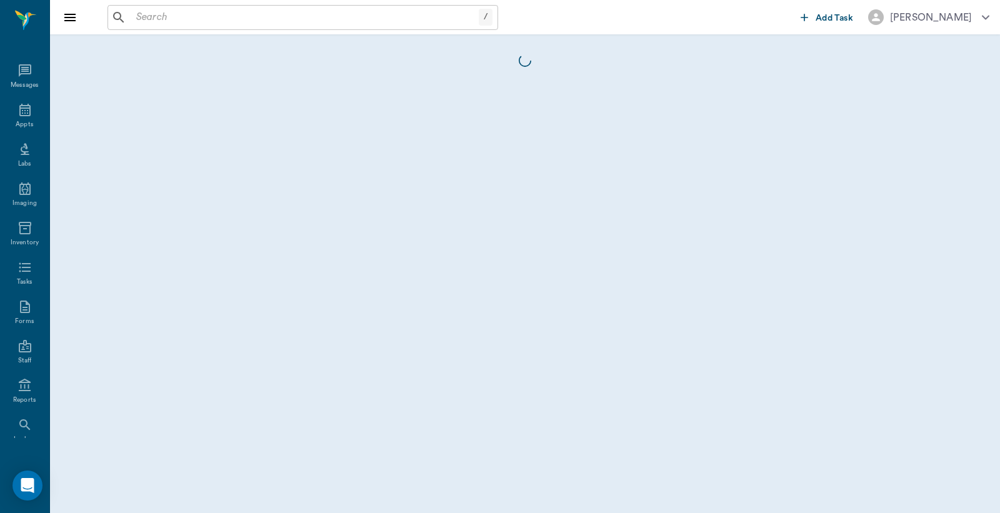
scroll to position [57, 0]
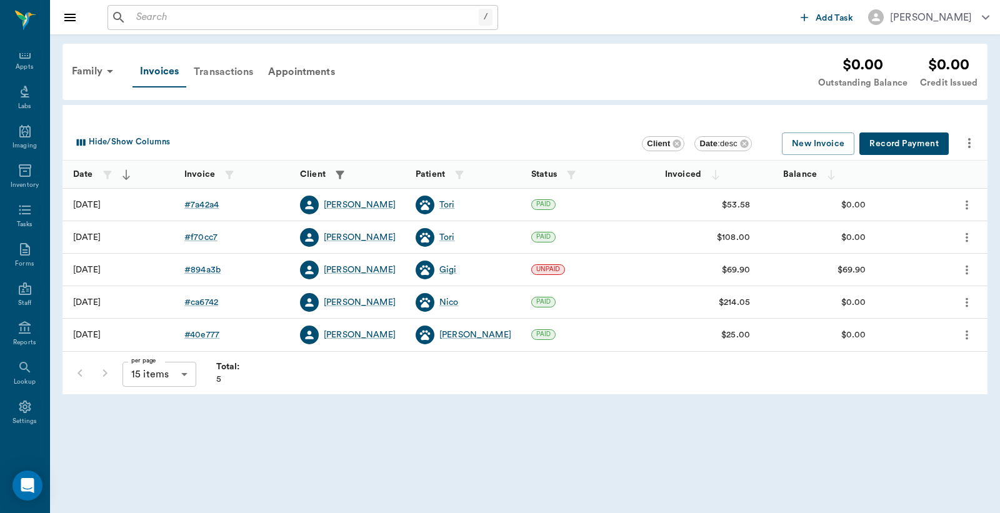
click at [222, 71] on div "Transactions" at bounding box center [223, 72] width 74 height 30
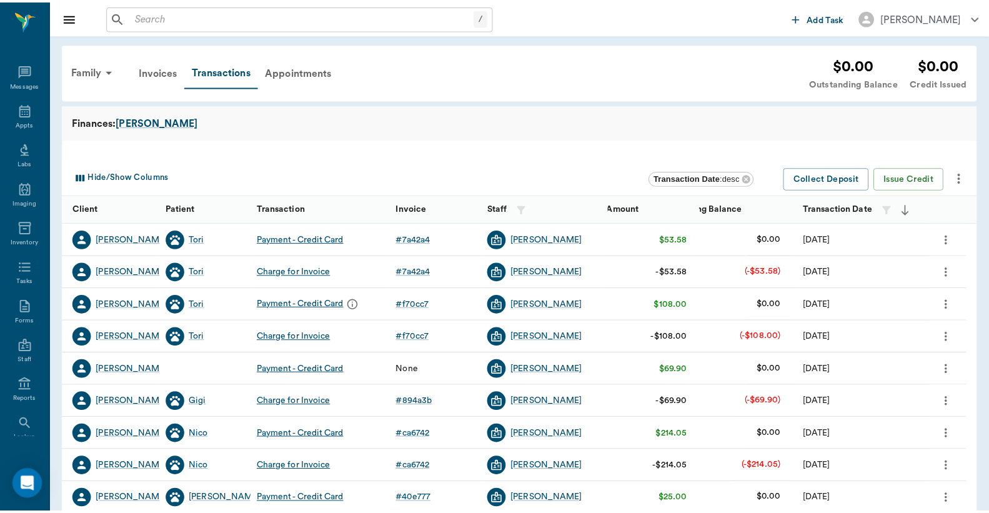
scroll to position [57, 0]
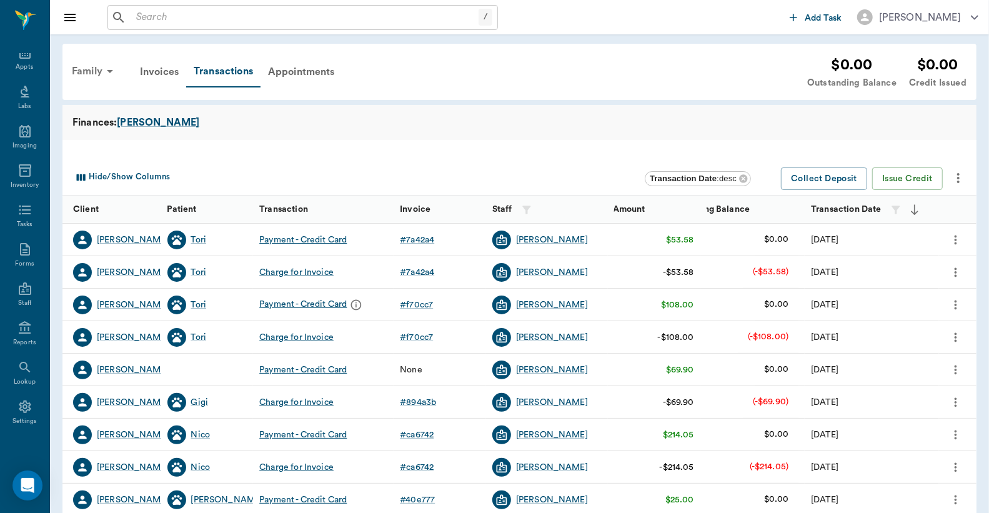
click at [86, 70] on div "Family" at bounding box center [94, 71] width 61 height 30
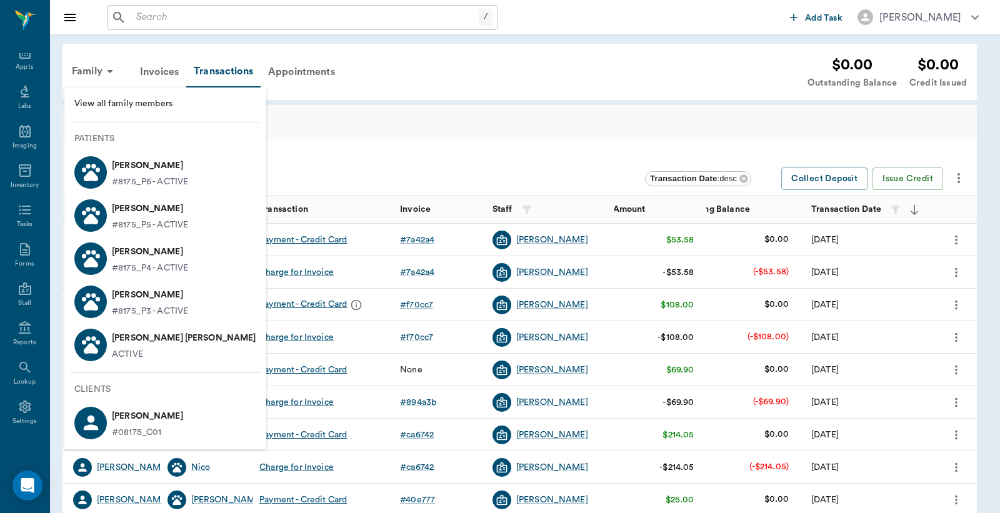
click at [135, 262] on p "#8175_P4 - ACTIVE" at bounding box center [150, 268] width 76 height 13
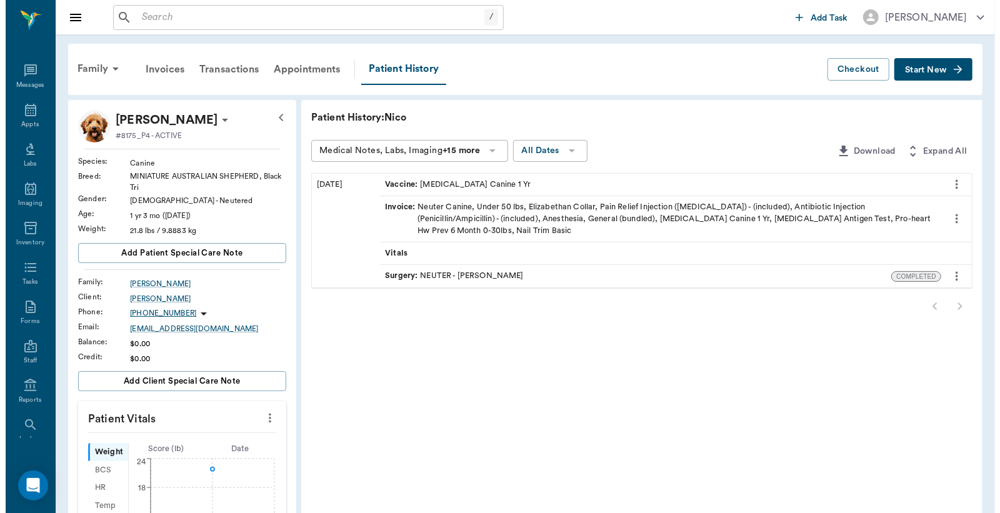
scroll to position [57, 0]
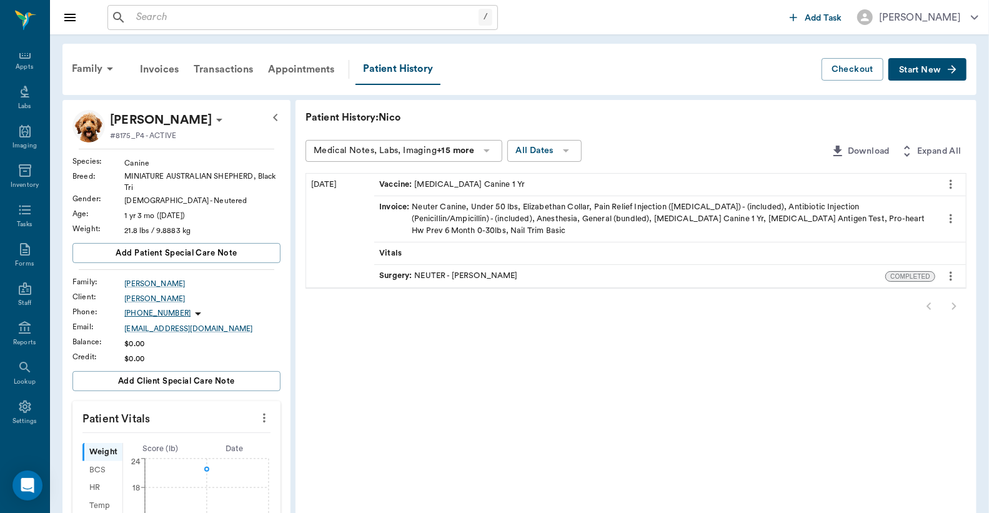
click at [951, 182] on icon "more" at bounding box center [951, 184] width 14 height 15
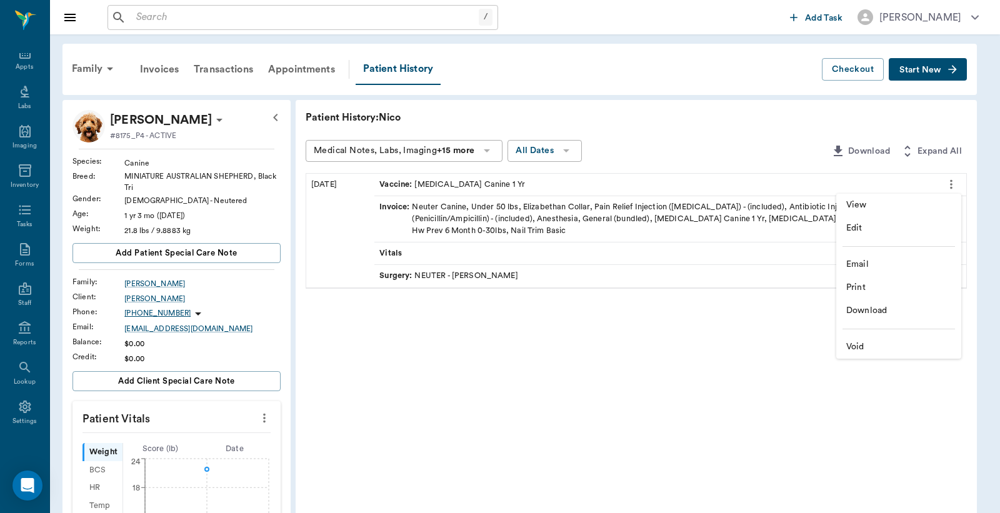
click at [873, 263] on span "Email" at bounding box center [898, 264] width 105 height 13
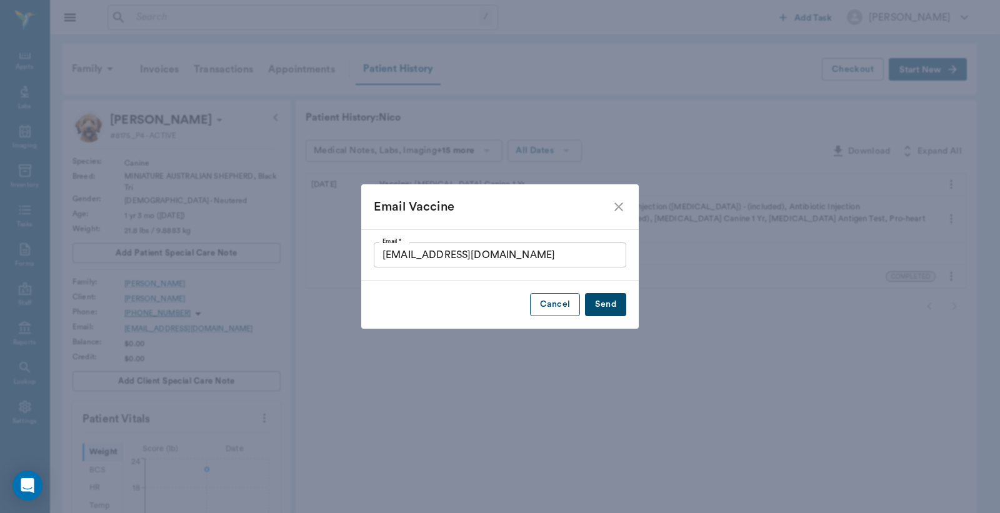
click at [545, 307] on button "Cancel" at bounding box center [555, 304] width 50 height 23
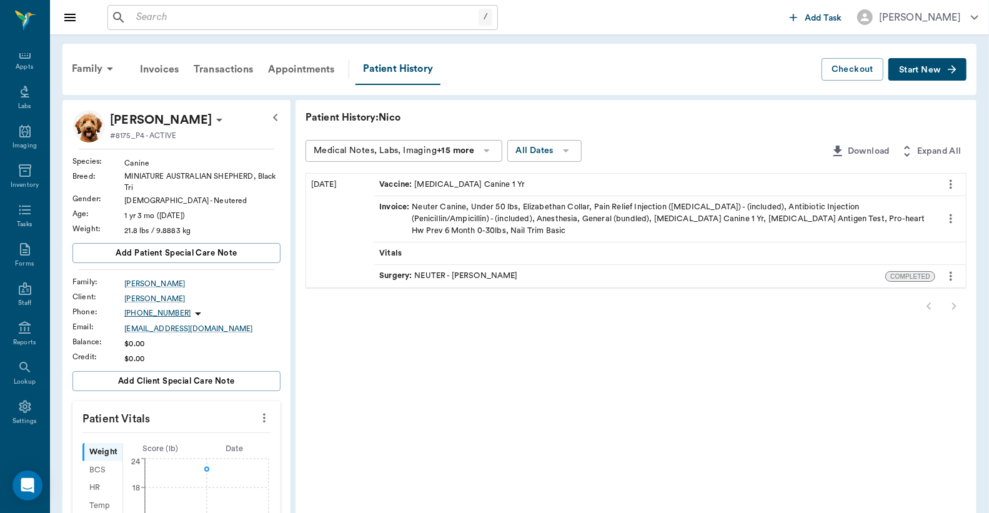
click at [948, 183] on icon "more" at bounding box center [951, 184] width 14 height 15
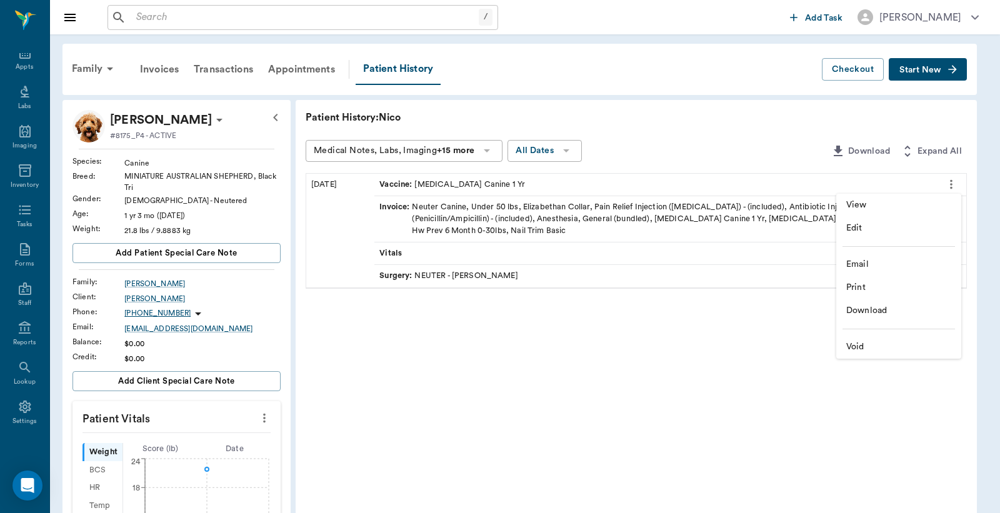
click at [864, 267] on span "Email" at bounding box center [898, 264] width 105 height 13
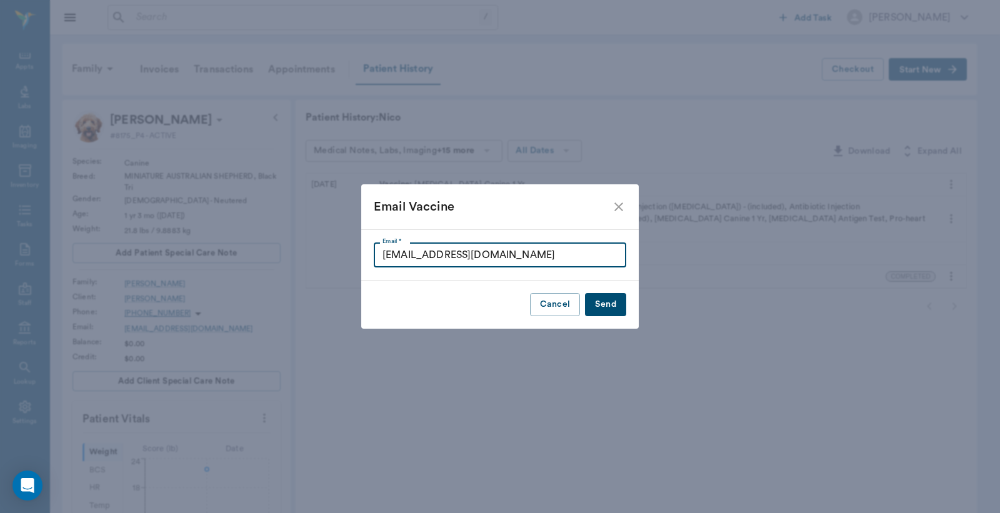
drag, startPoint x: 381, startPoint y: 252, endPoint x: 497, endPoint y: 256, distance: 115.6
click at [497, 256] on input "earp6113@gmail.com" at bounding box center [500, 254] width 252 height 25
type input "clintonvetclinic612@gmail.com"
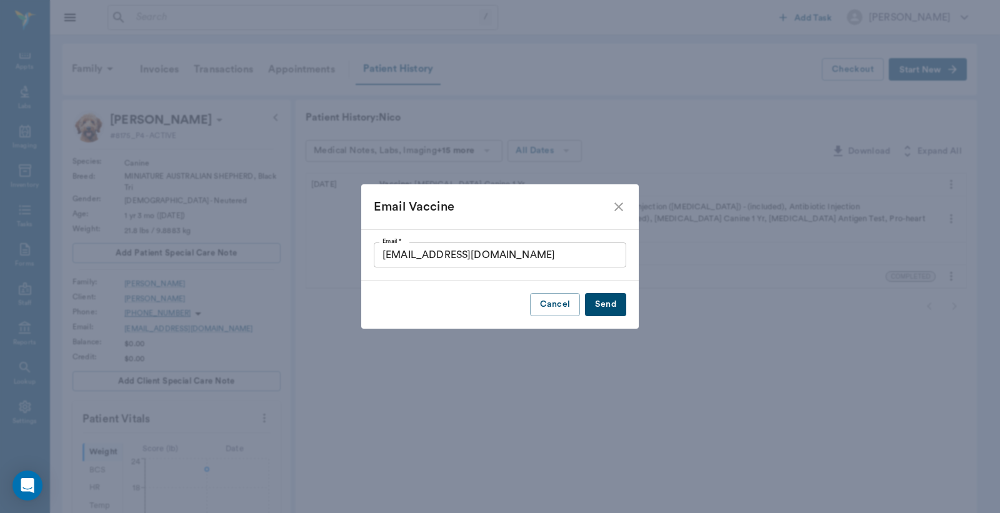
click at [607, 303] on button "Send" at bounding box center [605, 304] width 41 height 23
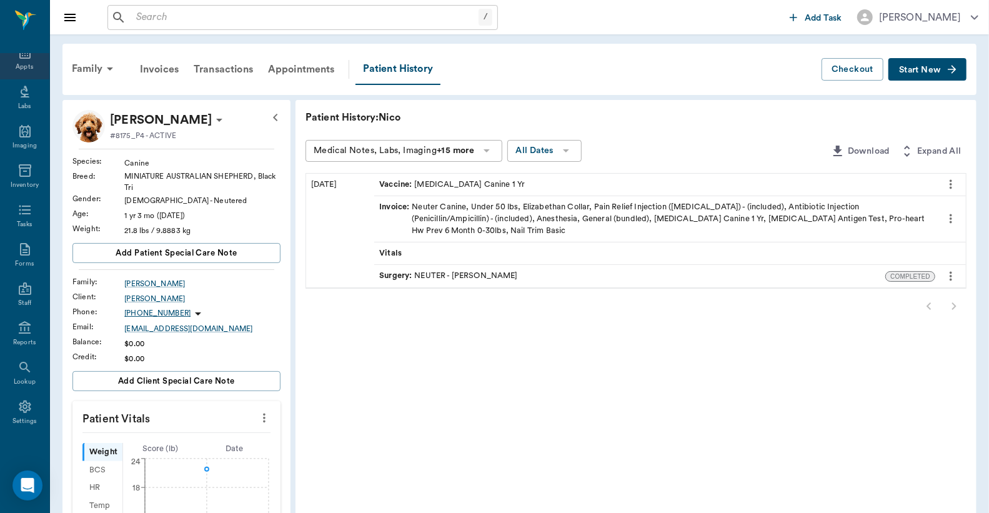
click at [21, 64] on div "Appts" at bounding box center [24, 66] width 17 height 9
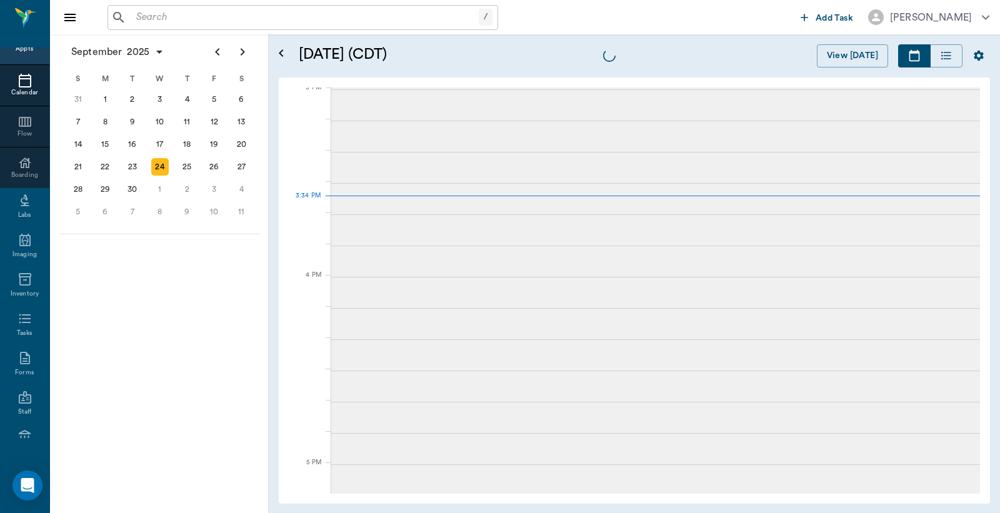
scroll to position [1315, 0]
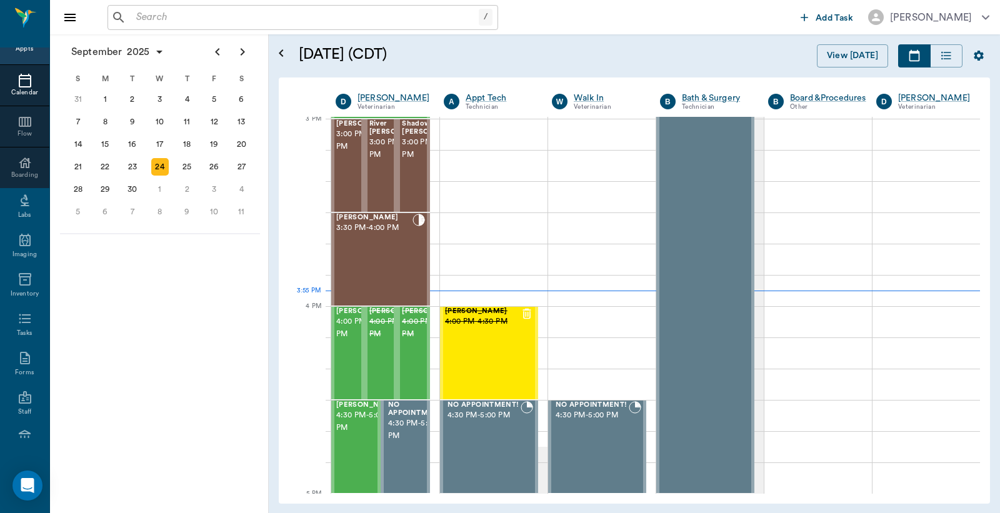
click at [166, 17] on input "text" at bounding box center [304, 17] width 347 height 17
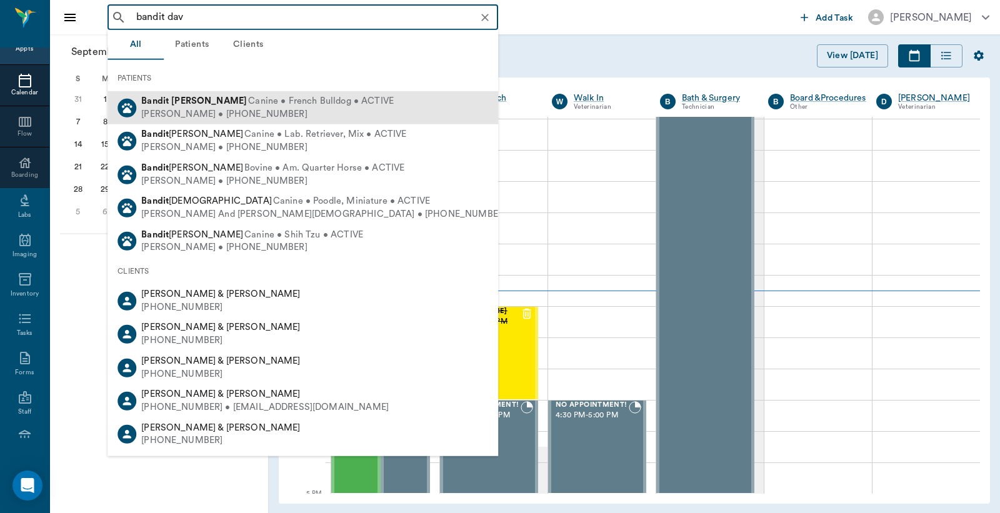
click at [159, 97] on b "Bandit" at bounding box center [154, 100] width 27 height 9
type input "bandit dav"
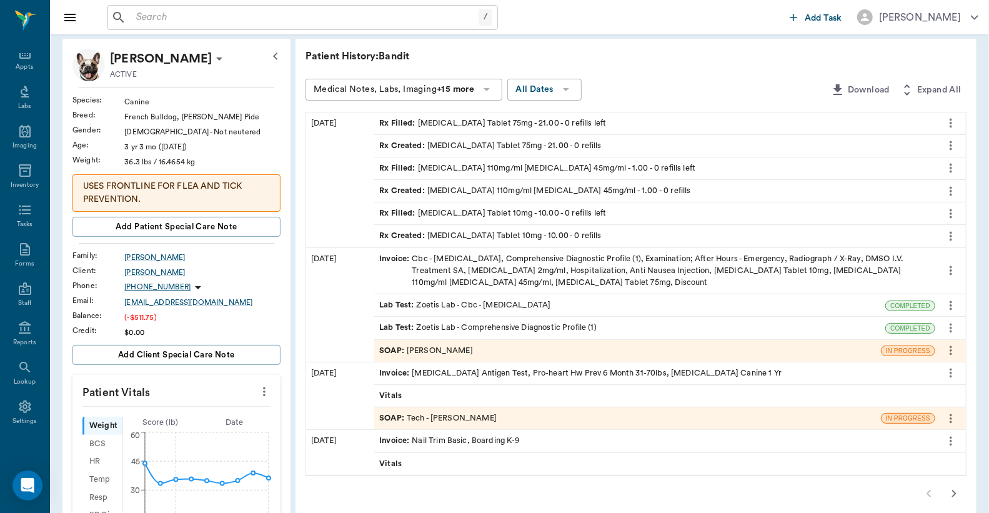
scroll to position [92, 0]
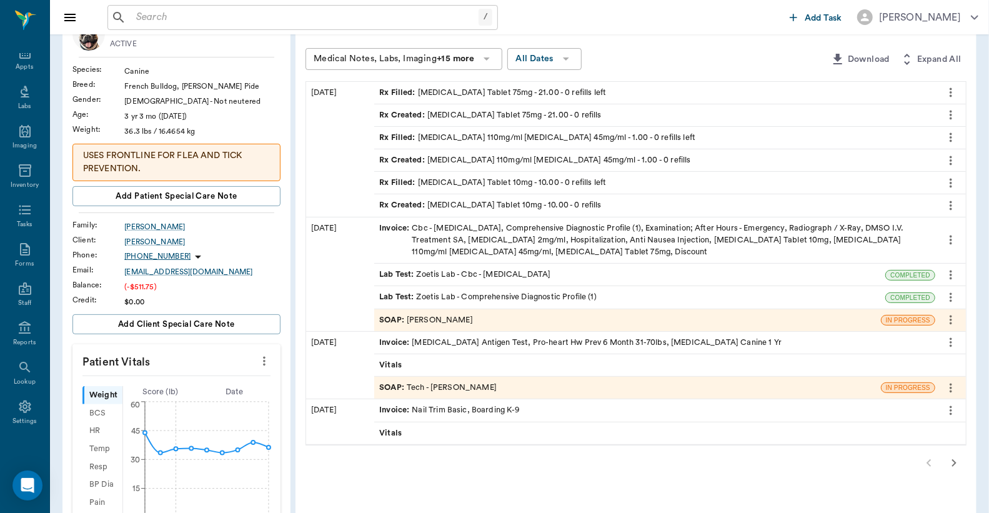
click at [432, 229] on div "Invoice : Cbc - Complete Blood Count, Comprehensive Diagnostic Profile (1), Exa…" at bounding box center [654, 240] width 551 height 36
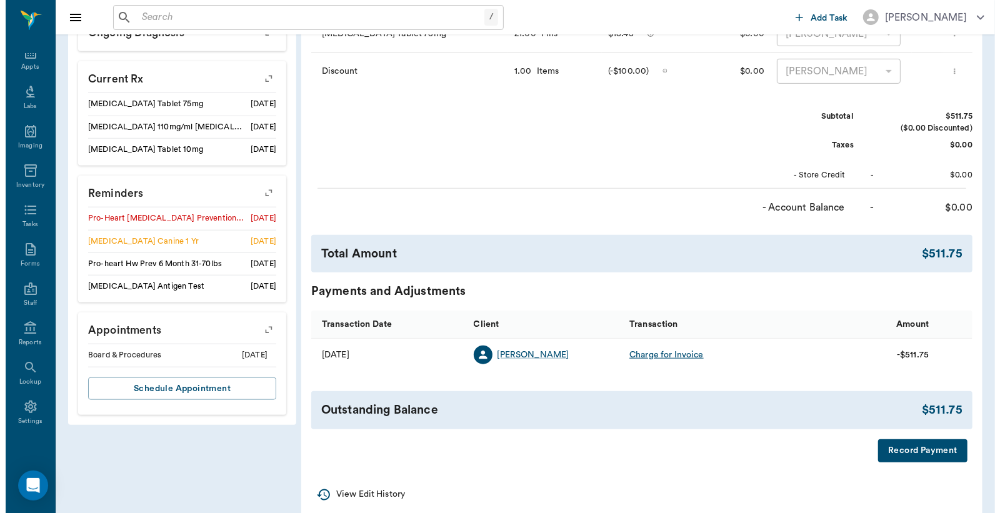
scroll to position [653, 0]
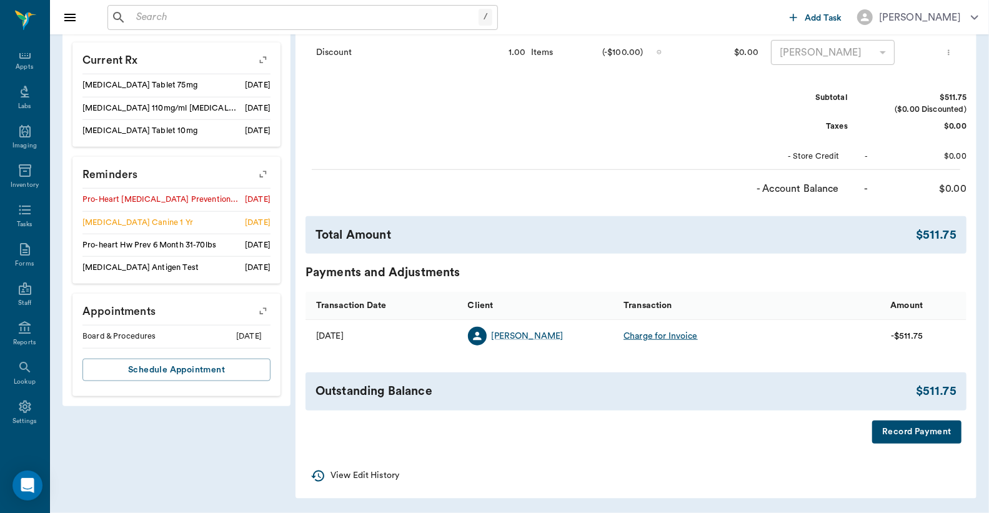
click at [887, 430] on button "Record Payment" at bounding box center [916, 431] width 89 height 23
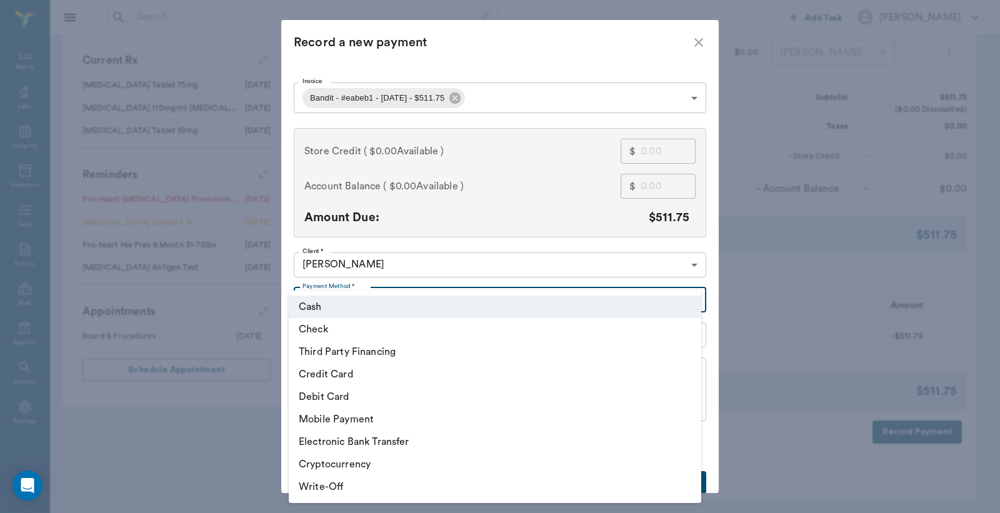
click at [350, 391] on li "Debit Card" at bounding box center [495, 396] width 412 height 22
type input "DEBIT_CARD"
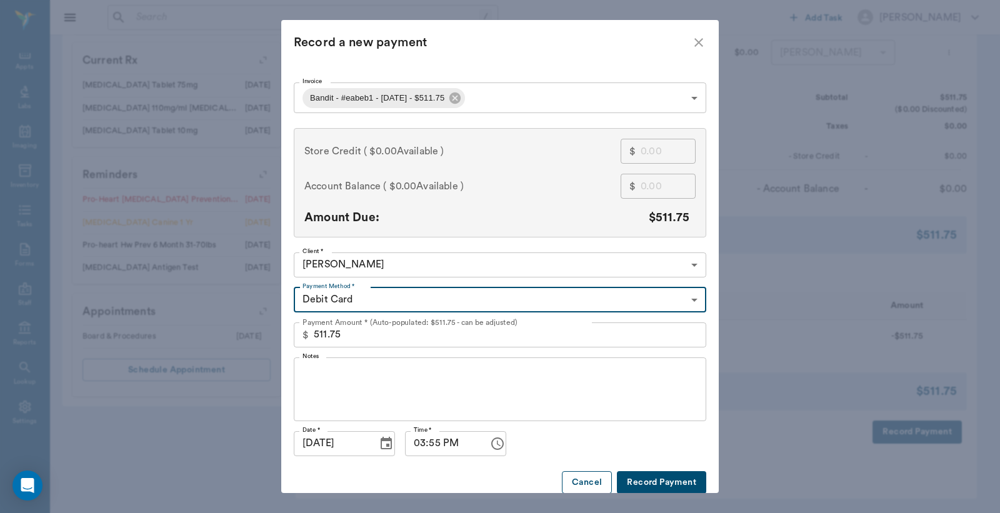
click at [593, 480] on button "Cancel" at bounding box center [587, 482] width 50 height 23
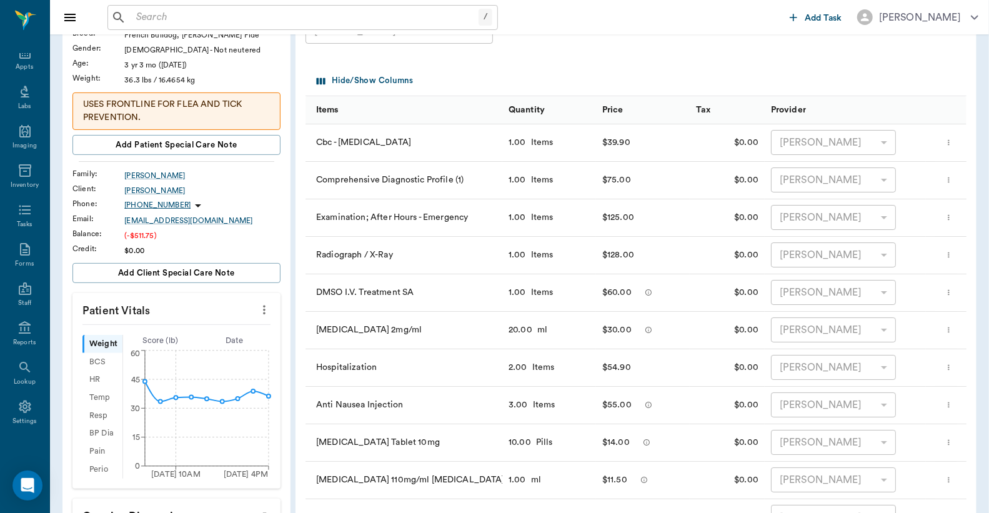
scroll to position [0, 0]
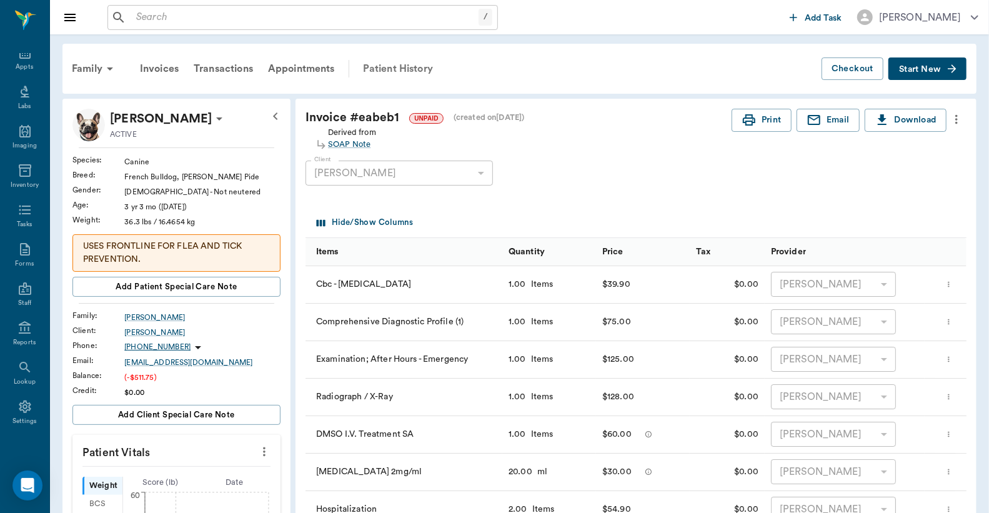
click at [400, 67] on div "Patient History" at bounding box center [397, 69] width 85 height 30
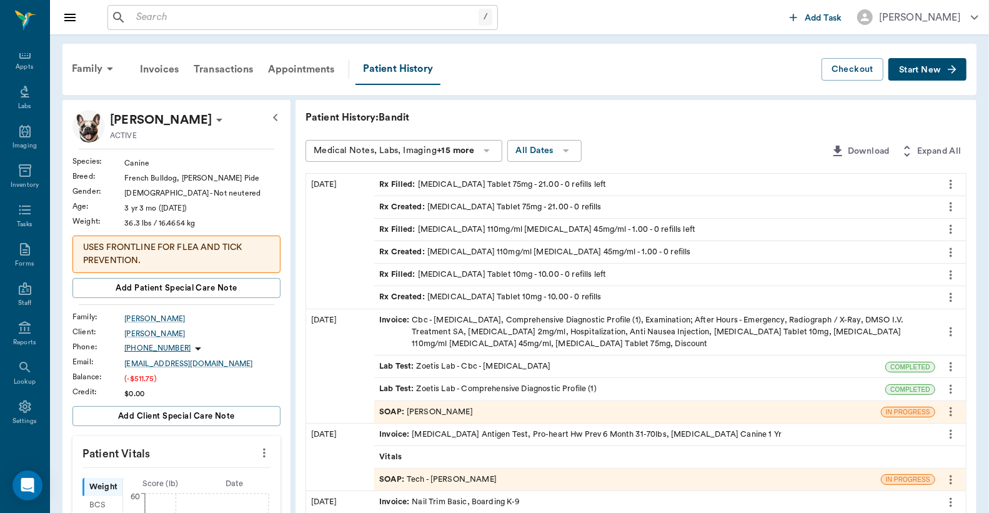
scroll to position [92, 0]
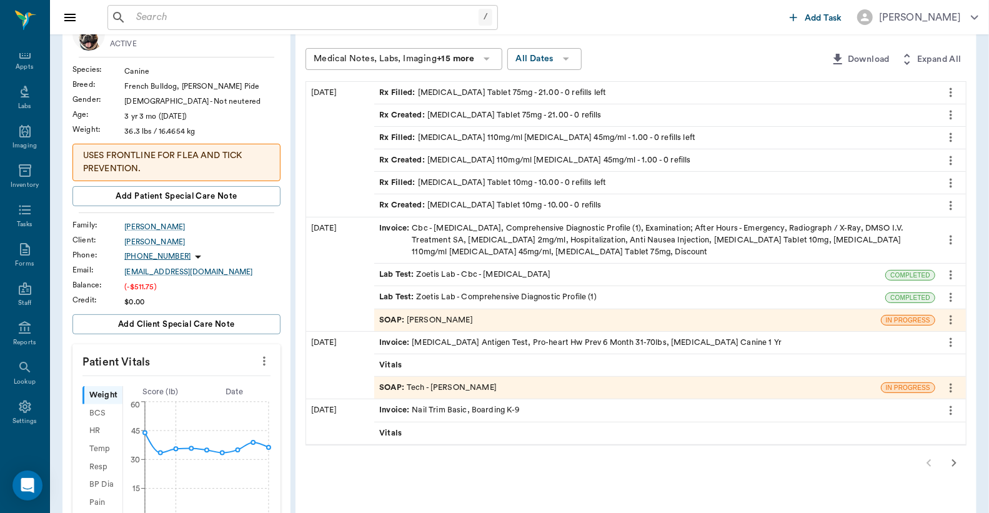
click at [517, 236] on div "Invoice : Cbc - Complete Blood Count, Comprehensive Diagnostic Profile (1), Exa…" at bounding box center [654, 240] width 551 height 36
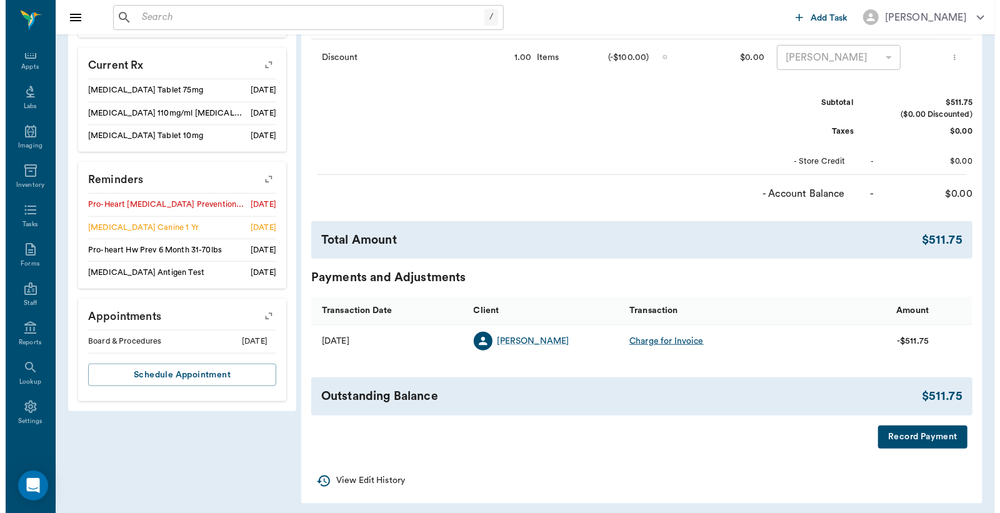
scroll to position [648, 0]
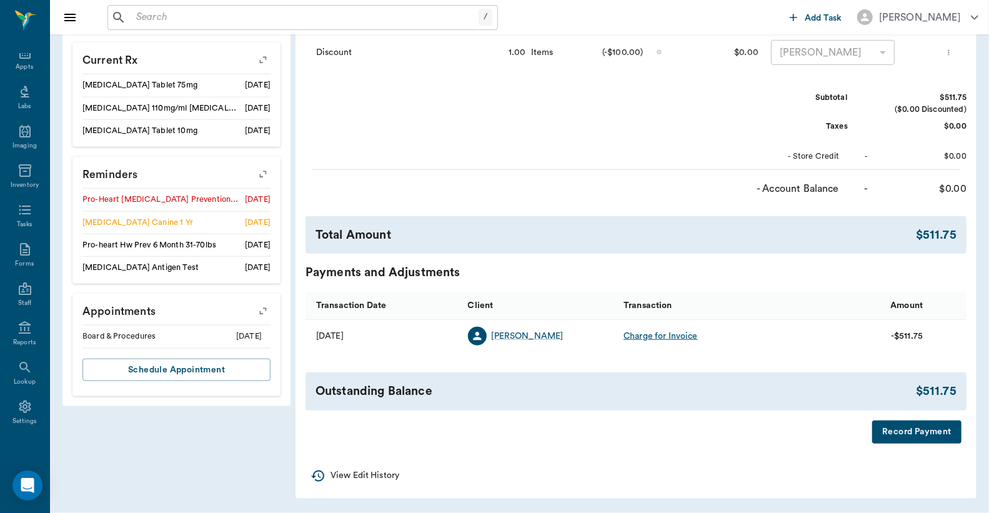
click at [892, 433] on button "Record Payment" at bounding box center [916, 431] width 89 height 23
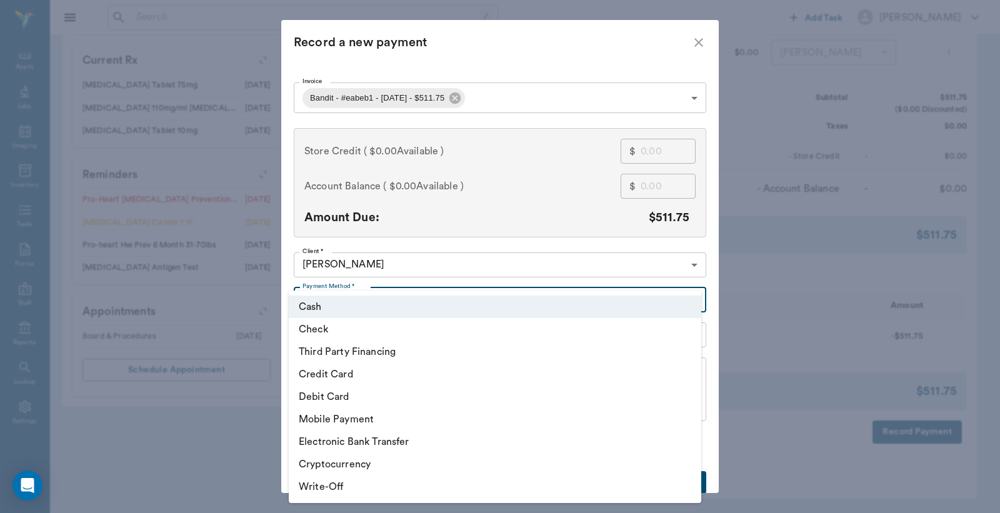
click at [340, 395] on li "Debit Card" at bounding box center [495, 396] width 412 height 22
type input "DEBIT_CARD"
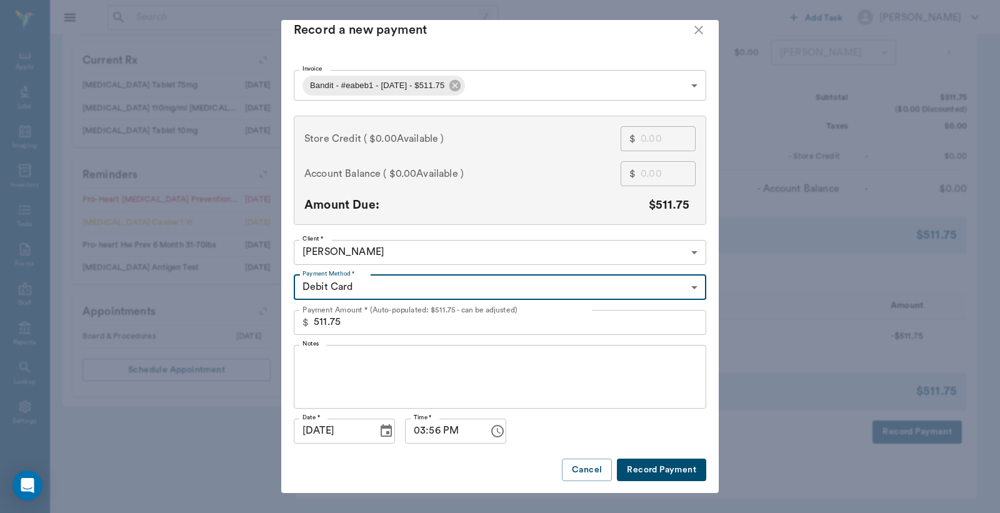
scroll to position [13, 0]
click at [689, 470] on button "Record Payment" at bounding box center [661, 469] width 89 height 23
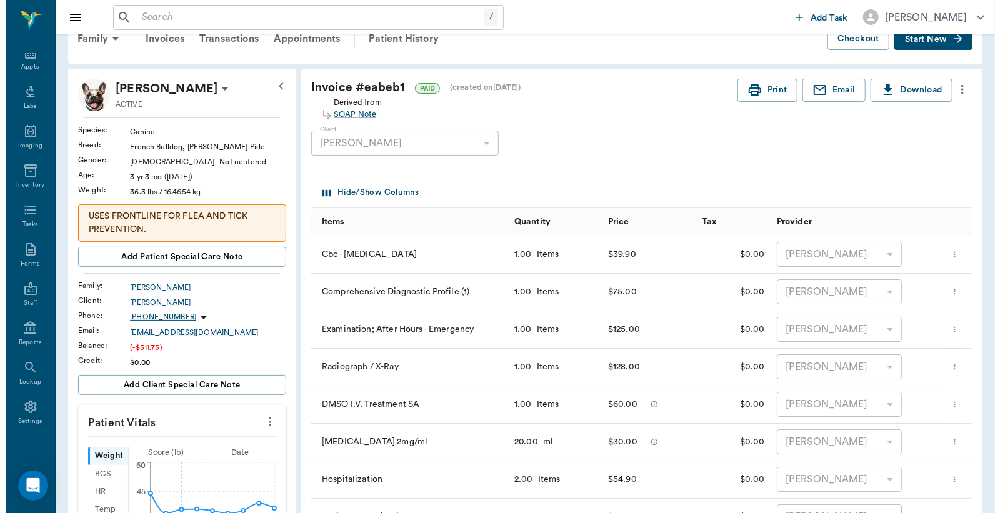
scroll to position [0, 0]
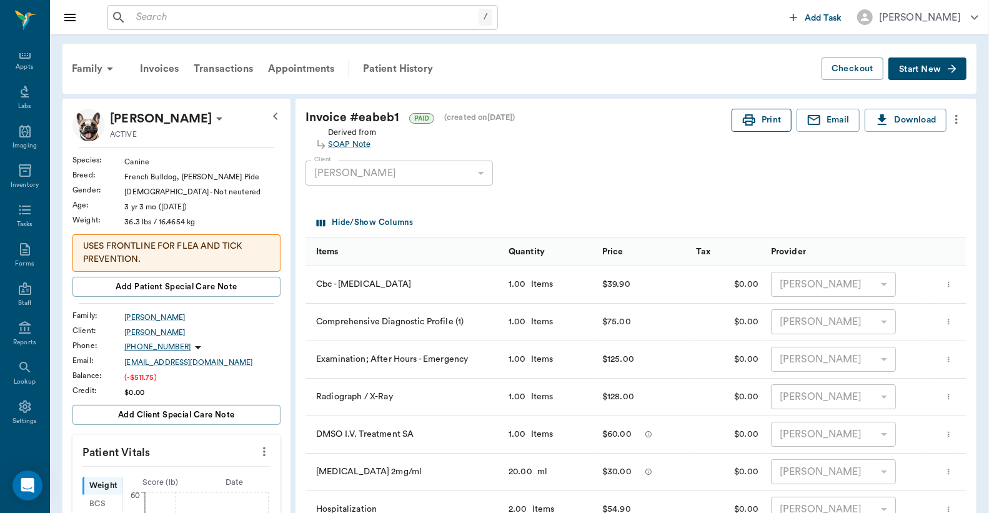
click at [776, 123] on button "Print" at bounding box center [762, 120] width 60 height 23
click at [135, 21] on input "text" at bounding box center [304, 17] width 347 height 17
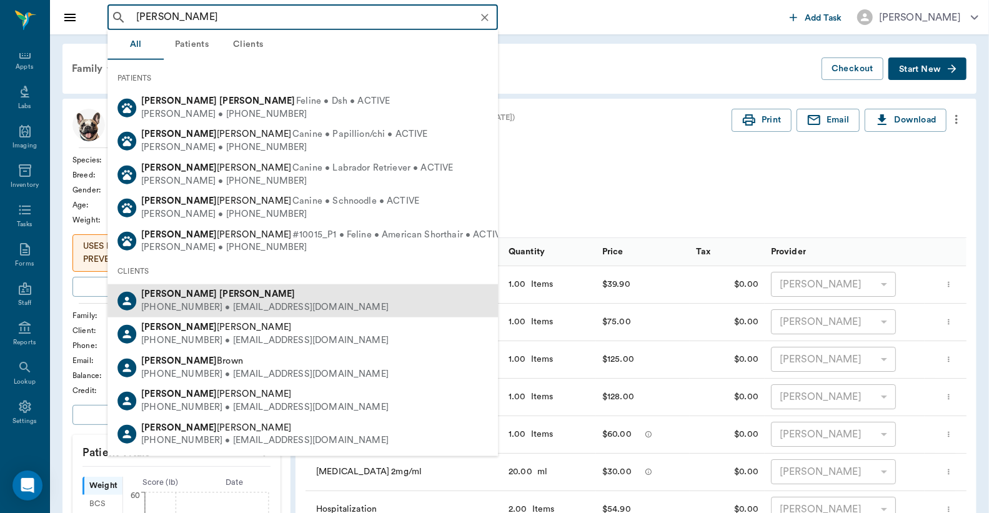
click at [220, 301] on div "(903) 506-2067 • DNAWILSON@aol.com" at bounding box center [264, 307] width 247 height 13
type input "Andrea Wilson"
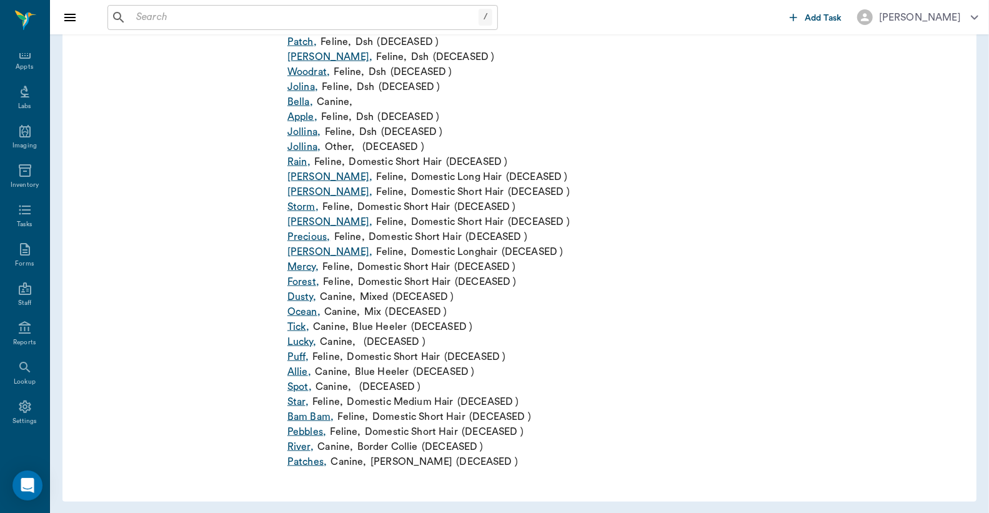
scroll to position [998, 0]
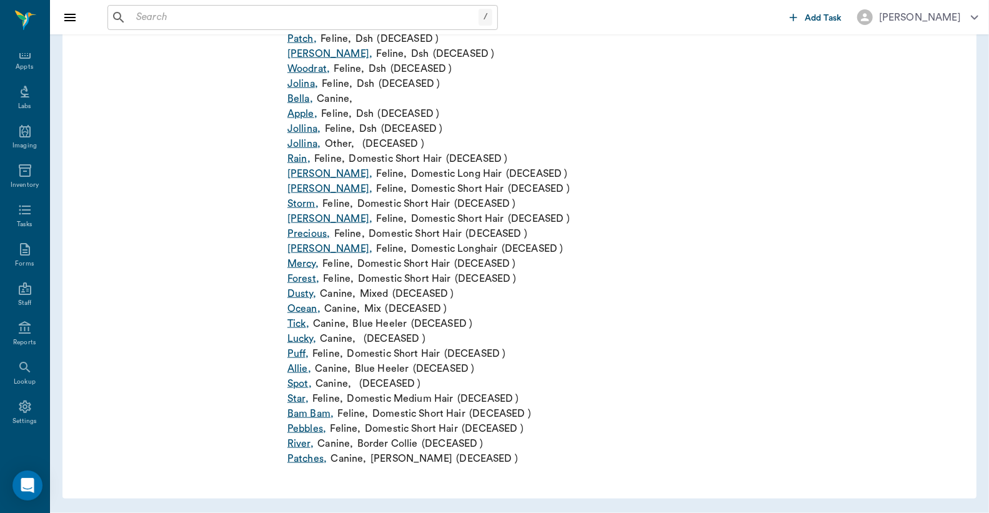
click at [299, 99] on link "Bella ," at bounding box center [300, 98] width 26 height 15
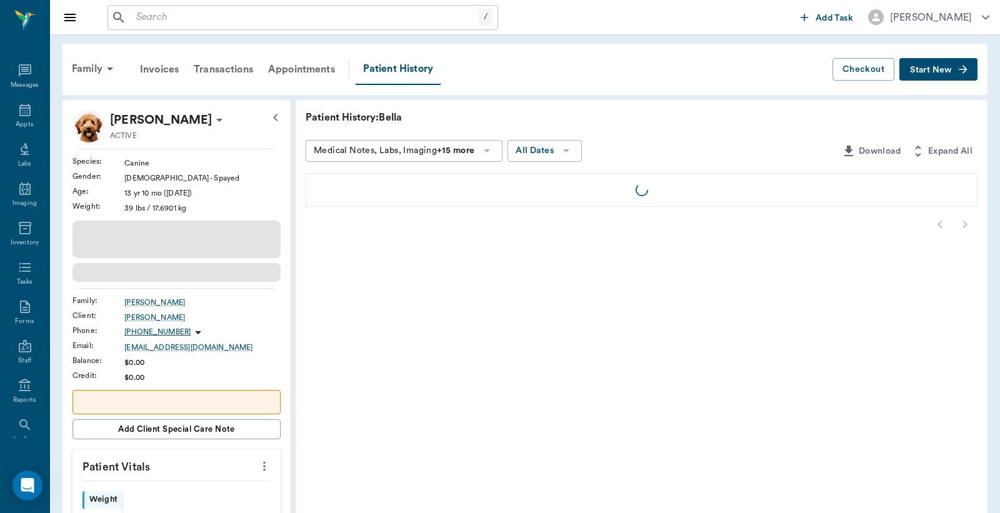
scroll to position [57, 0]
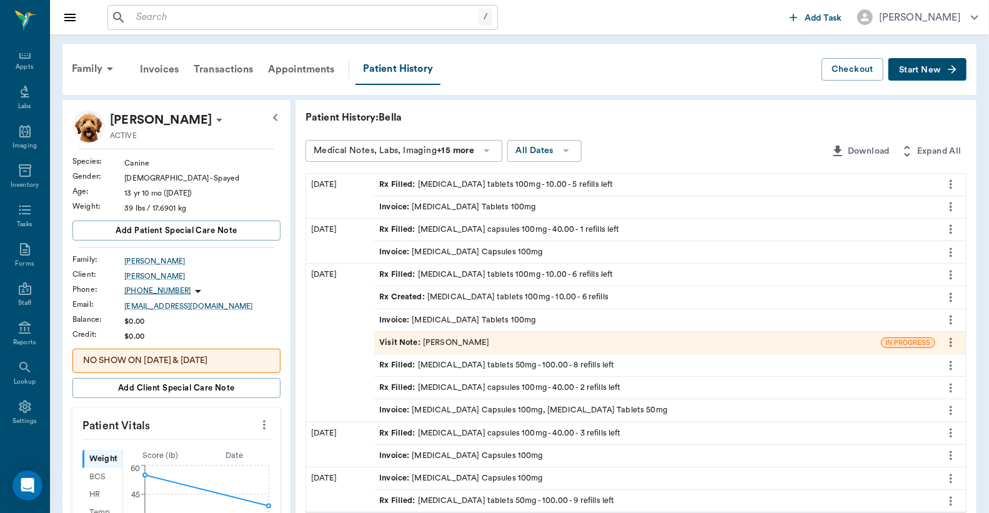
click at [474, 229] on div "Rx Filled : gabapentin capsules 100mg - 40.00 - 1 refills left" at bounding box center [499, 230] width 241 height 12
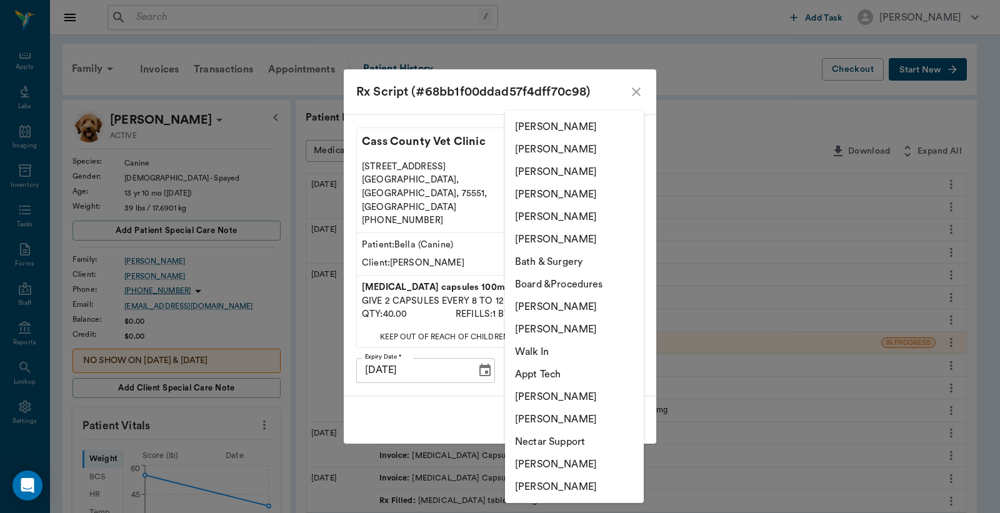
click at [519, 361] on body "/ ​ Add Task Dr. Bert Ellsworth Nectar Messages Appts Labs Imaging Inventory Ta…" at bounding box center [500, 473] width 1000 height 947
click at [545, 150] on li "Christy Dudley" at bounding box center [574, 149] width 139 height 22
type input "63ec2e2852e12b0ba117910e"
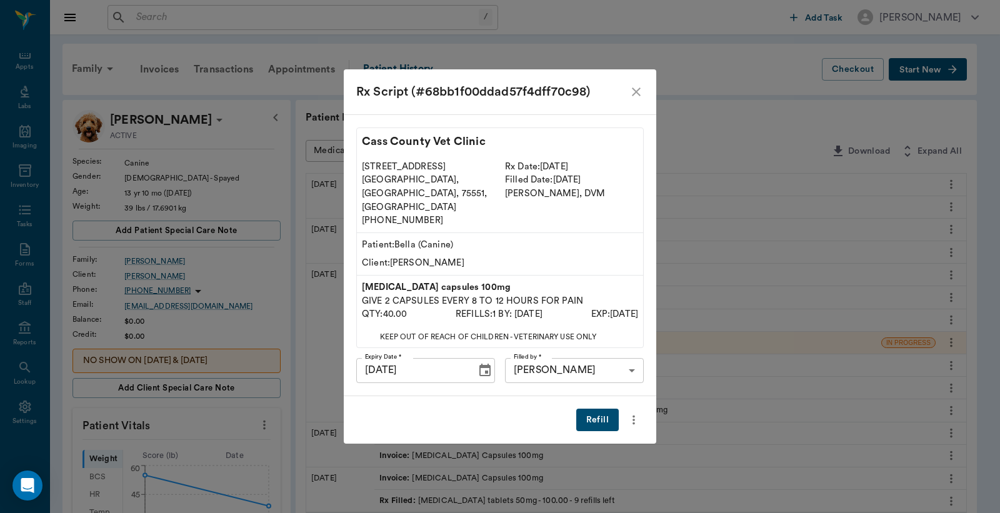
click at [588, 409] on button "Refill" at bounding box center [597, 420] width 42 height 23
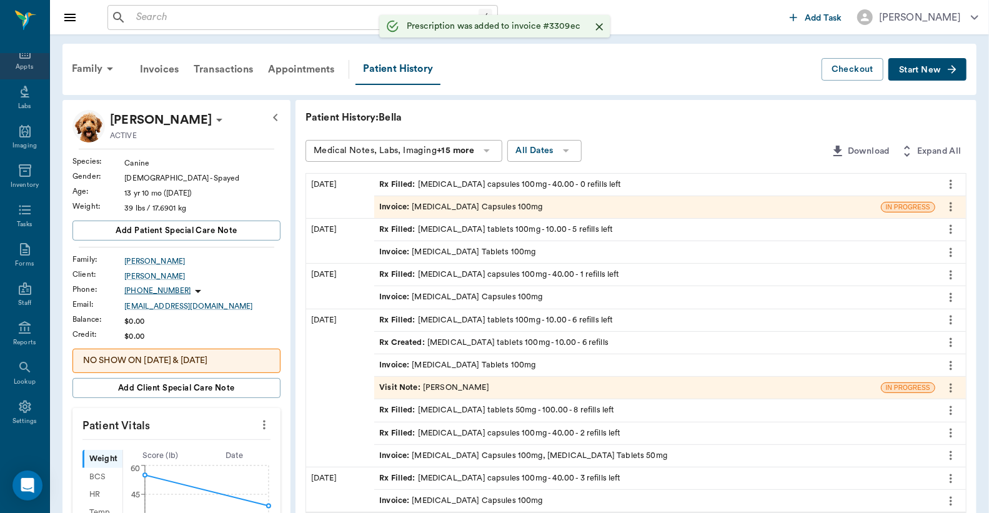
click at [21, 69] on div "Appts" at bounding box center [24, 66] width 17 height 9
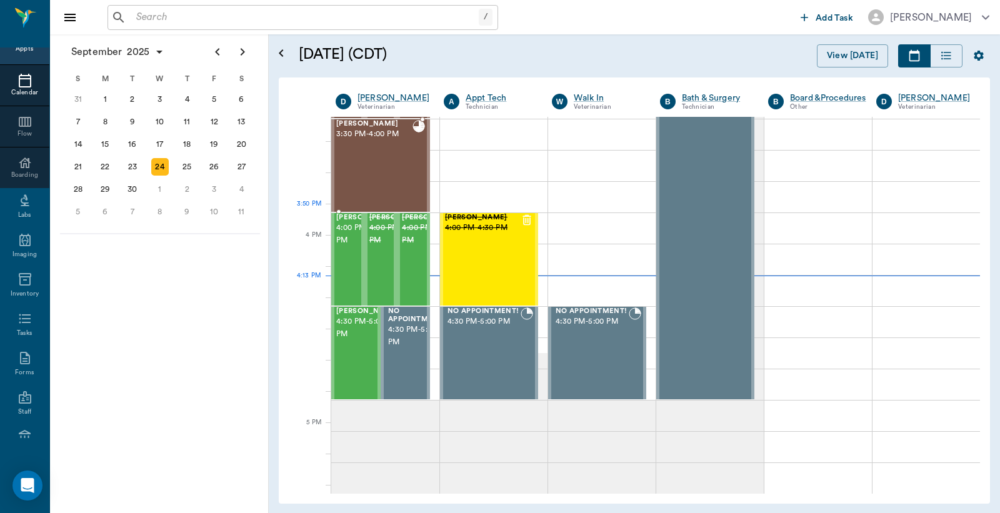
scroll to position [1316, 0]
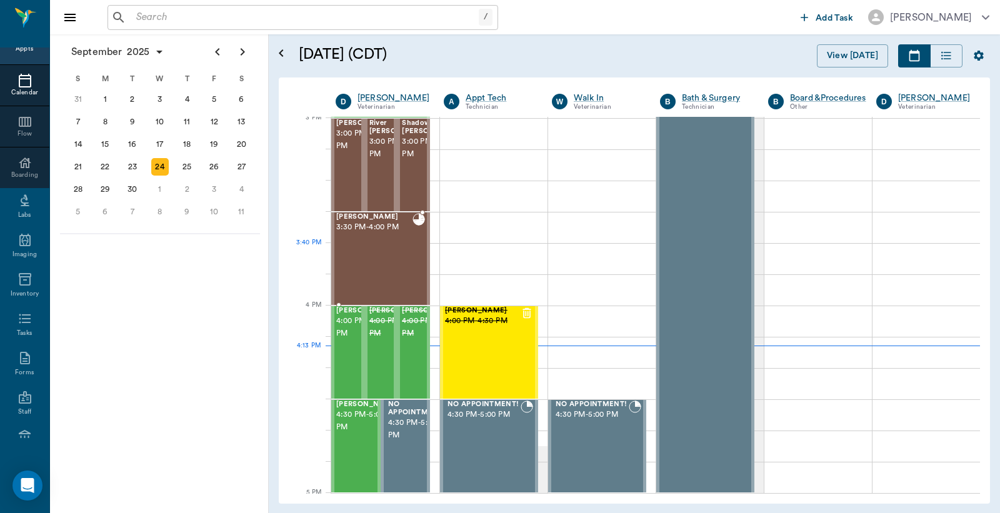
click at [366, 257] on div "[PERSON_NAME] 3:30 PM - 4:00 PM" at bounding box center [374, 258] width 76 height 91
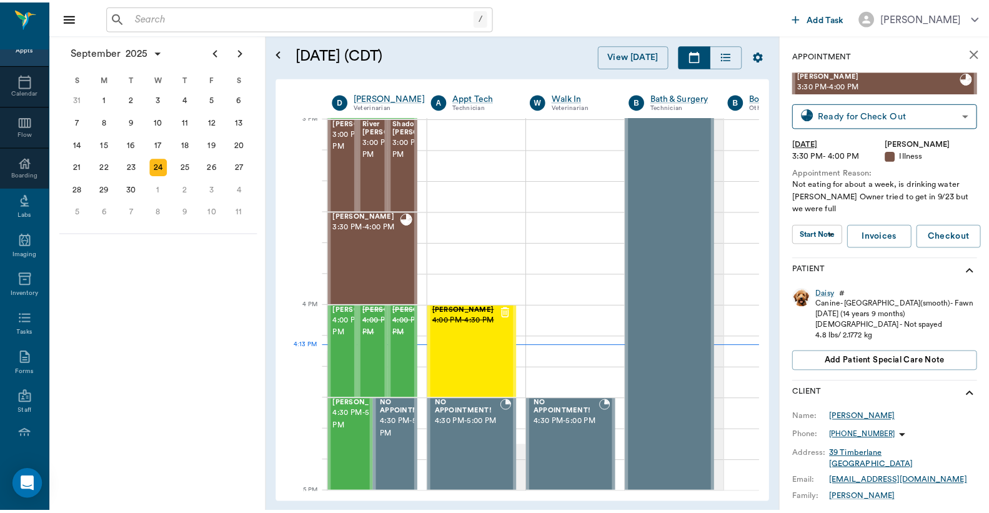
scroll to position [92, 0]
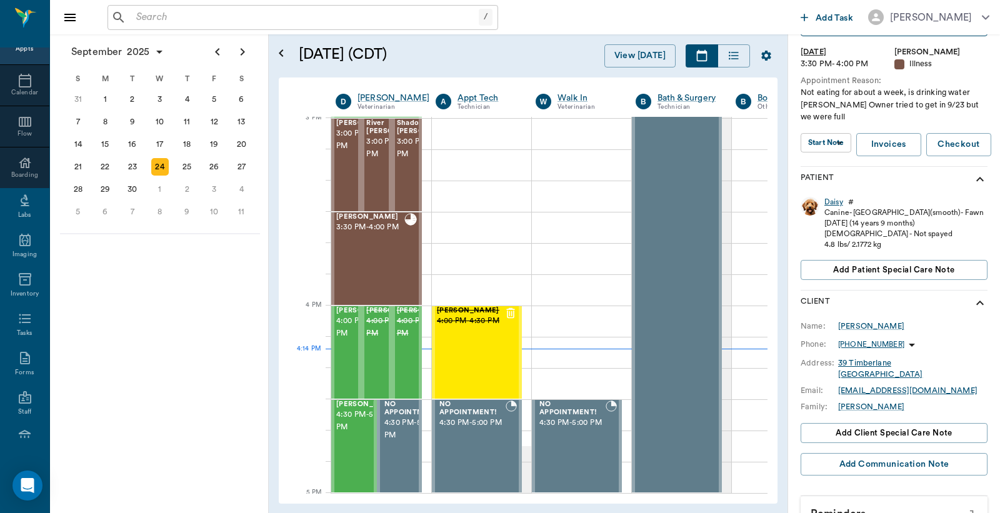
click at [834, 202] on div "Daisy" at bounding box center [833, 202] width 19 height 11
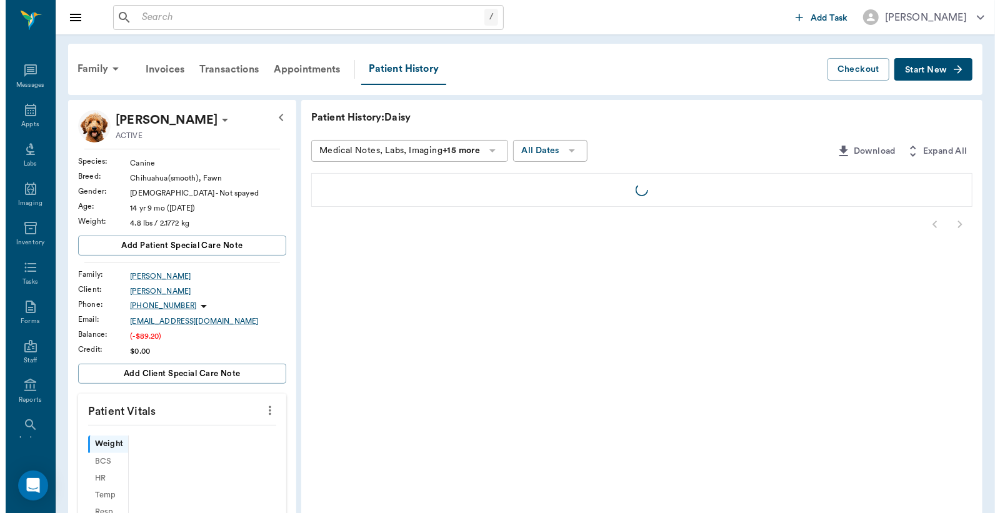
scroll to position [57, 0]
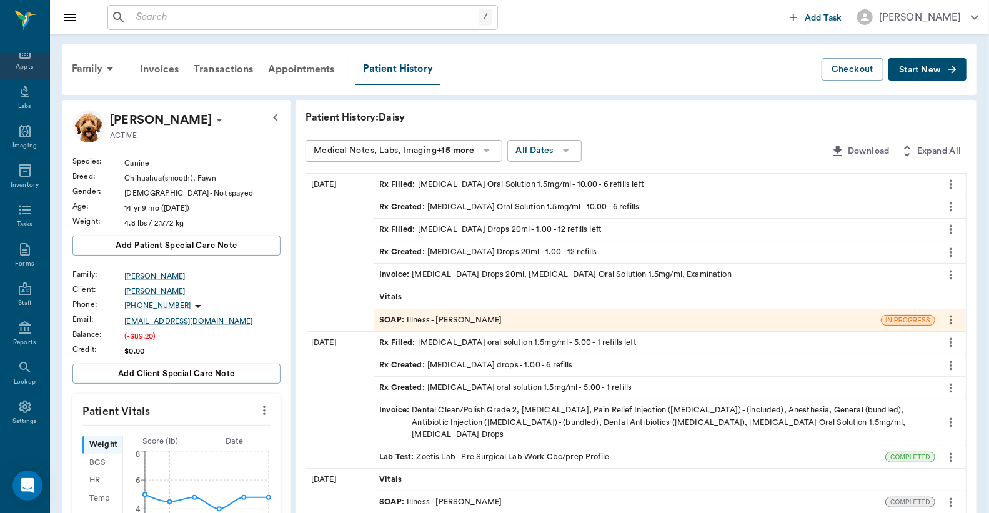
click at [17, 61] on div "Appts" at bounding box center [24, 59] width 49 height 39
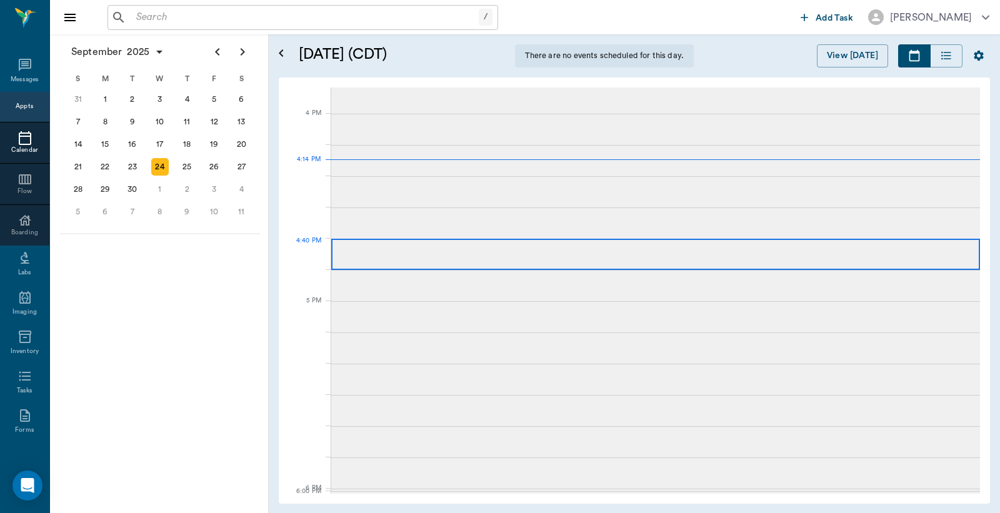
scroll to position [57, 0]
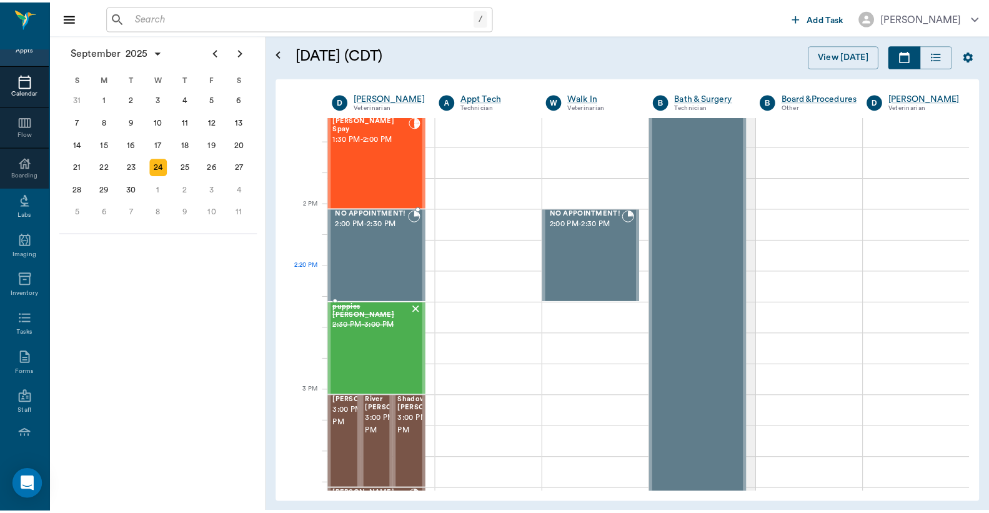
scroll to position [1131, 0]
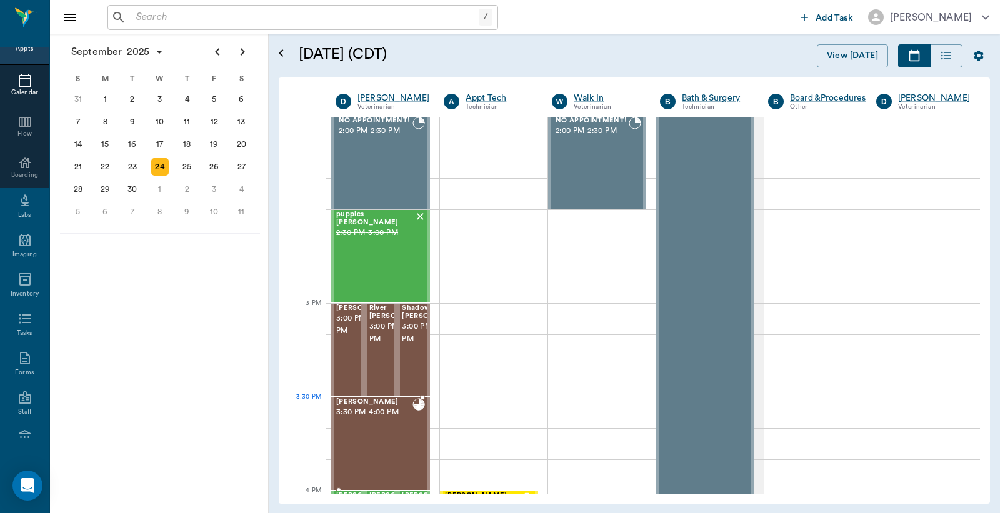
click at [367, 428] on div "[PERSON_NAME] 3:30 PM - 4:00 PM" at bounding box center [374, 443] width 76 height 91
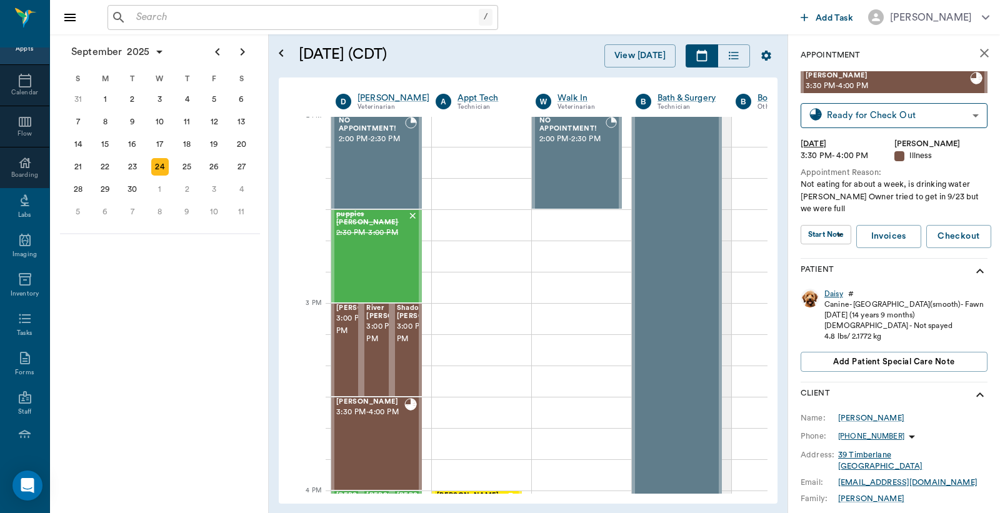
click at [830, 295] on div "Daisy" at bounding box center [833, 294] width 19 height 11
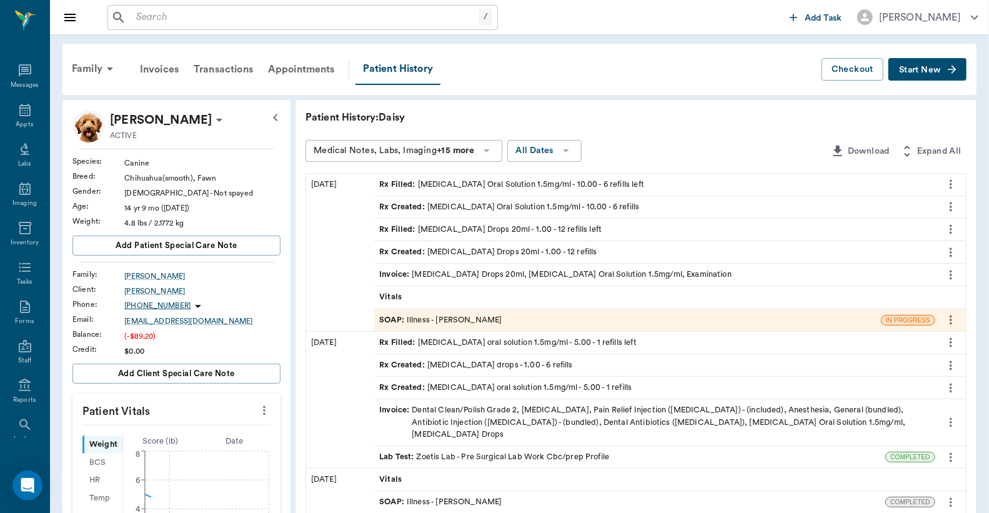
scroll to position [57, 0]
click at [486, 276] on div "Invoice : [MEDICAL_DATA] Drops 20ml, [MEDICAL_DATA] Oral Solution 1.5mg/ml, Exa…" at bounding box center [555, 275] width 352 height 12
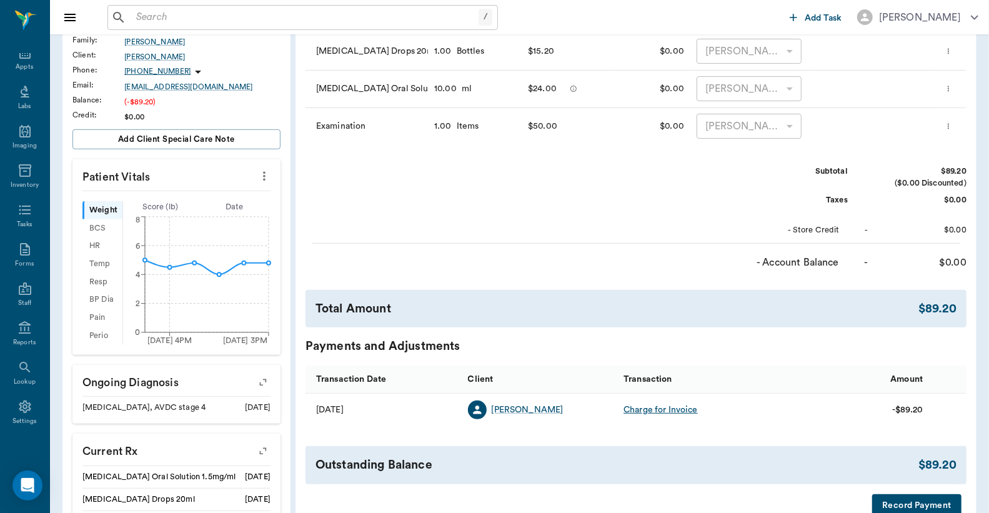
scroll to position [370, 0]
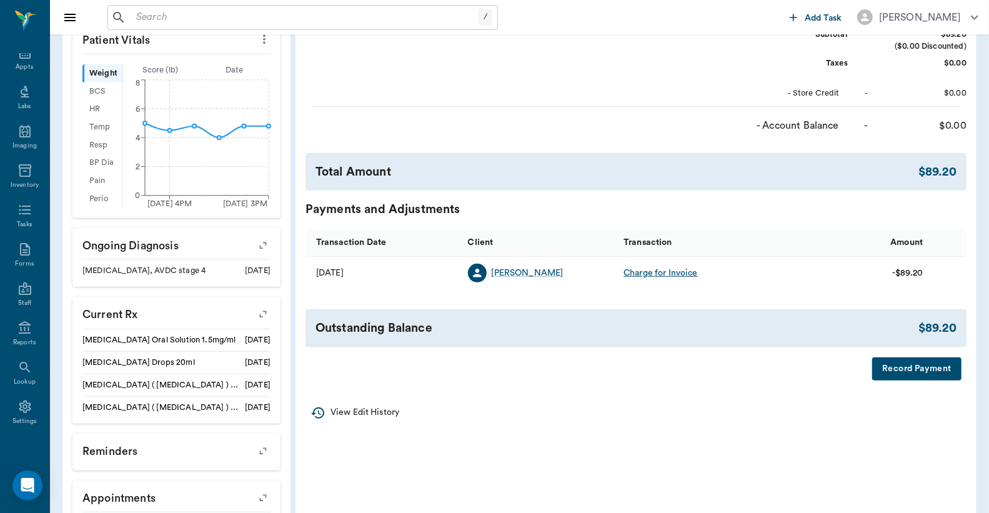
click at [888, 370] on button "Record Payment" at bounding box center [916, 368] width 89 height 23
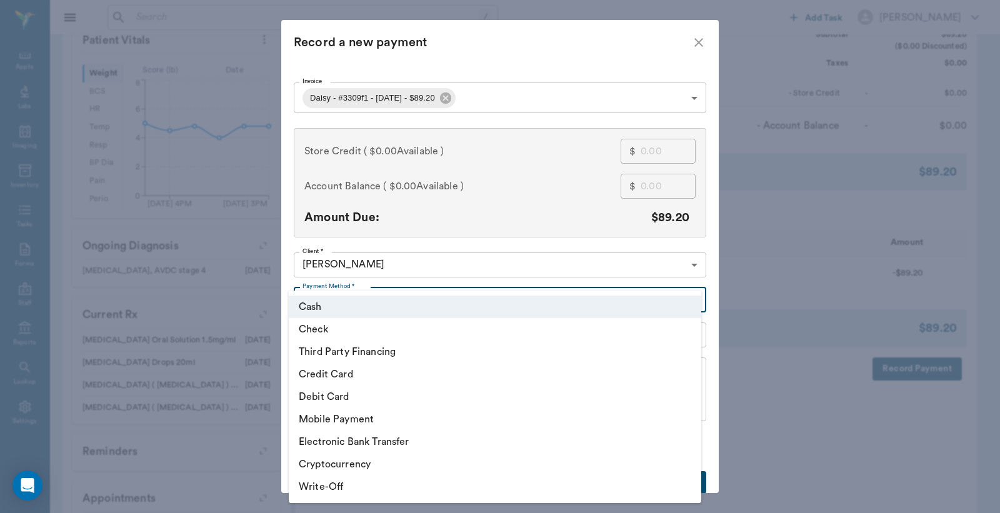
click at [688, 300] on body "/ ​ Add Task [PERSON_NAME] Nectar Messages Appts Labs Imaging Inventory Tasks F…" at bounding box center [500, 107] width 1000 height 955
click at [786, 259] on div at bounding box center [500, 256] width 1000 height 513
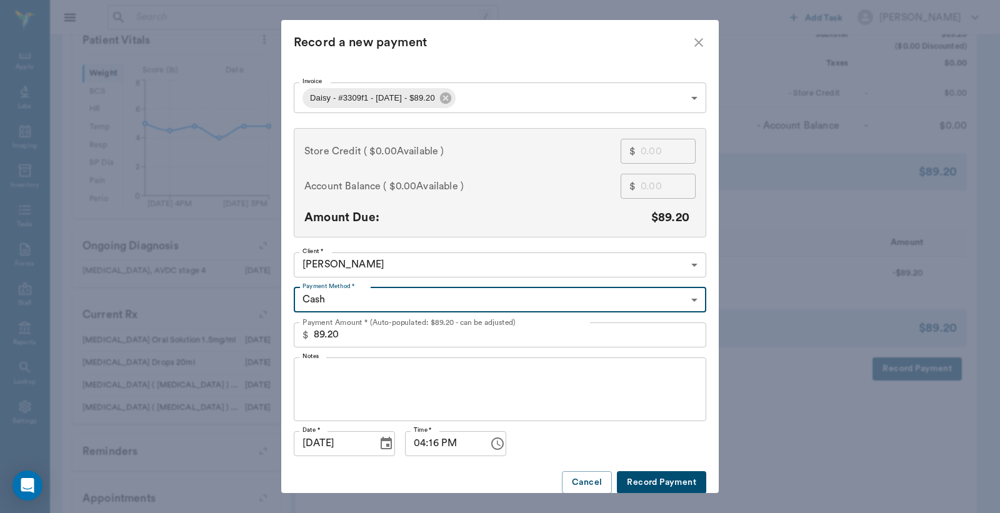
click at [688, 298] on body "/ ​ Add Task [PERSON_NAME] Nectar Messages Appts Labs Imaging Inventory Tasks F…" at bounding box center [500, 107] width 1000 height 955
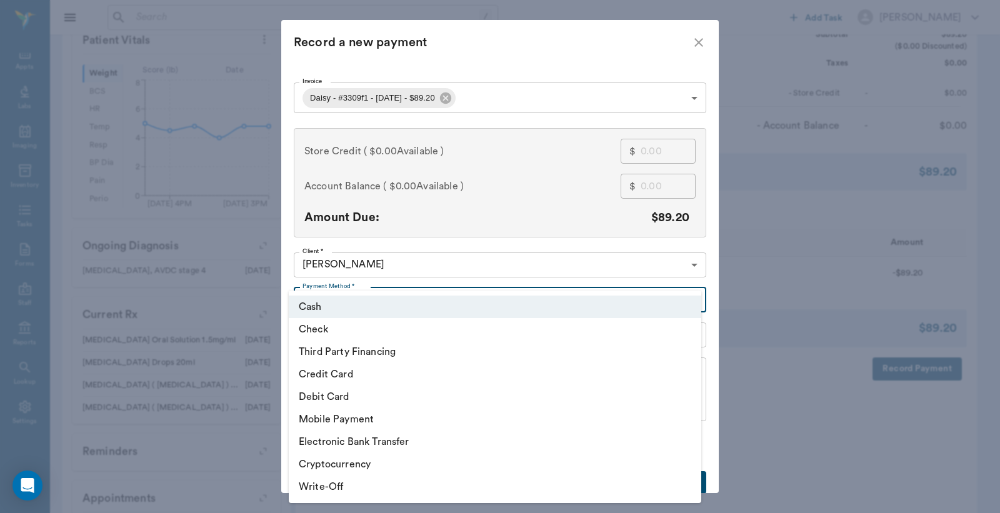
click at [371, 395] on li "Debit Card" at bounding box center [495, 396] width 412 height 22
type input "DEBIT_CARD"
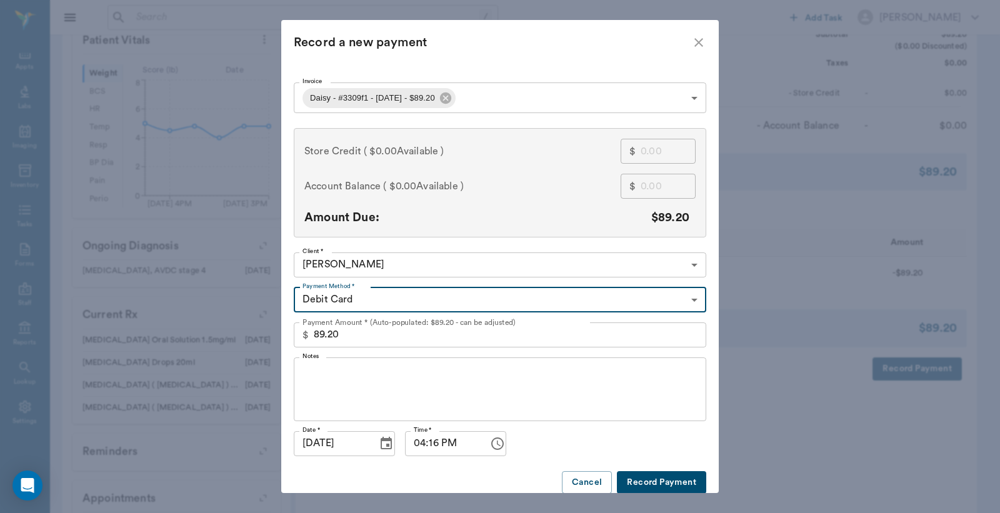
drag, startPoint x: 640, startPoint y: 480, endPoint x: 657, endPoint y: 457, distance: 28.6
click at [640, 481] on button "Record Payment" at bounding box center [661, 482] width 89 height 23
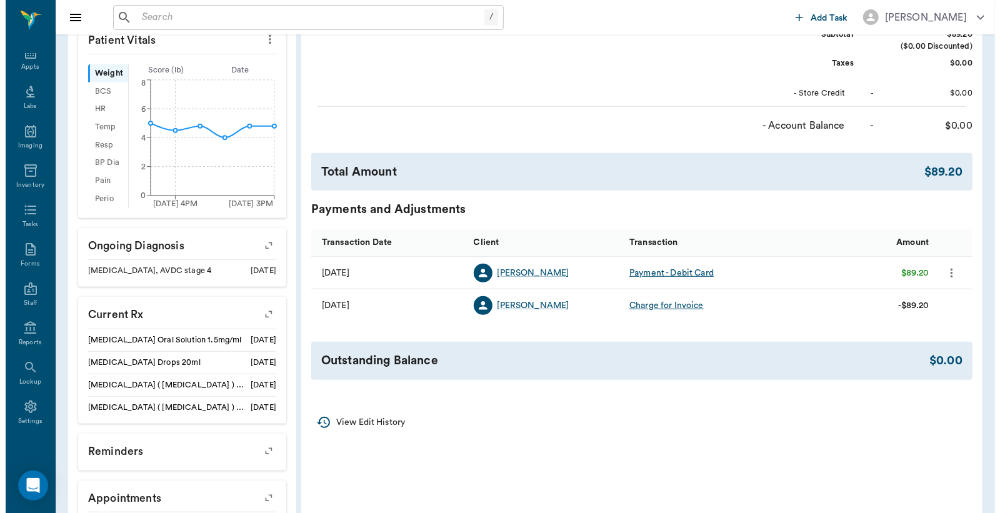
scroll to position [0, 0]
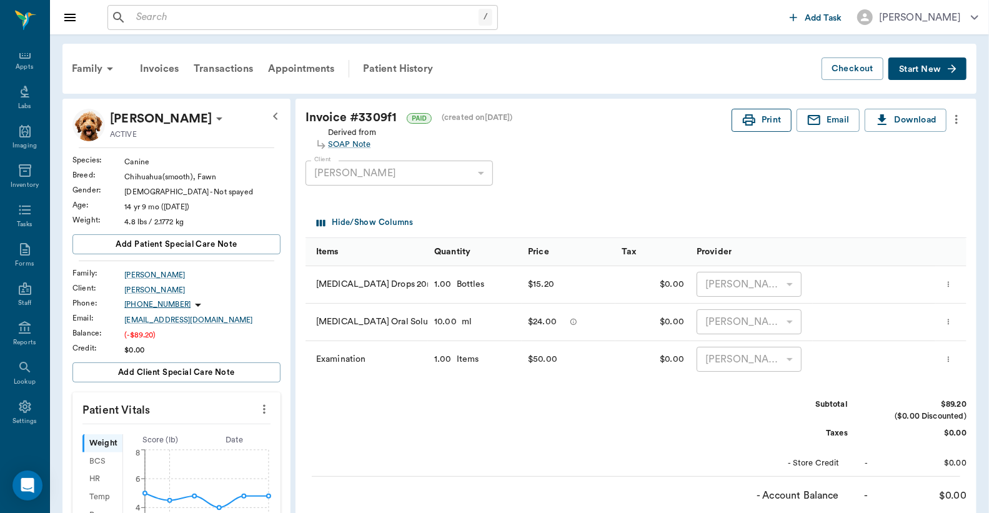
click at [757, 119] on button "Print" at bounding box center [762, 120] width 60 height 23
click at [23, 63] on div "Appts" at bounding box center [24, 66] width 17 height 9
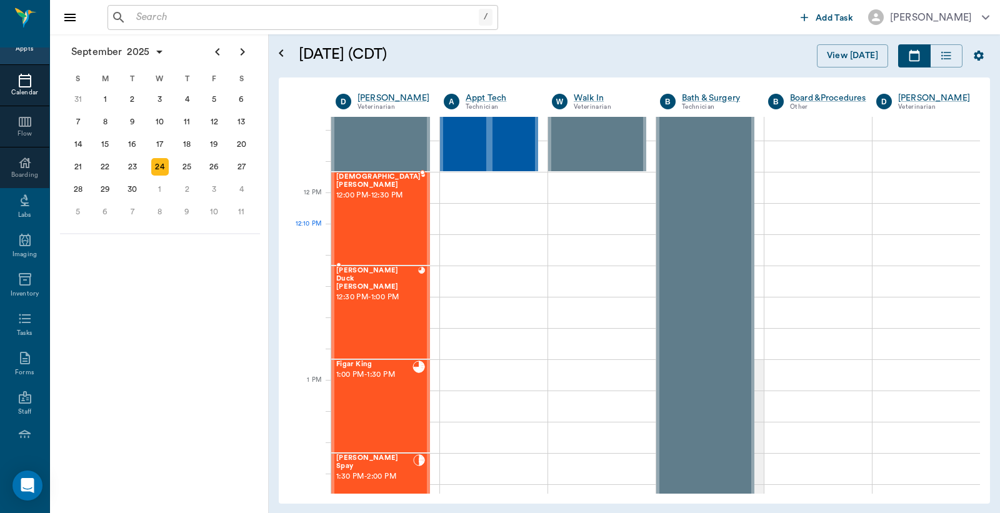
scroll to position [668, 0]
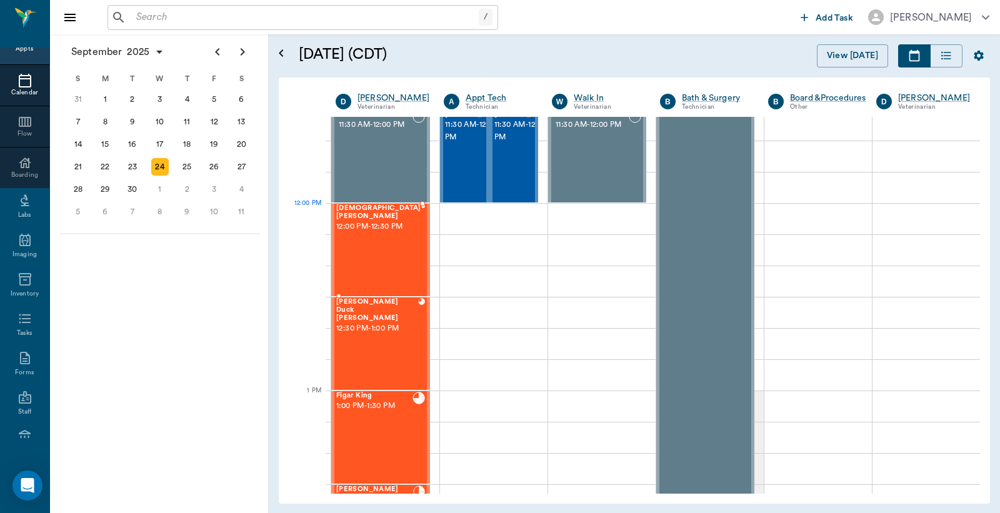
click at [384, 229] on div "[DEMOGRAPHIC_DATA][PERSON_NAME] 12:00 PM - 12:30 PM" at bounding box center [378, 249] width 85 height 91
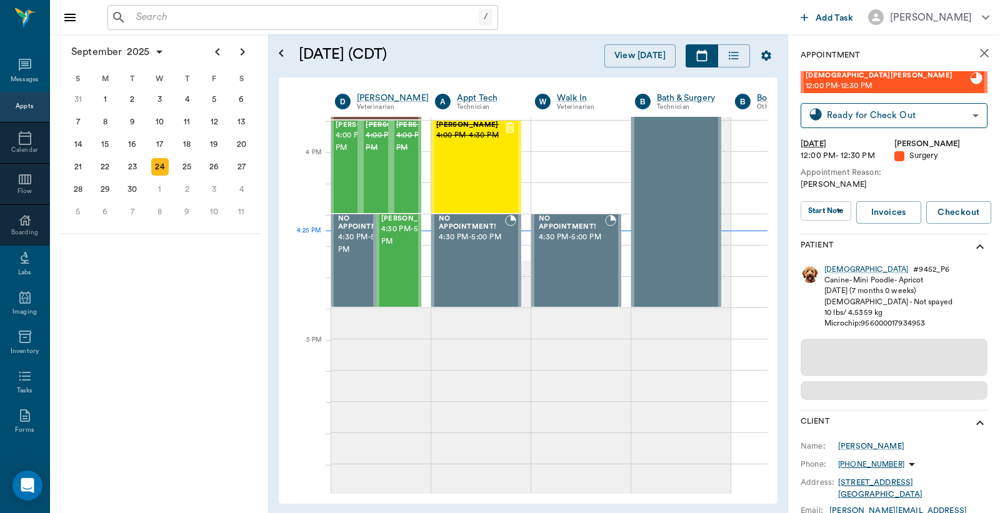
scroll to position [57, 0]
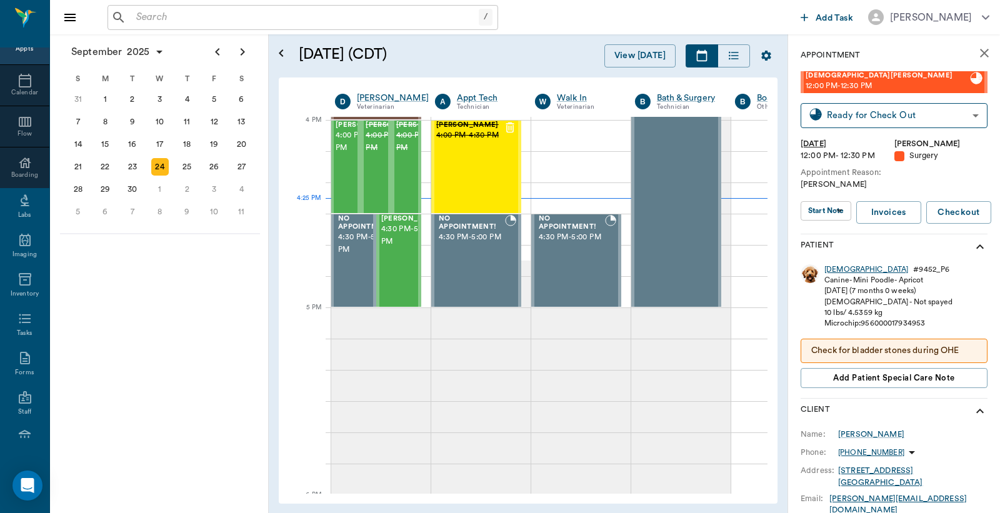
click at [833, 270] on div "SUNNI" at bounding box center [866, 269] width 84 height 11
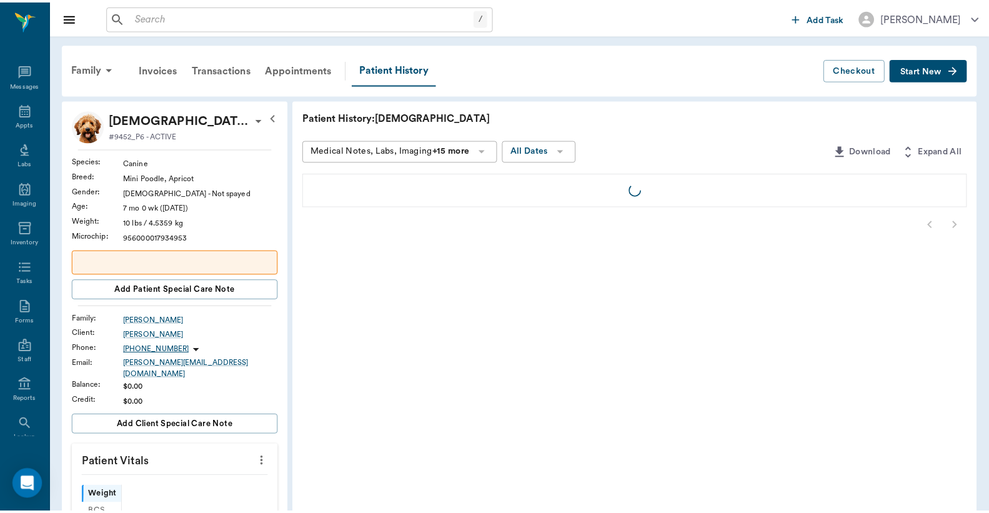
scroll to position [57, 0]
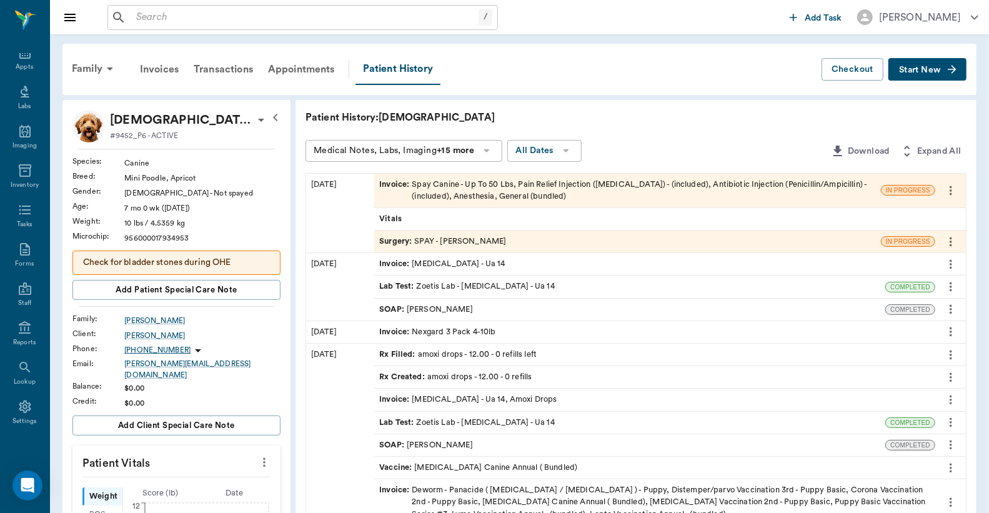
click at [441, 190] on div "Invoice : Spay Canine - Up To 50 Lbs, Pain Relief Injection (meloxicam) - (incl…" at bounding box center [627, 191] width 497 height 24
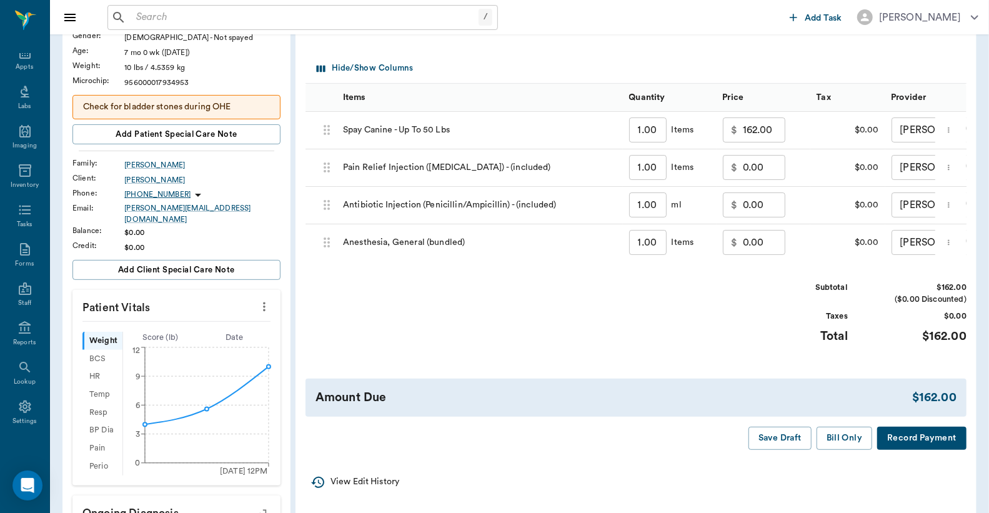
scroll to position [185, 0]
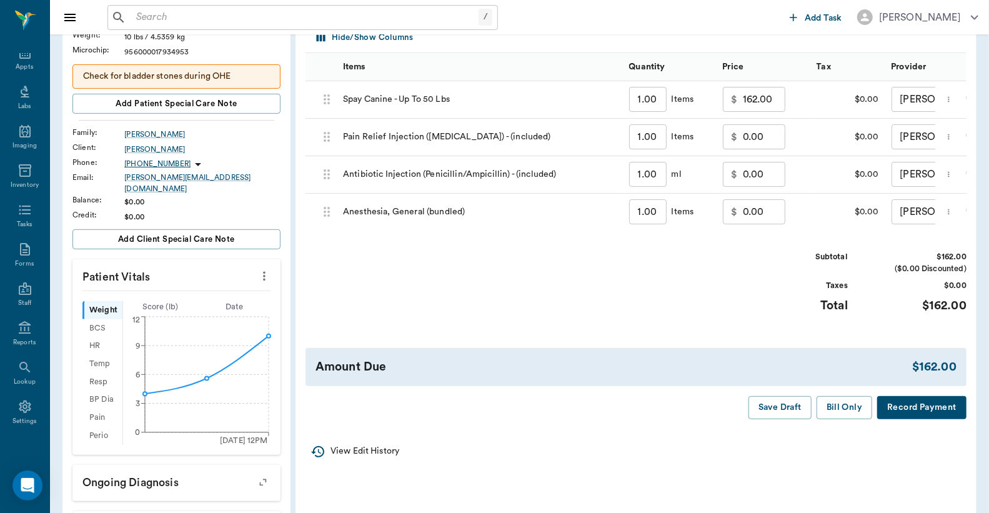
click at [905, 419] on button "Record Payment" at bounding box center [921, 407] width 89 height 23
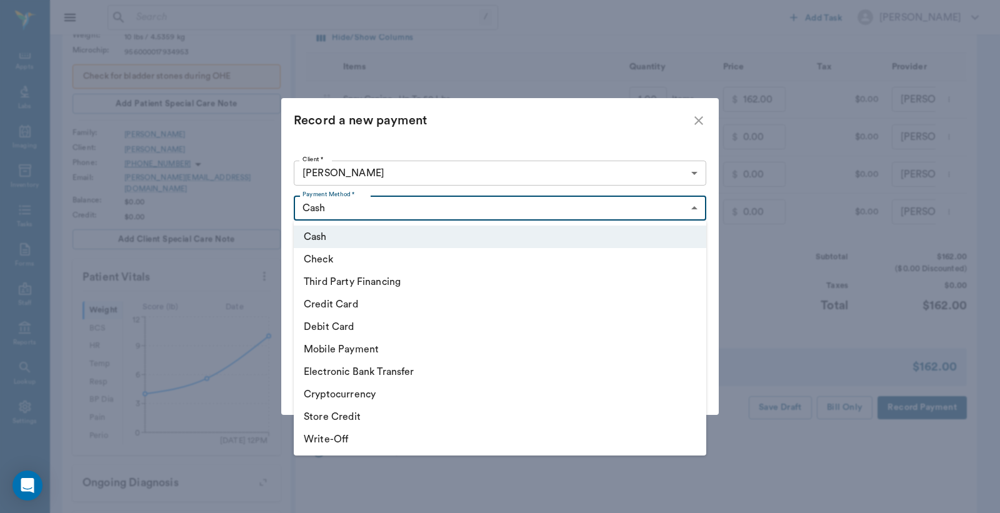
click at [695, 209] on body "/ ​ Add Task Dr. Bert Ellsworth Nectar Messages Appts Labs Imaging Inventory Ta…" at bounding box center [500, 318] width 1000 height 1006
click at [377, 329] on li "Debit Card" at bounding box center [500, 326] width 412 height 22
type input "DEBIT_CARD"
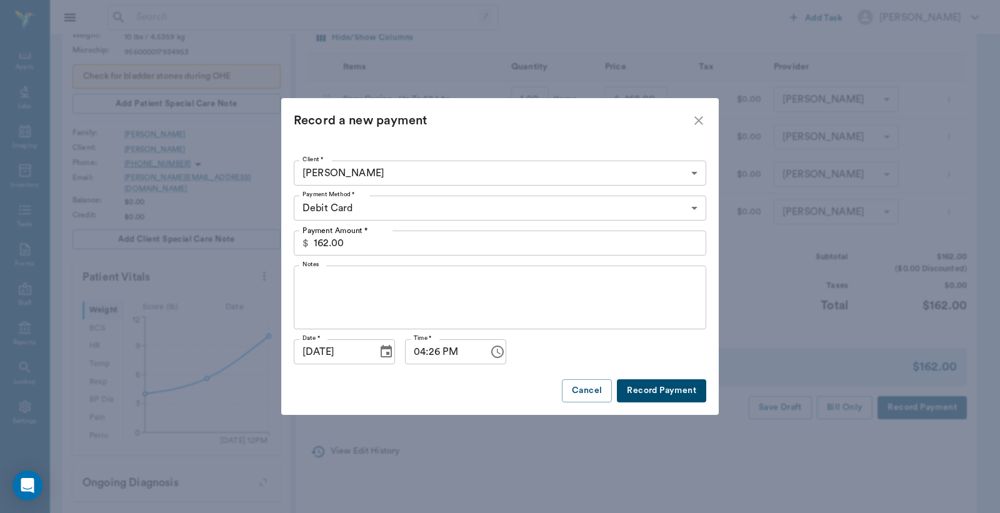
click at [653, 395] on button "Record Payment" at bounding box center [661, 390] width 89 height 23
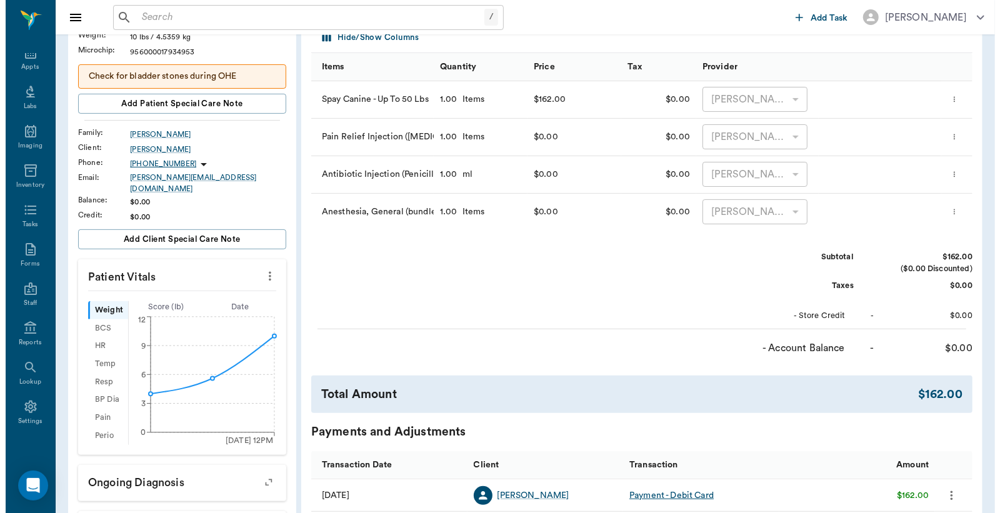
scroll to position [0, 0]
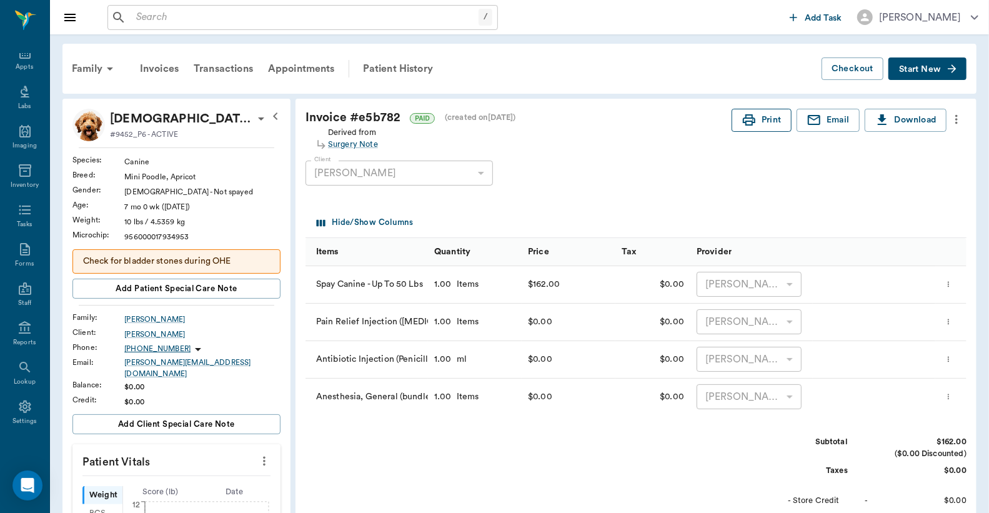
click at [760, 123] on button "Print" at bounding box center [762, 120] width 60 height 23
click at [136, 21] on input "text" at bounding box center [304, 17] width 347 height 17
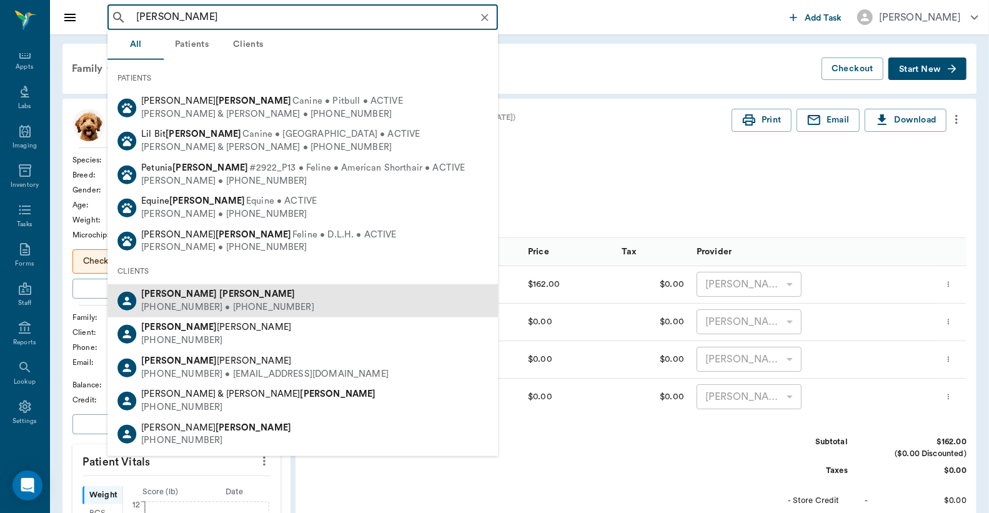
click at [170, 307] on div "(310) 345-1726 • (903) 665-4806" at bounding box center [227, 307] width 173 height 13
type input "[PERSON_NAME]"
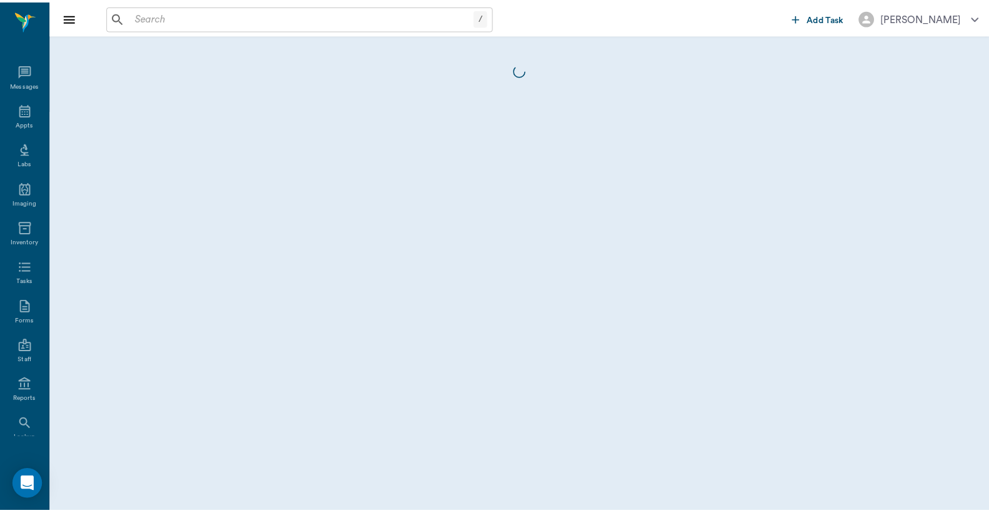
scroll to position [57, 0]
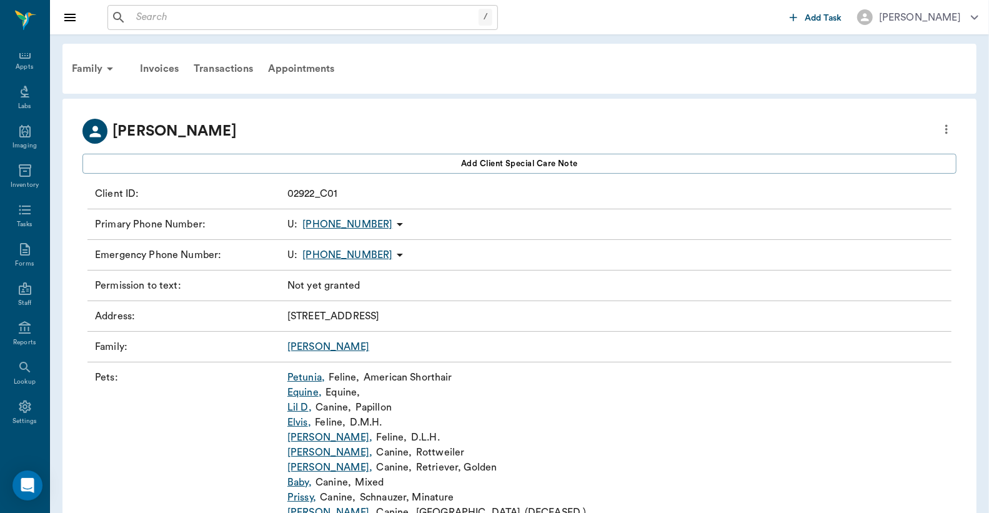
click at [302, 379] on link "Petunia ," at bounding box center [305, 377] width 37 height 15
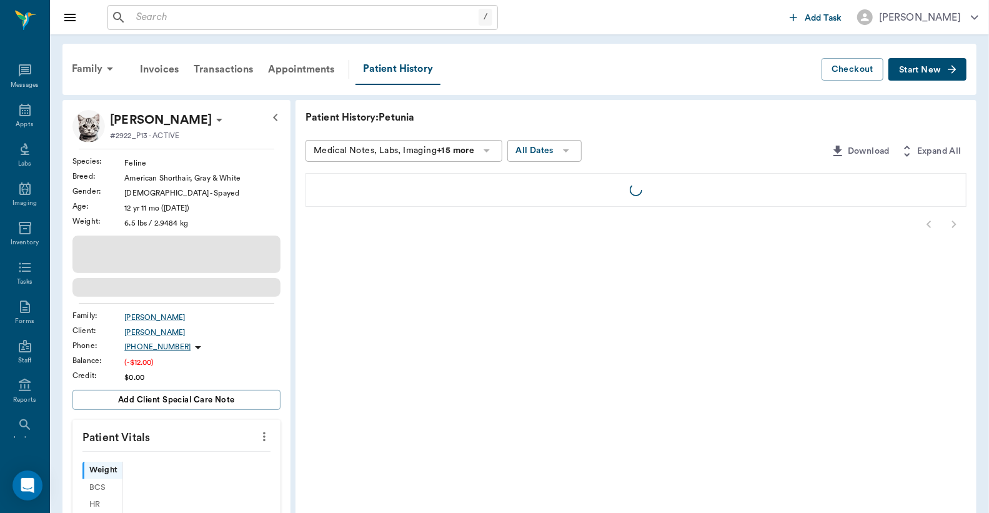
scroll to position [57, 0]
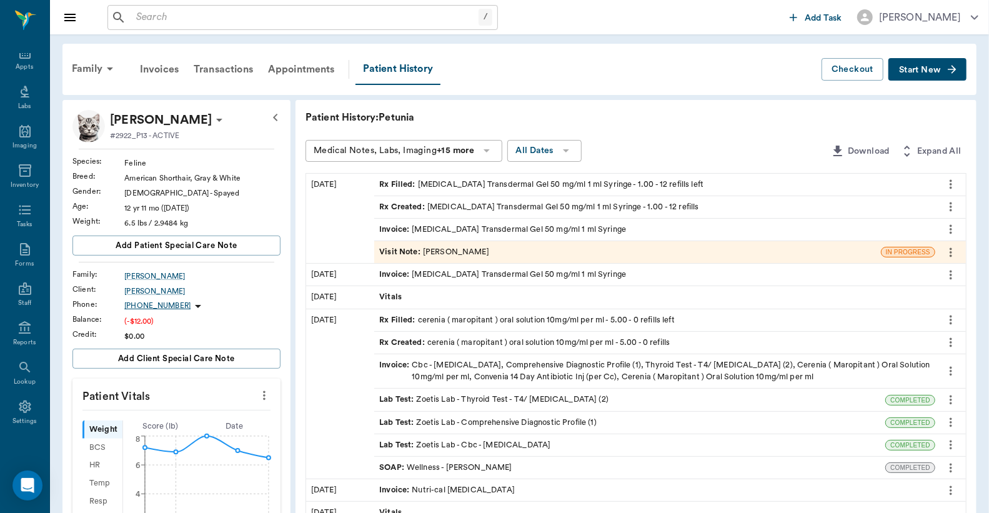
click at [444, 229] on div "Invoice : Methimazole Transdermal Gel 50 mg/ml 1 ml Syringe" at bounding box center [502, 230] width 247 height 12
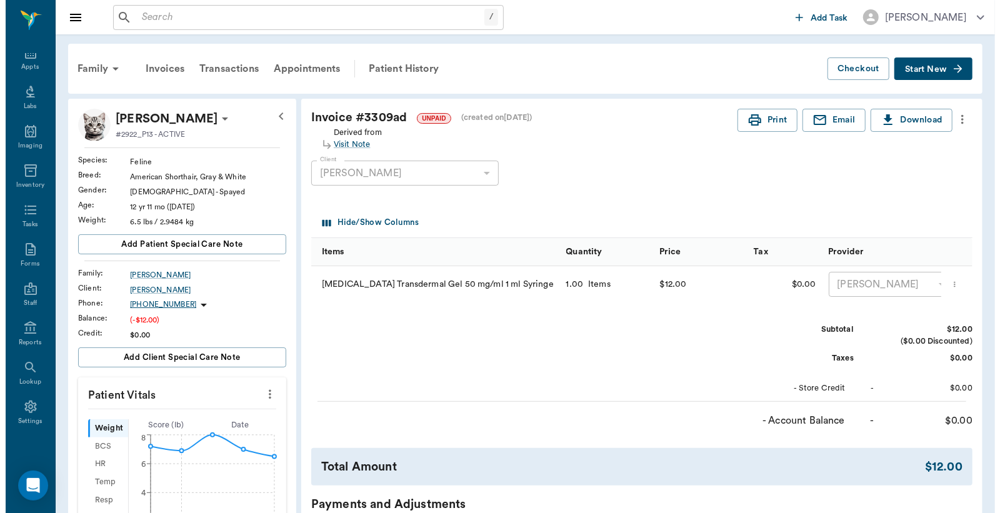
scroll to position [370, 0]
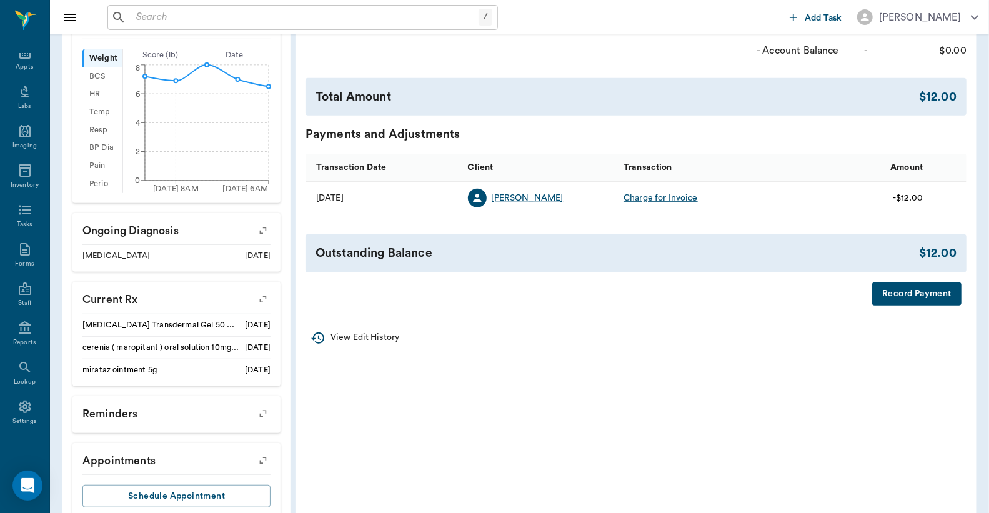
click at [898, 305] on button "Record Payment" at bounding box center [916, 293] width 89 height 23
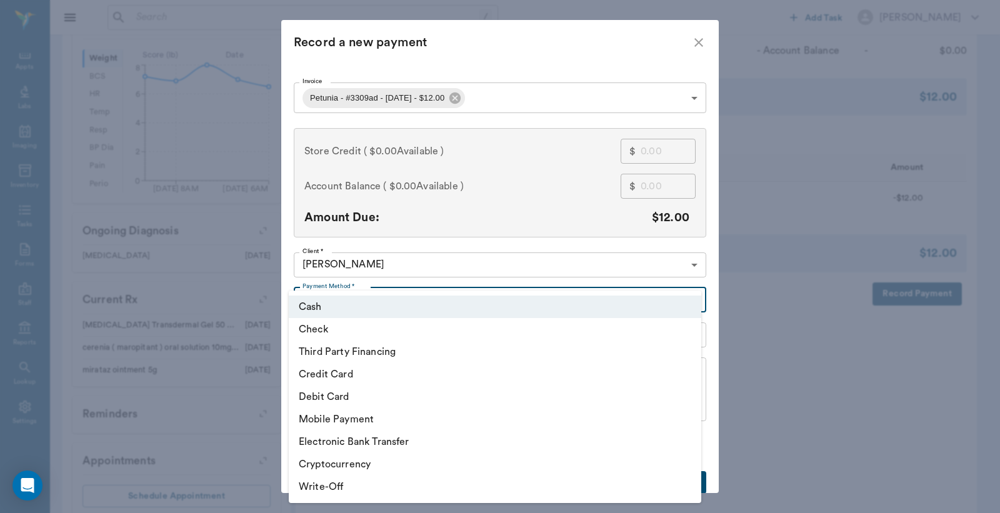
click at [682, 297] on body "/ ​ Add Task Dr. Bert Ellsworth Nectar Messages Appts Labs Imaging Inventory Ta…" at bounding box center [500, 88] width 1000 height 916
click at [384, 395] on li "Debit Card" at bounding box center [495, 396] width 412 height 22
type input "DEBIT_CARD"
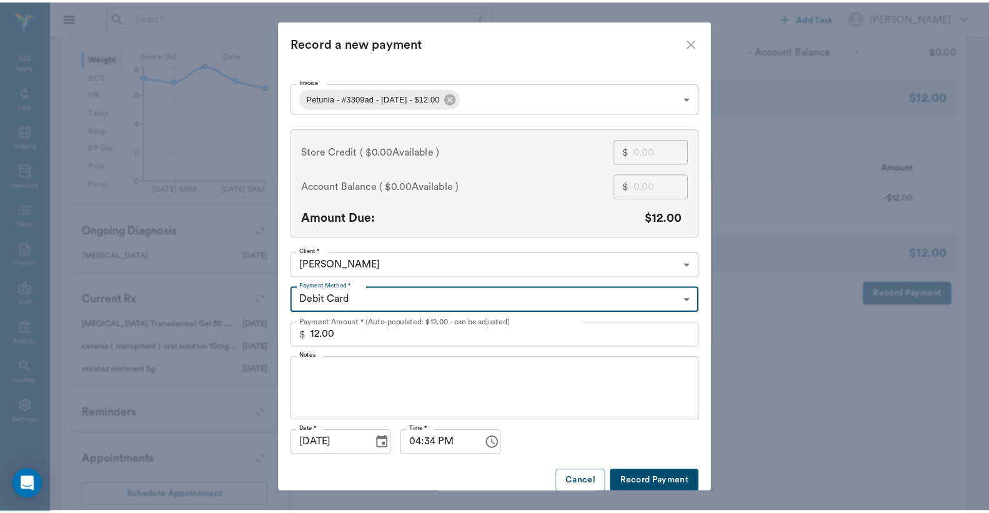
scroll to position [13, 0]
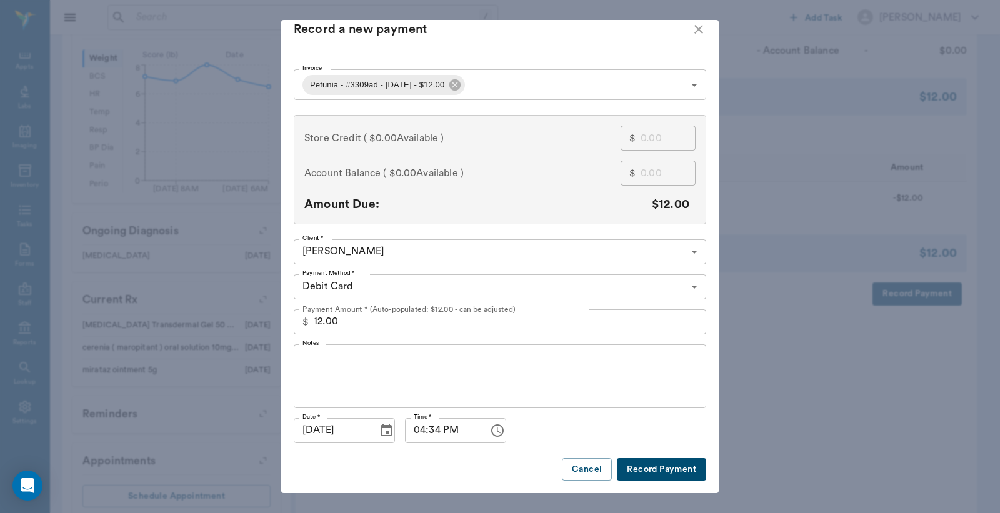
click at [669, 465] on button "Record Payment" at bounding box center [661, 469] width 89 height 23
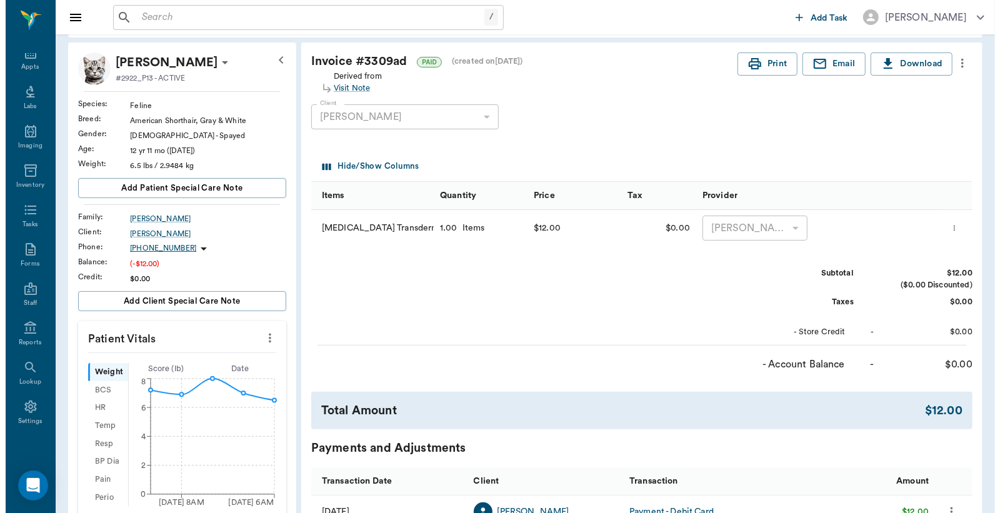
scroll to position [0, 0]
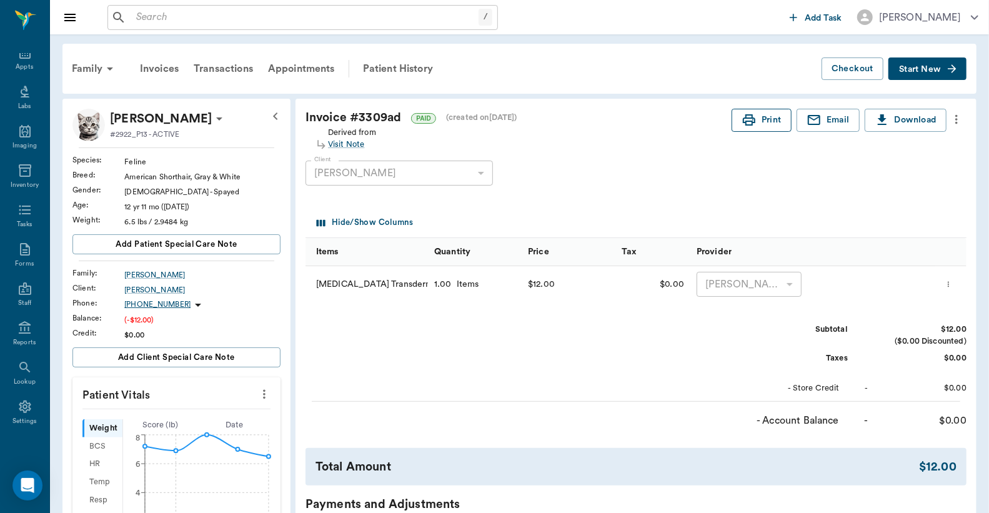
click at [770, 126] on button "Print" at bounding box center [762, 120] width 60 height 23
click at [26, 66] on div "Appts" at bounding box center [24, 66] width 17 height 9
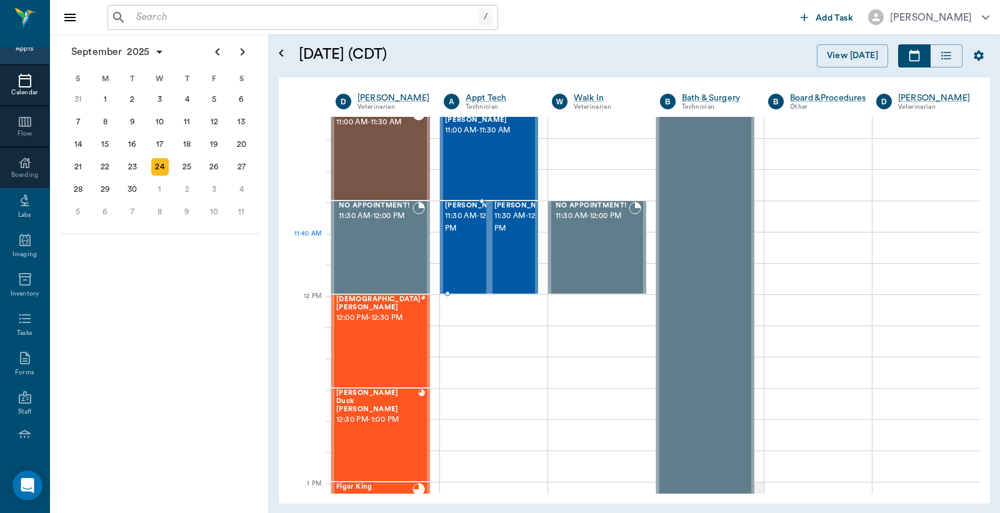
scroll to position [575, 0]
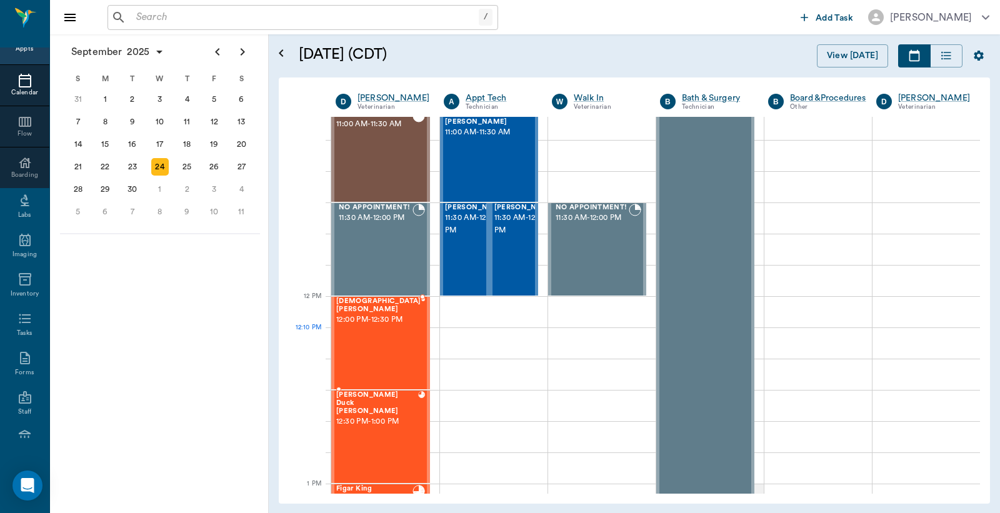
click at [389, 332] on div "SUNNI Crocker 12:00 PM - 12:30 PM" at bounding box center [378, 342] width 85 height 91
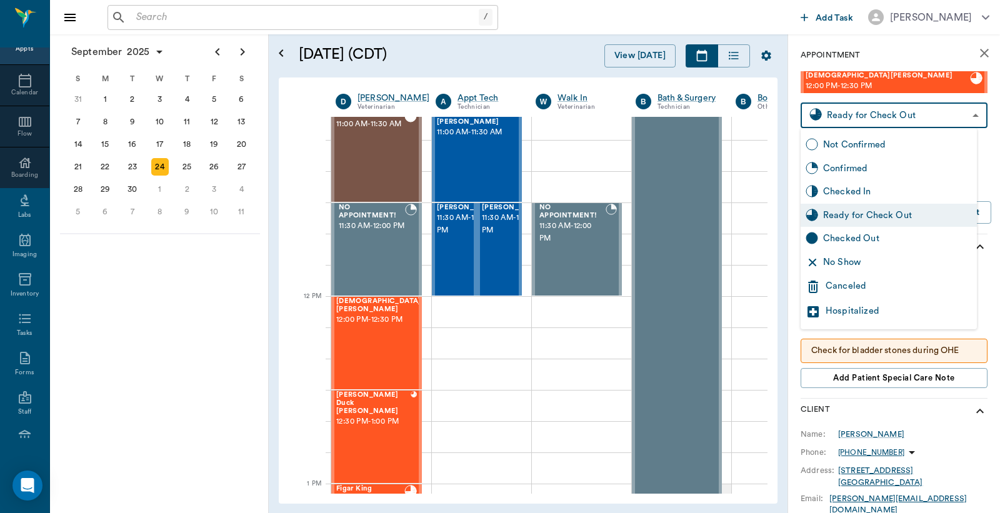
click at [872, 116] on body "/ ​ Add Task Dr. Bert Ellsworth Nectar Messages Appts Calendar Flow Boarding La…" at bounding box center [500, 256] width 1000 height 513
click at [838, 240] on div "Checked Out" at bounding box center [897, 239] width 149 height 14
type input "CHECKED_OUT"
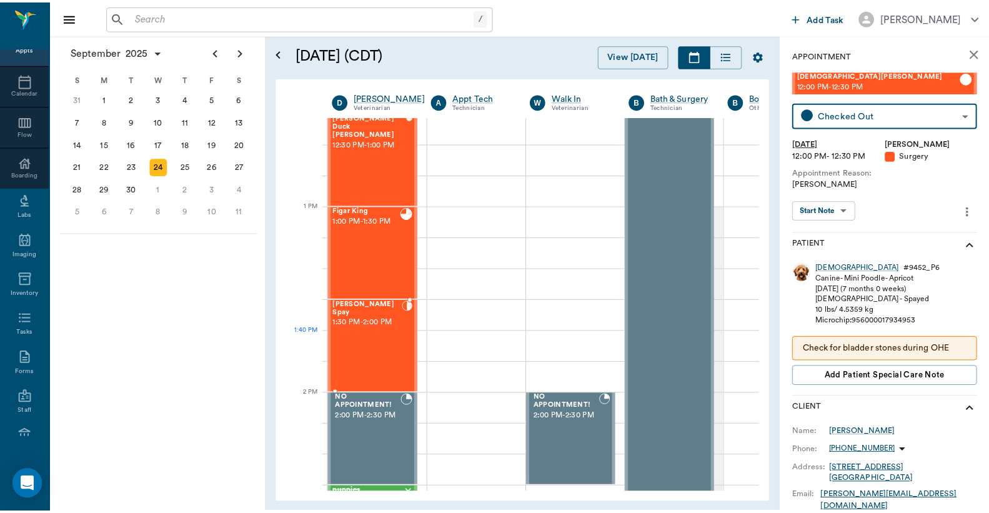
scroll to position [945, 0]
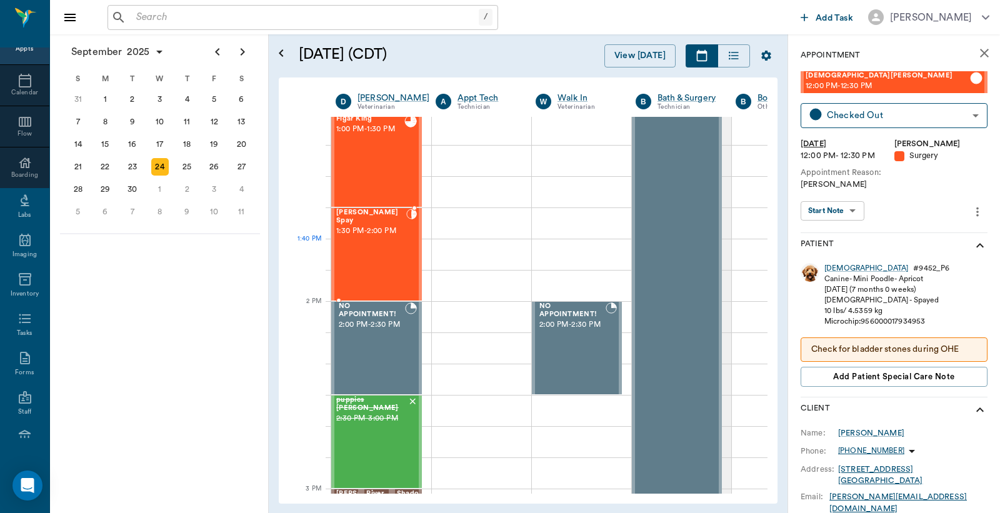
click at [382, 254] on div "[PERSON_NAME] Spay 1:30 PM - 2:00 PM" at bounding box center [371, 254] width 70 height 91
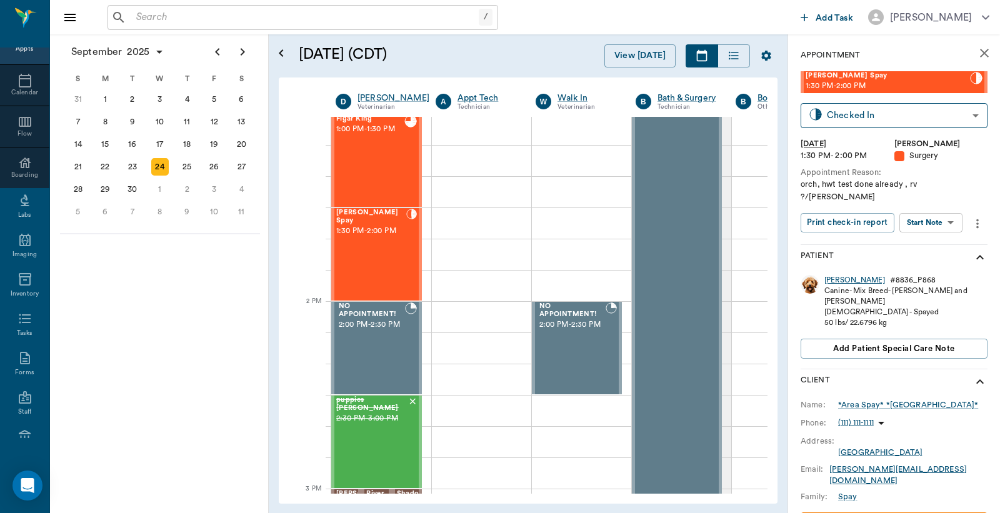
click at [842, 275] on div "[PERSON_NAME]" at bounding box center [854, 280] width 61 height 11
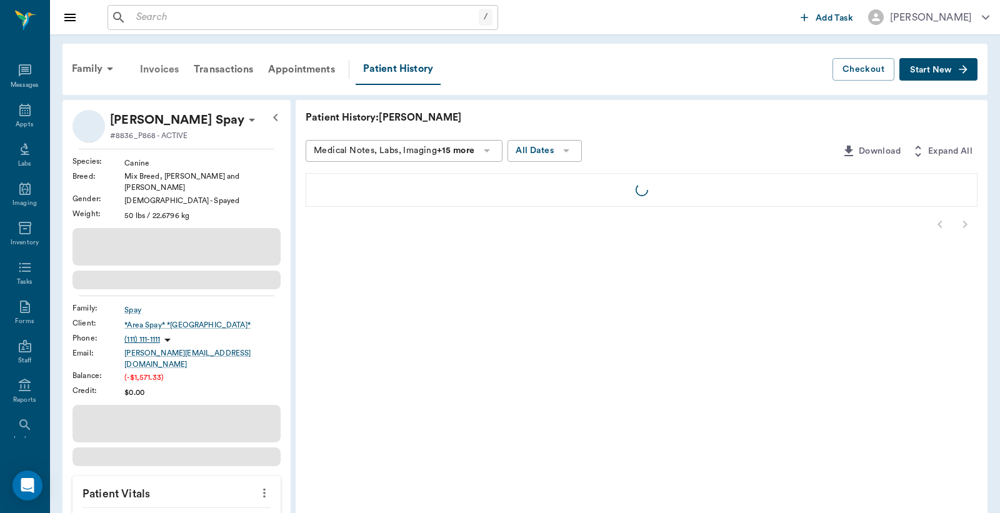
scroll to position [57, 0]
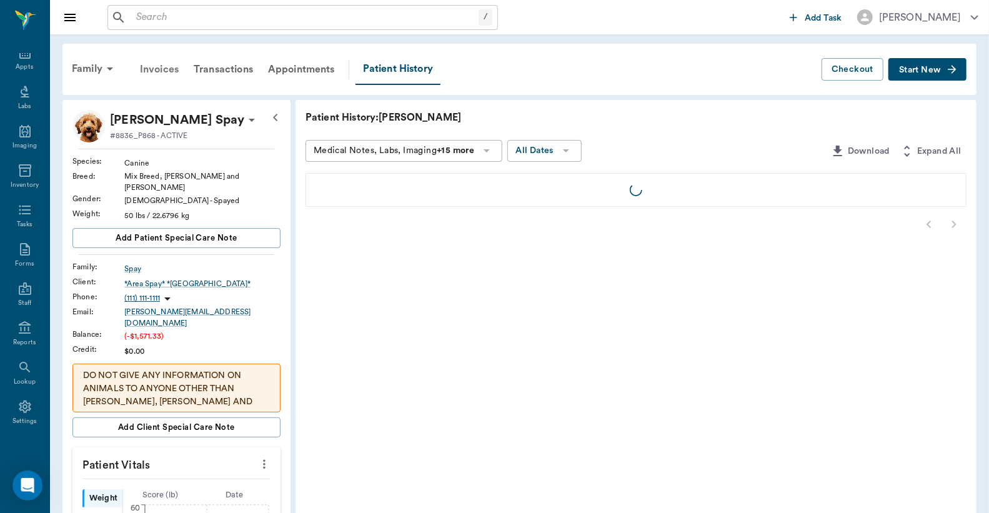
click at [166, 70] on div "Invoices" at bounding box center [159, 69] width 54 height 30
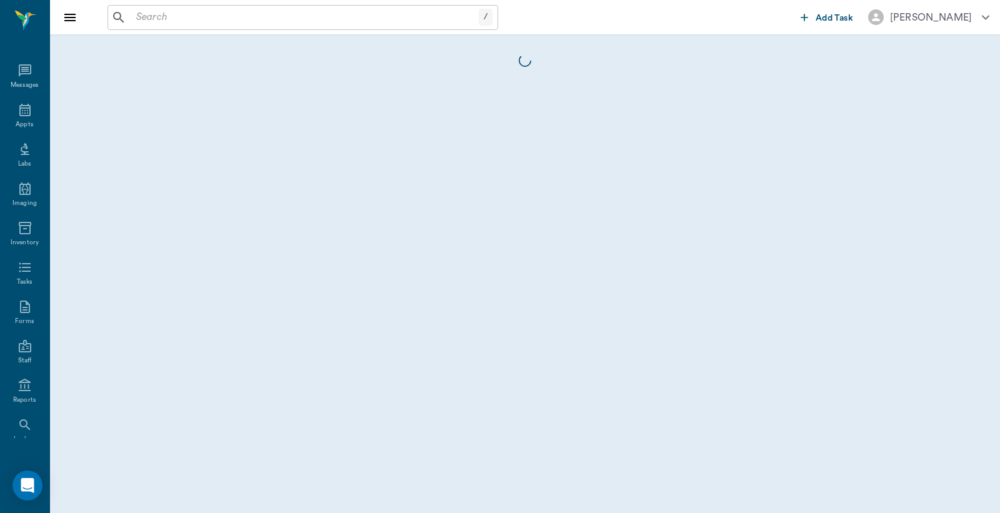
scroll to position [57, 0]
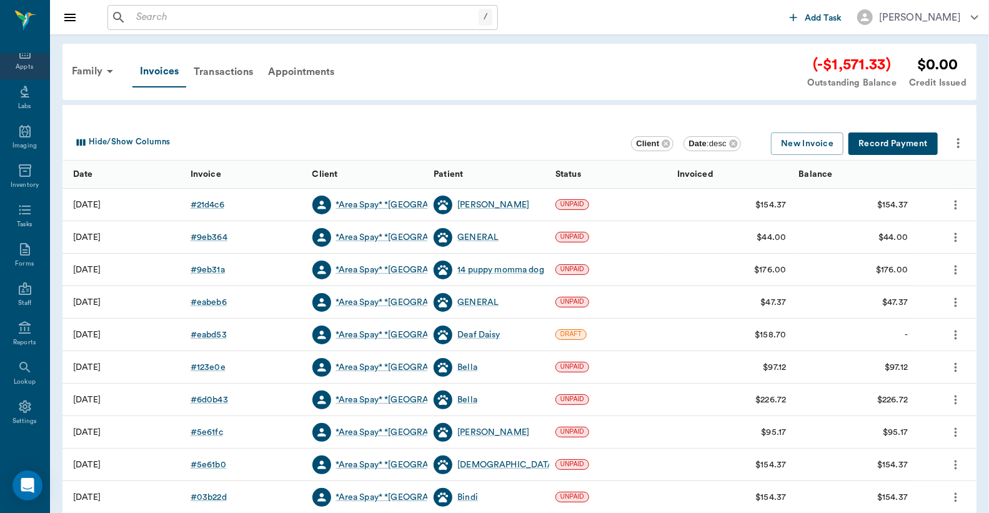
click at [19, 66] on div "Appts" at bounding box center [24, 66] width 17 height 9
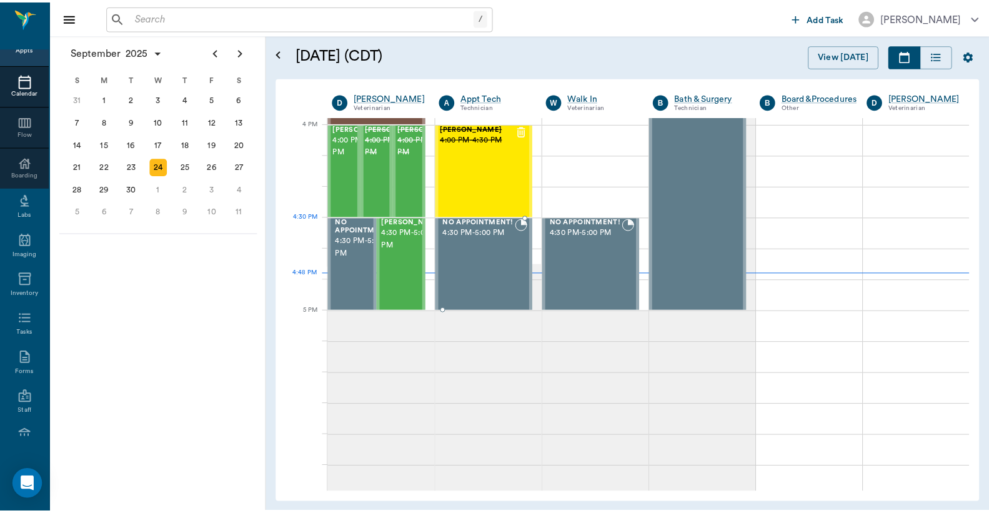
scroll to position [1499, 0]
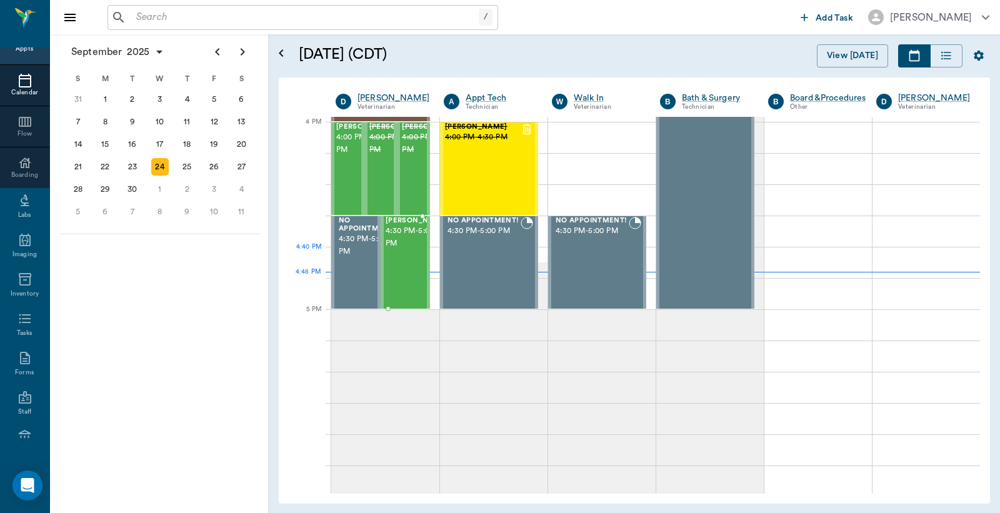
click at [391, 249] on span "4:30 PM - 5:00 PM" at bounding box center [416, 237] width 62 height 25
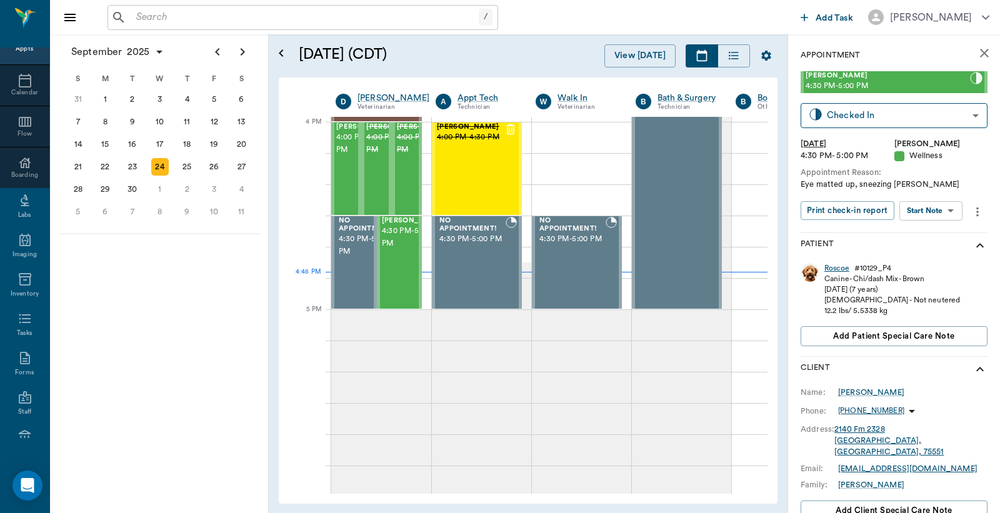
click at [836, 269] on div "Roscoe" at bounding box center [836, 268] width 25 height 11
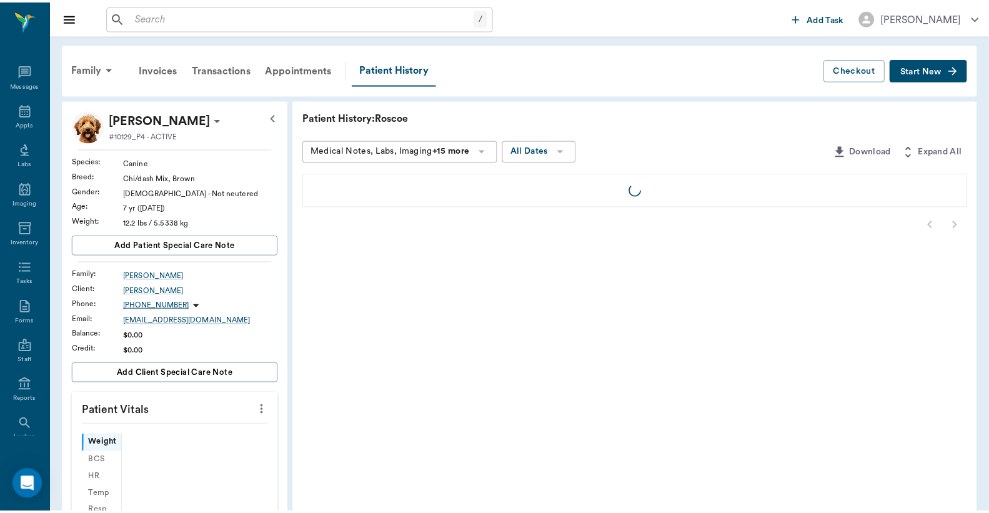
scroll to position [57, 0]
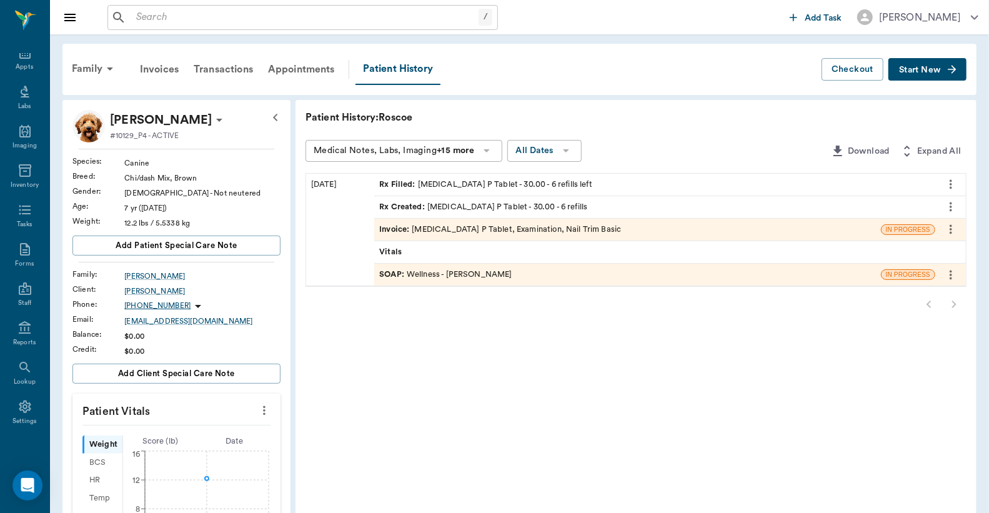
click at [481, 234] on div "Invoice : Temaril P Tablet, Examination, Nail Trim Basic" at bounding box center [500, 230] width 242 height 12
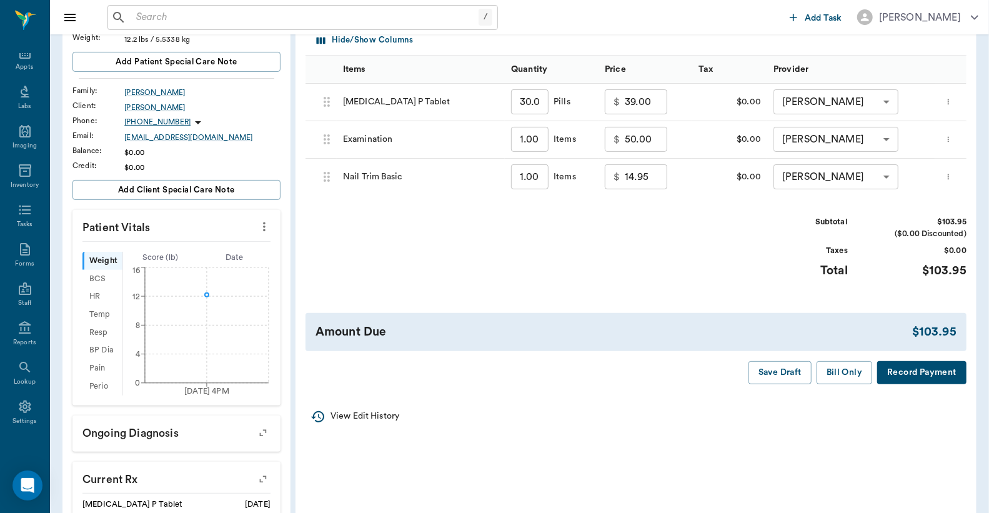
scroll to position [185, 0]
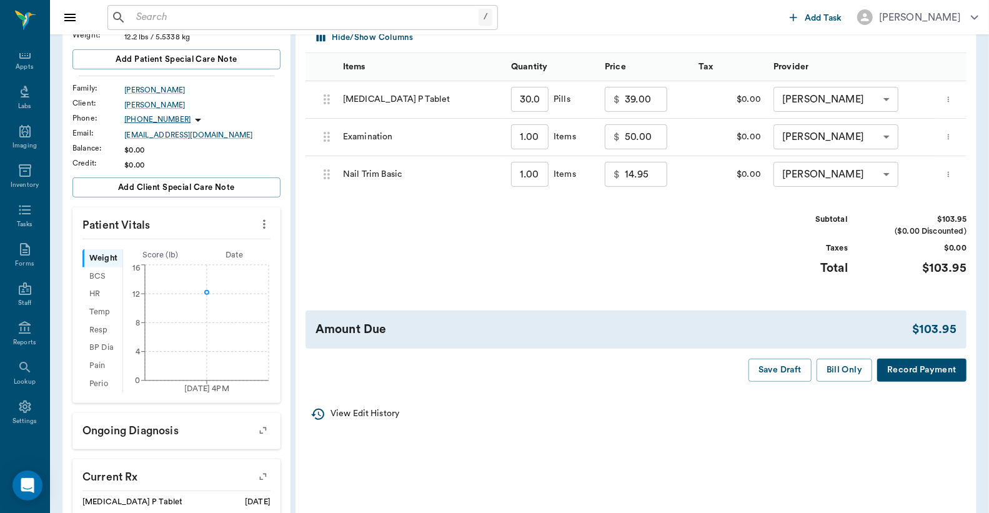
click at [918, 372] on button "Record Payment" at bounding box center [921, 370] width 89 height 23
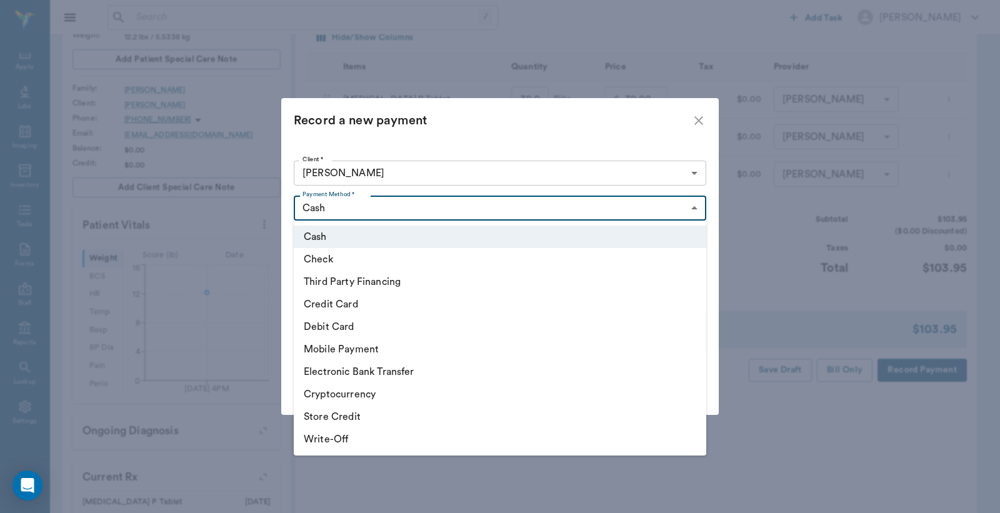
click at [695, 206] on body "/ ​ Add Task Dr. Bert Ellsworth Nectar Messages Appts Labs Imaging Inventory Ta…" at bounding box center [500, 247] width 1000 height 864
click at [367, 324] on li "Debit Card" at bounding box center [500, 326] width 412 height 22
type input "DEBIT_CARD"
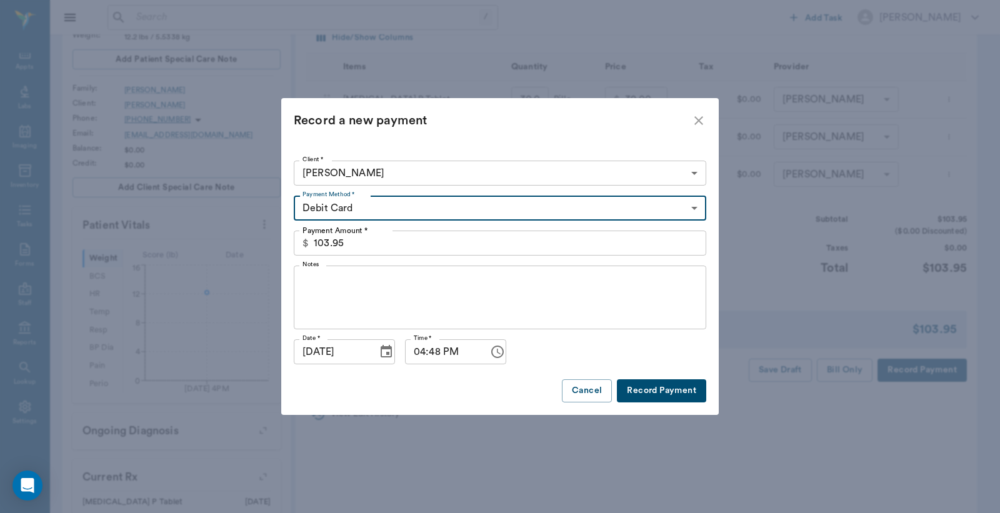
click at [642, 395] on button "Record Payment" at bounding box center [661, 390] width 89 height 23
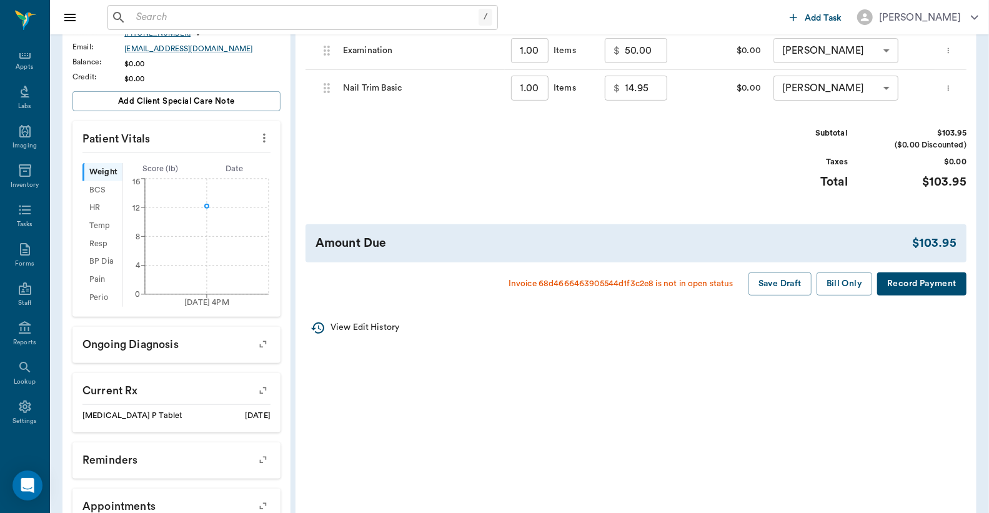
scroll to position [277, 0]
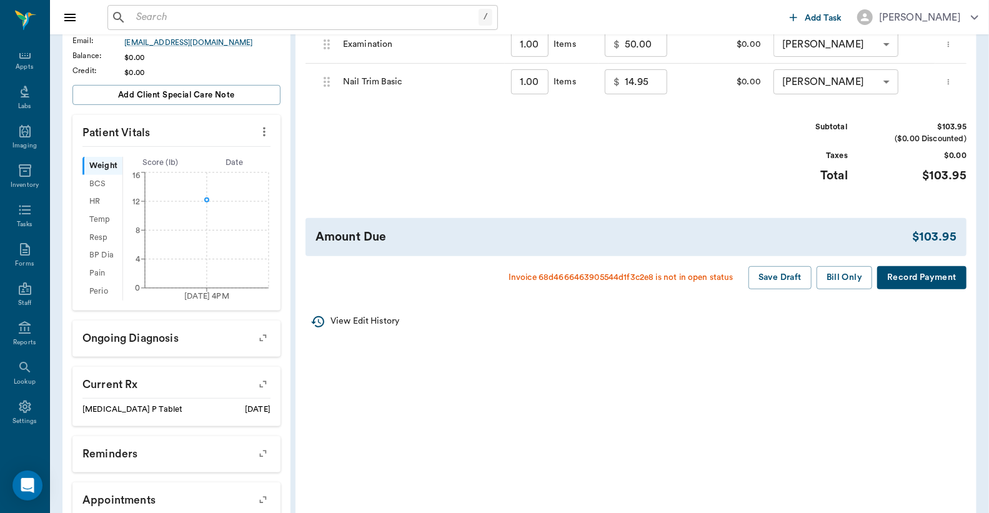
click at [913, 277] on button "Record Payment" at bounding box center [921, 277] width 89 height 23
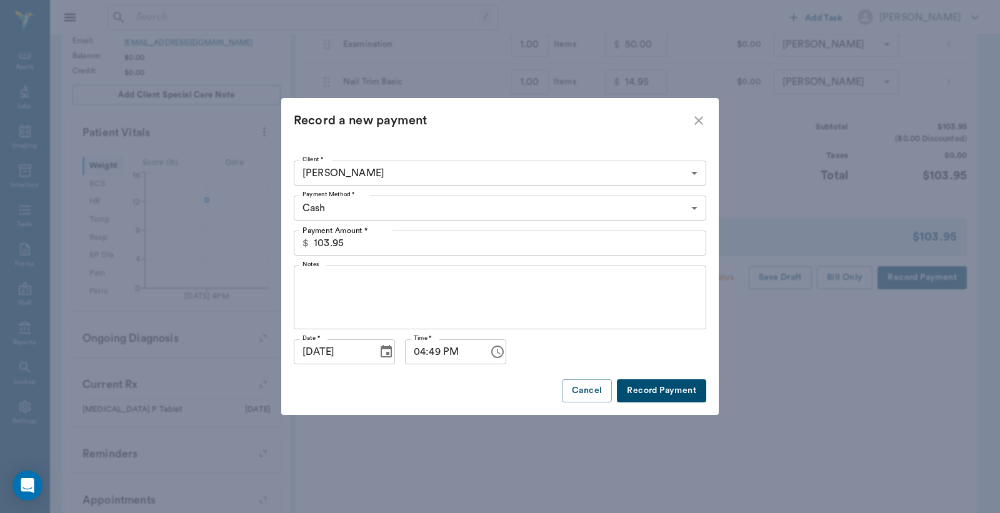
click at [692, 207] on body "/ ​ Add Task Dr. Bert Ellsworth Nectar Messages Appts Labs Imaging Inventory Ta…" at bounding box center [500, 155] width 1000 height 864
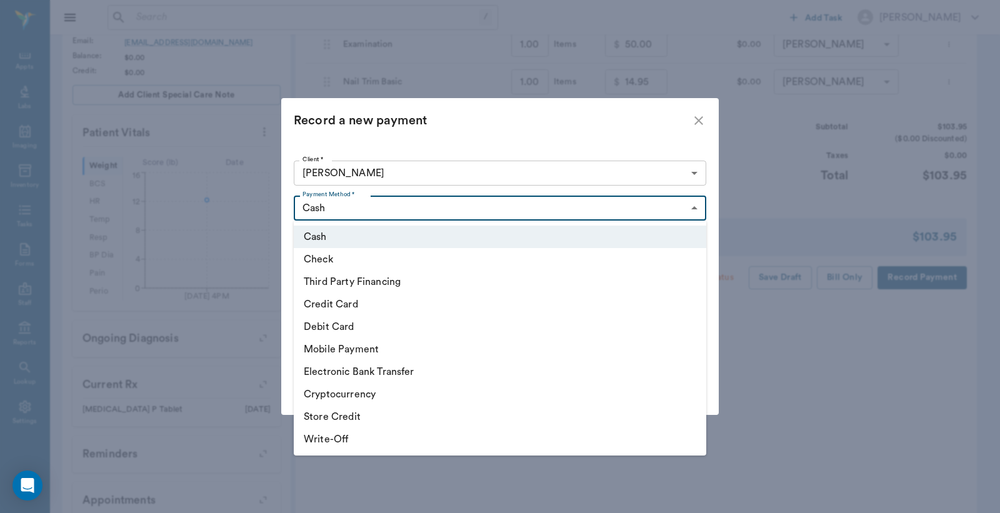
click at [329, 329] on li "Debit Card" at bounding box center [500, 326] width 412 height 22
type input "DEBIT_CARD"
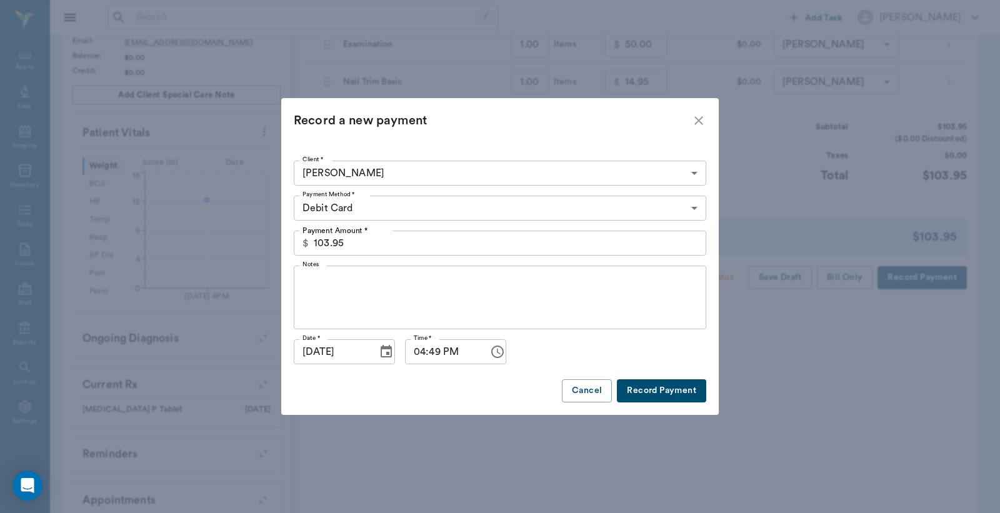
click at [652, 394] on button "Record Payment" at bounding box center [661, 390] width 89 height 23
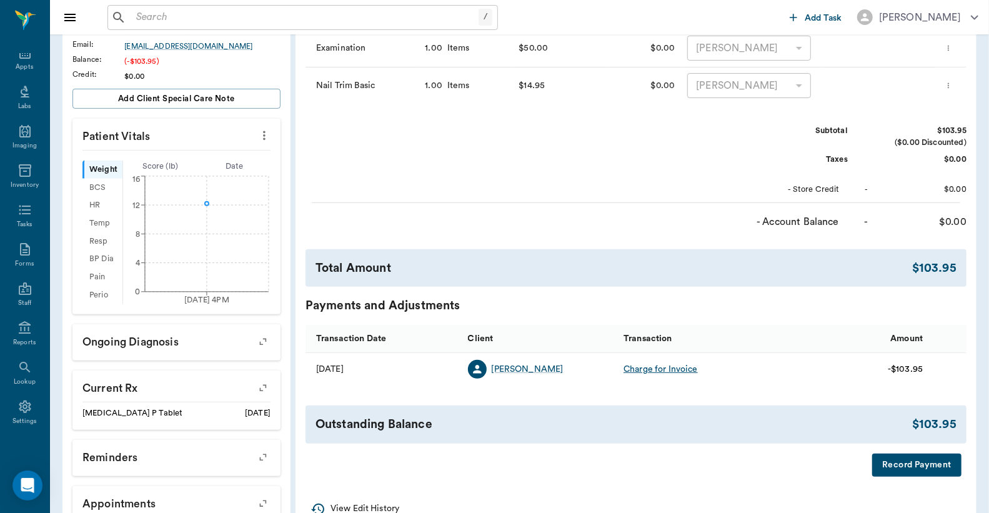
scroll to position [277, 0]
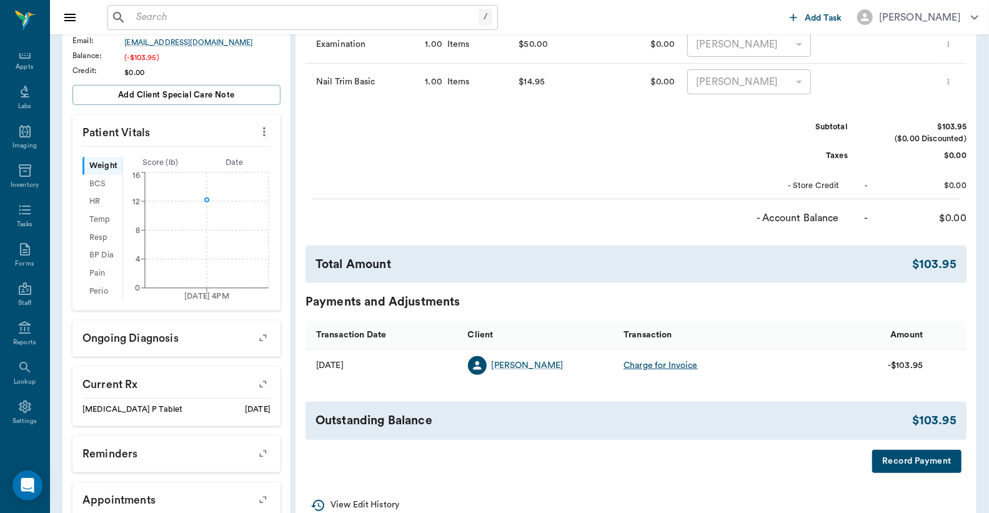
click at [893, 462] on button "Record Payment" at bounding box center [916, 461] width 89 height 23
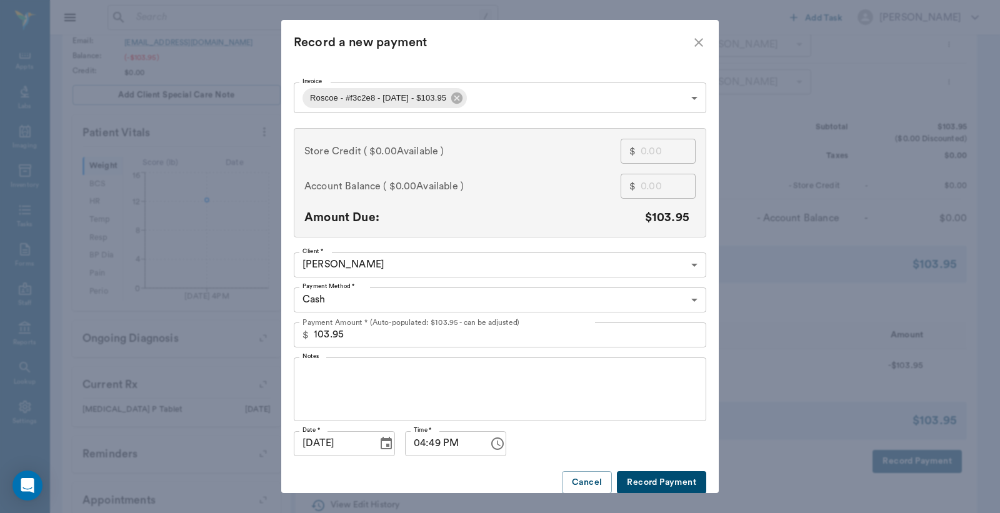
click at [693, 302] on body "/ ​ Add Task [PERSON_NAME] Nectar Messages Appts Labs Imaging Inventory Tasks F…" at bounding box center [500, 155] width 1000 height 864
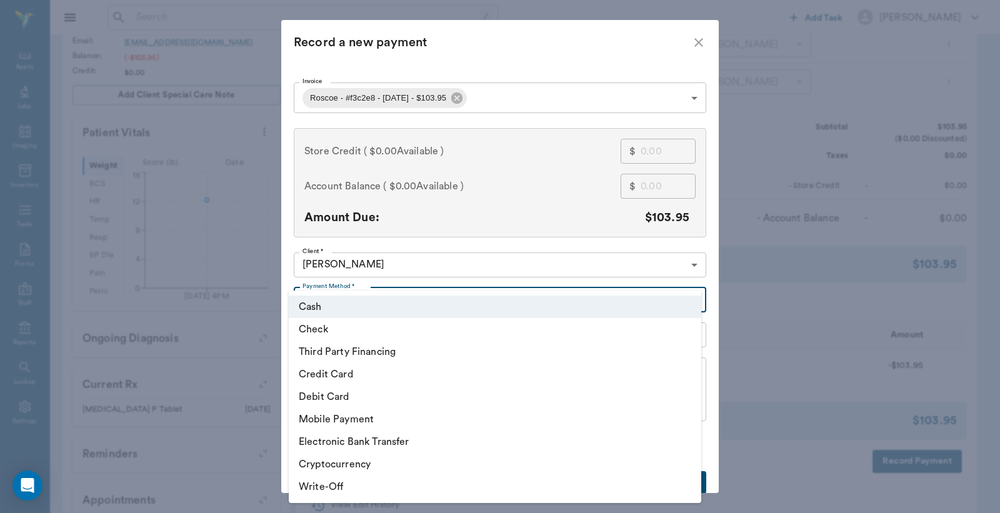
click at [359, 397] on li "Debit Card" at bounding box center [495, 396] width 412 height 22
type input "DEBIT_CARD"
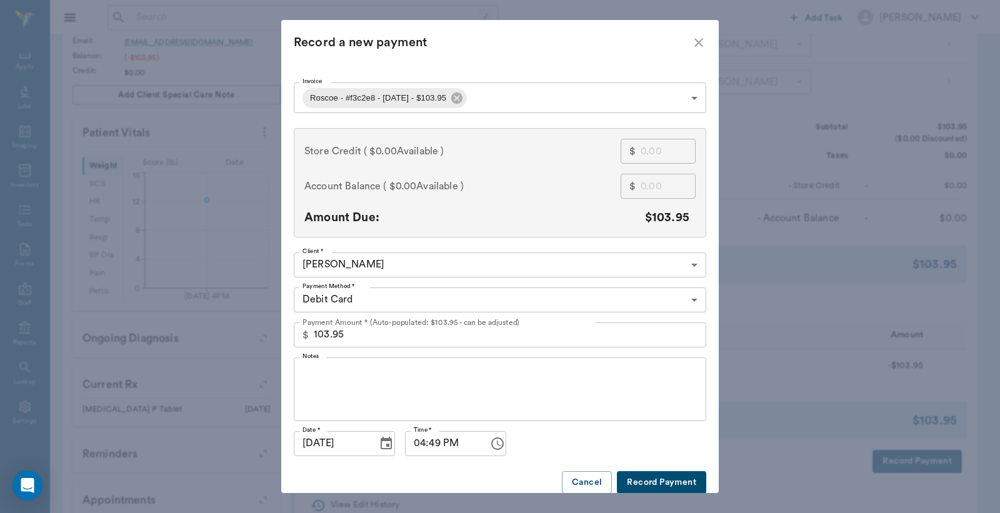
click at [645, 482] on button "Record Payment" at bounding box center [661, 482] width 89 height 23
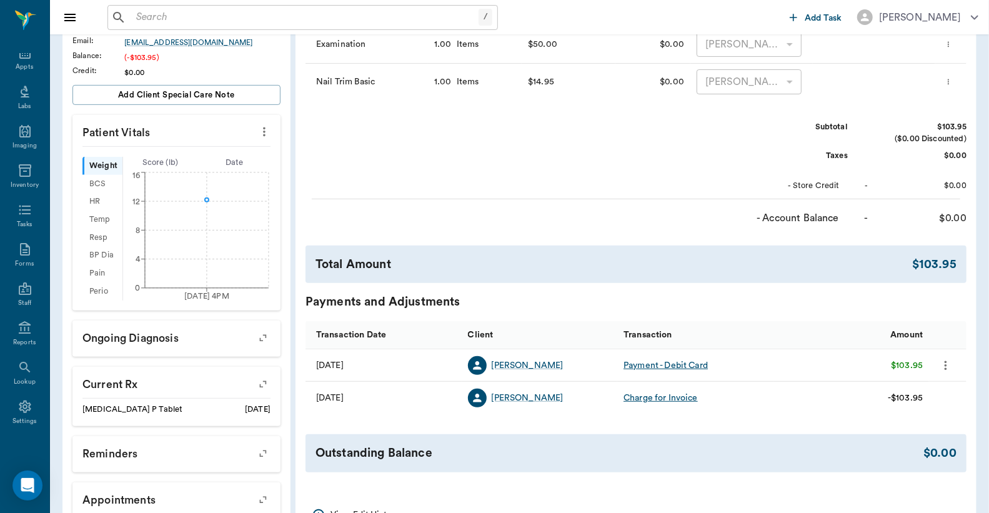
scroll to position [0, 0]
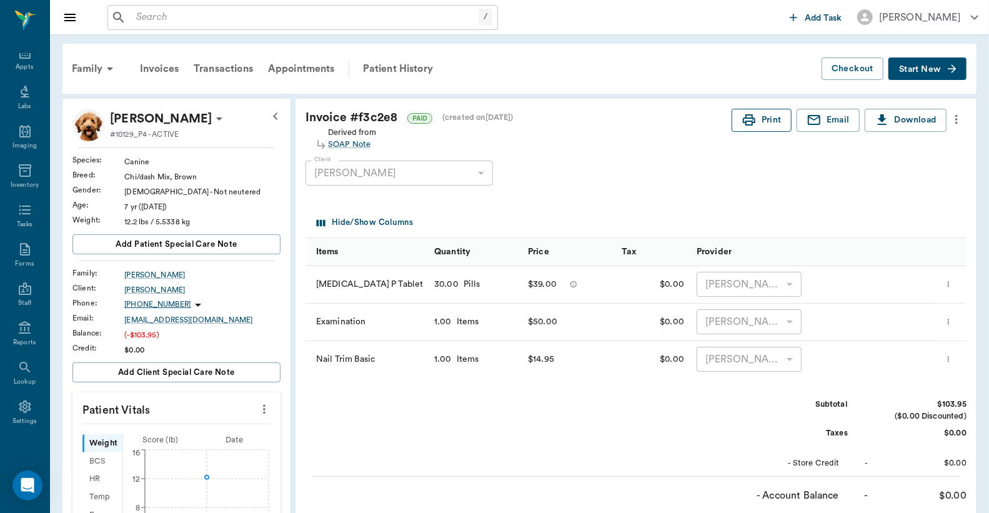
click at [747, 126] on icon "button" at bounding box center [749, 119] width 12 height 11
click at [135, 17] on input "text" at bounding box center [304, 17] width 347 height 17
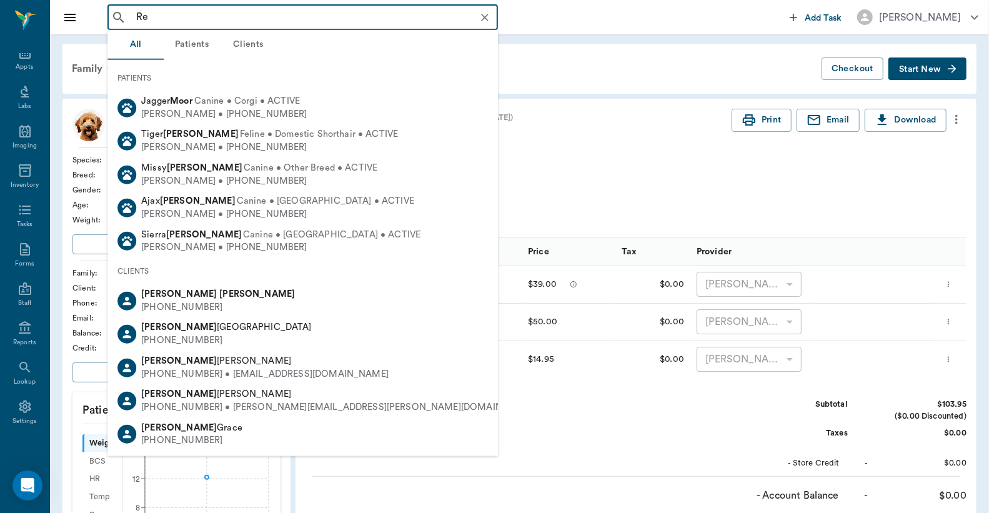
type input "R"
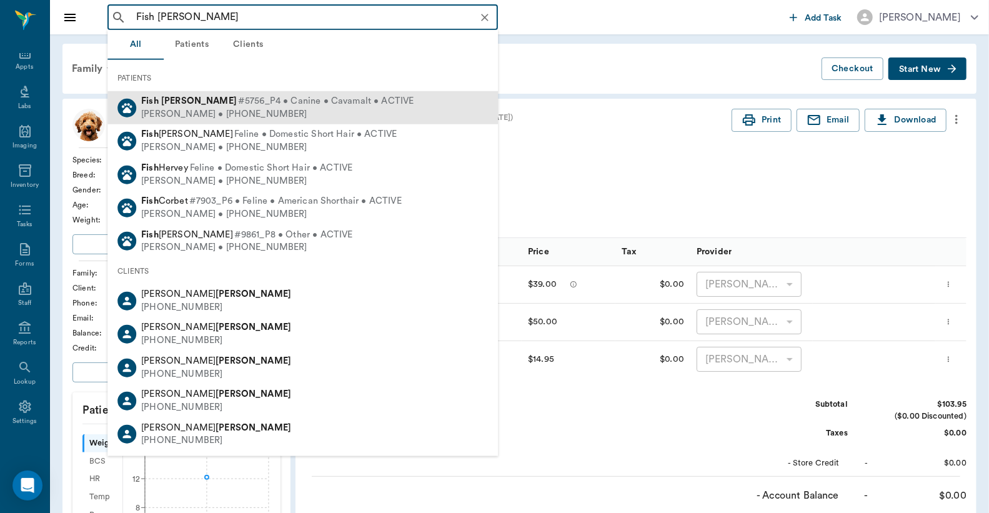
click at [229, 111] on div "[PERSON_NAME] • [PHONE_NUMBER]" at bounding box center [277, 113] width 272 height 13
type input "Fish [PERSON_NAME]"
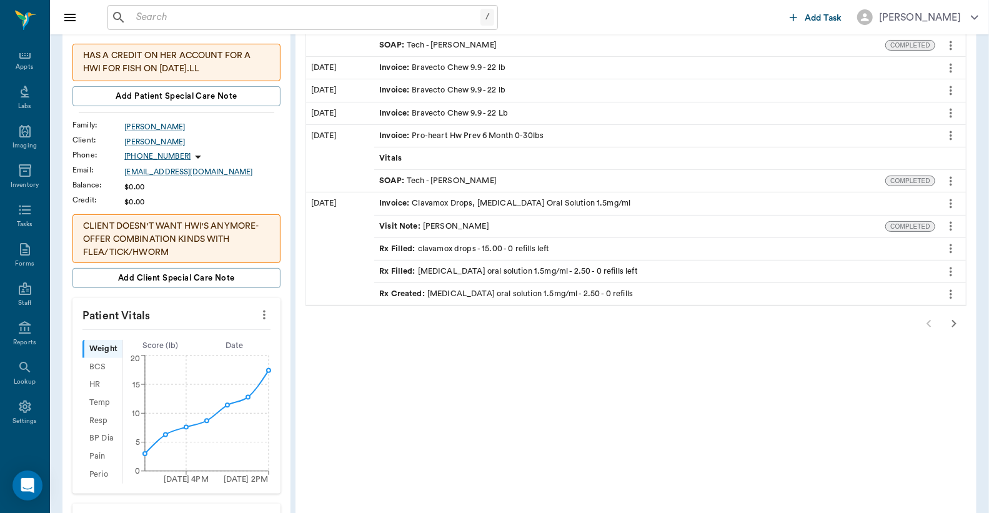
scroll to position [114, 0]
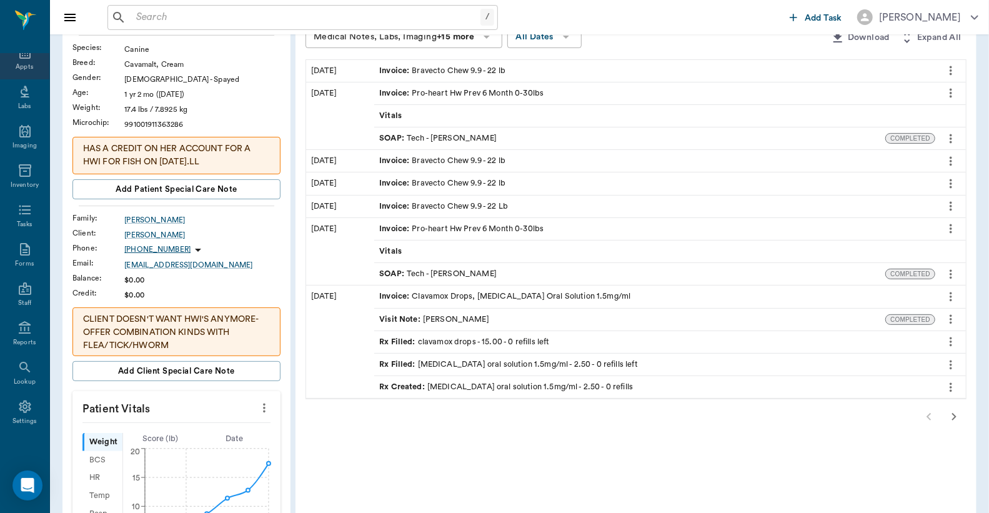
click at [19, 62] on div "Appts" at bounding box center [24, 66] width 17 height 9
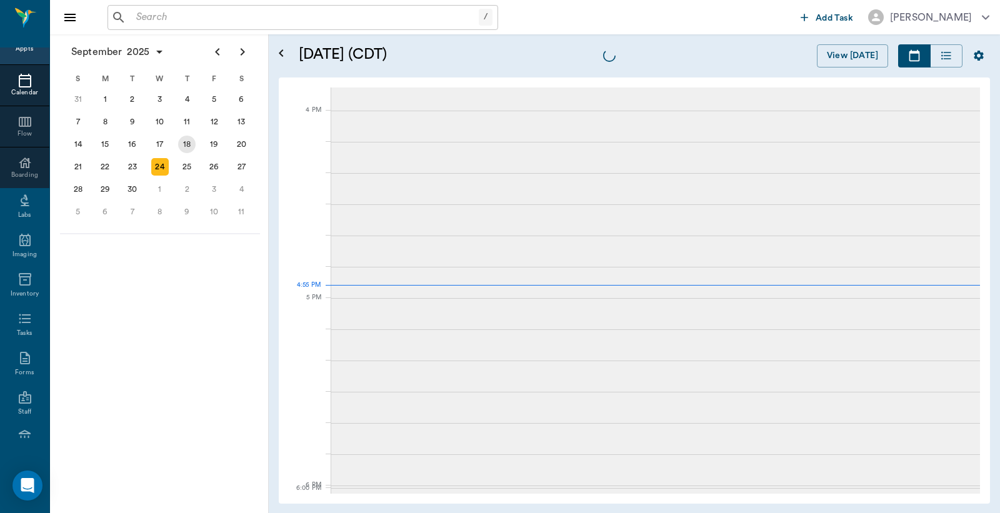
scroll to position [1502, 0]
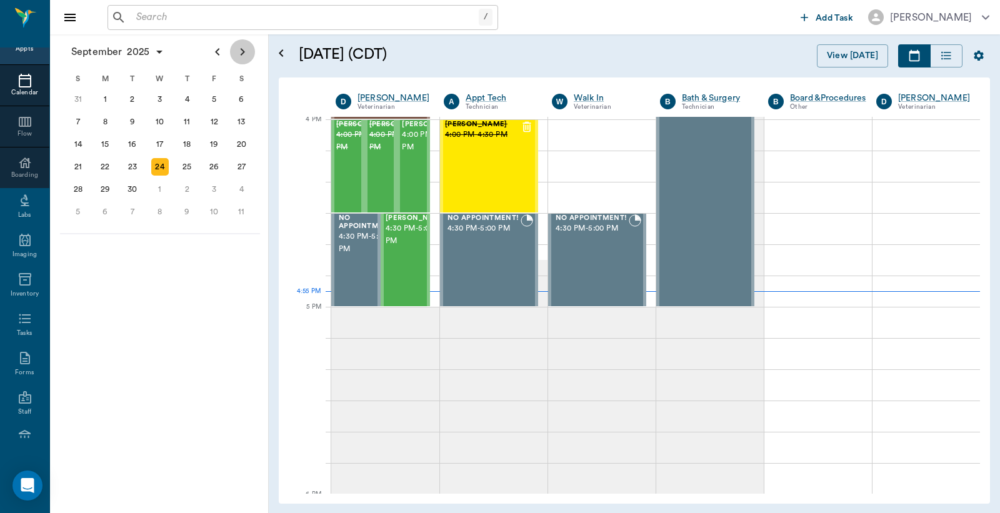
click at [244, 52] on icon "Next page" at bounding box center [243, 51] width 4 height 7
click at [189, 161] on div "23" at bounding box center [186, 166] width 17 height 17
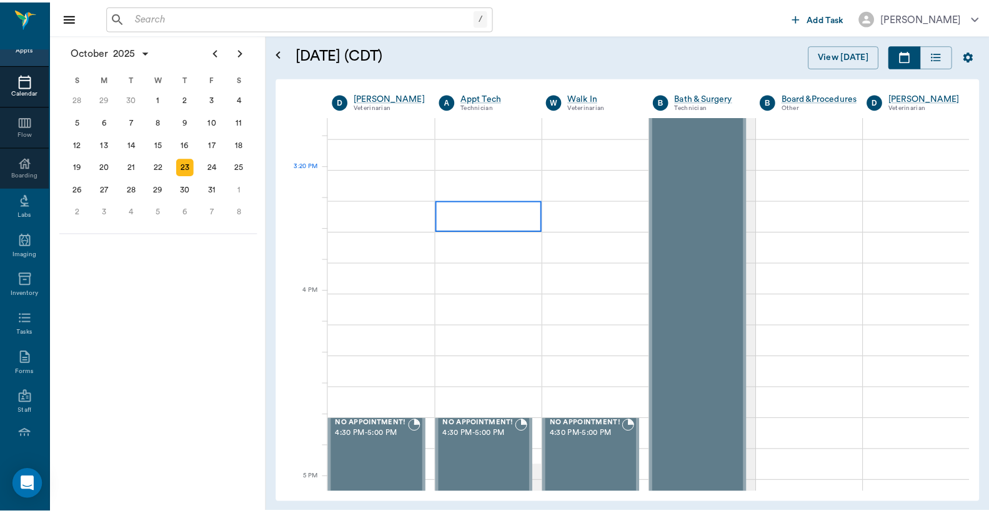
scroll to position [1388, 0]
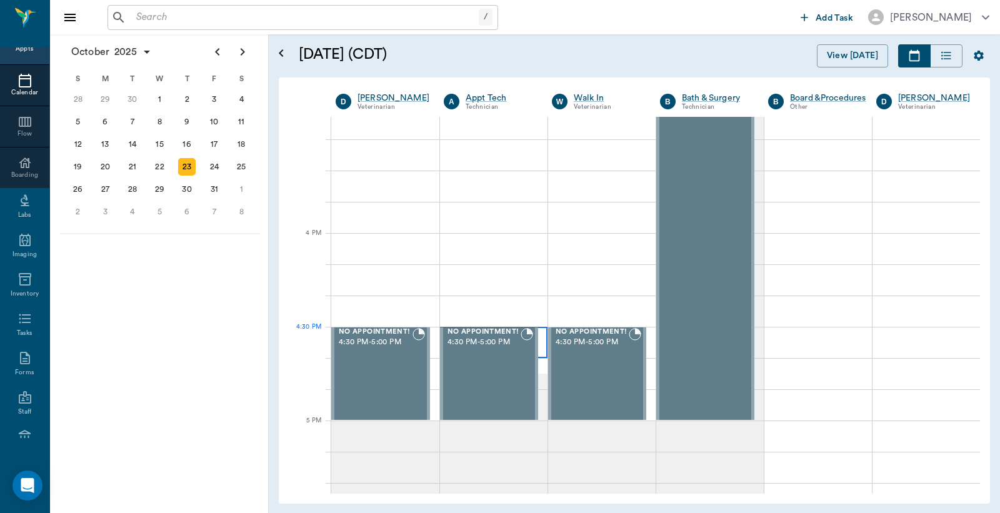
click at [539, 347] on div at bounding box center [493, 342] width 107 height 31
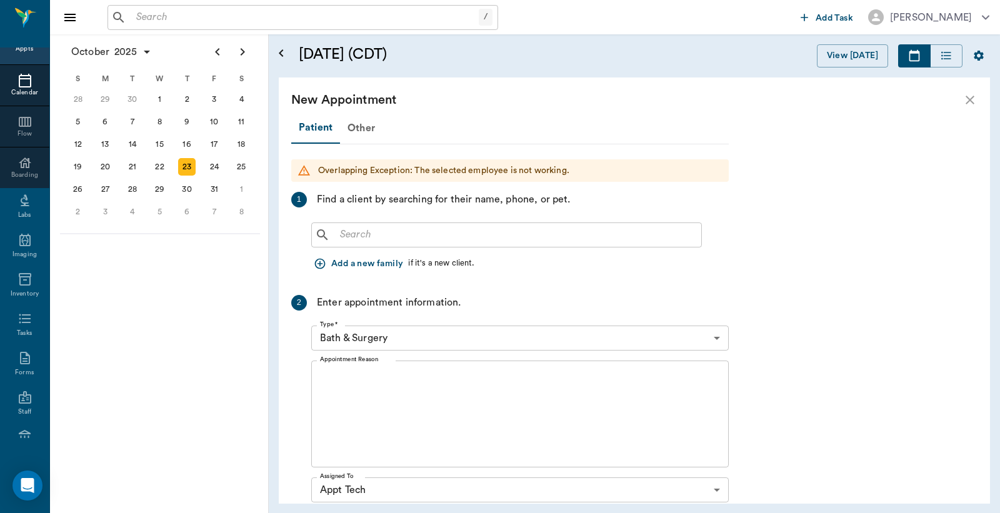
click at [338, 232] on input "text" at bounding box center [515, 234] width 361 height 17
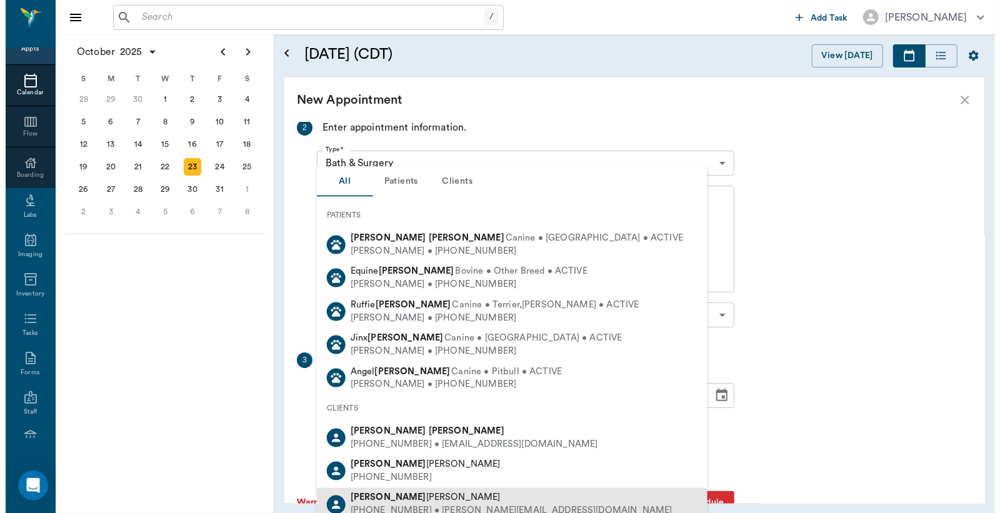
scroll to position [185, 0]
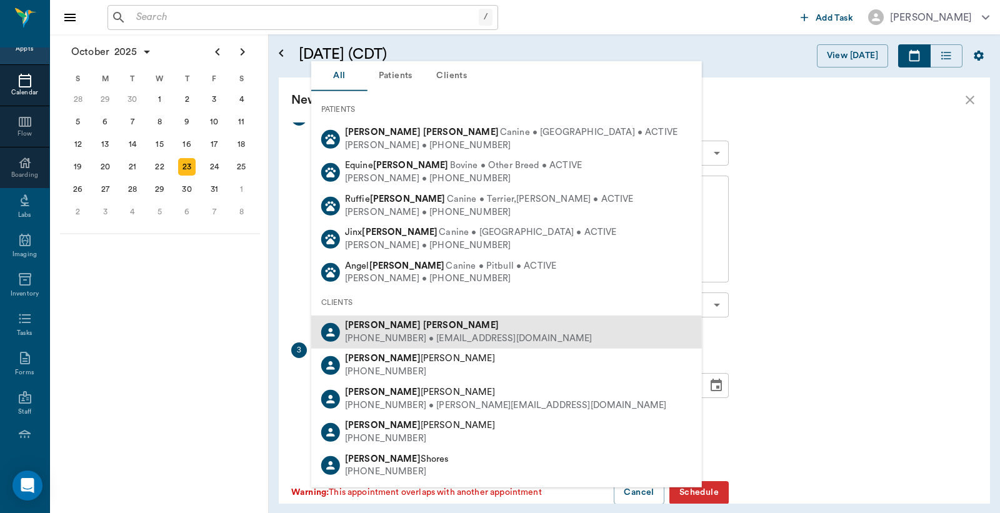
click at [394, 332] on div "[PHONE_NUMBER] • [EMAIL_ADDRESS][DOMAIN_NAME]" at bounding box center [468, 338] width 247 height 13
type input "[PERSON_NAME]"
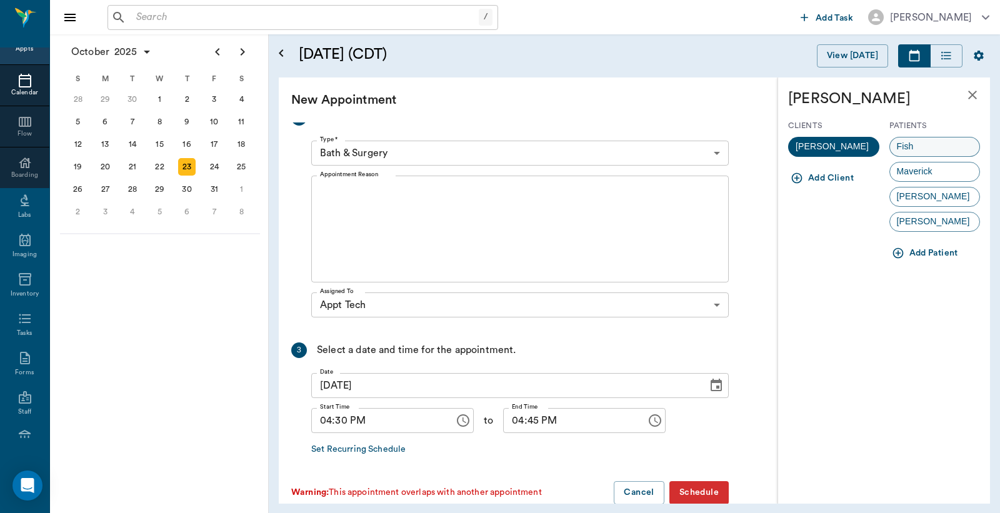
click at [909, 148] on span "Fish" at bounding box center [905, 146] width 31 height 13
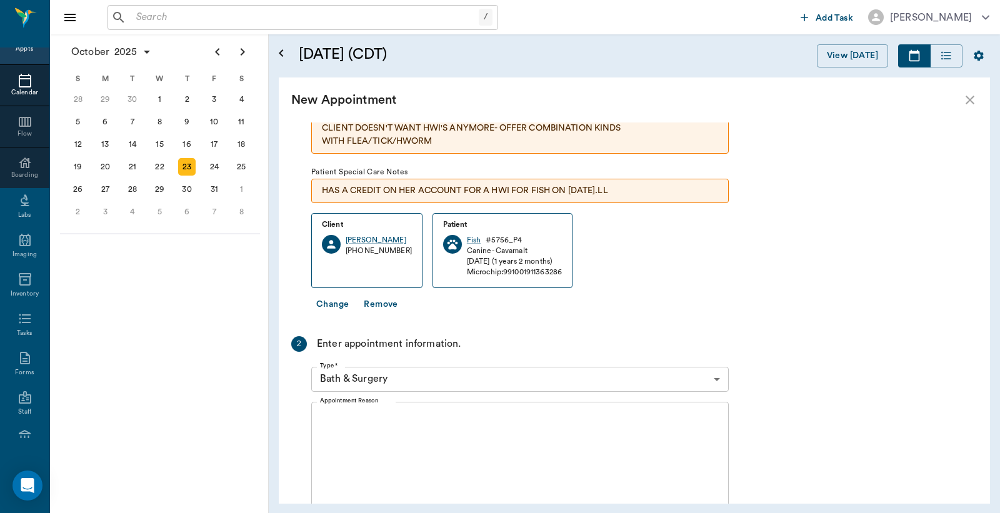
scroll to position [157, 0]
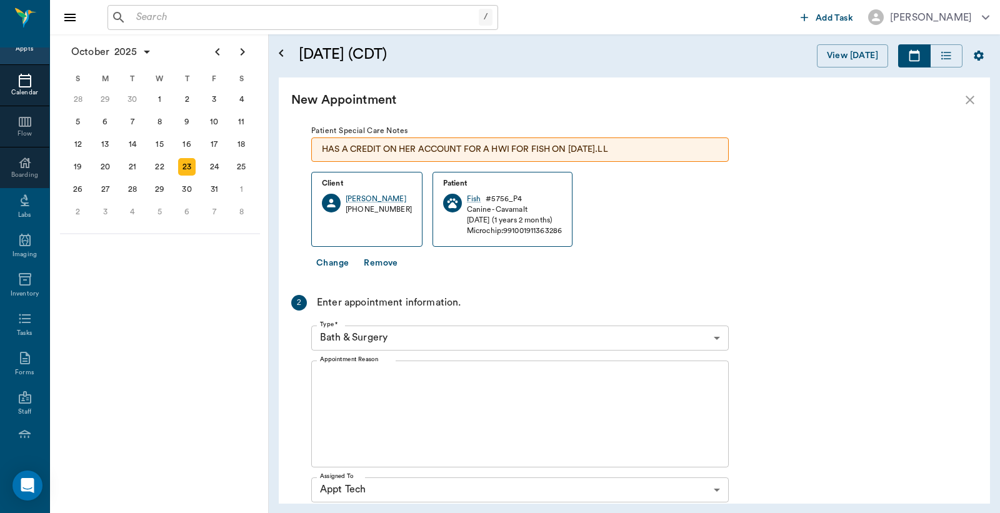
click at [717, 334] on body "/ ​ Add Task [PERSON_NAME] Nectar Messages Appts Calendar Flow Boarding Labs Im…" at bounding box center [500, 256] width 1000 height 513
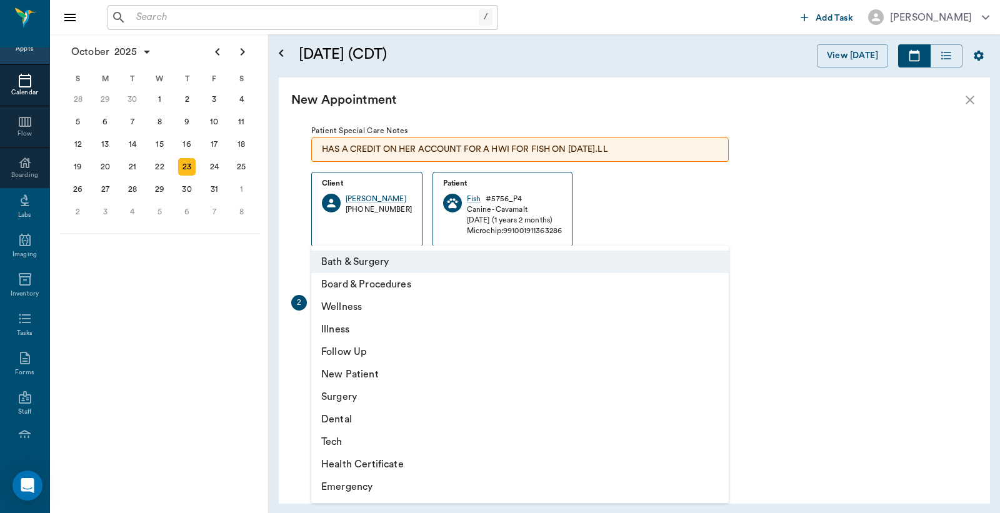
click at [340, 439] on li "Tech" at bounding box center [519, 441] width 417 height 22
type input "65d2be4f46e3a538d89b8c1a"
type input "05:00 PM"
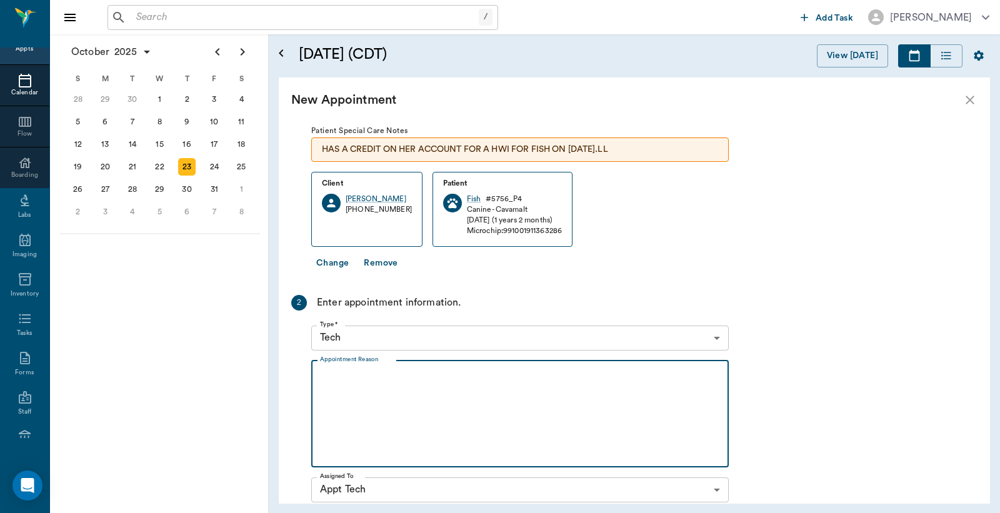
click at [323, 382] on textarea "Appointment Reason" at bounding box center [520, 413] width 400 height 86
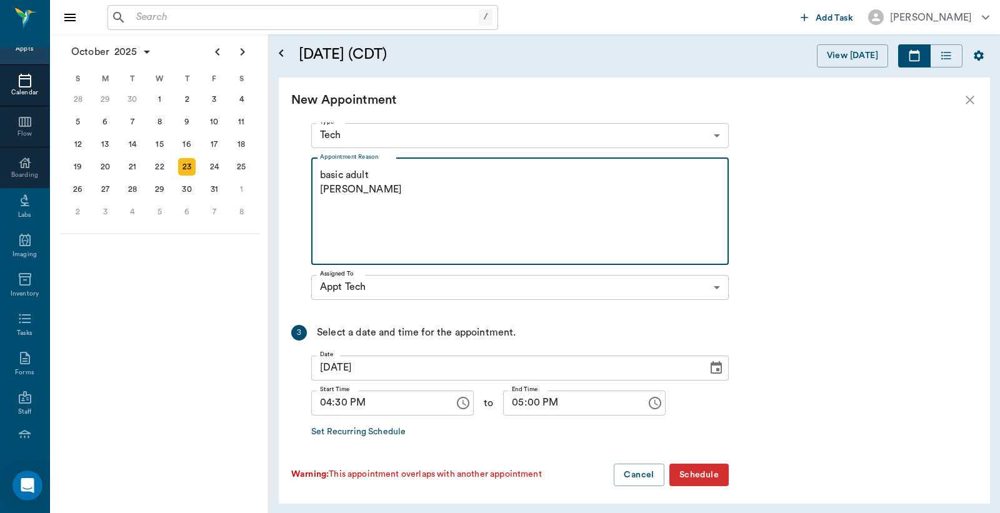
scroll to position [365, 0]
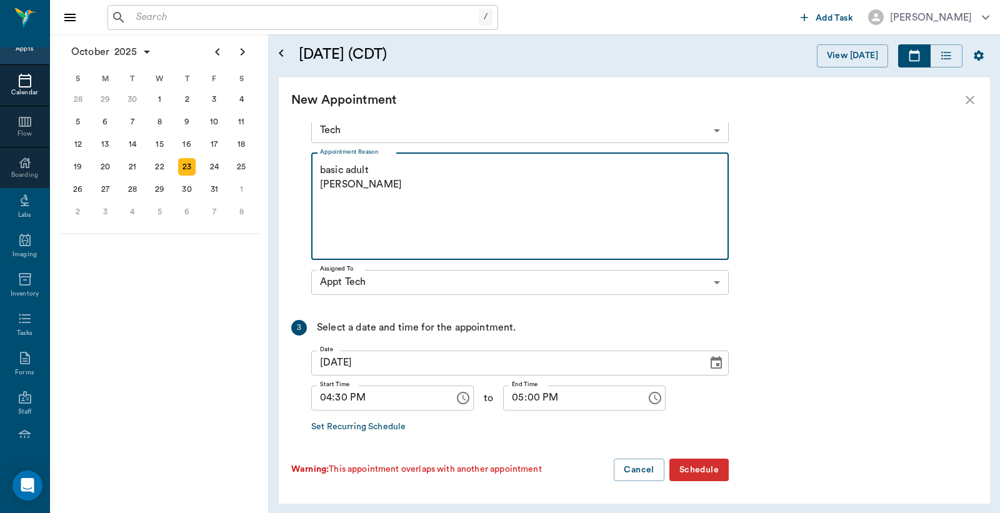
type textarea "basic adult [PERSON_NAME]"
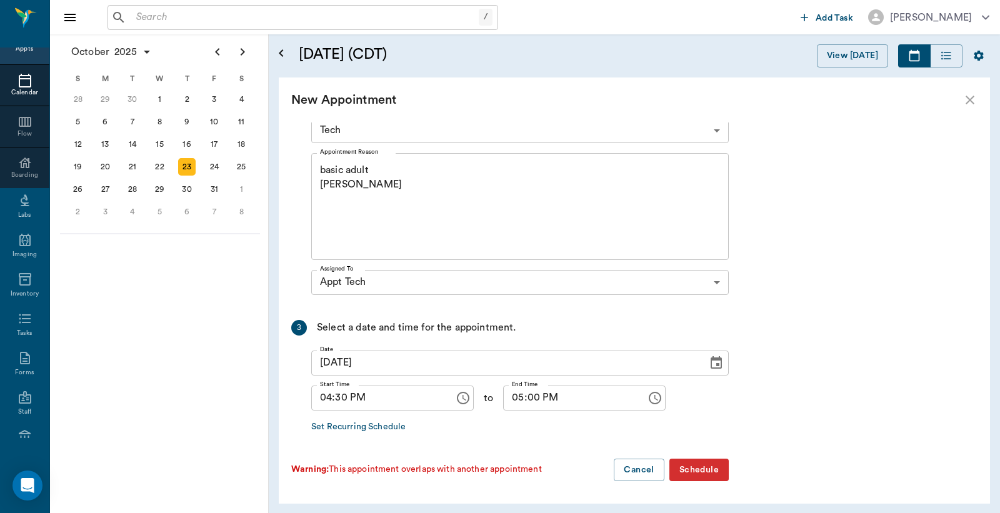
click at [702, 475] on button "Schedule" at bounding box center [698, 470] width 59 height 23
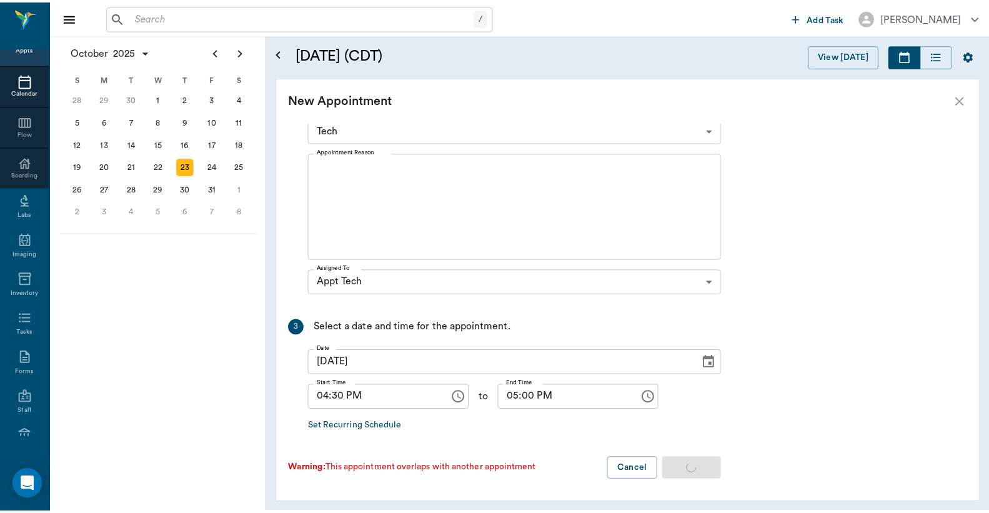
scroll to position [0, 0]
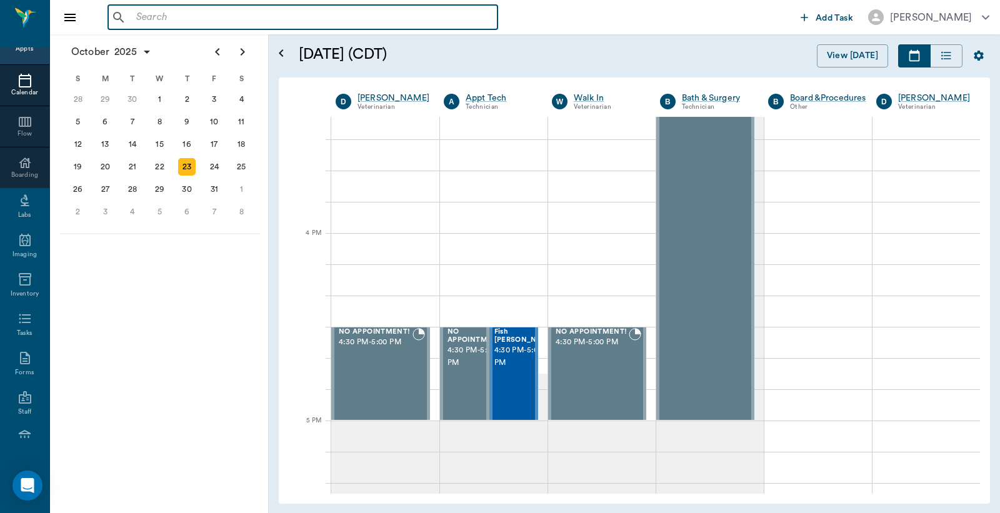
click at [134, 17] on input "text" at bounding box center [311, 17] width 361 height 17
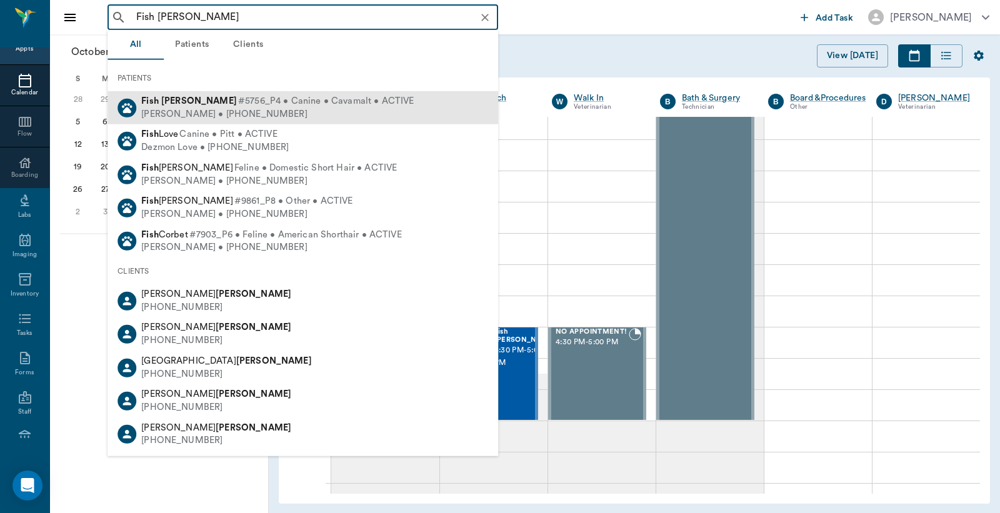
click at [209, 113] on div "[PERSON_NAME] • [PHONE_NUMBER]" at bounding box center [277, 113] width 272 height 13
type input "Fish [PERSON_NAME]"
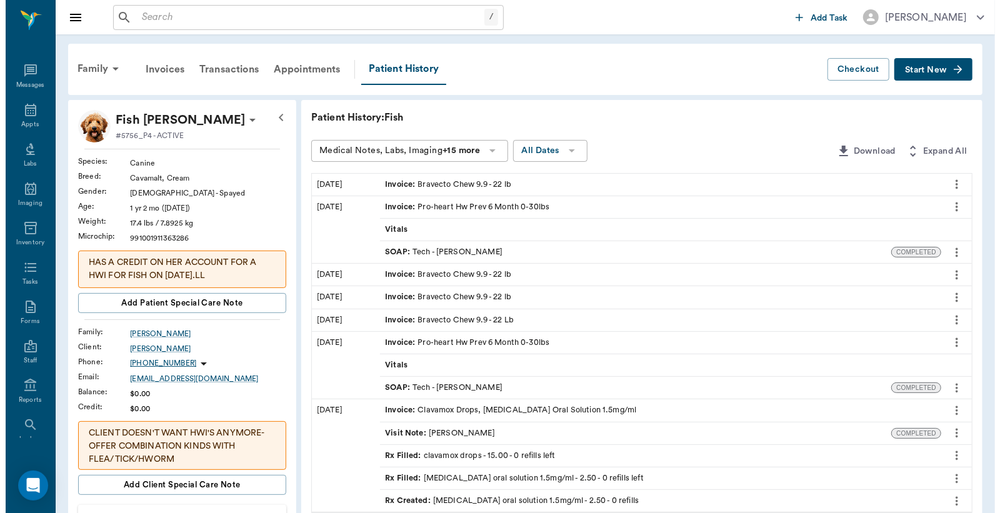
scroll to position [57, 0]
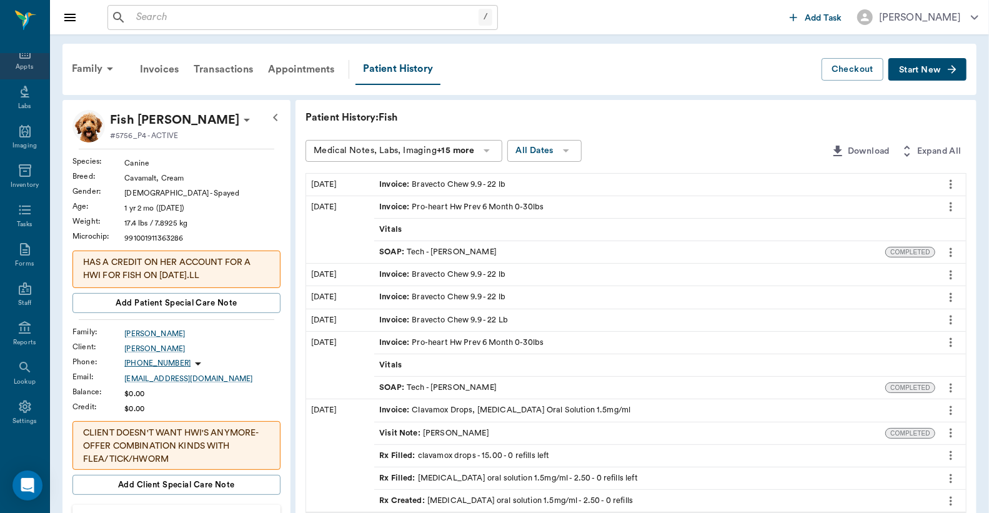
click at [19, 60] on div "Appts" at bounding box center [24, 59] width 49 height 39
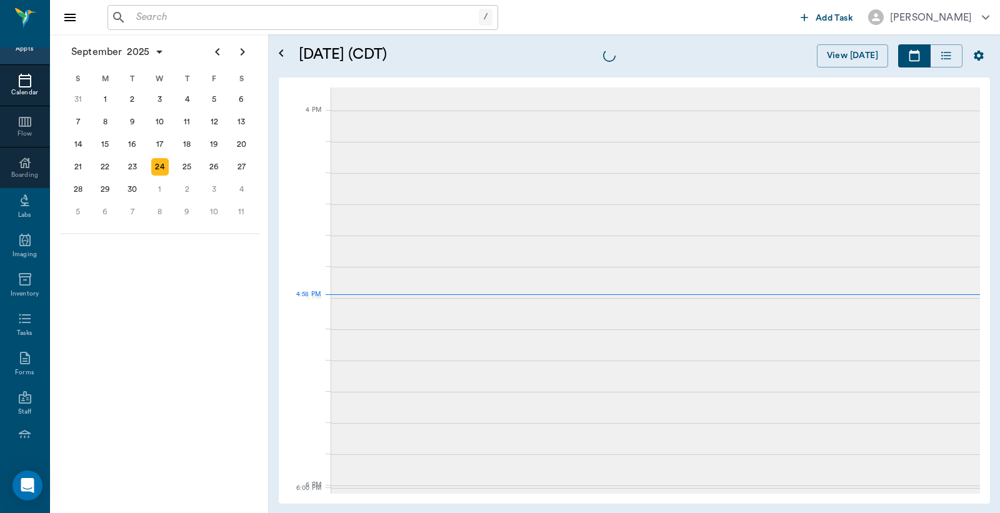
scroll to position [1499, 0]
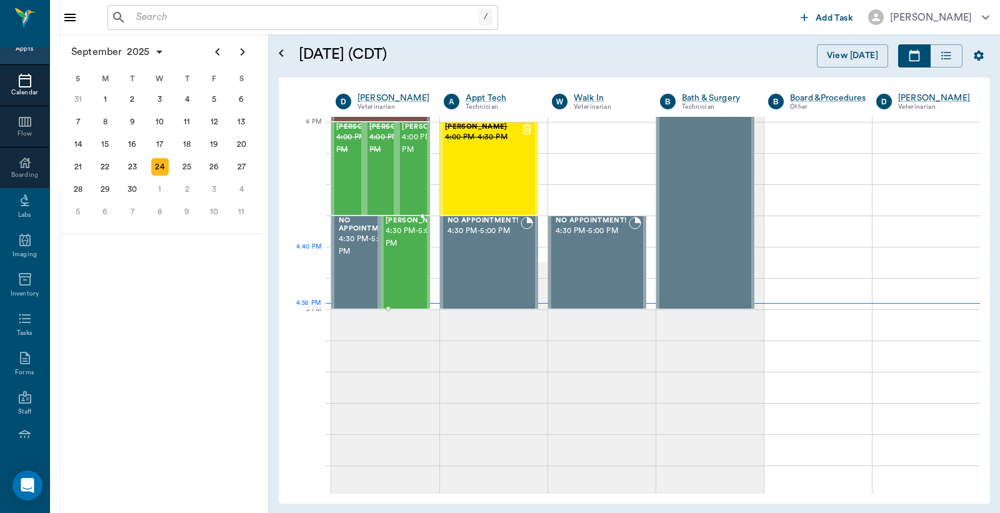
click at [404, 250] on span "4:30 PM - 5:00 PM" at bounding box center [416, 237] width 62 height 25
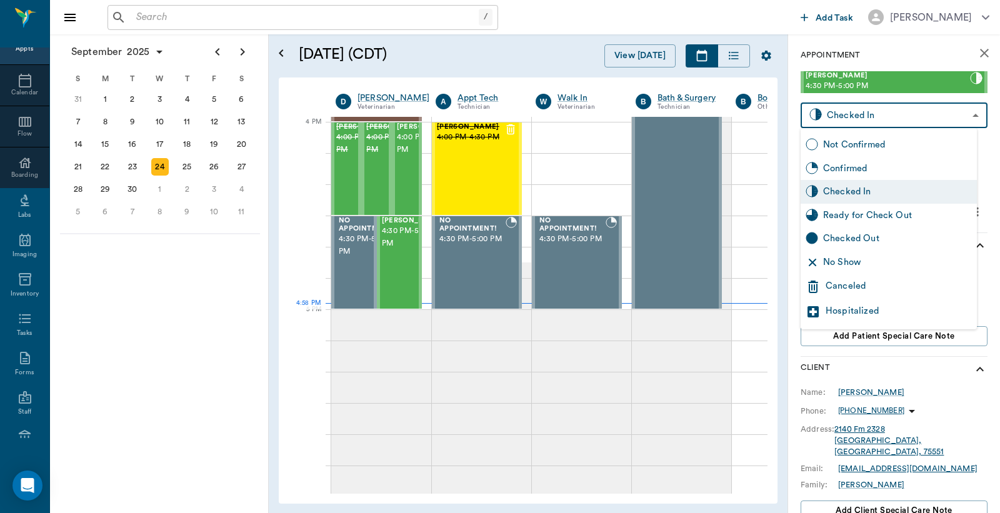
click at [883, 116] on body "/ ​ Add Task [PERSON_NAME] Nectar Messages Appts Calendar Flow Boarding Labs Im…" at bounding box center [500, 256] width 1000 height 513
click at [851, 235] on div "Checked Out" at bounding box center [897, 239] width 149 height 14
type input "CHECKED_OUT"
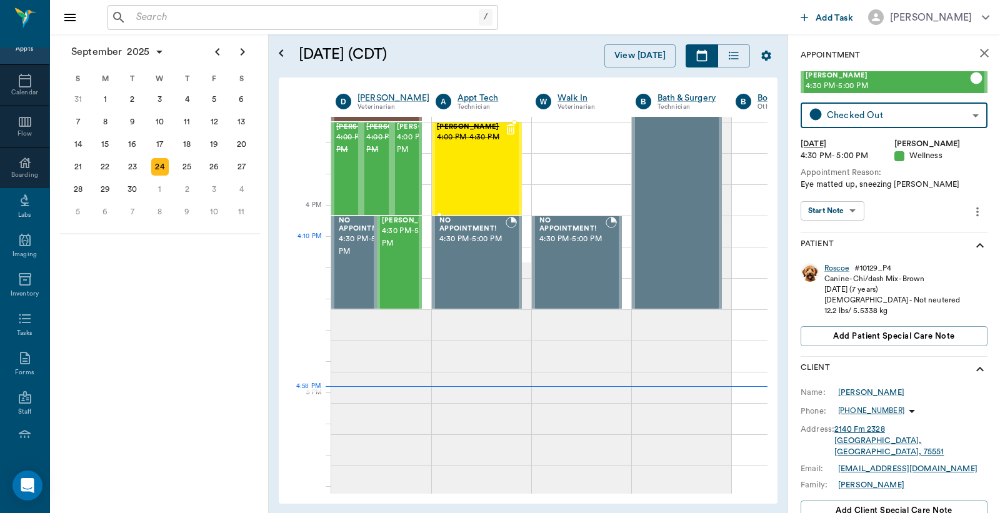
scroll to position [1407, 0]
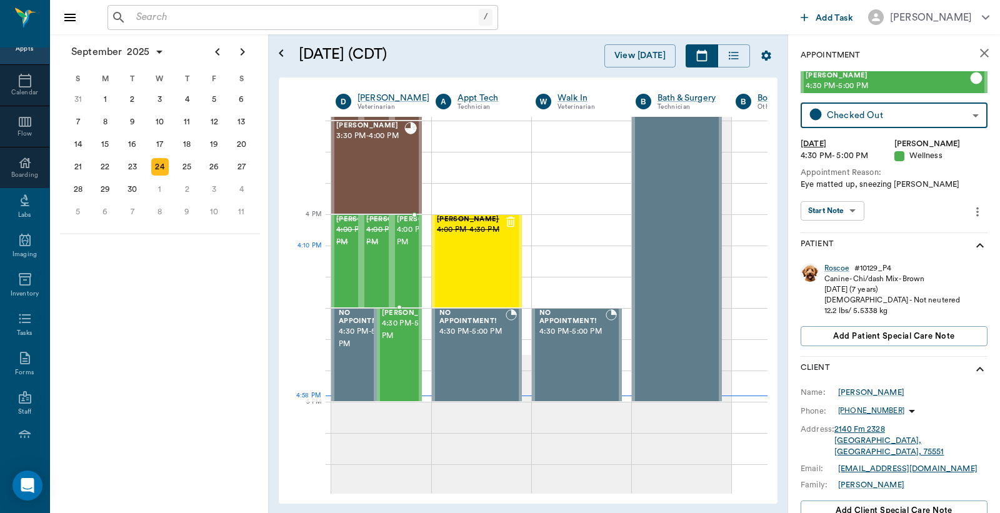
click at [400, 246] on span "4:00 PM - 4:30 PM" at bounding box center [428, 236] width 62 height 25
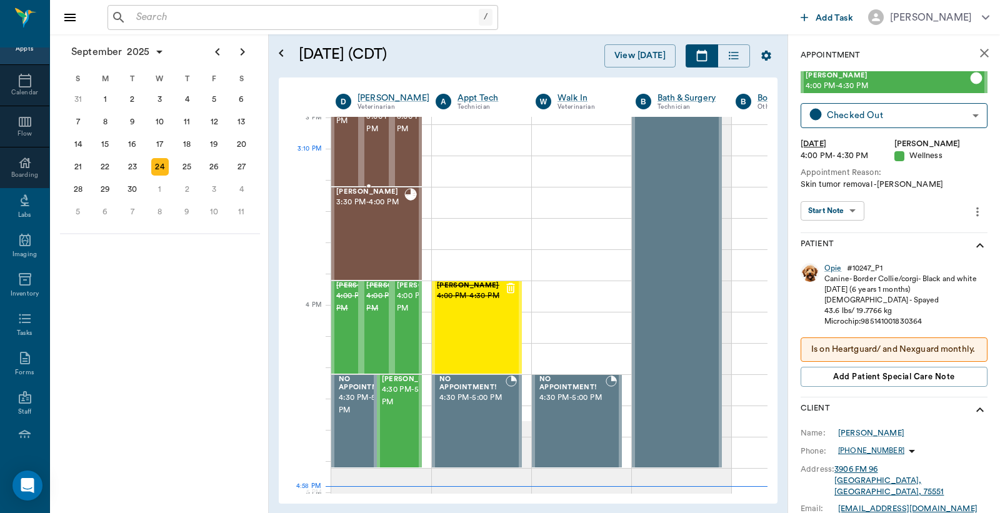
scroll to position [1314, 0]
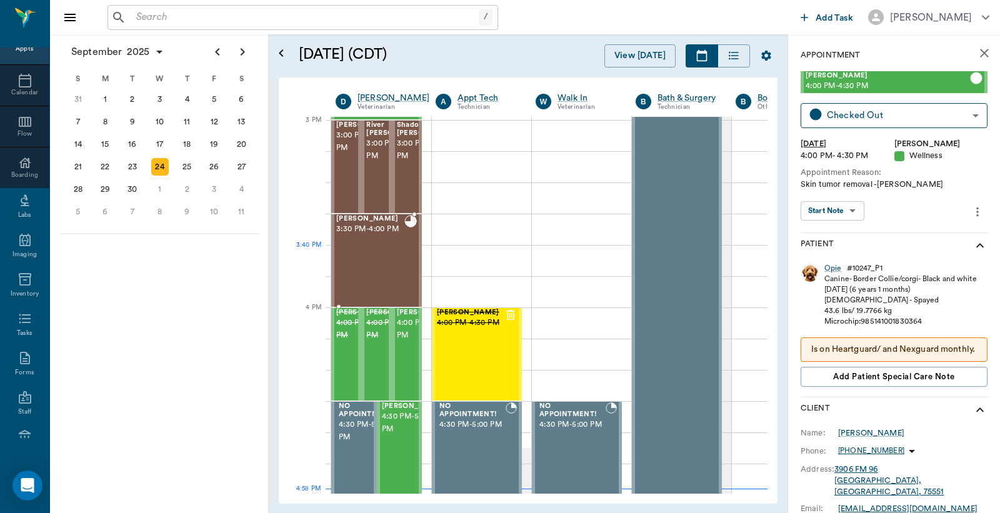
click at [364, 254] on div "[PERSON_NAME] 3:30 PM - 4:00 PM" at bounding box center [370, 260] width 68 height 91
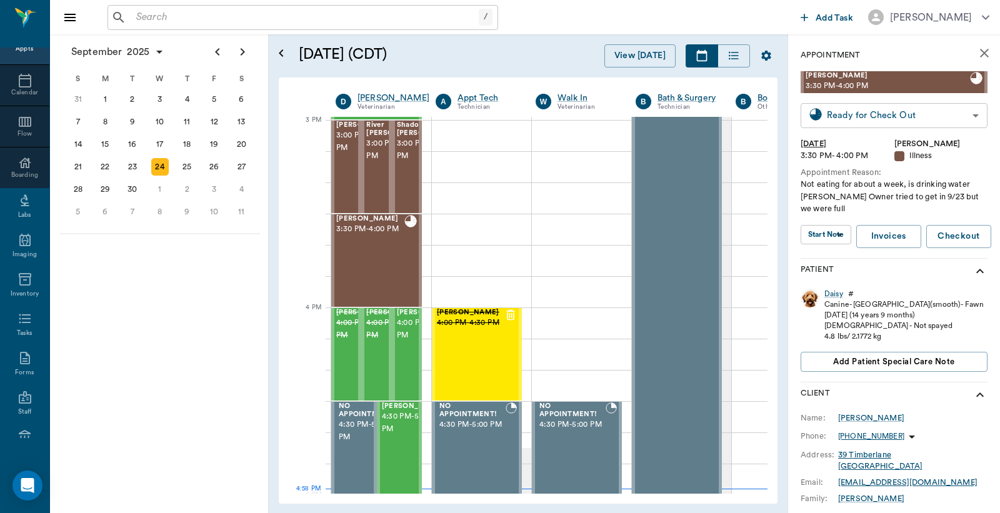
click at [858, 116] on body "/ ​ Add Task [PERSON_NAME] Nectar Messages Appts Calendar Flow Boarding Labs Im…" at bounding box center [500, 256] width 1000 height 513
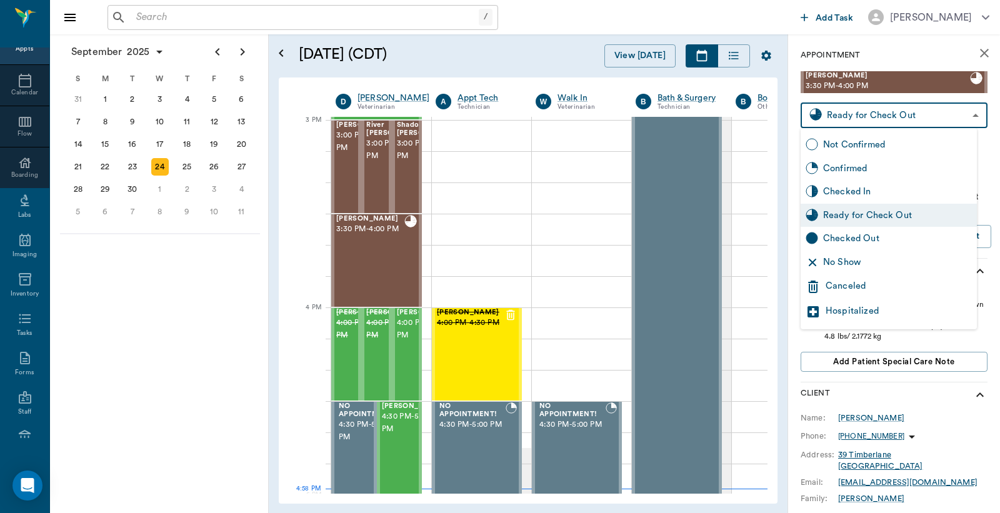
click at [838, 239] on div "Checked Out" at bounding box center [897, 239] width 149 height 14
type input "CHECKED_OUT"
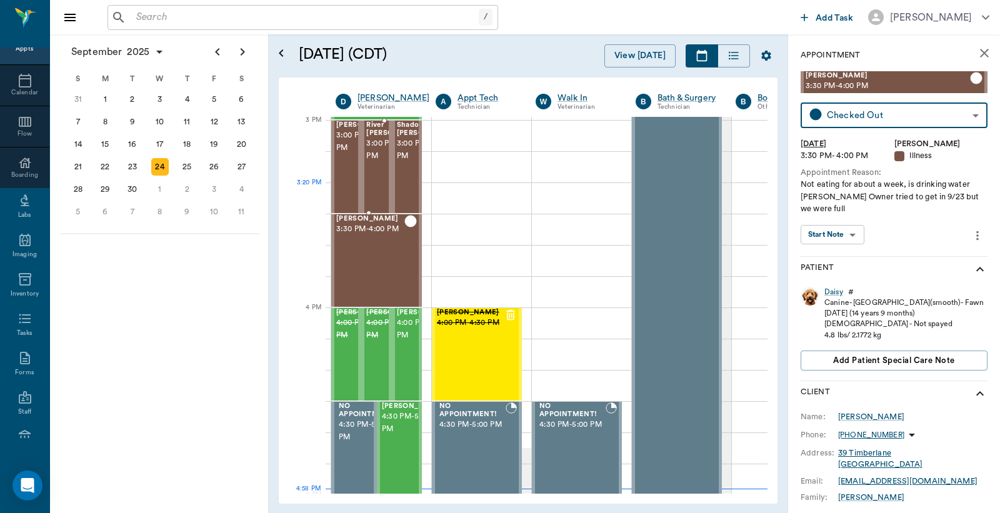
scroll to position [1221, 0]
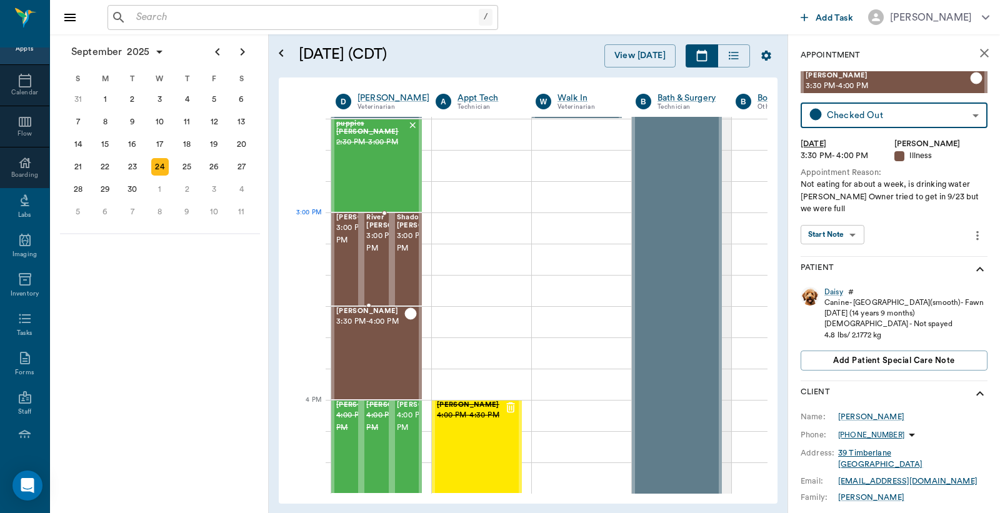
click at [382, 234] on span "3:00 PM - 3:30 PM" at bounding box center [397, 242] width 62 height 25
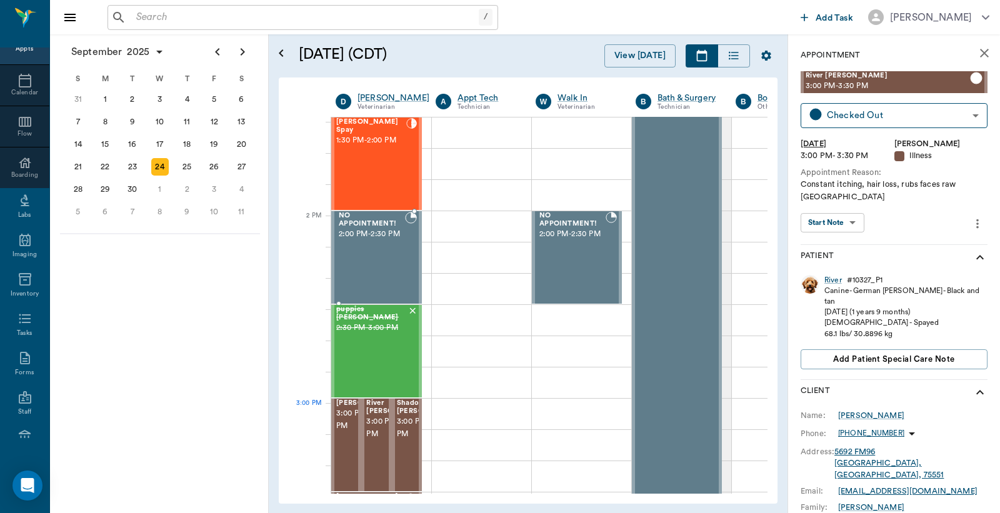
scroll to position [944, 0]
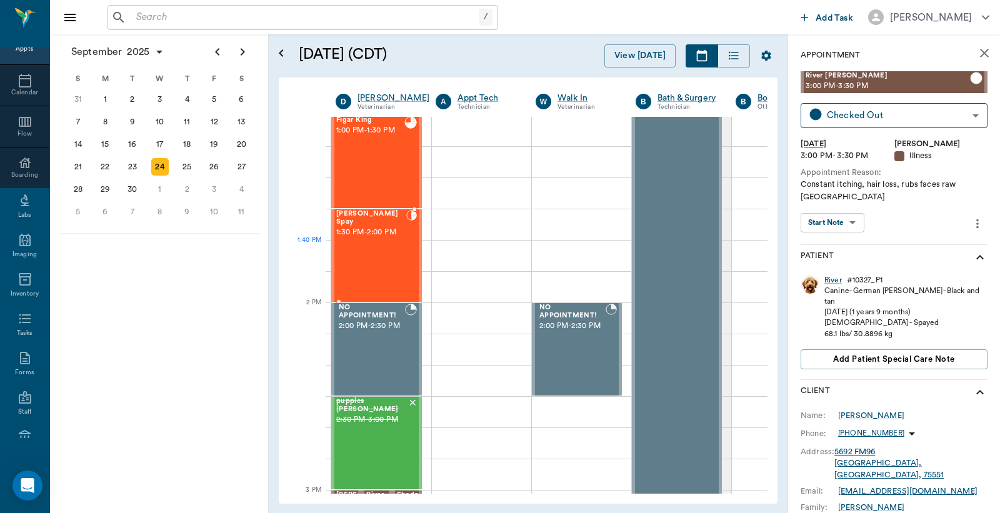
drag, startPoint x: 375, startPoint y: 242, endPoint x: 863, endPoint y: 213, distance: 488.8
click at [375, 242] on div "[PERSON_NAME] Spay 1:30 PM - 2:00 PM" at bounding box center [371, 255] width 70 height 91
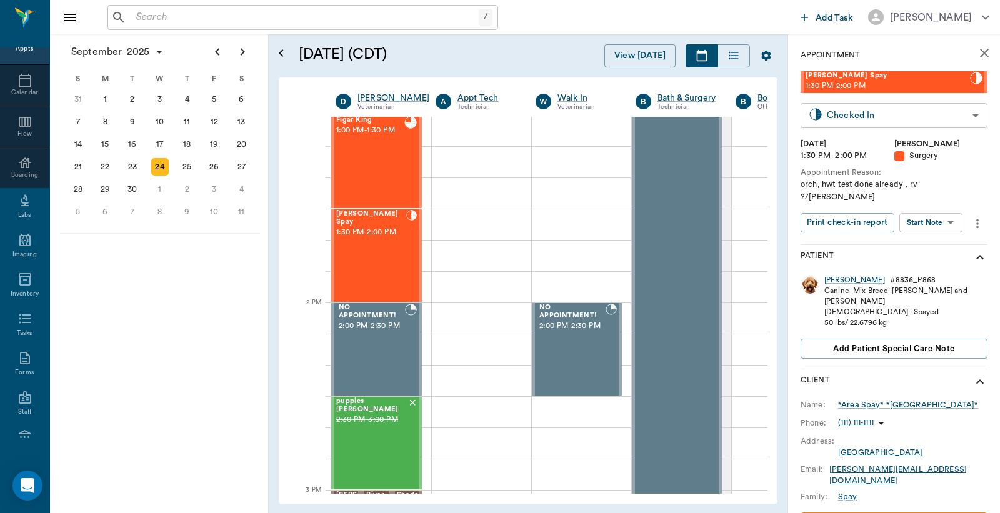
click at [861, 115] on body "/ ​ Add Task [PERSON_NAME] Nectar Messages Appts Calendar Flow Boarding Labs Im…" at bounding box center [500, 256] width 1000 height 513
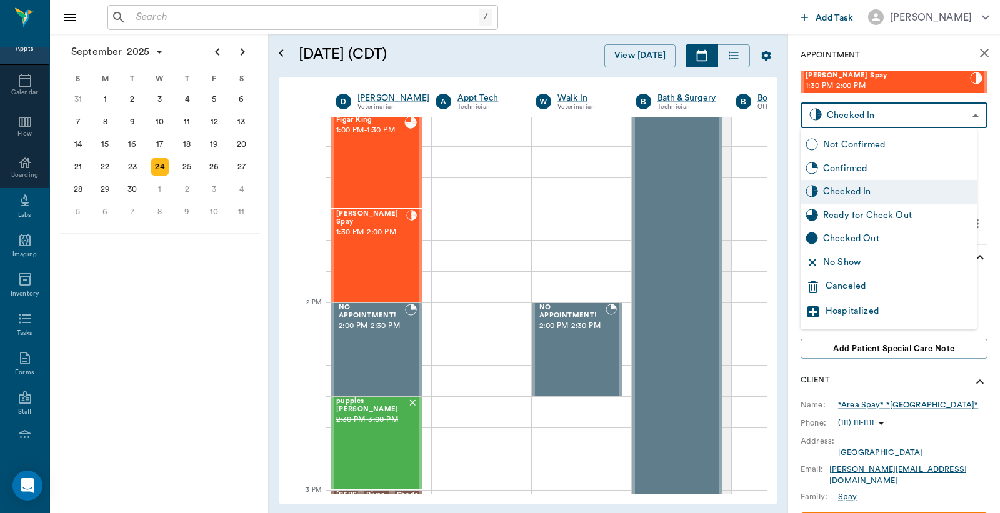
click at [842, 242] on div "Checked Out" at bounding box center [897, 239] width 149 height 14
type input "CHECKED_OUT"
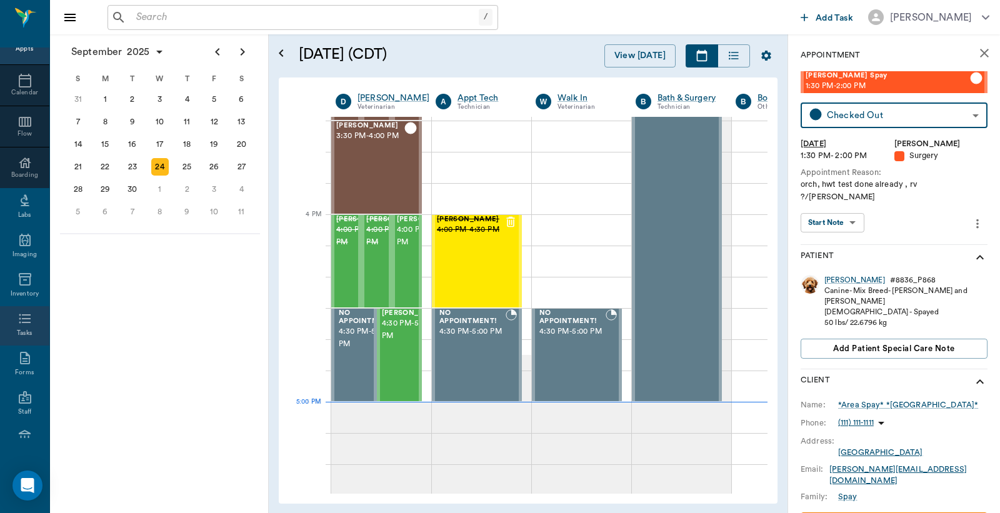
scroll to position [166, 0]
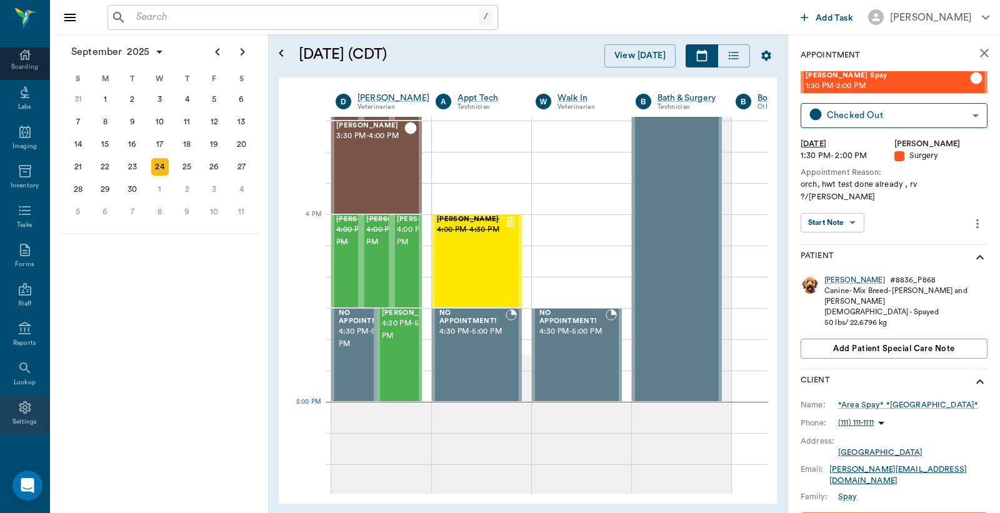
click at [19, 414] on div "Settings" at bounding box center [24, 414] width 49 height 39
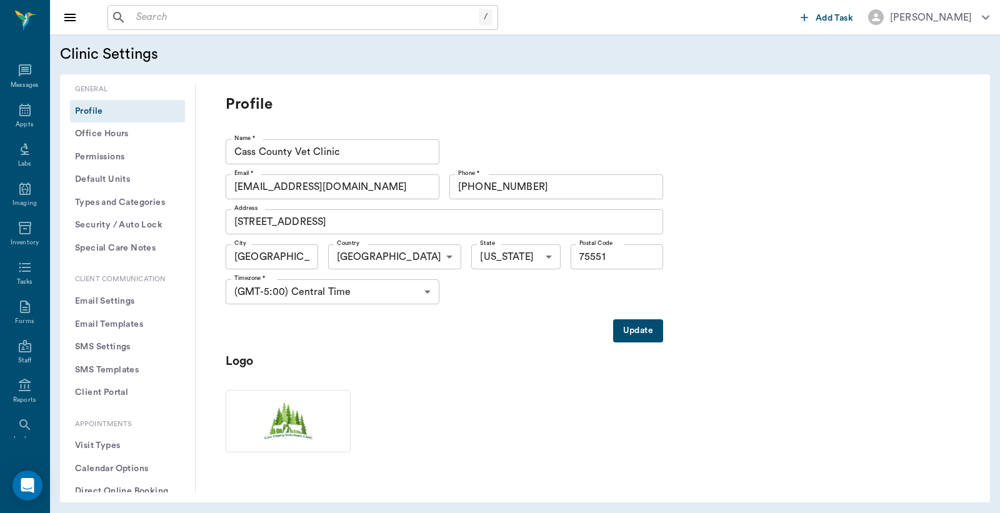
scroll to position [57, 0]
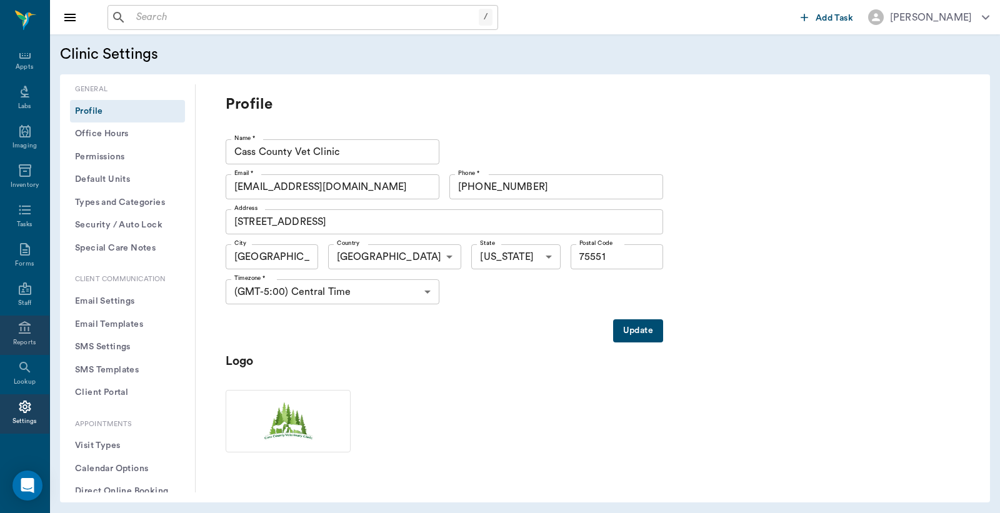
click at [19, 329] on icon at bounding box center [25, 327] width 12 height 12
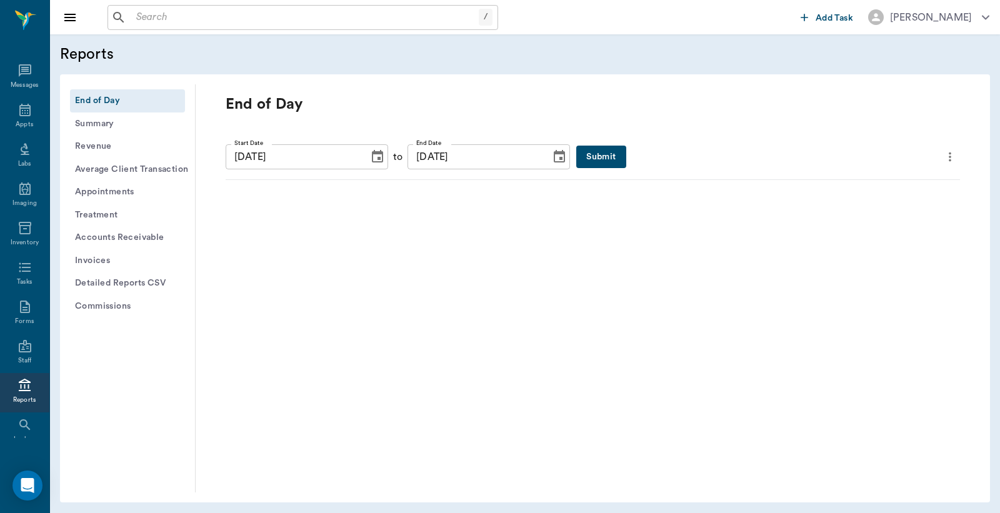
scroll to position [57, 0]
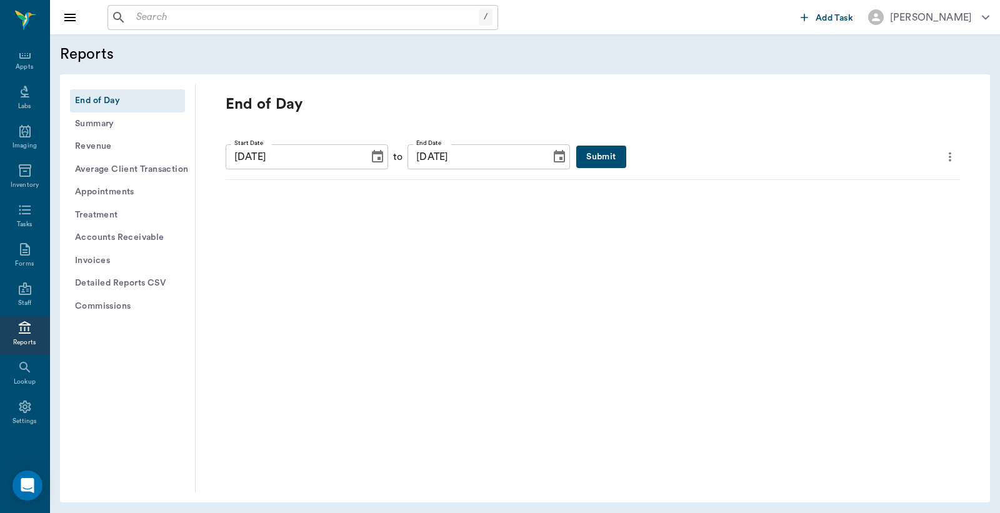
click at [576, 156] on button "Submit" at bounding box center [600, 157] width 49 height 23
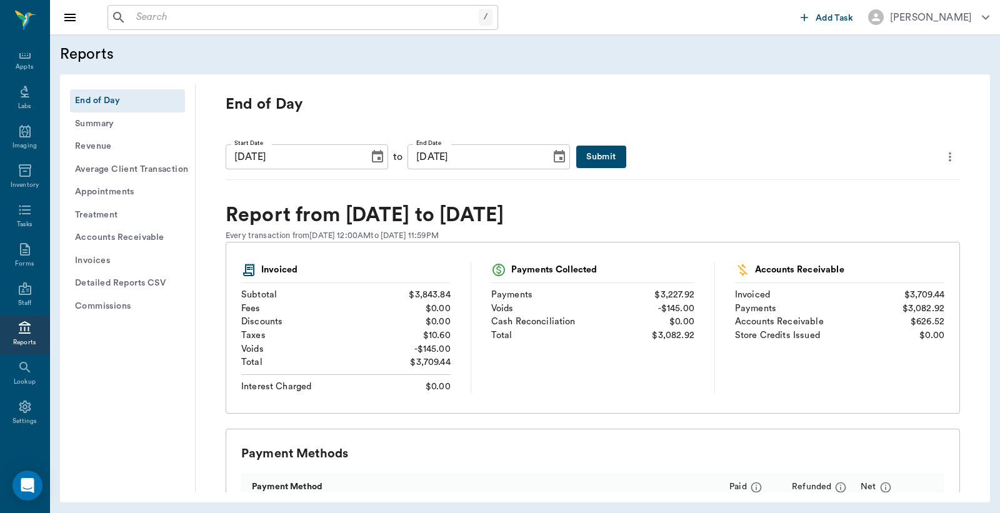
click at [948, 156] on icon "more" at bounding box center [949, 156] width 2 height 9
click at [836, 232] on span "Print Report" at bounding box center [879, 227] width 119 height 13
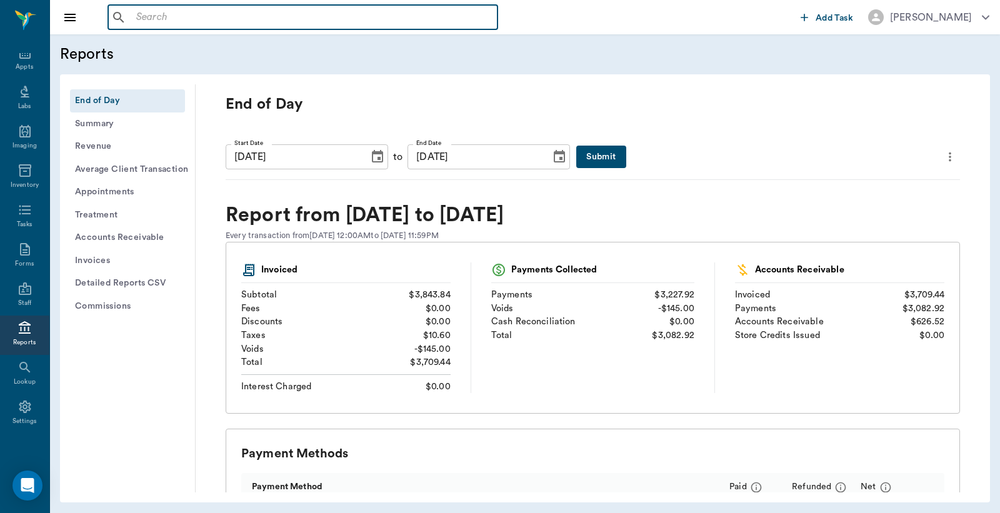
click at [134, 19] on input "text" at bounding box center [311, 17] width 361 height 17
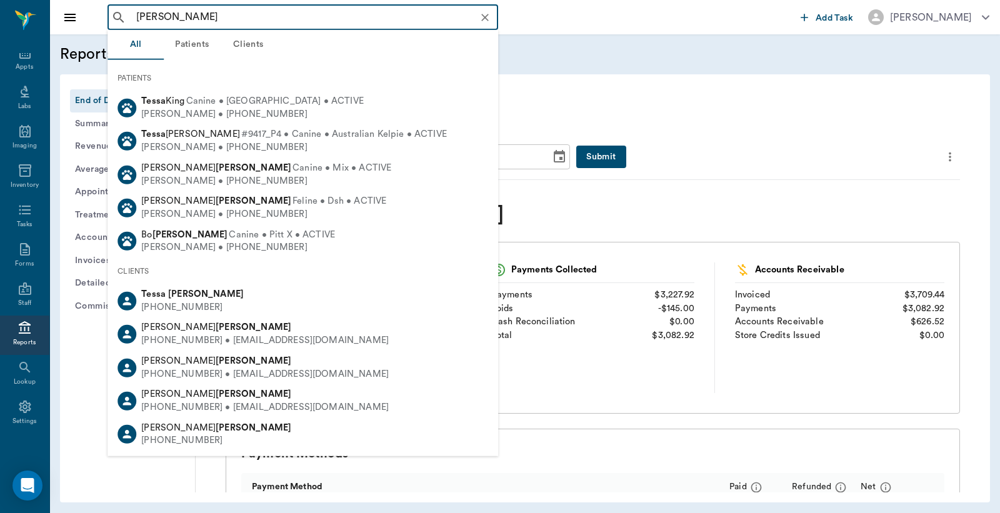
click at [172, 305] on div "(903) 226-5118" at bounding box center [192, 307] width 102 height 13
type input "[PERSON_NAME]"
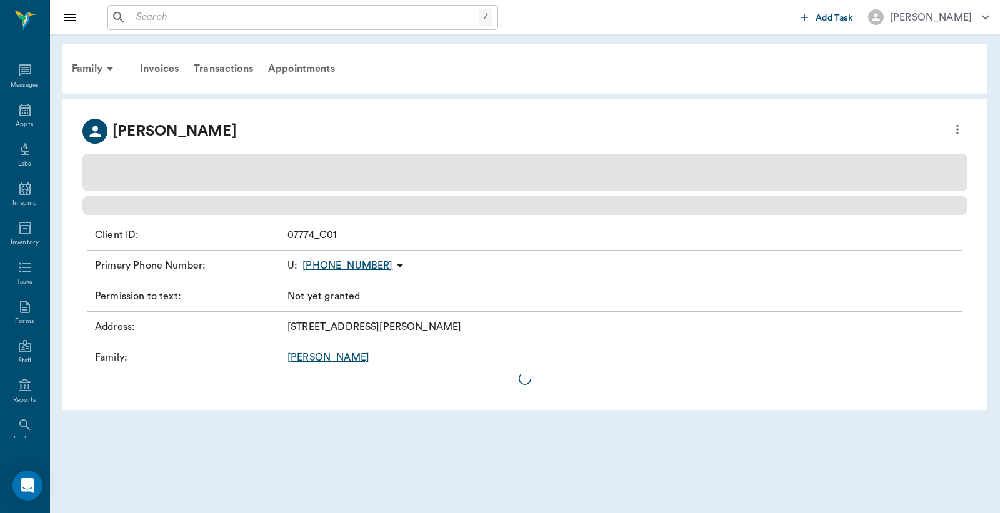
scroll to position [57, 0]
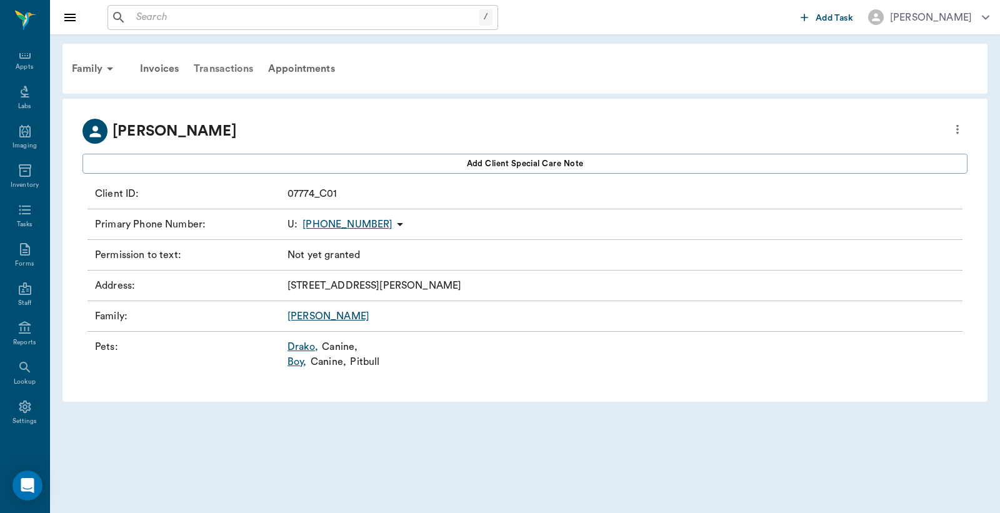
click at [220, 67] on div "Transactions" at bounding box center [223, 69] width 74 height 30
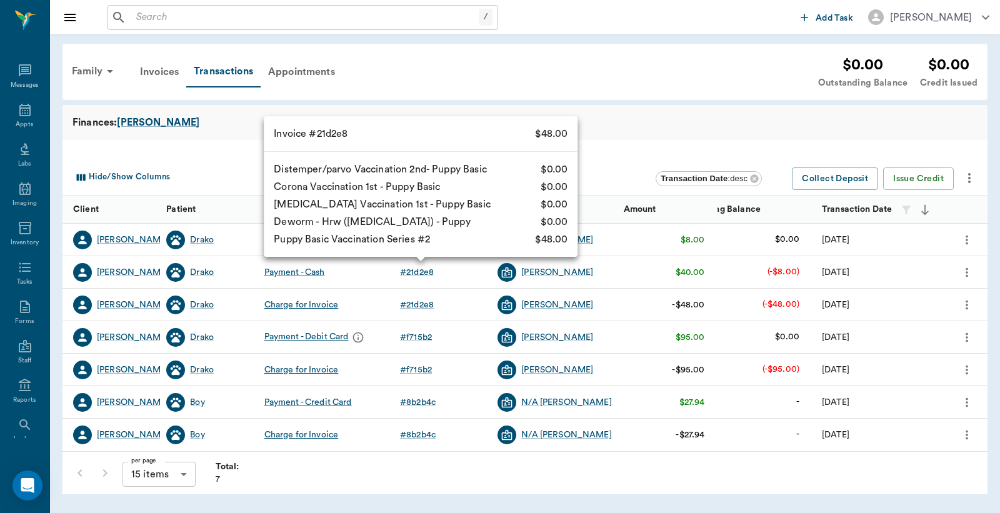
scroll to position [57, 0]
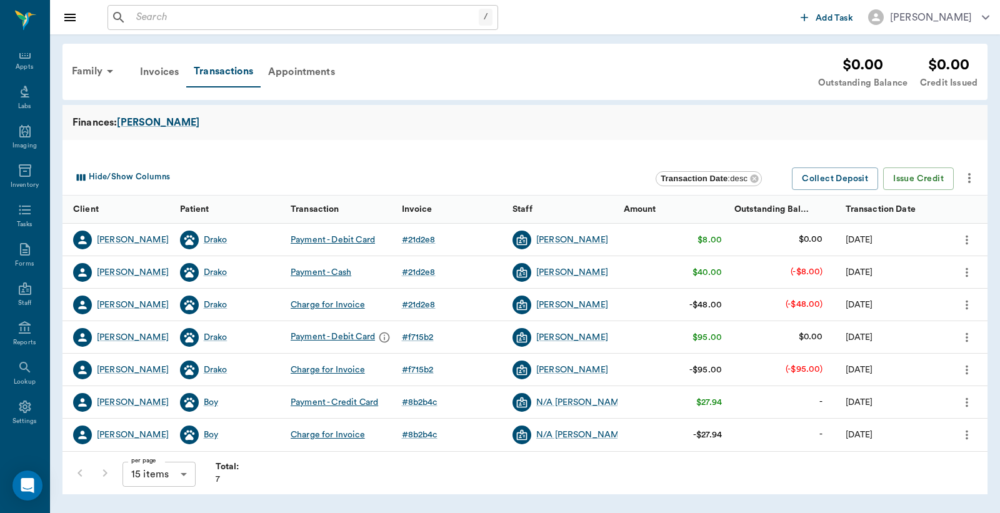
click at [139, 14] on input "text" at bounding box center [304, 17] width 347 height 17
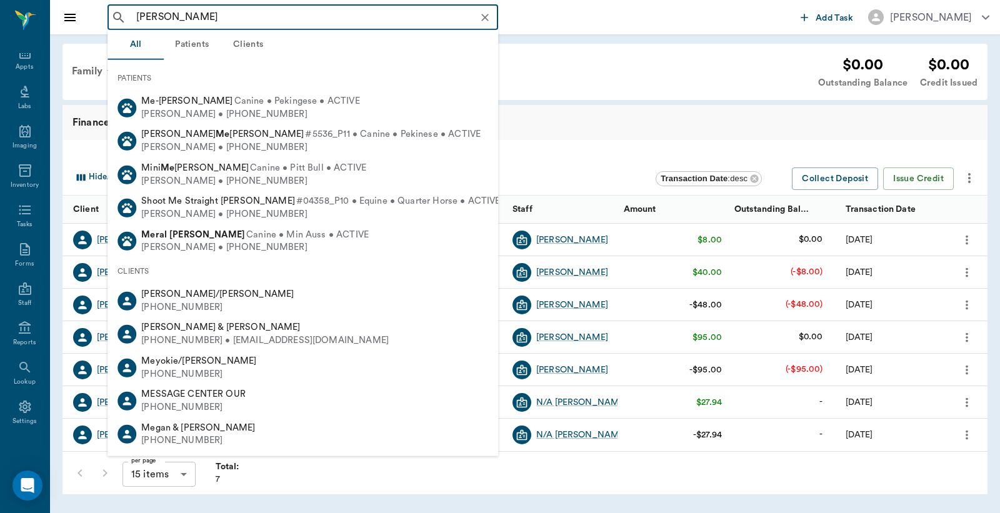
type input "Melissa Karns"
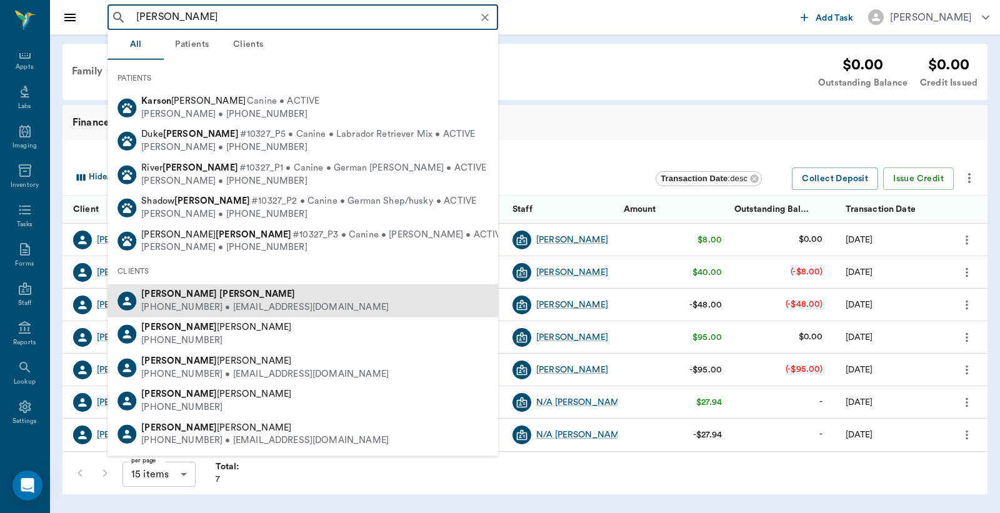
click at [177, 308] on div "(503) 516-5488 • melissakarnes@1791.com" at bounding box center [264, 307] width 247 height 13
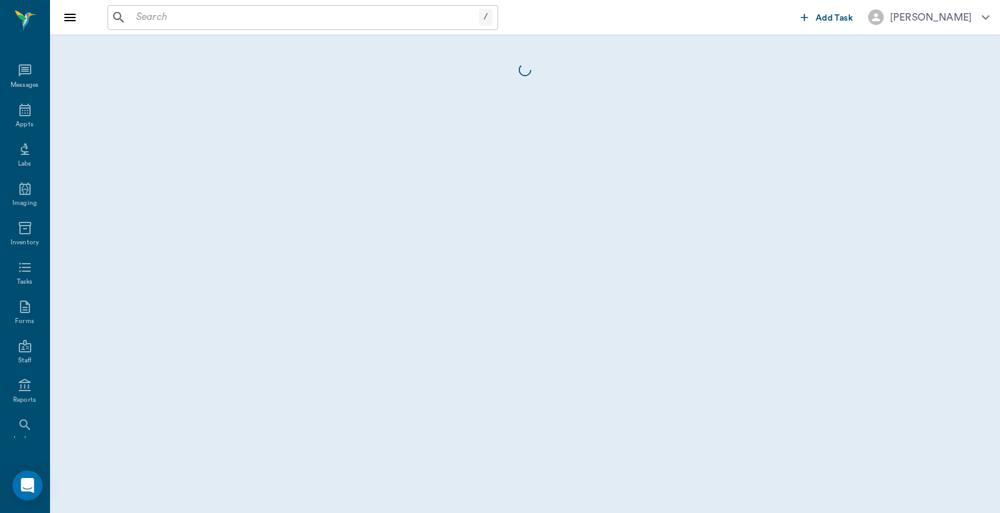
scroll to position [57, 0]
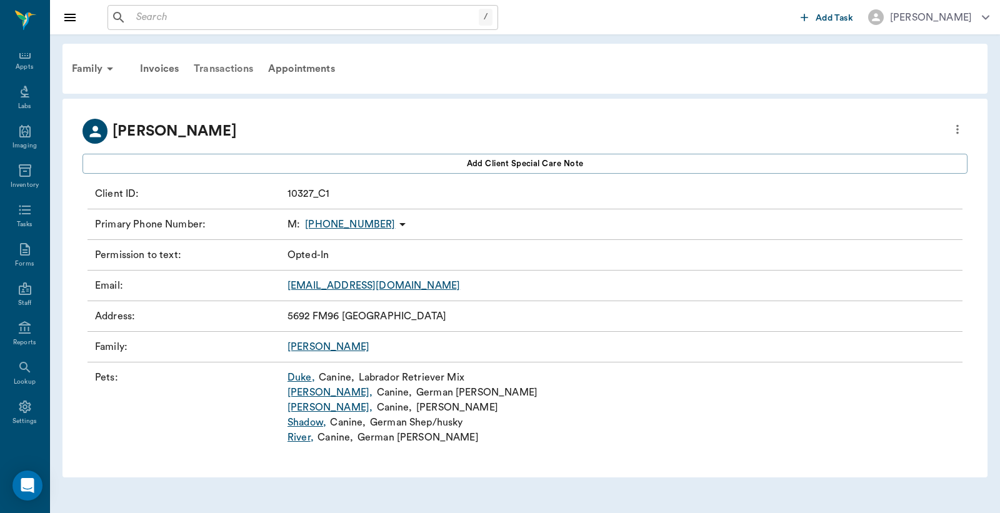
click at [219, 69] on div "Transactions" at bounding box center [223, 69] width 74 height 30
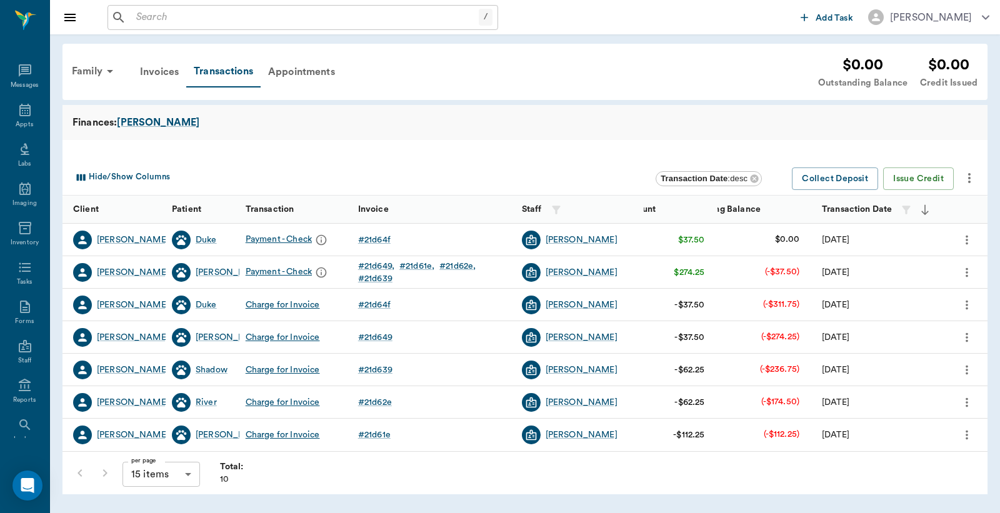
scroll to position [57, 0]
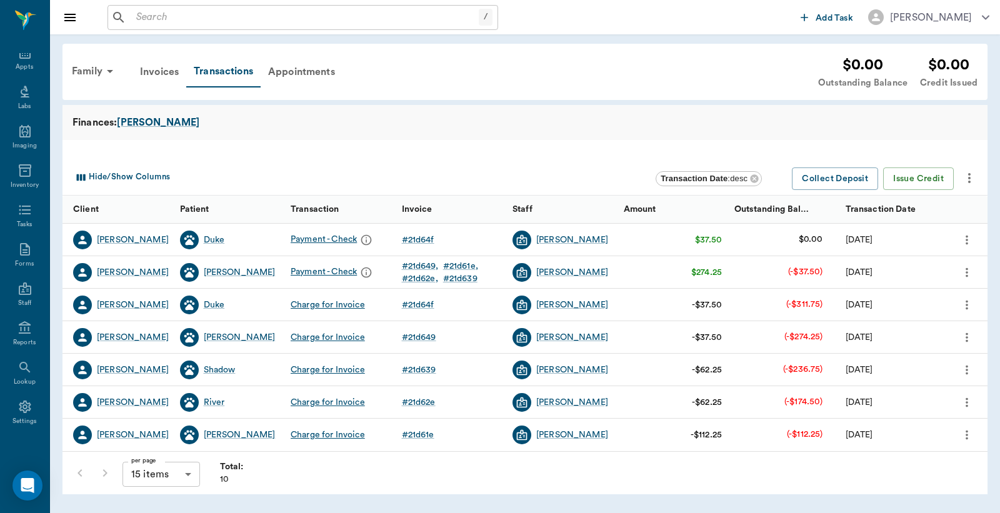
click at [136, 17] on input "text" at bounding box center [304, 17] width 347 height 17
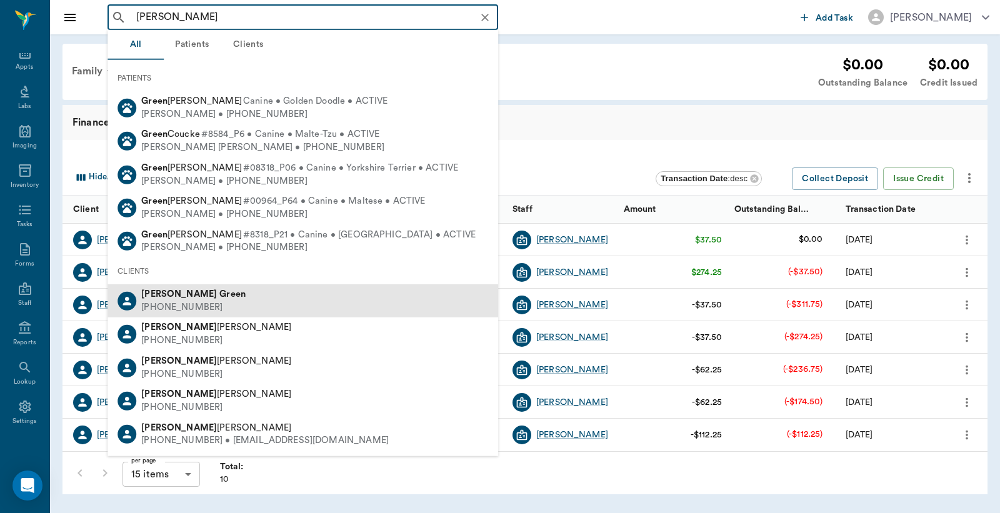
click at [204, 300] on div "Cheryl Green (903) 796-5641" at bounding box center [302, 300] width 390 height 33
type input "[PERSON_NAME]"
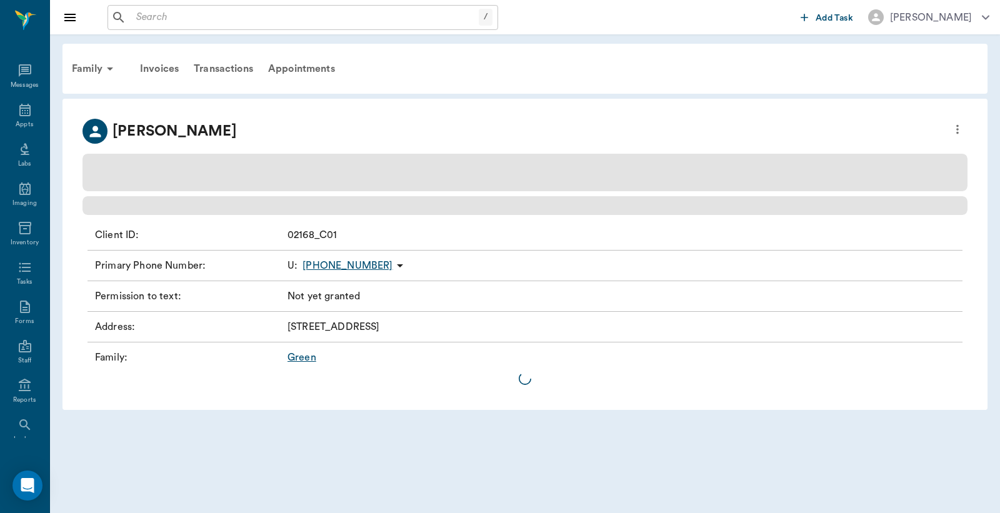
scroll to position [57, 0]
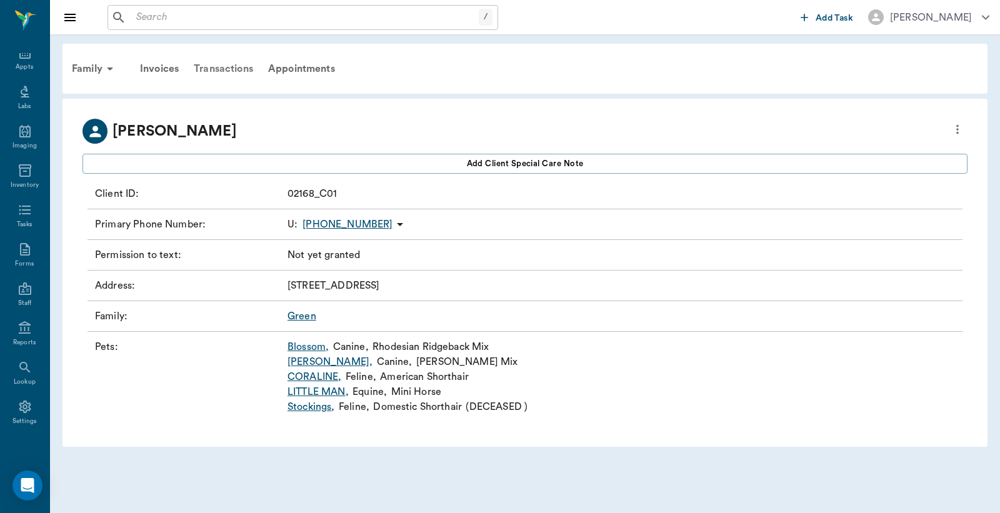
click at [234, 66] on div "Transactions" at bounding box center [223, 69] width 74 height 30
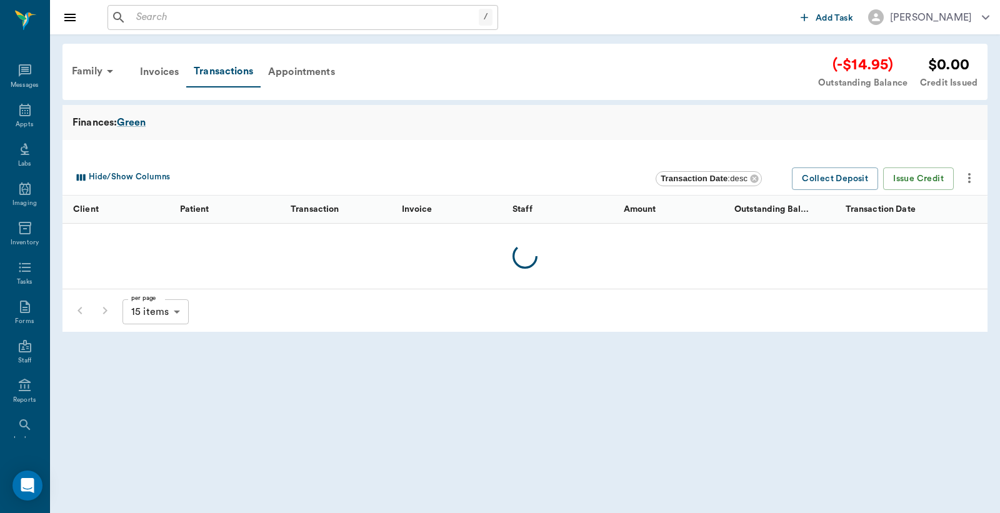
scroll to position [57, 0]
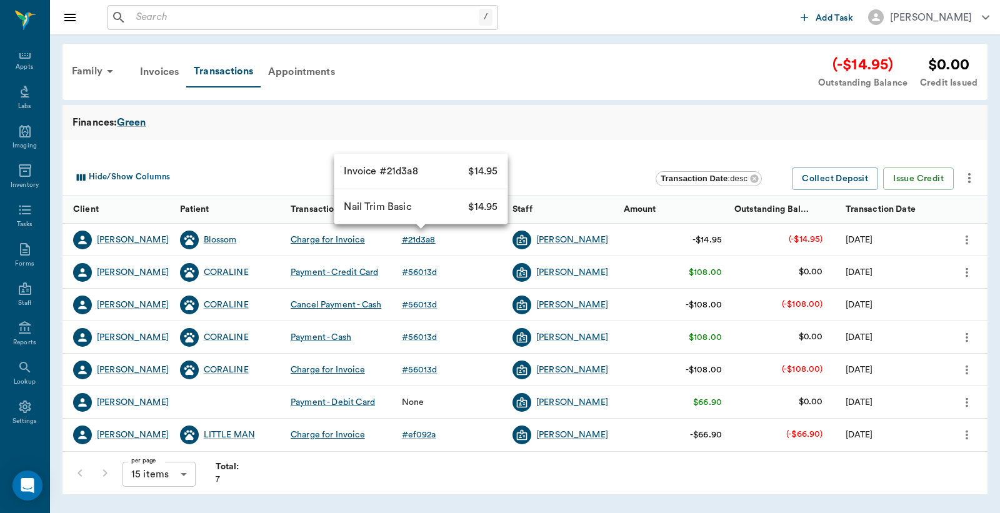
click at [417, 239] on div "# 21d3a8" at bounding box center [419, 240] width 34 height 12
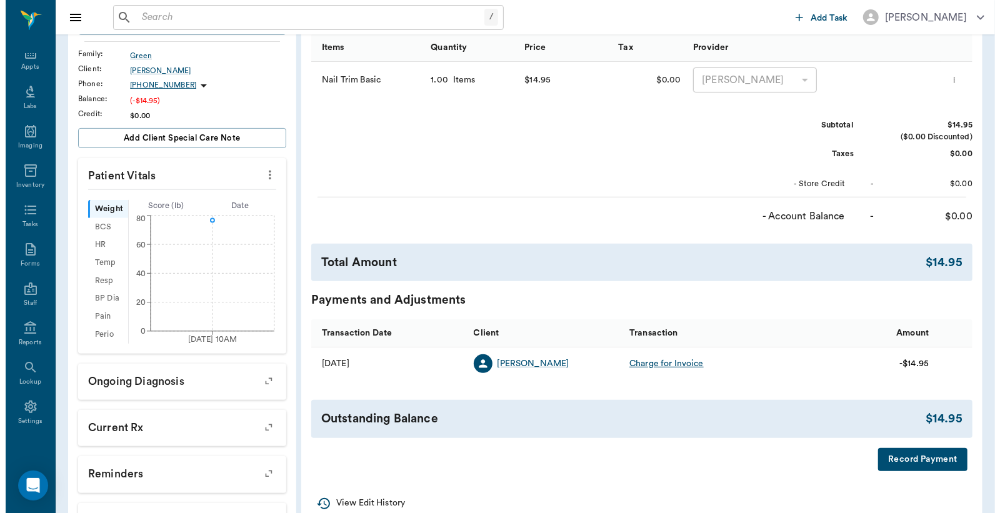
scroll to position [277, 0]
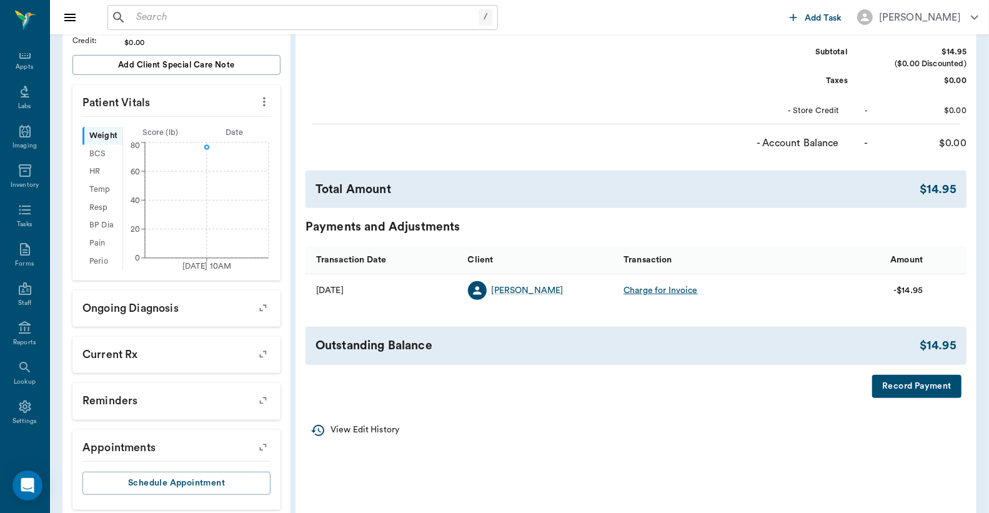
click at [905, 390] on button "Record Payment" at bounding box center [916, 386] width 89 height 23
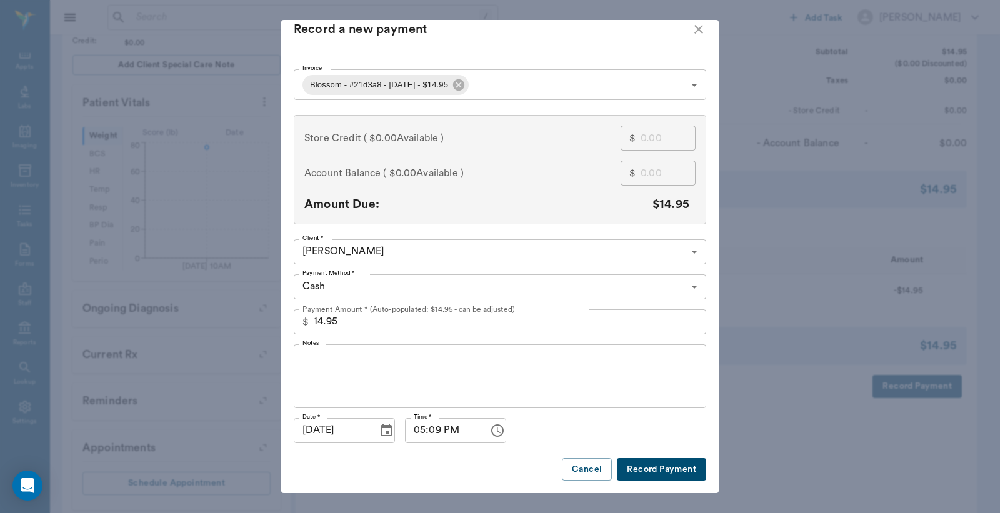
click at [652, 458] on button "Record Payment" at bounding box center [661, 469] width 89 height 23
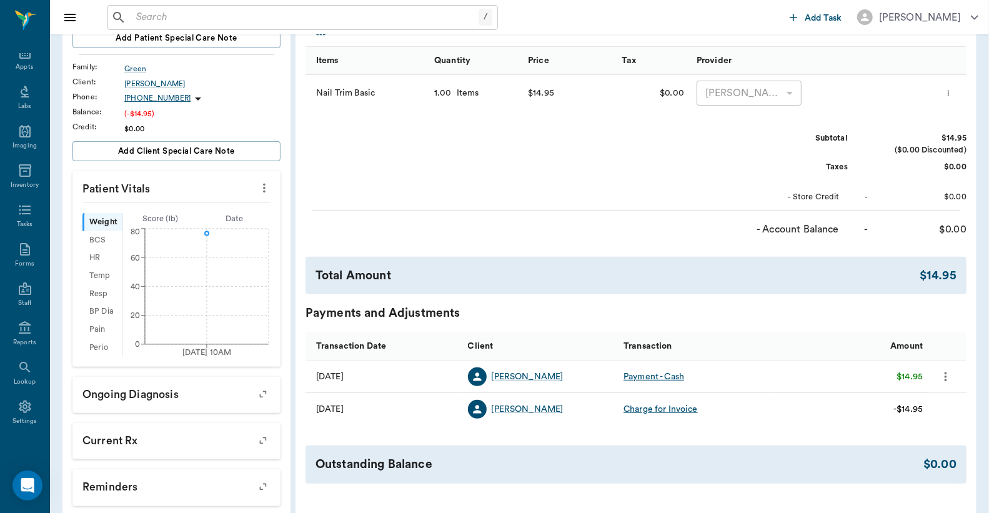
scroll to position [185, 0]
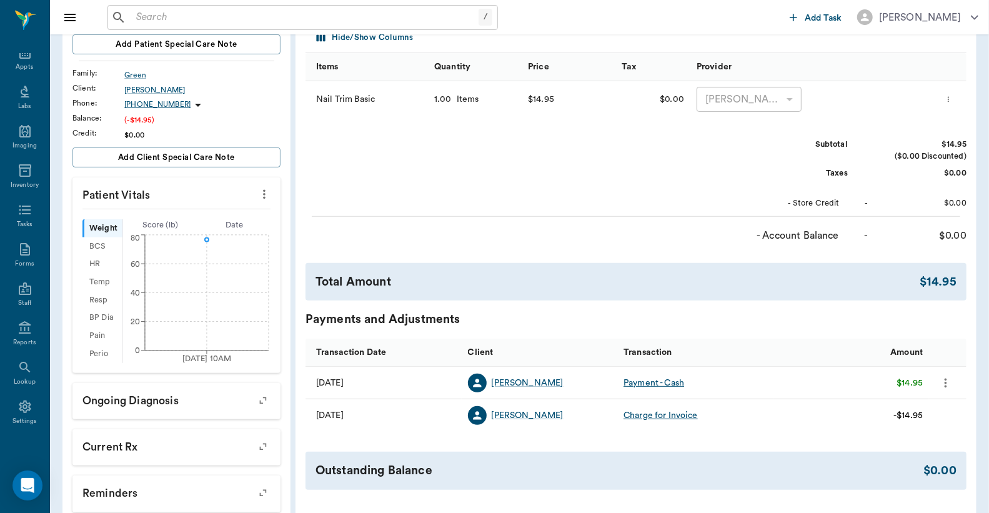
click at [136, 17] on input "text" at bounding box center [304, 17] width 347 height 17
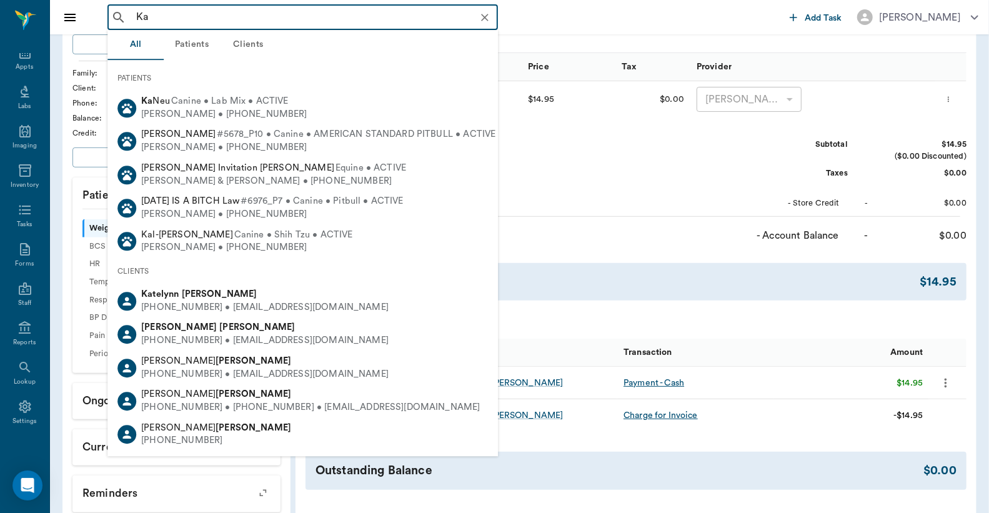
type input "K"
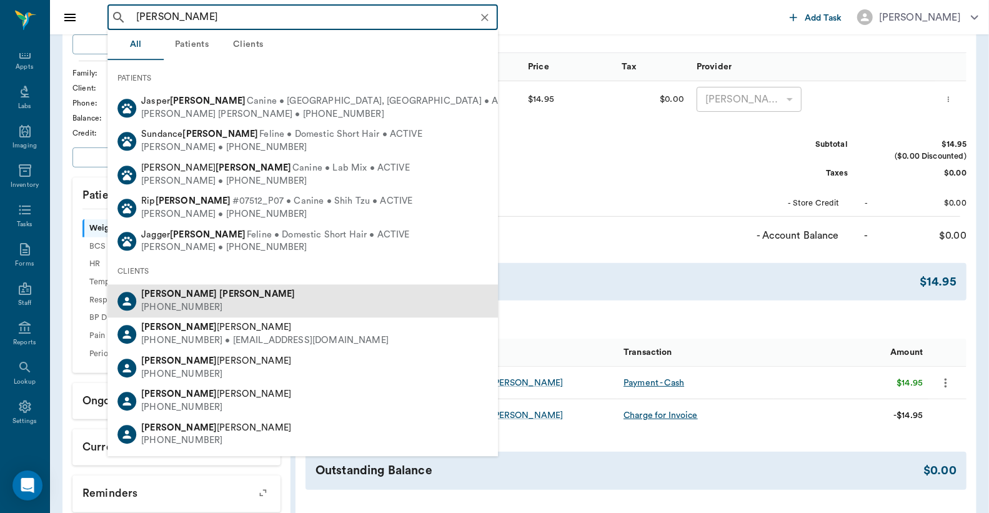
click at [186, 299] on div "Cathy Covel" at bounding box center [218, 294] width 154 height 13
type input "[PERSON_NAME]"
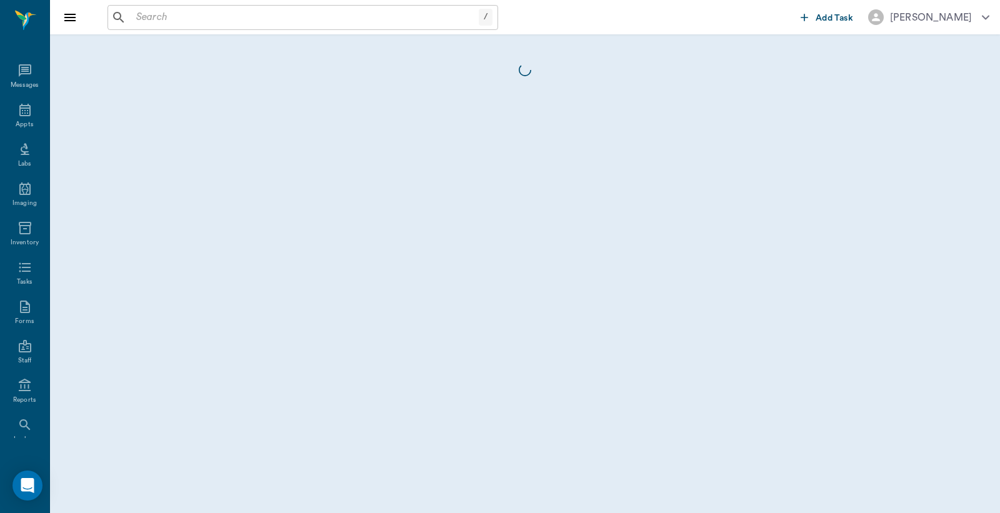
scroll to position [57, 0]
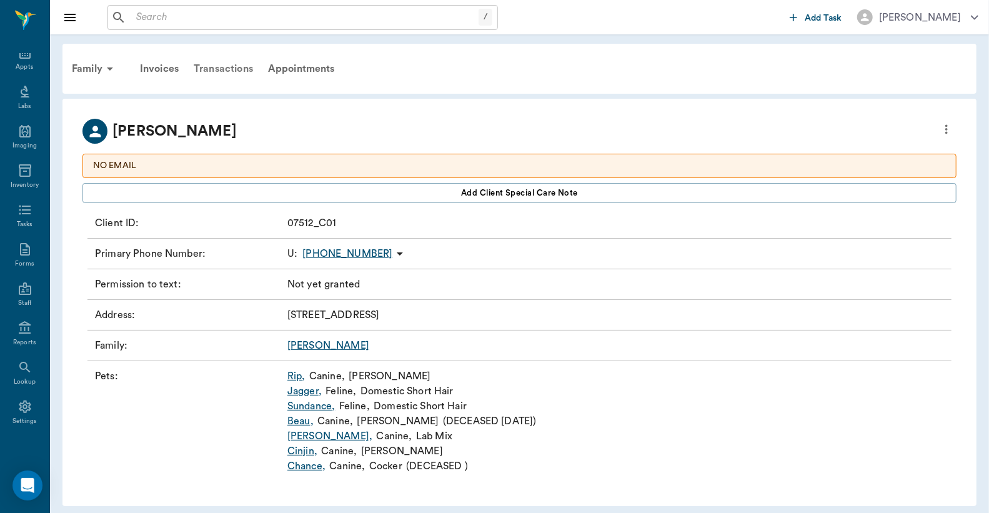
click at [229, 71] on div "Transactions" at bounding box center [223, 69] width 74 height 30
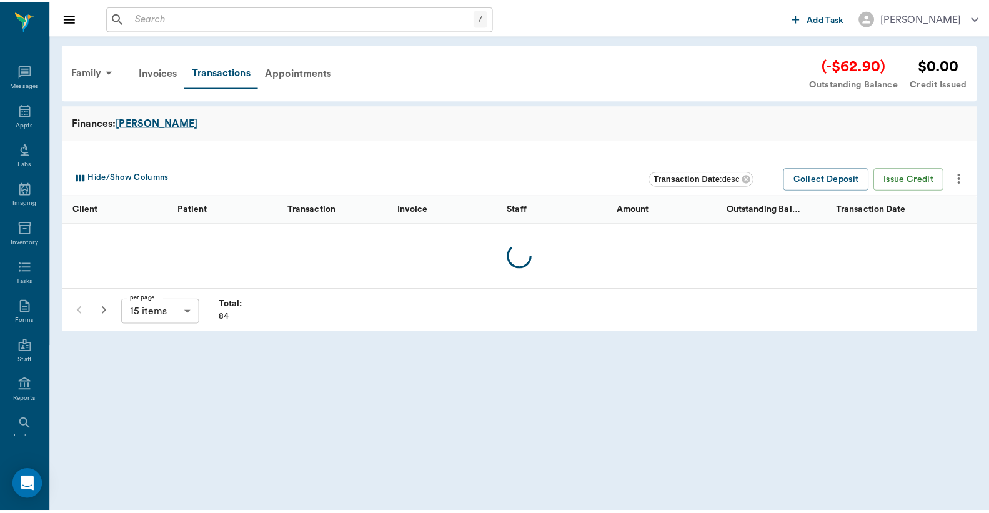
scroll to position [57, 0]
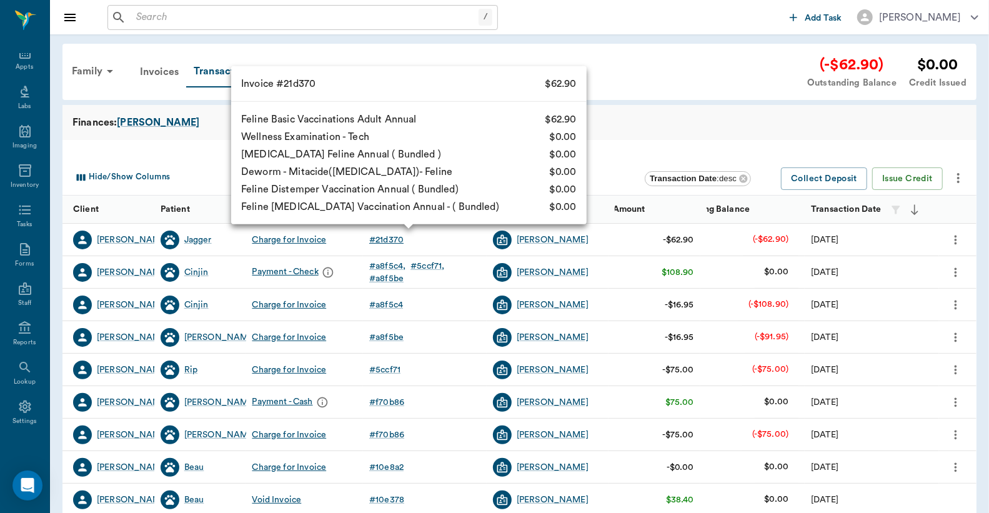
click at [385, 239] on div "# 21d370" at bounding box center [386, 240] width 34 height 12
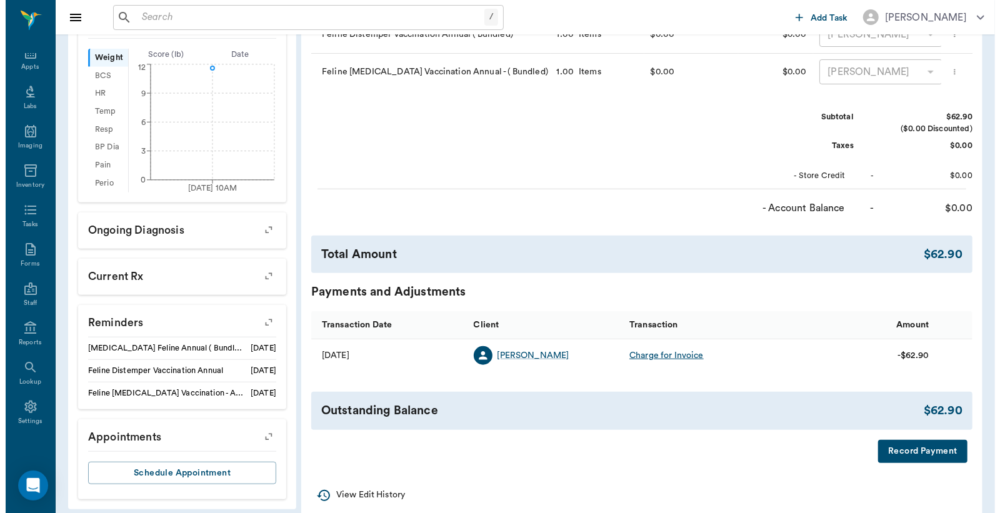
scroll to position [429, 0]
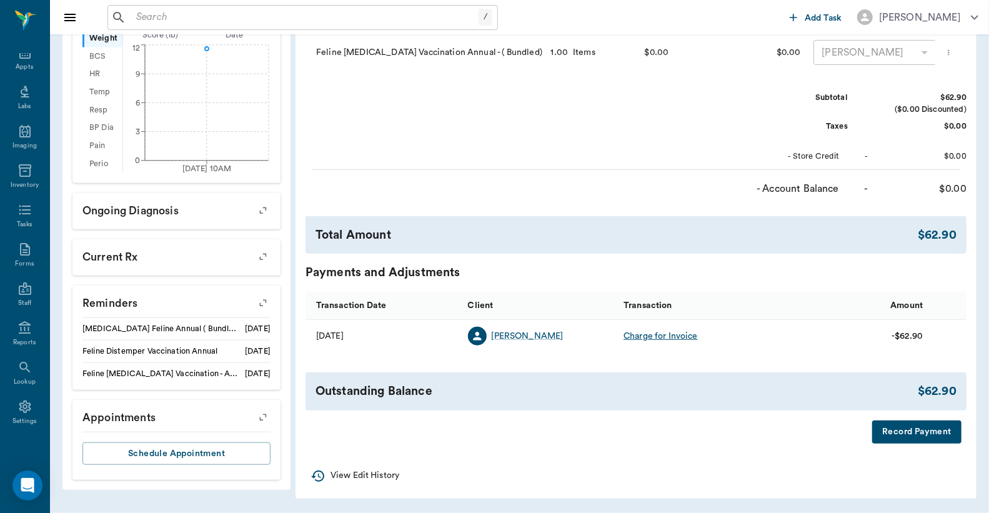
click at [913, 433] on button "Record Payment" at bounding box center [916, 431] width 89 height 23
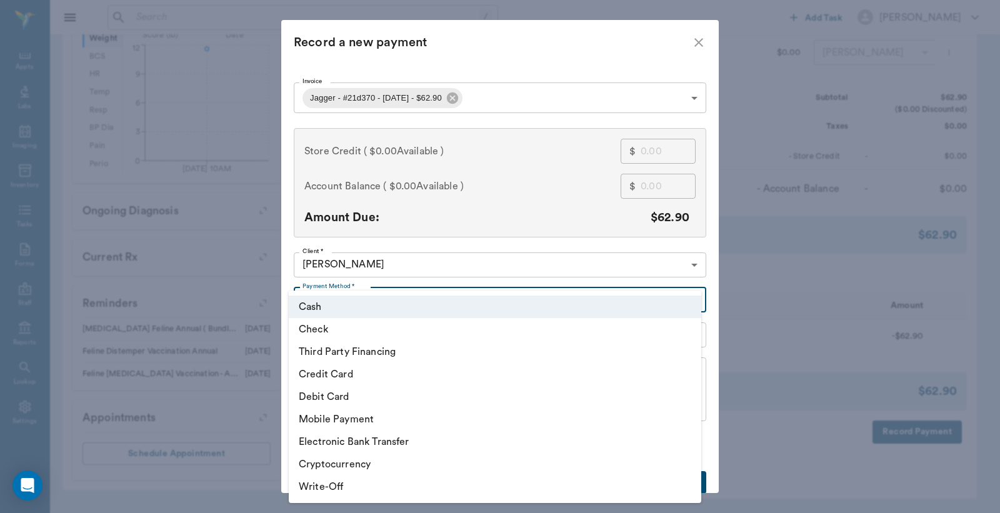
click at [690, 300] on body "/ ​ Add Task Dr. Bert Ellsworth Nectar Messages Appts Labs Imaging Inventory Ta…" at bounding box center [500, 47] width 1000 height 932
click at [394, 305] on li "Cash" at bounding box center [495, 306] width 412 height 22
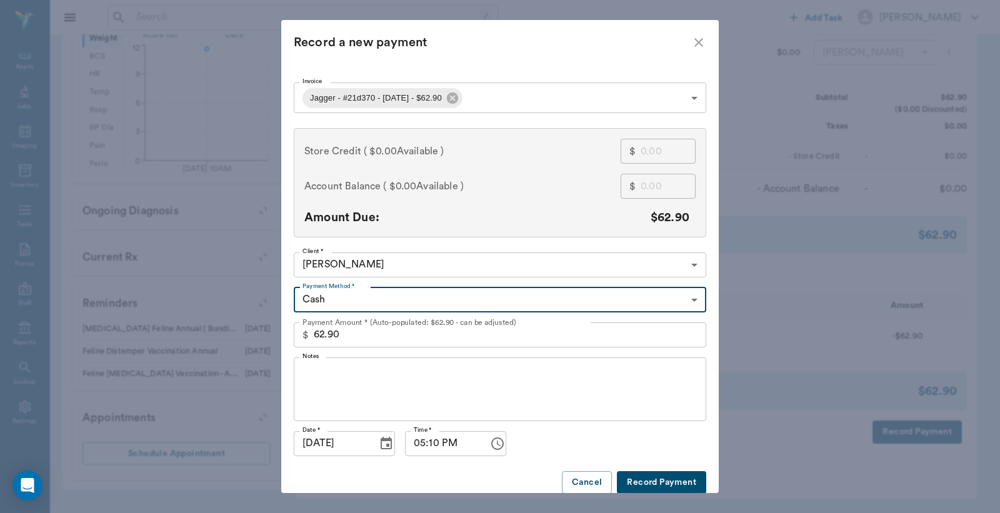
click at [653, 482] on button "Record Payment" at bounding box center [661, 482] width 89 height 23
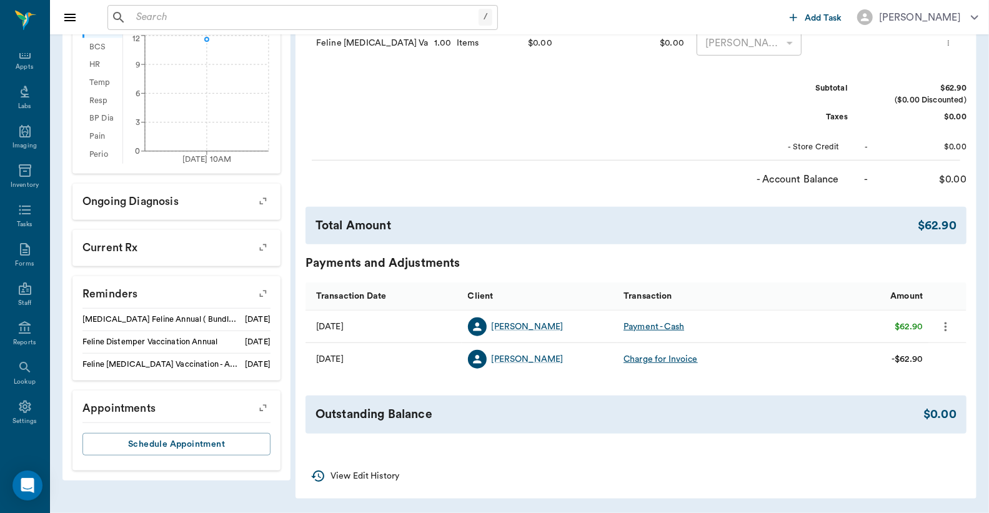
scroll to position [439, 0]
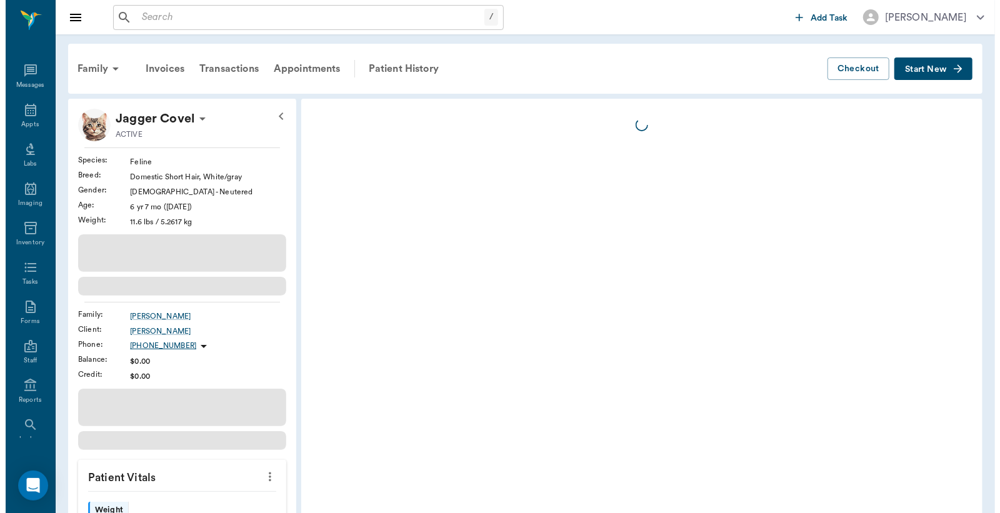
scroll to position [57, 0]
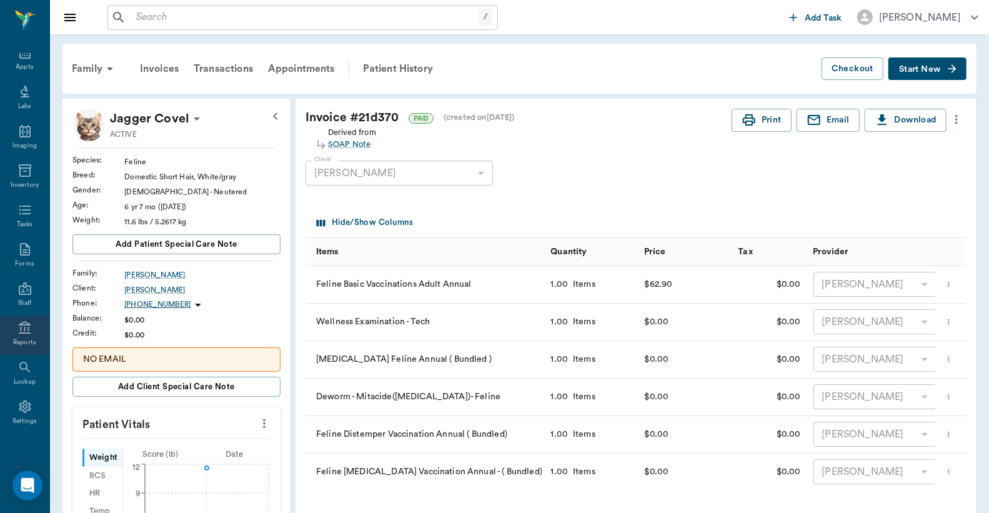
click at [16, 335] on div "Reports" at bounding box center [24, 334] width 49 height 39
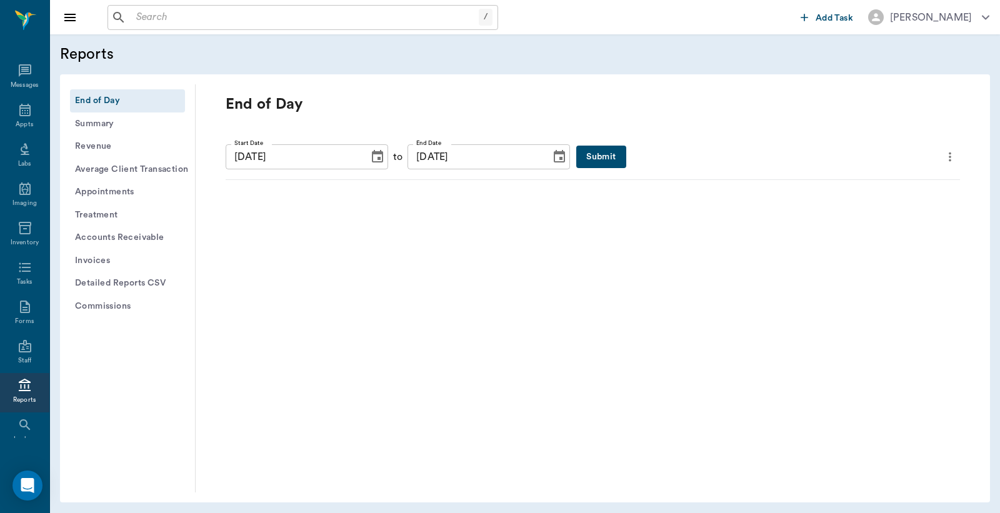
scroll to position [57, 0]
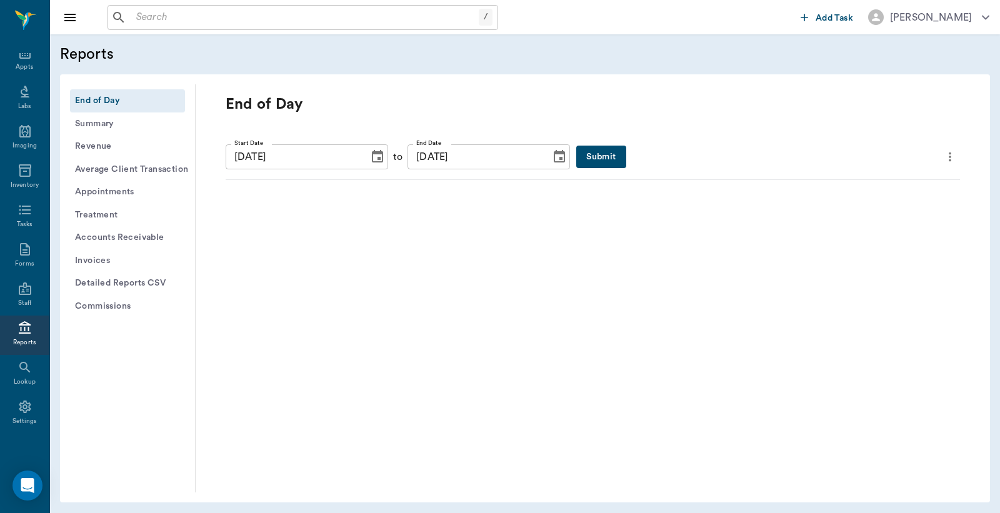
click at [576, 159] on button "Submit" at bounding box center [600, 157] width 49 height 23
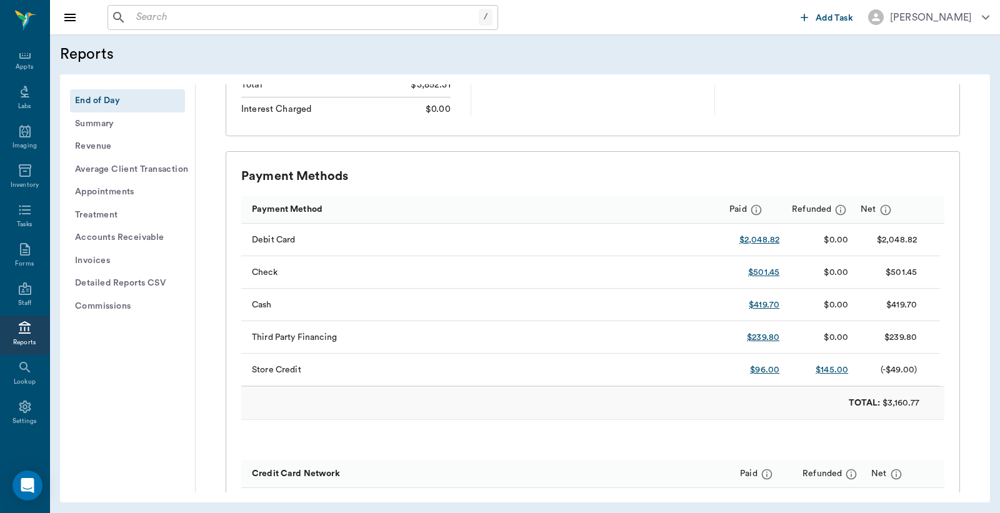
scroll to position [0, 0]
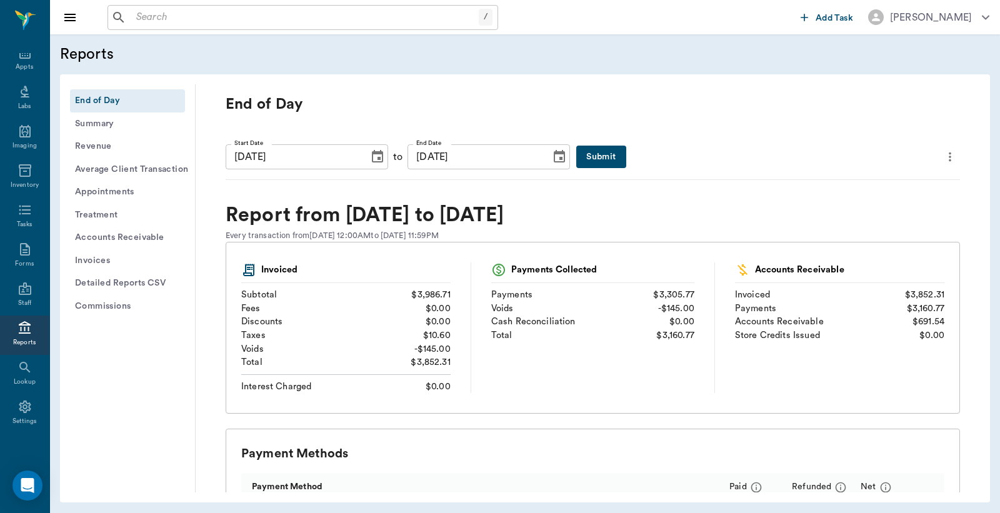
click at [948, 157] on icon "more" at bounding box center [949, 156] width 2 height 9
click at [840, 225] on span "Print Report" at bounding box center [879, 227] width 119 height 13
